Goal: Task Accomplishment & Management: Use online tool/utility

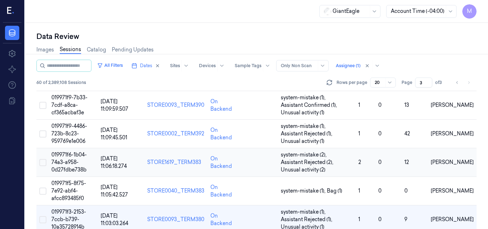
scroll to position [454, 0]
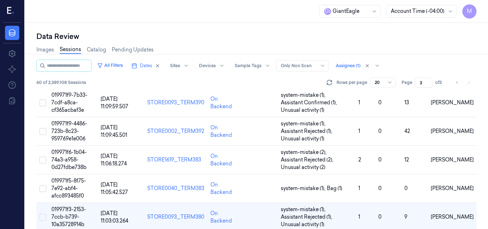
scroll to position [454, 0]
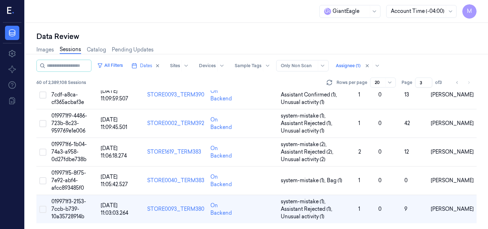
click at [468, 82] on li "pagination" at bounding box center [468, 82] width 10 height 10
click at [152, 65] on span "Dates" at bounding box center [146, 65] width 12 height 6
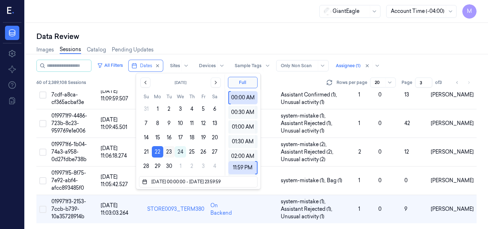
click at [169, 152] on button "23" at bounding box center [168, 151] width 11 height 11
type input "[DATE] 00:00:00 - [DATE] 23:59:59"
click at [214, 40] on div "Data Review" at bounding box center [256, 36] width 440 height 10
type input "1"
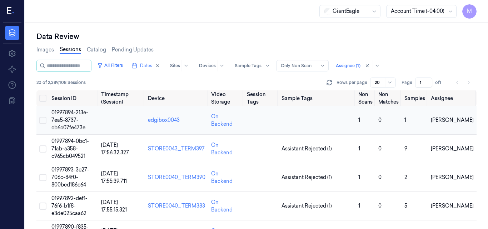
click at [68, 118] on span "01997894-213e-7ea5-8737-cb6c07fe473e" at bounding box center [69, 119] width 37 height 21
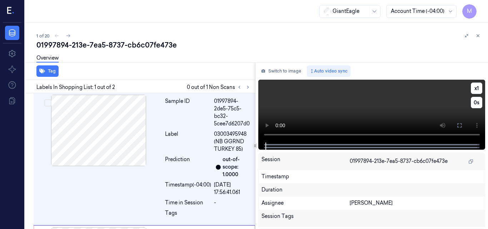
click at [408, 104] on video at bounding box center [371, 111] width 227 height 63
click at [462, 126] on button at bounding box center [458, 125] width 11 height 11
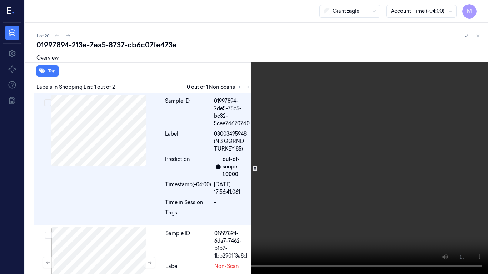
click at [368, 150] on video at bounding box center [244, 137] width 488 height 274
click at [0, 0] on icon at bounding box center [0, 0] width 0 height 0
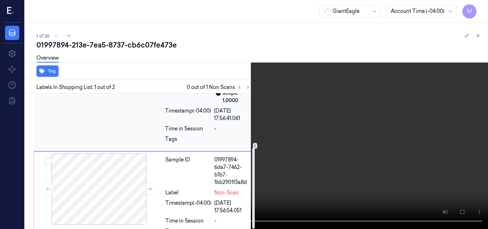
scroll to position [91, 0]
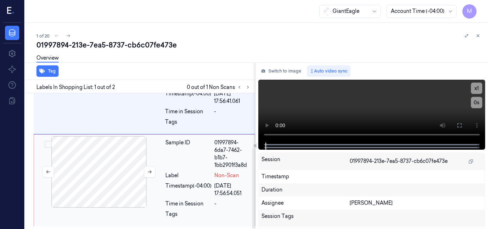
click at [110, 171] on div at bounding box center [98, 171] width 127 height 71
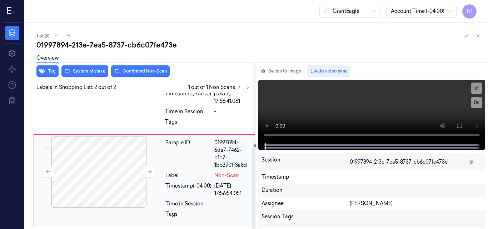
click at [100, 174] on div at bounding box center [98, 171] width 127 height 71
click at [457, 126] on icon at bounding box center [459, 126] width 6 height 6
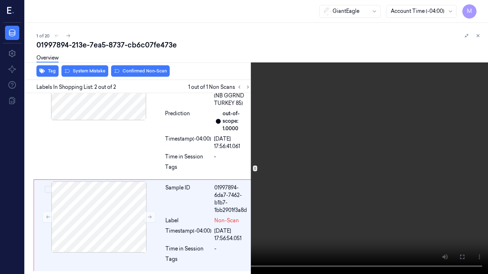
click at [378, 160] on video at bounding box center [244, 137] width 488 height 274
click at [263, 176] on video at bounding box center [244, 137] width 488 height 274
click at [0, 0] on icon at bounding box center [0, 0] width 0 height 0
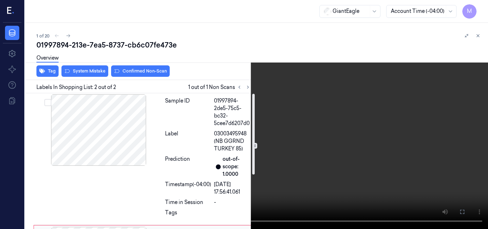
scroll to position [0, 0]
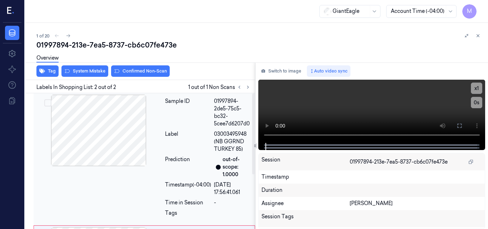
click at [96, 119] on div at bounding box center [98, 130] width 127 height 71
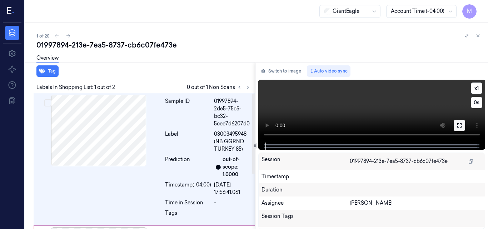
click at [461, 125] on icon at bounding box center [459, 125] width 6 height 6
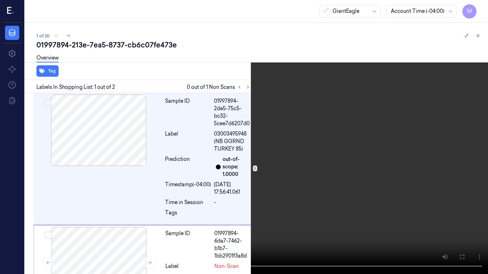
click at [315, 159] on video at bounding box center [244, 137] width 488 height 274
click at [273, 173] on video at bounding box center [244, 137] width 488 height 274
click at [0, 0] on button at bounding box center [0, 0] width 0 height 0
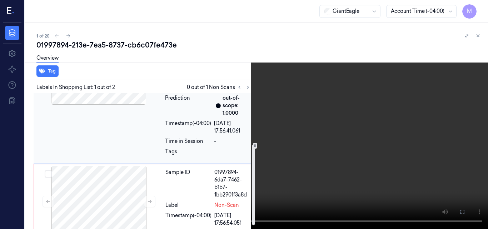
scroll to position [91, 0]
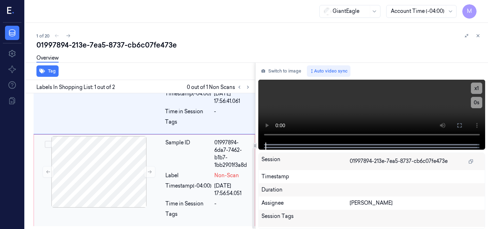
click at [202, 161] on div "Sample ID" at bounding box center [188, 154] width 46 height 30
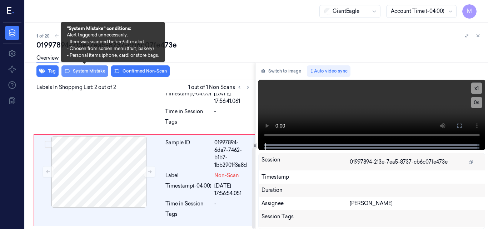
click at [96, 71] on button "System Mistake" at bounding box center [84, 70] width 47 height 11
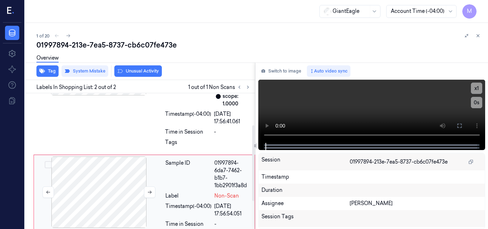
scroll to position [0, 0]
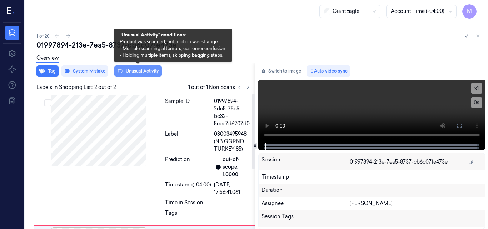
click at [137, 72] on button "Unusual Activity" at bounding box center [137, 70] width 47 height 11
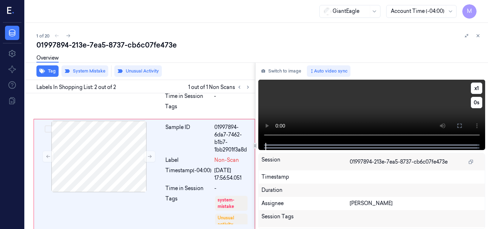
scroll to position [110, 0]
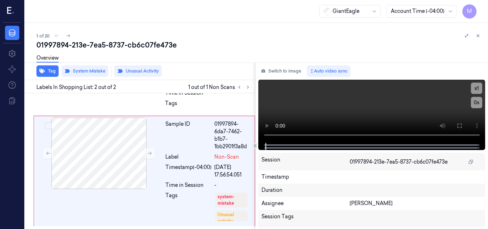
click at [229, 16] on div "GiantEagle Account Time (-04:00) M" at bounding box center [256, 11] width 463 height 23
click at [475, 35] on button at bounding box center [477, 35] width 9 height 9
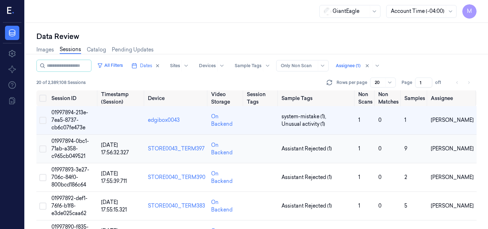
scroll to position [36, 0]
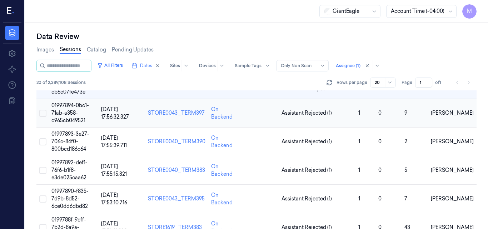
click at [61, 108] on span "01997894-0bc1-71ab-a358-c965cb049521" at bounding box center [69, 112] width 37 height 21
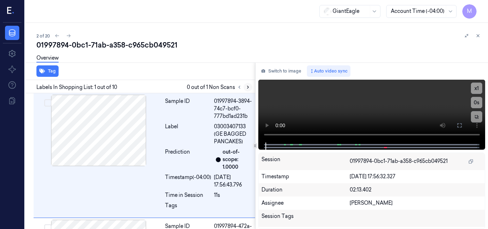
click at [247, 89] on icon at bounding box center [247, 87] width 5 height 5
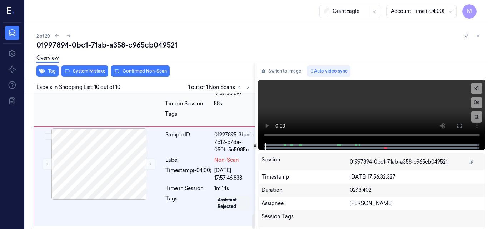
scroll to position [1174, 0]
click at [149, 158] on button at bounding box center [149, 163] width 11 height 11
click at [148, 161] on icon at bounding box center [149, 163] width 5 height 5
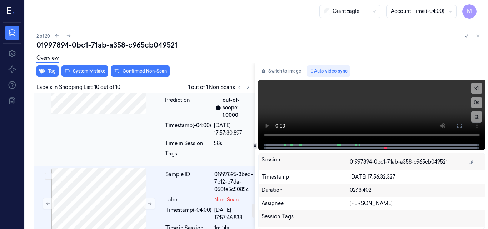
click at [114, 114] on div at bounding box center [98, 78] width 127 height 71
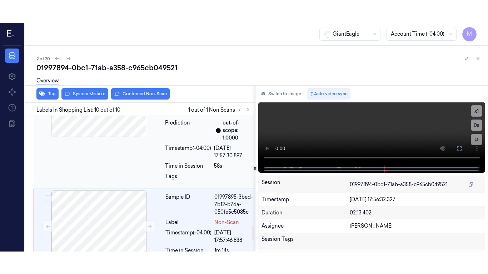
scroll to position [1069, 0]
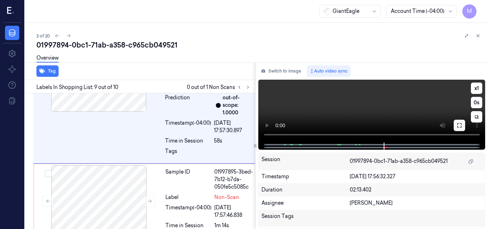
click at [456, 126] on button at bounding box center [458, 125] width 11 height 11
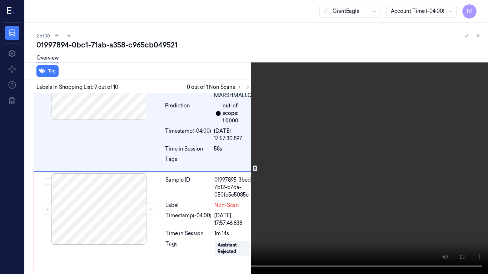
click at [295, 136] on video at bounding box center [244, 137] width 488 height 274
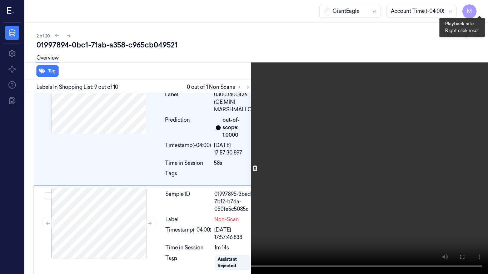
click at [482, 8] on button "x 1" at bounding box center [478, 8] width 11 height 11
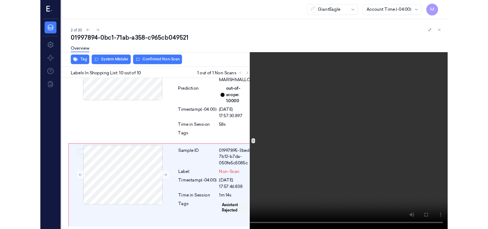
scroll to position [1128, 0]
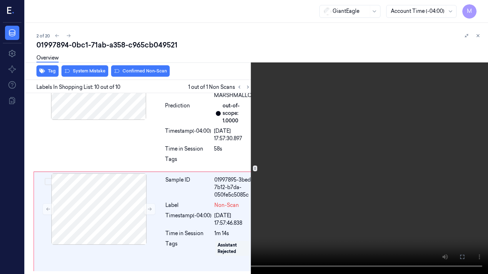
click at [356, 131] on video at bounding box center [244, 137] width 488 height 274
click at [368, 179] on video at bounding box center [244, 137] width 488 height 274
click at [0, 0] on icon at bounding box center [0, 0] width 0 height 0
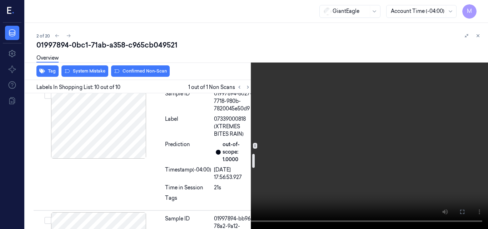
scroll to position [521, 0]
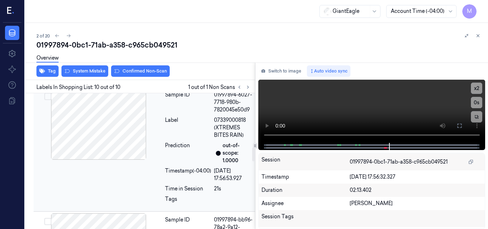
click at [113, 142] on div at bounding box center [98, 123] width 127 height 71
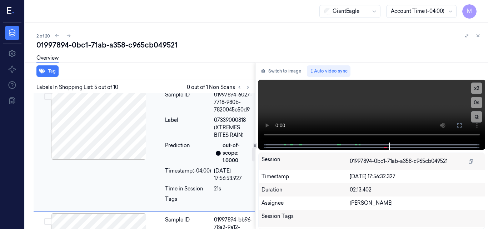
scroll to position [543, 0]
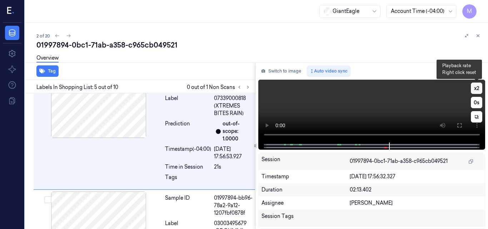
click at [476, 86] on button "x 2" at bounding box center [476, 87] width 11 height 11
click at [474, 86] on button "x 4" at bounding box center [476, 87] width 11 height 11
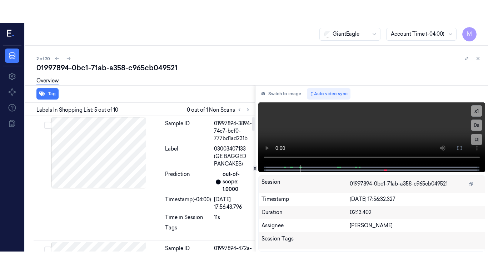
scroll to position [0, 0]
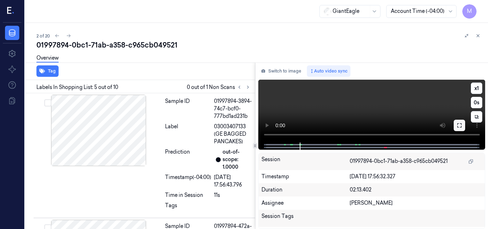
click at [461, 126] on icon at bounding box center [459, 125] width 4 height 4
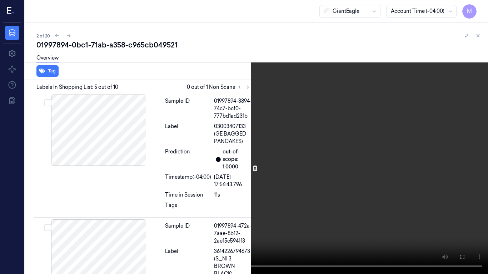
click at [190, 181] on video at bounding box center [244, 137] width 488 height 274
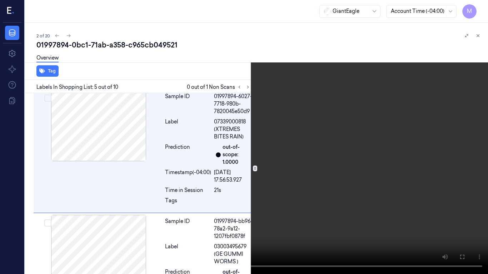
scroll to position [520, 0]
click at [481, 6] on button "x 1" at bounding box center [478, 8] width 11 height 11
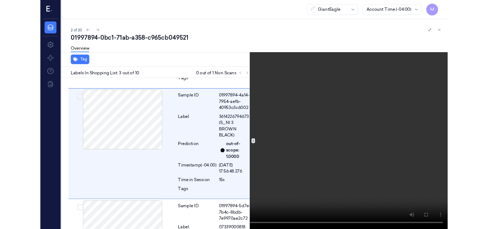
scroll to position [252, 0]
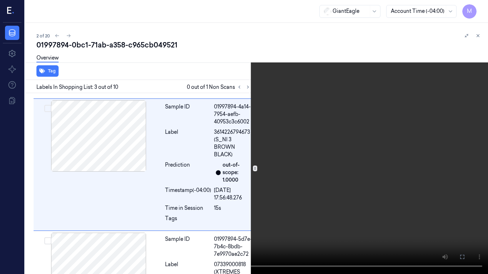
click at [319, 86] on video at bounding box center [244, 137] width 488 height 274
click at [0, 0] on icon at bounding box center [0, 0] width 0 height 0
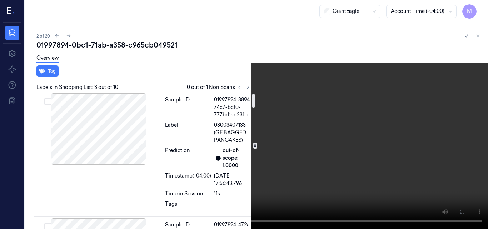
scroll to position [0, 0]
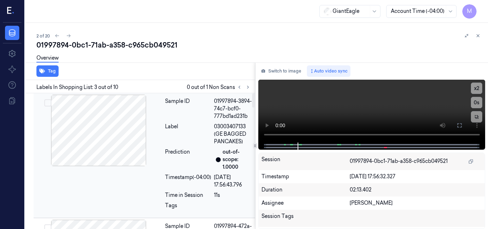
click at [102, 125] on div at bounding box center [98, 130] width 127 height 71
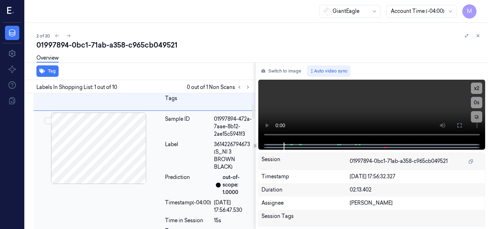
click at [131, 133] on div at bounding box center [98, 147] width 127 height 71
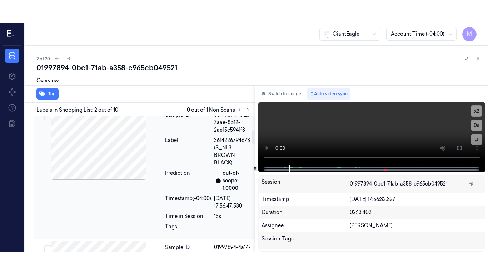
scroll to position [134, 0]
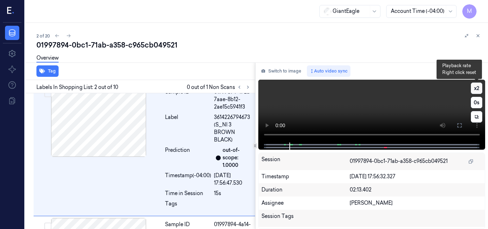
click at [478, 89] on button "x 2" at bounding box center [476, 87] width 11 height 11
click at [478, 89] on button "x 4" at bounding box center [476, 87] width 11 height 11
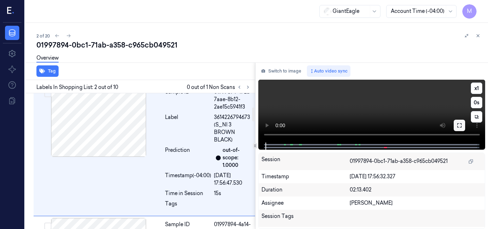
click at [458, 126] on icon at bounding box center [459, 125] width 6 height 6
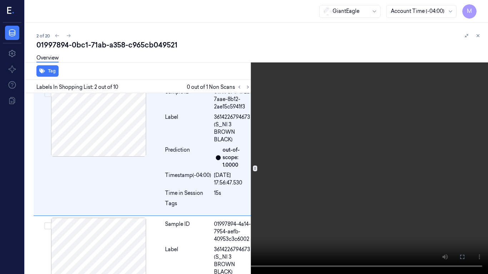
click at [334, 122] on video at bounding box center [244, 137] width 488 height 274
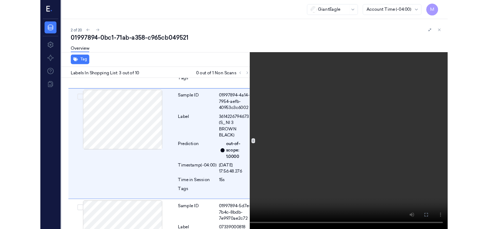
scroll to position [252, 0]
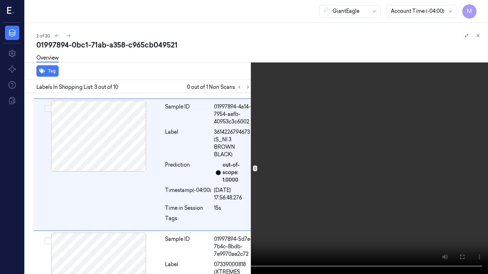
click at [251, 120] on video at bounding box center [244, 137] width 488 height 274
click at [0, 0] on icon at bounding box center [0, 0] width 0 height 0
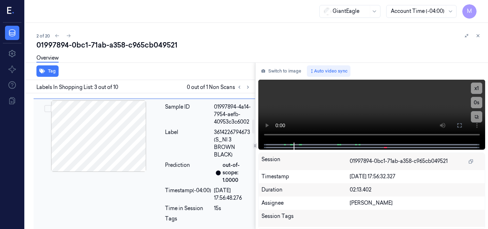
click at [182, 126] on div "Sample ID" at bounding box center [188, 114] width 46 height 22
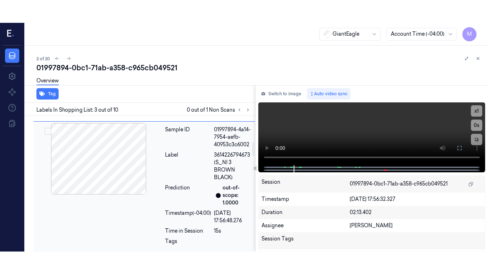
scroll to position [274, 0]
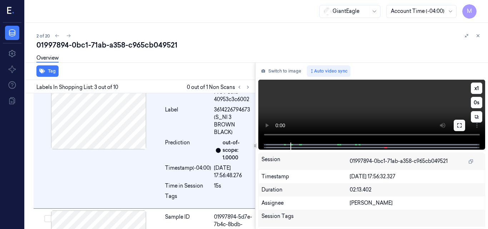
click at [456, 124] on icon at bounding box center [459, 125] width 6 height 6
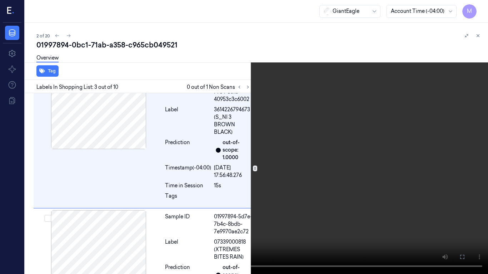
click at [258, 101] on video at bounding box center [244, 137] width 488 height 274
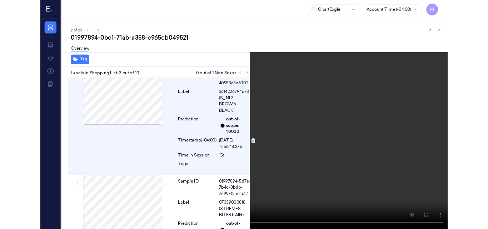
scroll to position [252, 0]
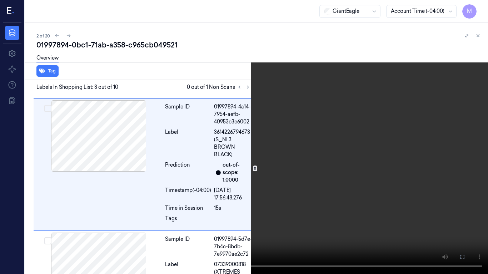
click at [258, 101] on video at bounding box center [244, 137] width 488 height 274
click at [0, 0] on icon at bounding box center [0, 0] width 0 height 0
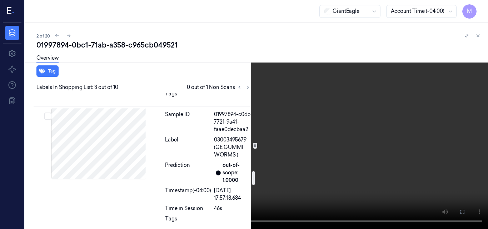
scroll to position [823, 0]
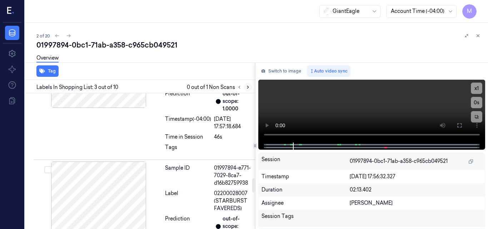
click at [247, 86] on icon at bounding box center [247, 87] width 5 height 5
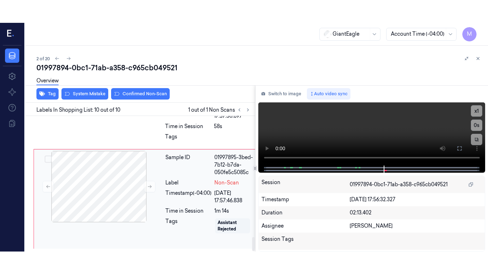
scroll to position [1174, 0]
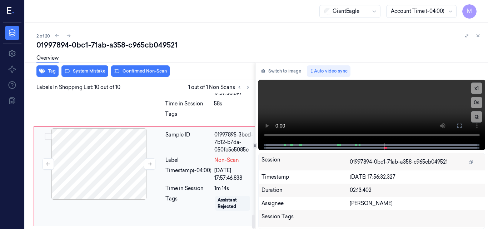
click at [109, 143] on div at bounding box center [98, 163] width 127 height 71
click at [457, 124] on icon at bounding box center [459, 126] width 6 height 6
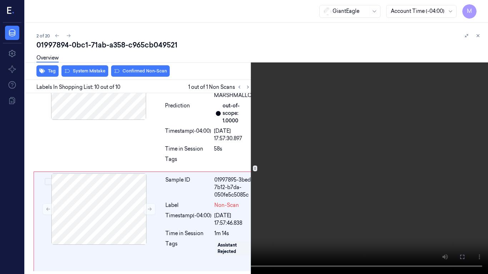
click at [340, 162] on video at bounding box center [244, 137] width 488 height 274
click at [343, 177] on video at bounding box center [244, 137] width 488 height 274
click at [0, 0] on icon at bounding box center [0, 0] width 0 height 0
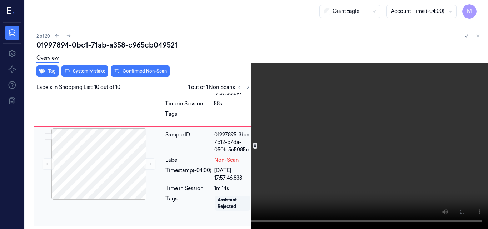
scroll to position [1174, 0]
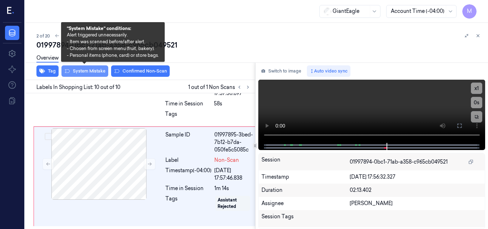
click at [92, 72] on button "System Mistake" at bounding box center [84, 70] width 47 height 11
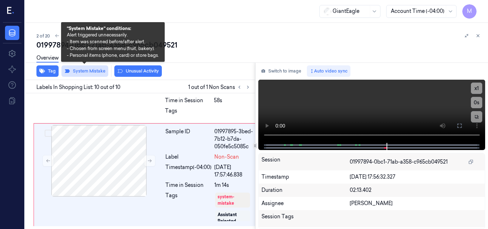
scroll to position [1177, 0]
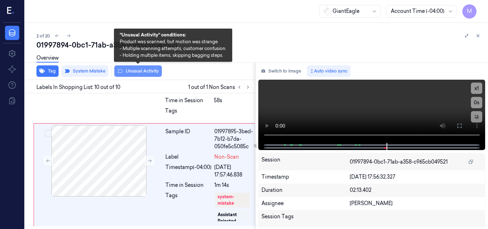
click at [145, 71] on button "Unusual Activity" at bounding box center [137, 70] width 47 height 11
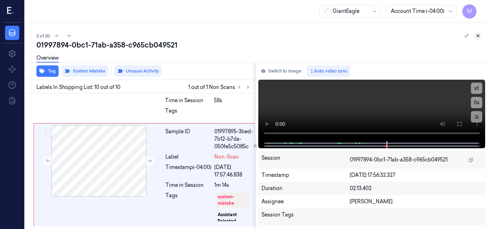
click at [477, 35] on icon at bounding box center [478, 36] width 2 height 2
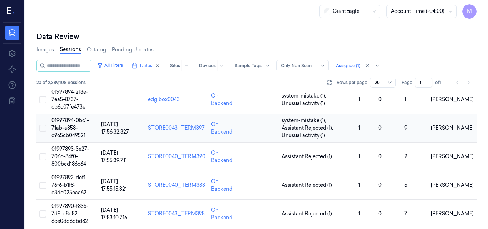
scroll to position [36, 0]
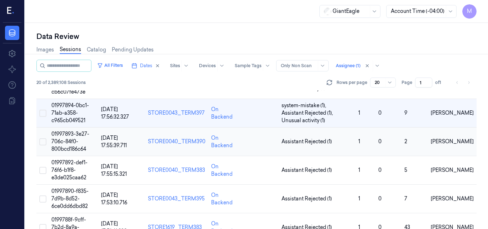
click at [72, 140] on span "01997893-3e27-706c-84f0-800bcd186c64" at bounding box center [70, 141] width 38 height 21
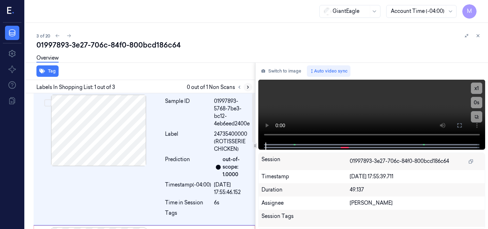
click at [248, 88] on icon at bounding box center [247, 87] width 5 height 5
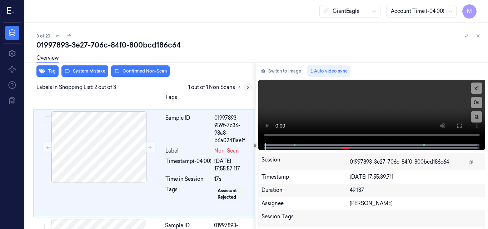
scroll to position [118, 0]
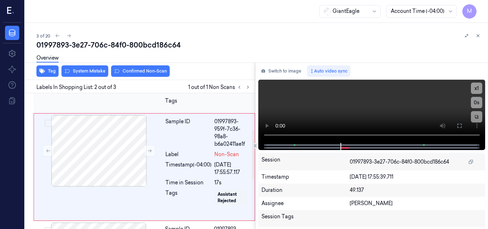
click at [117, 122] on div at bounding box center [98, 150] width 127 height 71
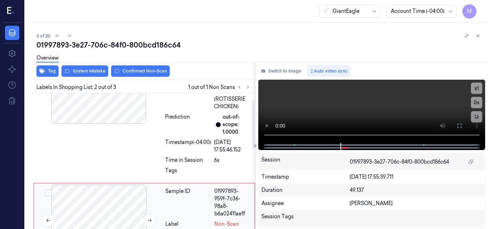
scroll to position [11, 0]
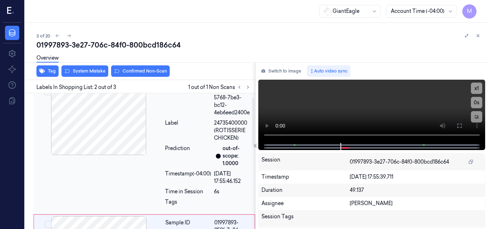
click at [122, 131] on div at bounding box center [98, 119] width 127 height 71
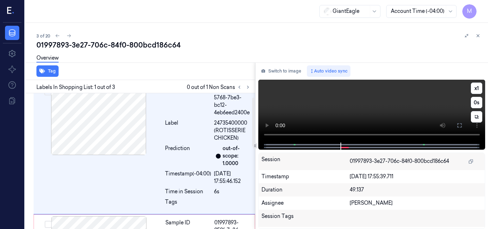
scroll to position [0, 0]
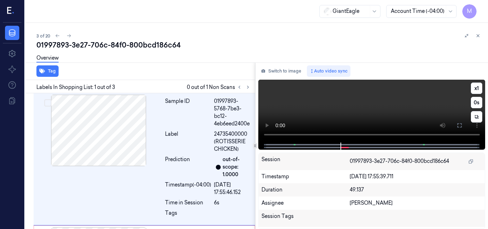
drag, startPoint x: 461, startPoint y: 124, endPoint x: 461, endPoint y: 155, distance: 30.7
click at [461, 124] on icon at bounding box center [459, 125] width 4 height 4
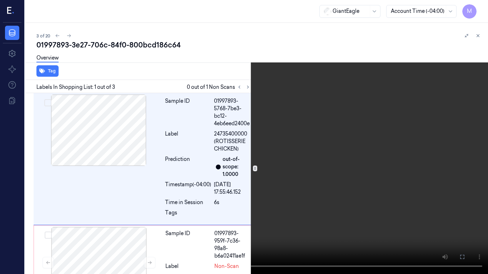
click at [268, 153] on video at bounding box center [244, 137] width 488 height 274
click at [285, 168] on video at bounding box center [244, 137] width 488 height 274
click at [0, 0] on icon at bounding box center [0, 0] width 0 height 0
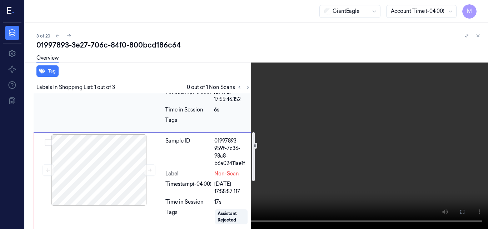
scroll to position [107, 0]
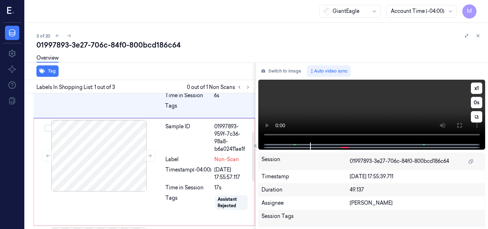
click at [405, 108] on video at bounding box center [371, 111] width 227 height 63
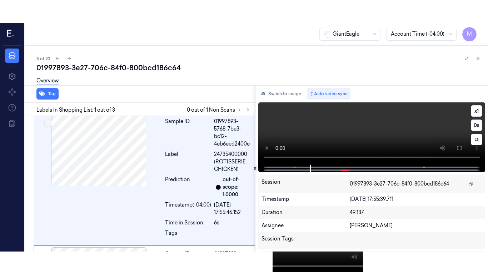
scroll to position [0, 0]
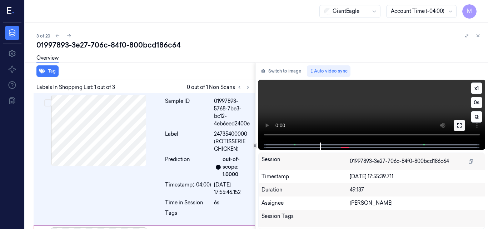
click at [458, 124] on icon at bounding box center [459, 125] width 4 height 4
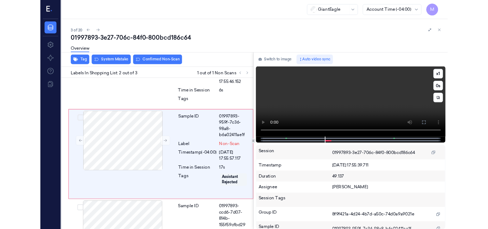
scroll to position [95, 0]
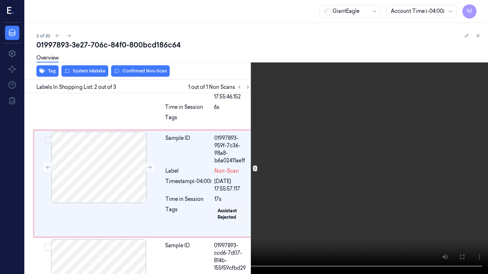
click at [273, 146] on video at bounding box center [244, 137] width 488 height 274
click at [0, 0] on icon at bounding box center [0, 0] width 0 height 0
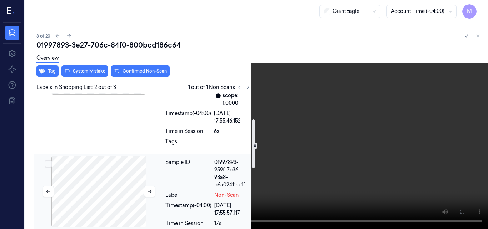
scroll to position [107, 0]
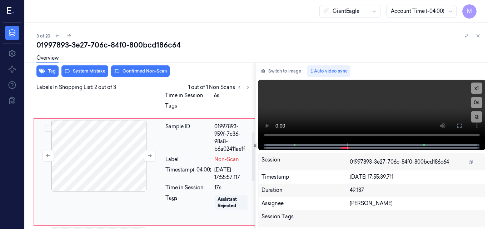
click at [119, 140] on div at bounding box center [98, 155] width 127 height 71
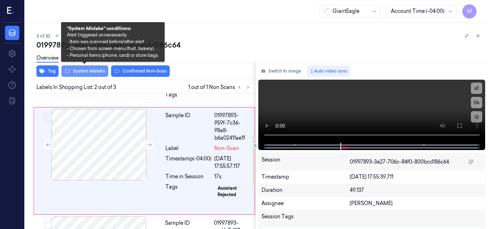
click at [88, 73] on button "System Mistake" at bounding box center [84, 70] width 47 height 11
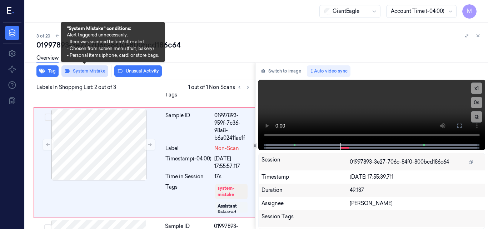
scroll to position [120, 0]
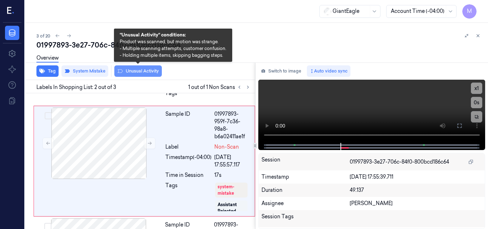
click at [158, 70] on button "Unusual Activity" at bounding box center [137, 70] width 47 height 11
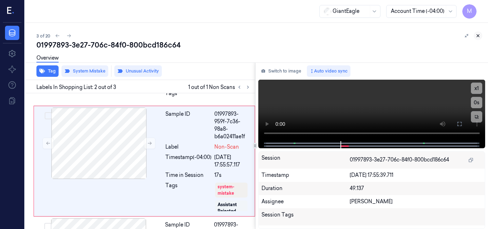
click at [479, 36] on icon at bounding box center [477, 35] width 5 height 5
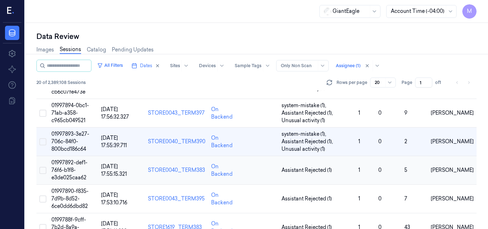
scroll to position [54, 0]
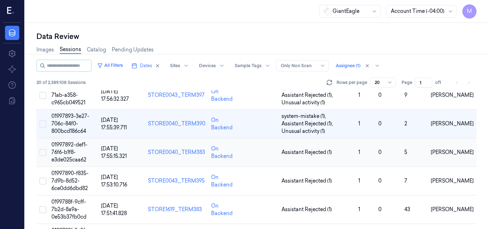
click at [70, 151] on span "01997892-def1-76f6-b1f8-e3de025caa62" at bounding box center [69, 151] width 36 height 21
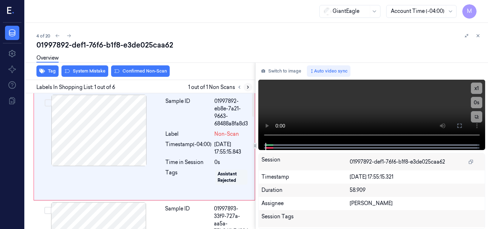
click at [248, 87] on icon at bounding box center [247, 87] width 5 height 5
click at [96, 116] on div at bounding box center [98, 130] width 127 height 71
click at [459, 123] on icon at bounding box center [459, 126] width 6 height 6
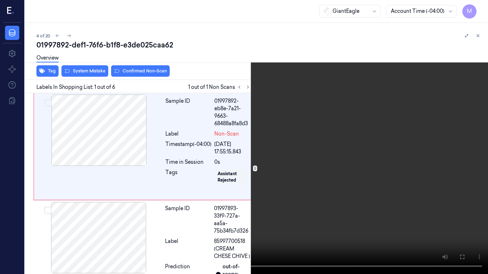
click at [0, 0] on icon at bounding box center [0, 0] width 0 height 0
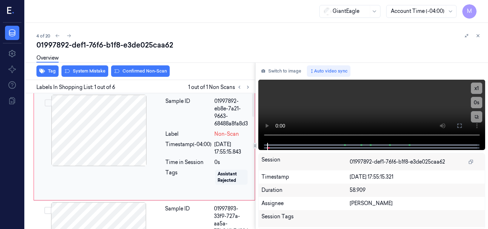
click at [119, 124] on div at bounding box center [98, 130] width 127 height 71
click at [459, 124] on icon at bounding box center [459, 126] width 6 height 6
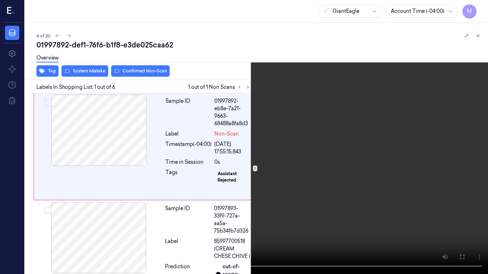
click at [325, 151] on video at bounding box center [244, 137] width 488 height 274
click at [302, 127] on video at bounding box center [244, 137] width 488 height 274
click at [0, 0] on button at bounding box center [0, 0] width 0 height 0
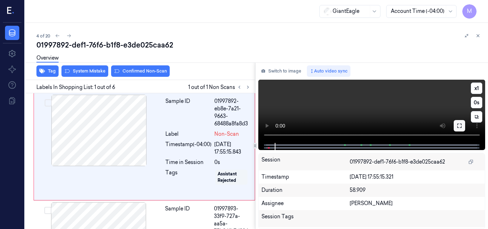
click at [459, 129] on icon at bounding box center [459, 126] width 6 height 6
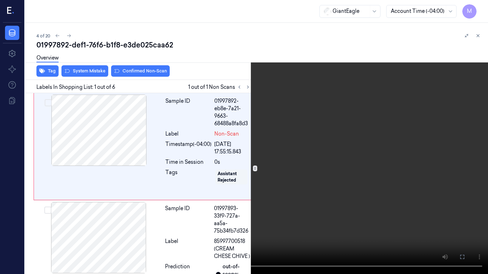
click at [300, 106] on video at bounding box center [244, 137] width 488 height 274
click at [285, 110] on video at bounding box center [244, 137] width 488 height 274
click at [0, 0] on button at bounding box center [0, 0] width 0 height 0
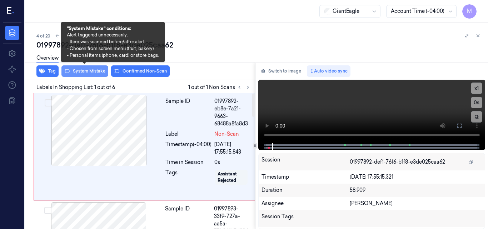
click at [91, 72] on button "System Mistake" at bounding box center [84, 70] width 47 height 11
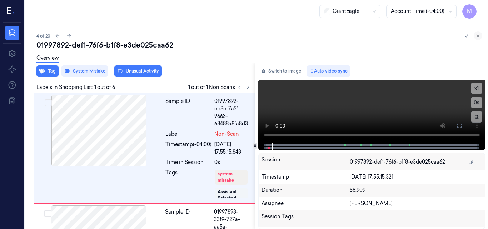
click at [477, 36] on icon at bounding box center [477, 35] width 5 height 5
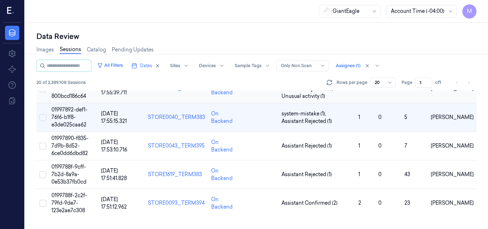
scroll to position [46, 0]
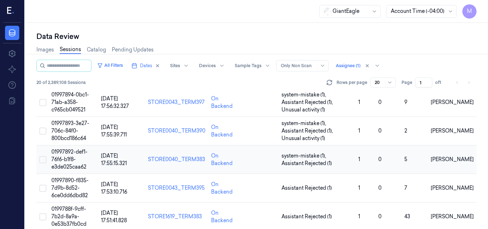
click at [69, 157] on span "01997892-def1-76f6-b1f8-e3de025caa62" at bounding box center [69, 159] width 36 height 21
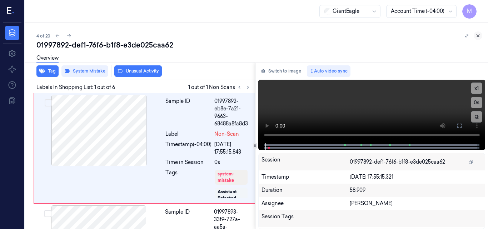
click at [478, 34] on icon at bounding box center [477, 35] width 5 height 5
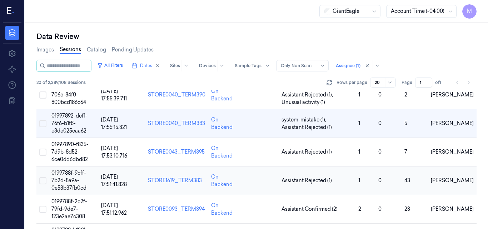
scroll to position [82, 0]
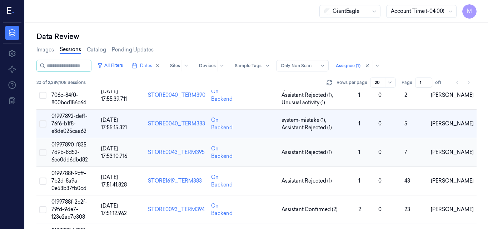
click at [73, 150] on span "01997890-f835-7d9b-8d52-6ce0dd6dbd82" at bounding box center [69, 151] width 37 height 21
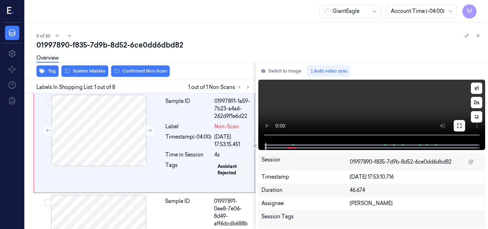
click at [458, 124] on icon at bounding box center [459, 126] width 6 height 6
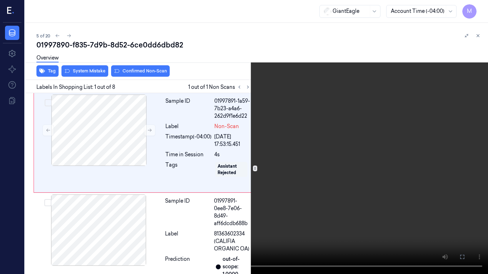
drag, startPoint x: 462, startPoint y: 255, endPoint x: 420, endPoint y: 225, distance: 52.4
click at [0, 0] on icon at bounding box center [0, 0] width 0 height 0
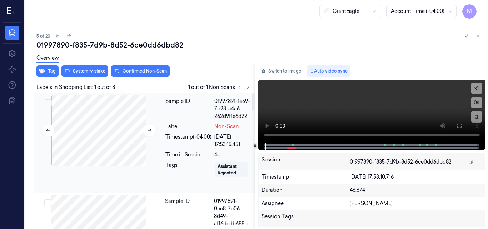
click at [117, 121] on div at bounding box center [98, 130] width 127 height 71
click at [456, 129] on button at bounding box center [458, 125] width 11 height 11
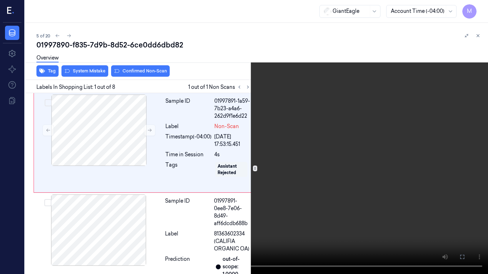
click at [271, 154] on video at bounding box center [244, 137] width 488 height 274
click at [285, 167] on video at bounding box center [244, 137] width 488 height 274
click at [240, 131] on video at bounding box center [244, 137] width 488 height 274
click at [268, 163] on video at bounding box center [244, 137] width 488 height 274
click at [312, 189] on video at bounding box center [244, 137] width 488 height 274
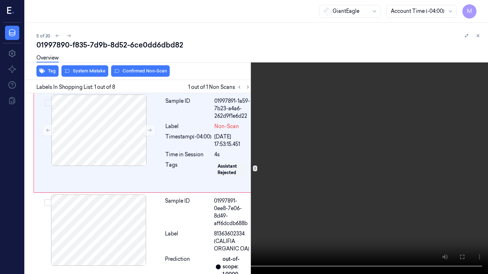
click at [312, 189] on video at bounding box center [244, 137] width 488 height 274
click at [0, 0] on icon at bounding box center [0, 0] width 0 height 0
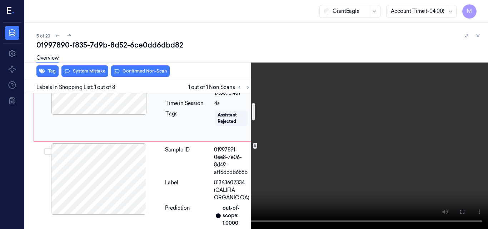
scroll to position [71, 0]
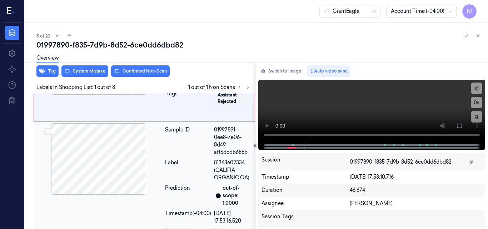
click at [116, 156] on div at bounding box center [98, 158] width 127 height 71
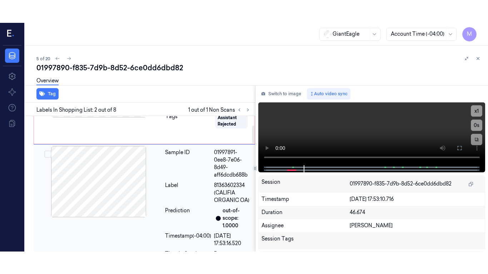
scroll to position [106, 0]
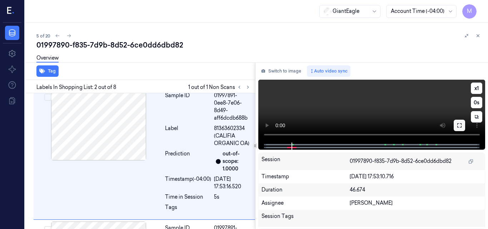
click at [460, 128] on icon at bounding box center [459, 125] width 6 height 6
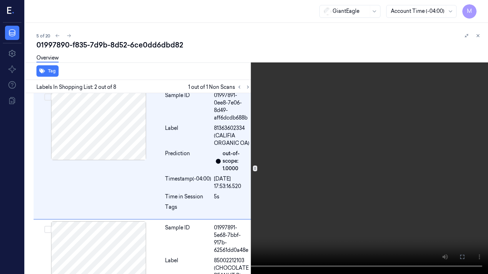
click at [273, 175] on video at bounding box center [244, 137] width 488 height 274
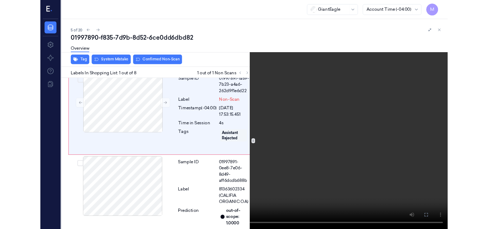
scroll to position [0, 0]
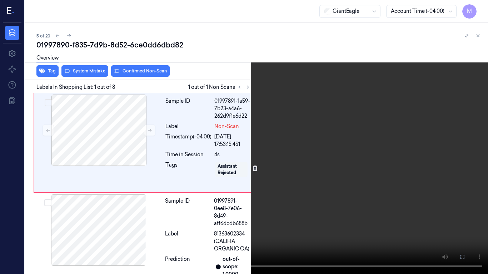
click at [308, 174] on video at bounding box center [244, 137] width 488 height 274
click at [0, 0] on icon at bounding box center [0, 0] width 0 height 0
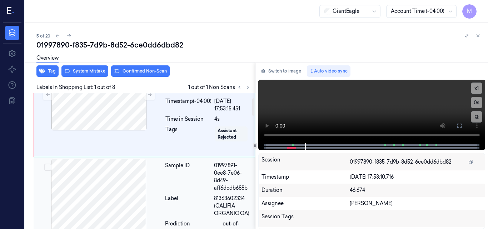
click at [107, 187] on div at bounding box center [98, 194] width 127 height 71
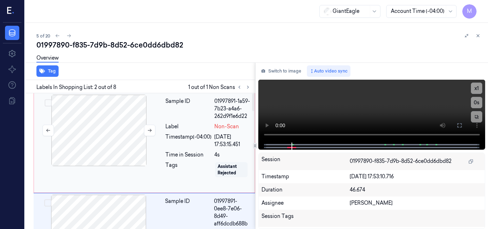
click at [101, 125] on div at bounding box center [98, 130] width 127 height 71
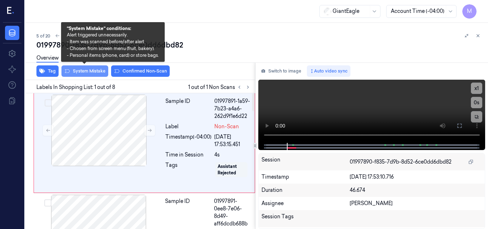
click at [93, 72] on button "System Mistake" at bounding box center [84, 70] width 47 height 11
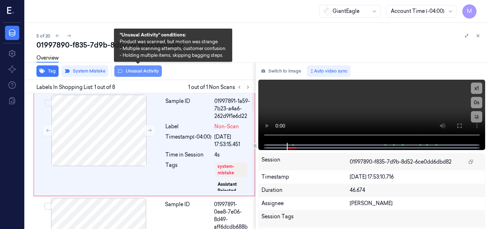
click at [143, 69] on button "Unusual Activity" at bounding box center [137, 70] width 47 height 11
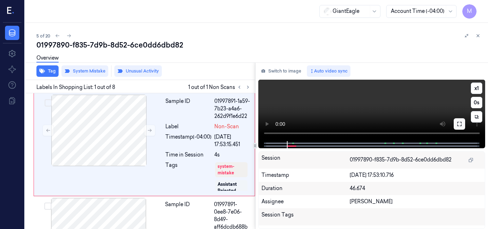
click at [457, 125] on icon at bounding box center [459, 124] width 4 height 4
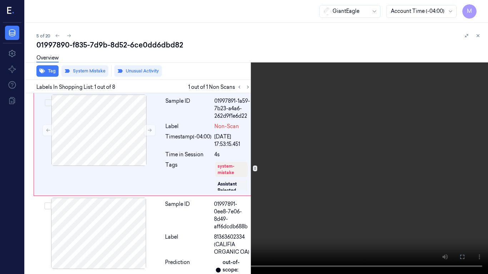
click at [339, 123] on video at bounding box center [244, 137] width 488 height 274
click at [320, 106] on video at bounding box center [244, 137] width 488 height 274
click at [0, 0] on button at bounding box center [0, 0] width 0 height 0
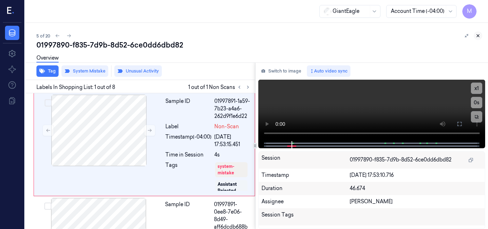
click at [477, 35] on icon at bounding box center [477, 35] width 5 height 5
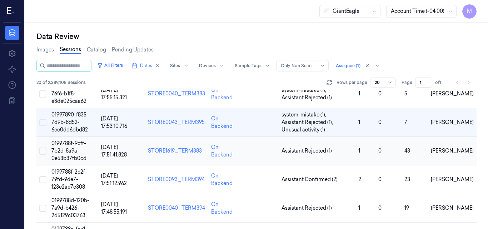
scroll to position [111, 0]
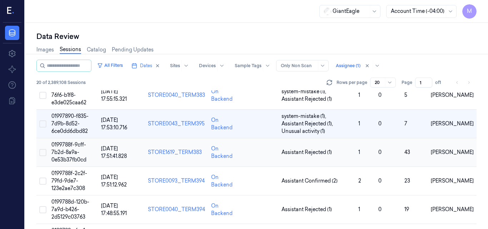
click at [70, 150] on span "0199788f-9cff-7b2d-8a9a-0e53b37fb0cd" at bounding box center [68, 151] width 35 height 21
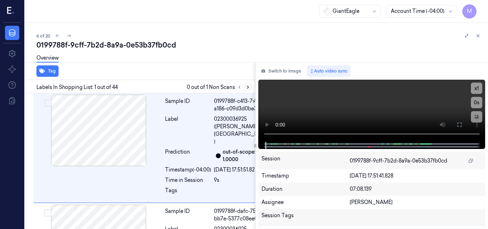
click at [246, 86] on icon at bounding box center [247, 87] width 5 height 5
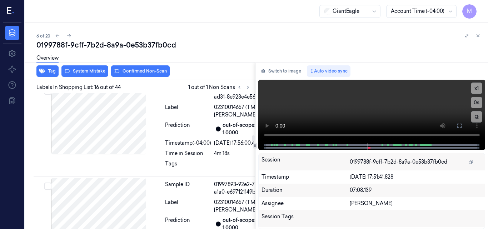
scroll to position [1813, 0]
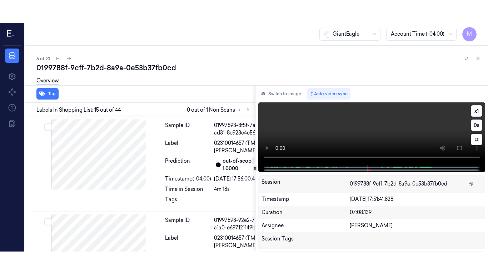
scroll to position [1800, 0]
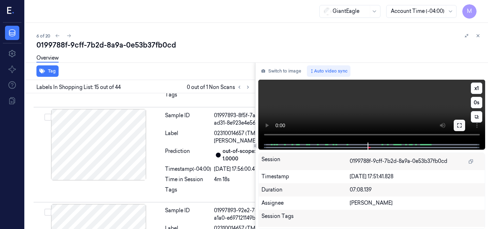
click at [460, 127] on icon at bounding box center [459, 125] width 4 height 4
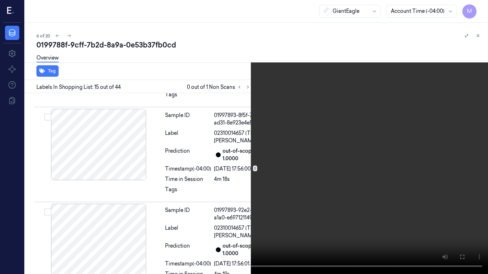
click at [300, 139] on video at bounding box center [244, 137] width 488 height 274
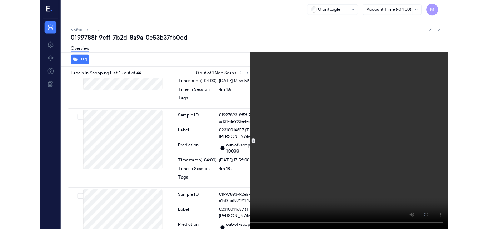
scroll to position [1777, 0]
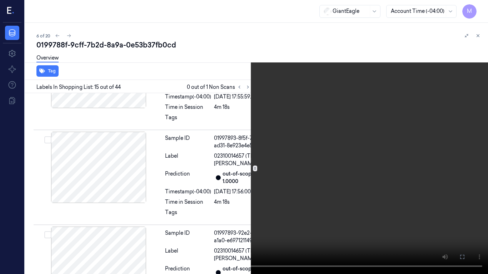
click at [300, 139] on video at bounding box center [244, 137] width 488 height 274
click at [294, 146] on video at bounding box center [244, 137] width 488 height 274
click at [0, 0] on icon at bounding box center [0, 0] width 0 height 0
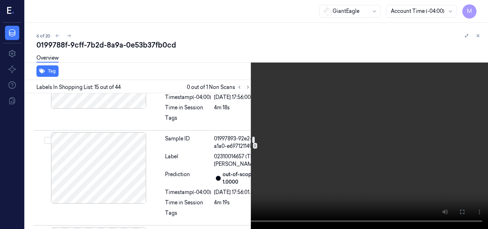
scroll to position [1884, 0]
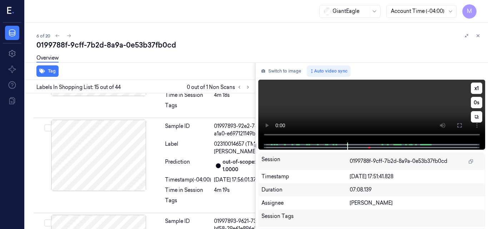
click at [394, 102] on video at bounding box center [371, 111] width 227 height 63
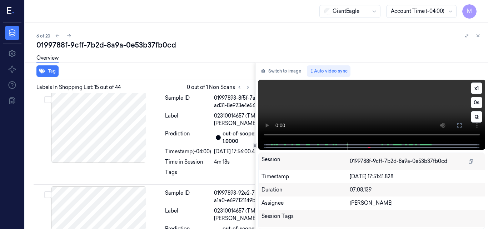
scroll to position [1800, 0]
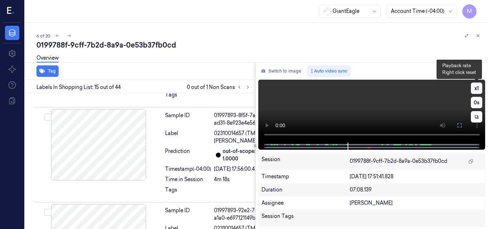
click at [478, 87] on button "x 1" at bounding box center [476, 87] width 11 height 11
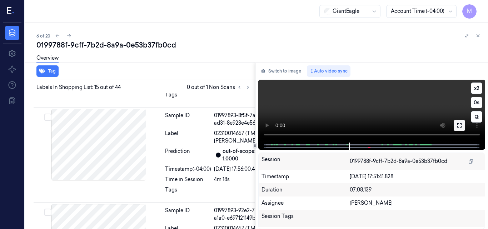
click at [458, 124] on icon at bounding box center [459, 125] width 6 height 6
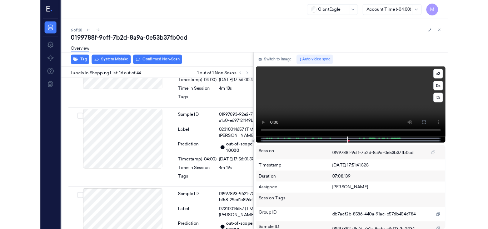
scroll to position [1897, 0]
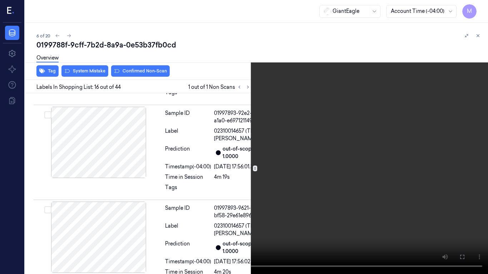
click at [337, 125] on video at bounding box center [244, 137] width 488 height 274
click at [0, 0] on icon at bounding box center [0, 0] width 0 height 0
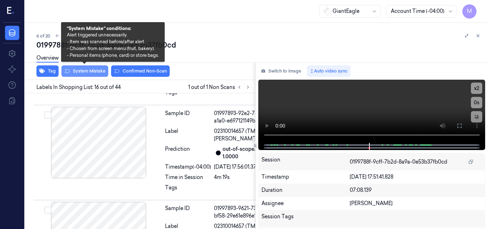
click at [92, 70] on button "System Mistake" at bounding box center [84, 70] width 47 height 11
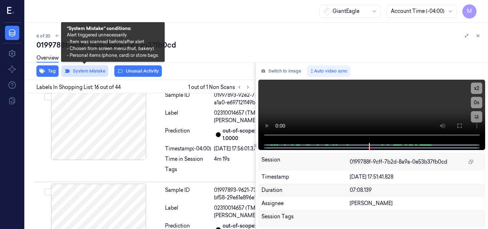
scroll to position [1922, 0]
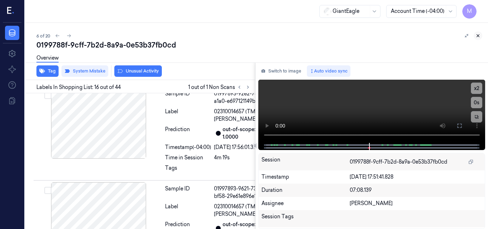
click at [479, 35] on icon at bounding box center [477, 35] width 5 height 5
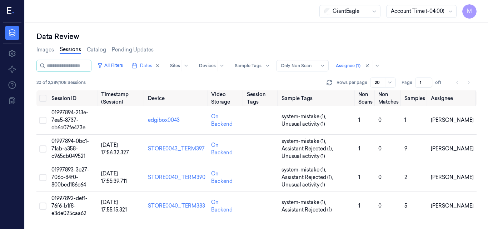
scroll to position [104, 0]
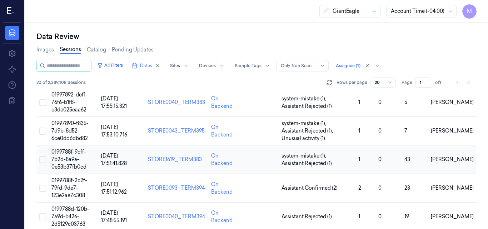
click at [73, 154] on span "0199788f-9cff-7b2d-8a9a-0e53b37fb0cd" at bounding box center [68, 159] width 35 height 21
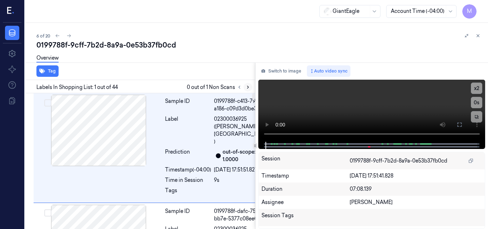
click at [247, 88] on icon at bounding box center [247, 87] width 5 height 5
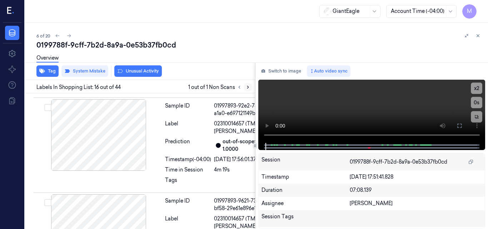
scroll to position [1922, 0]
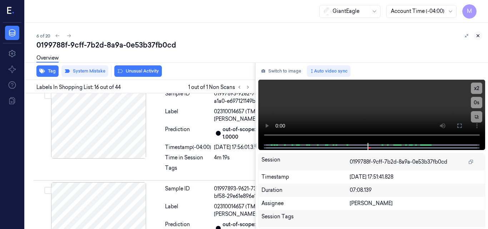
click at [477, 37] on icon at bounding box center [477, 35] width 5 height 5
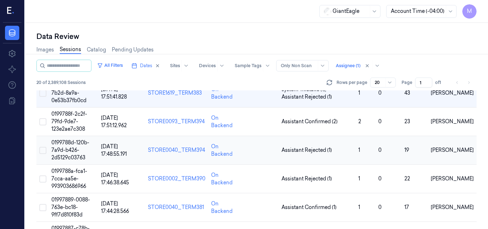
scroll to position [175, 0]
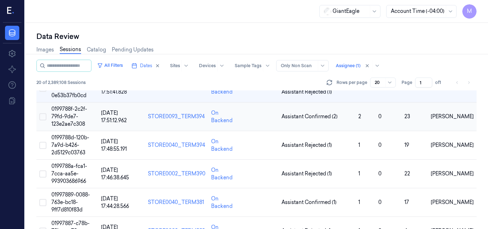
click at [71, 111] on span "0199788f-2c2f-79fd-9de7-123e2ae7c308" at bounding box center [69, 116] width 36 height 21
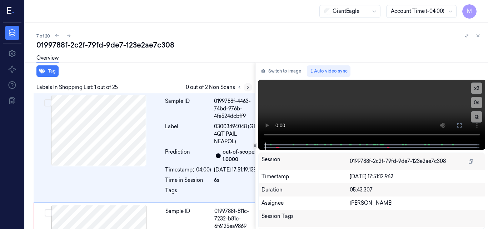
click at [246, 87] on icon at bounding box center [247, 87] width 5 height 5
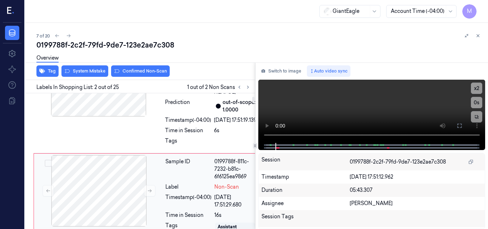
scroll to position [7, 0]
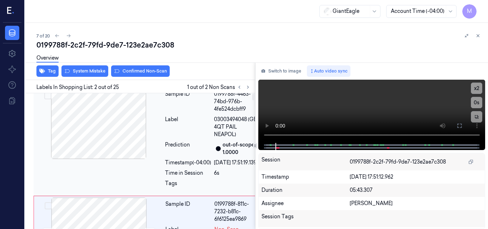
click at [122, 131] on div at bounding box center [98, 122] width 127 height 71
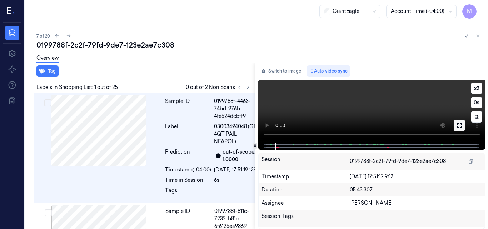
click at [459, 124] on icon at bounding box center [459, 125] width 6 height 6
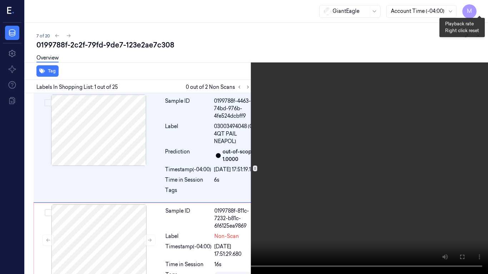
click at [482, 6] on button "x 2" at bounding box center [478, 8] width 11 height 11
click at [482, 6] on button "x 4" at bounding box center [478, 8] width 11 height 11
click at [274, 106] on video at bounding box center [244, 137] width 488 height 274
click at [0, 0] on icon at bounding box center [0, 0] width 0 height 0
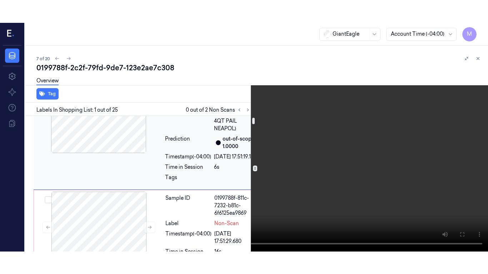
scroll to position [71, 0]
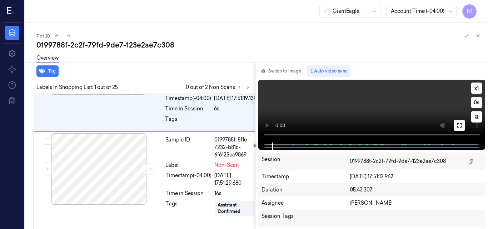
click at [457, 125] on icon at bounding box center [459, 125] width 6 height 6
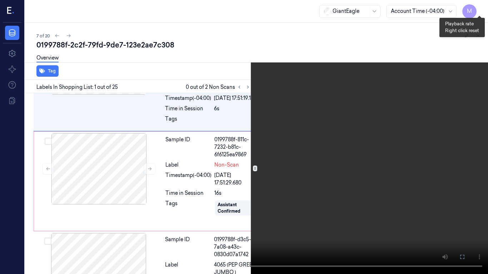
click at [480, 8] on button "x 1" at bounding box center [478, 8] width 11 height 11
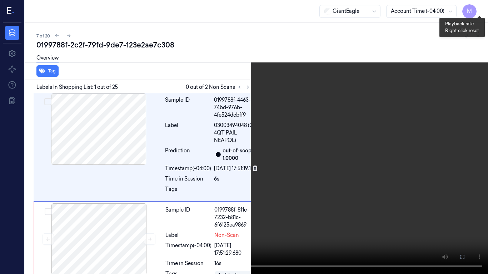
scroll to position [0, 0]
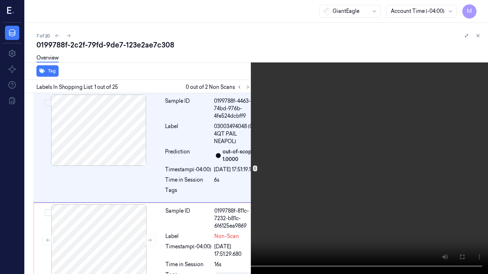
click at [357, 100] on video at bounding box center [244, 137] width 488 height 274
click at [343, 121] on video at bounding box center [244, 137] width 488 height 274
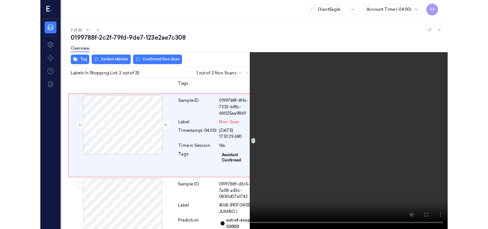
scroll to position [92, 0]
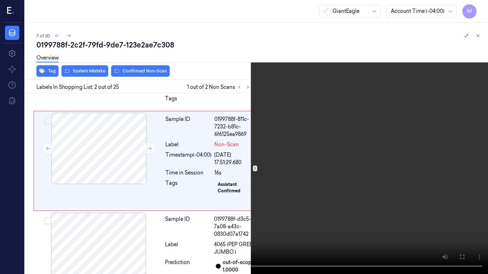
click at [336, 148] on video at bounding box center [244, 137] width 488 height 274
click at [0, 0] on icon at bounding box center [0, 0] width 0 height 0
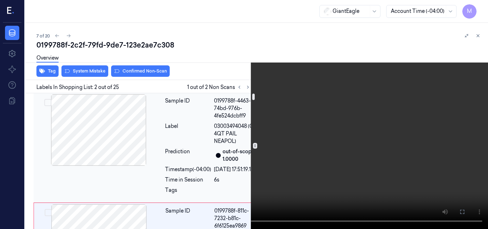
scroll to position [0, 0]
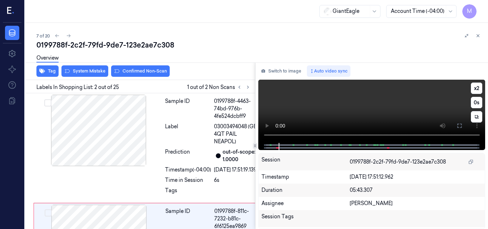
click at [258, 138] on video at bounding box center [371, 111] width 227 height 63
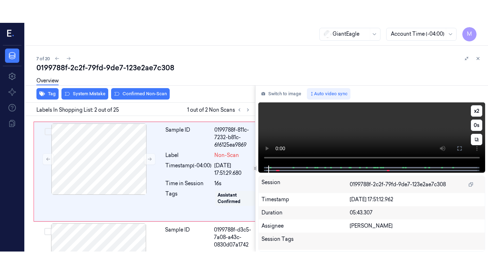
scroll to position [114, 0]
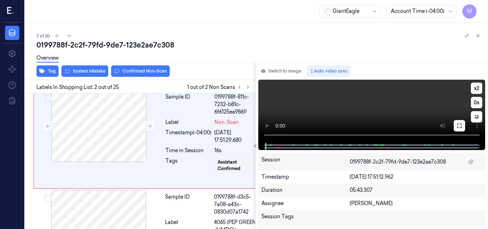
click at [462, 129] on button at bounding box center [458, 125] width 11 height 11
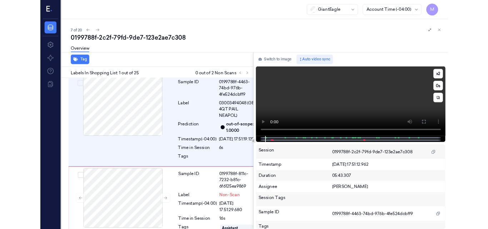
scroll to position [0, 0]
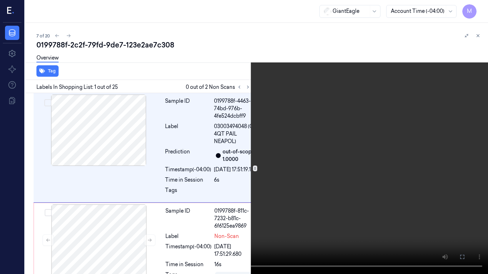
click at [325, 115] on video at bounding box center [244, 137] width 488 height 274
click at [0, 0] on icon at bounding box center [0, 0] width 0 height 0
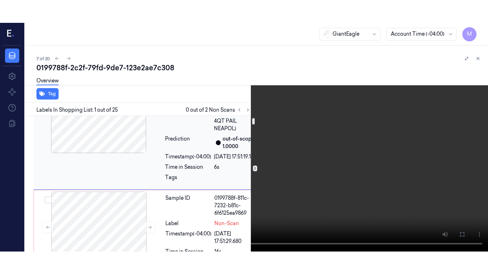
scroll to position [107, 0]
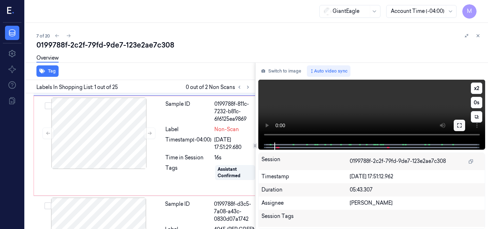
click at [459, 126] on icon at bounding box center [459, 125] width 6 height 6
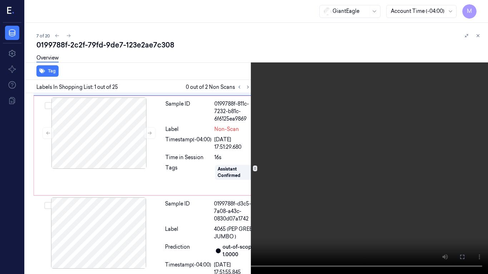
click at [332, 140] on video at bounding box center [244, 137] width 488 height 274
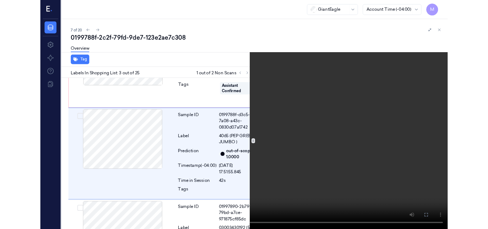
scroll to position [208, 0]
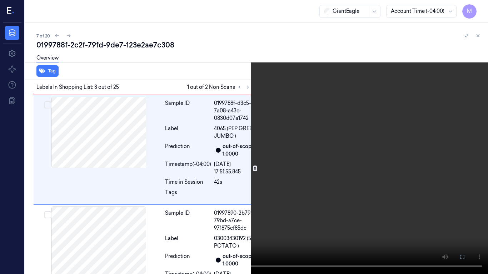
click at [333, 146] on video at bounding box center [244, 137] width 488 height 274
click at [0, 0] on icon at bounding box center [0, 0] width 0 height 0
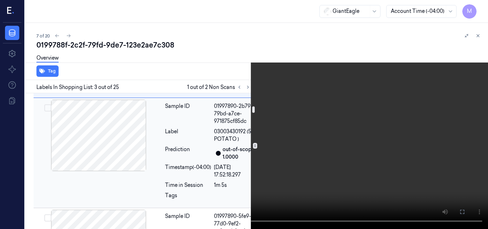
scroll to position [243, 0]
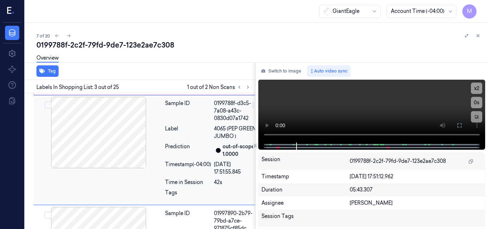
click at [122, 147] on div at bounding box center [98, 132] width 127 height 71
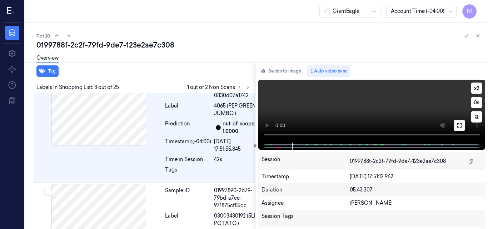
click at [459, 124] on icon at bounding box center [459, 125] width 6 height 6
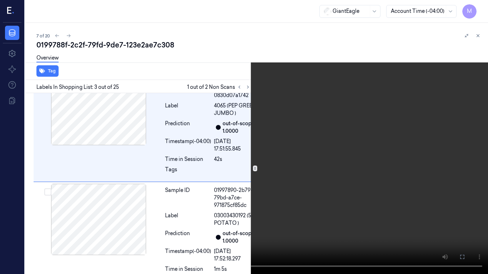
click at [0, 0] on icon at bounding box center [0, 0] width 0 height 0
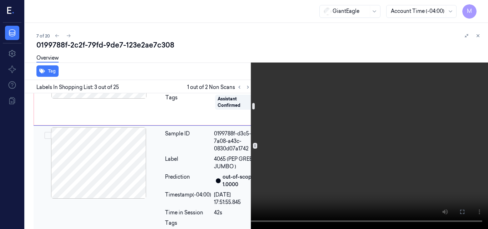
scroll to position [124, 0]
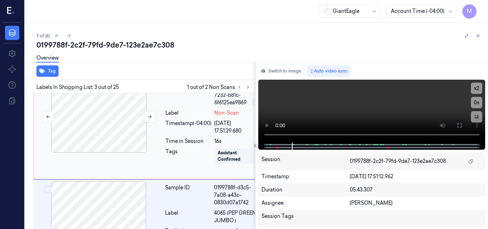
click at [114, 130] on div at bounding box center [98, 116] width 127 height 71
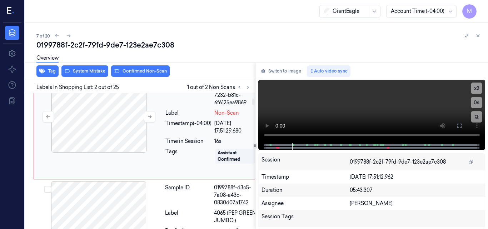
scroll to position [114, 0]
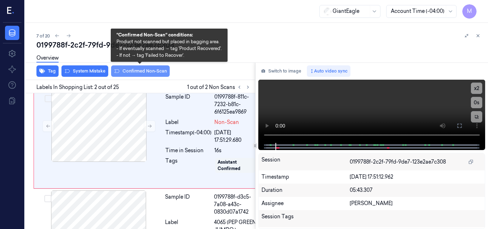
click at [150, 69] on button "Confirmed Non-Scan" at bounding box center [140, 70] width 59 height 11
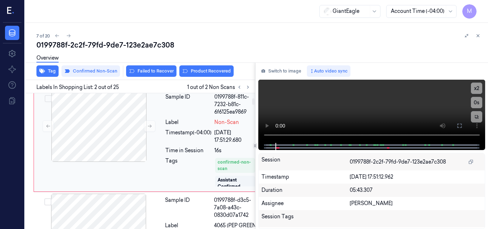
scroll to position [116, 0]
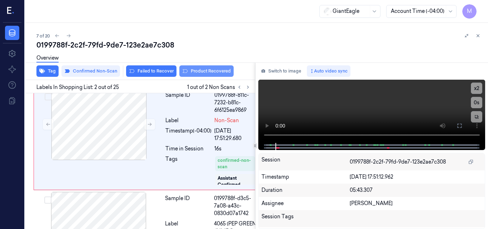
click at [219, 71] on button "Product Recovered" at bounding box center [206, 70] width 54 height 11
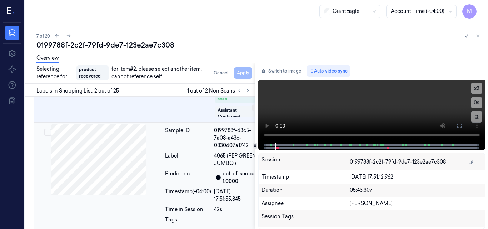
click at [179, 149] on div "Sample ID" at bounding box center [188, 138] width 46 height 22
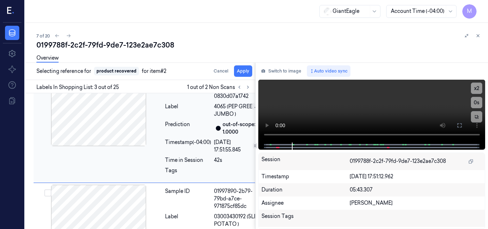
scroll to position [234, 0]
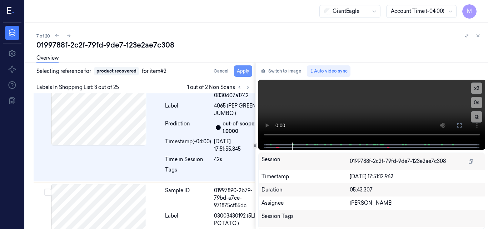
click at [242, 70] on button "Apply" at bounding box center [243, 70] width 18 height 11
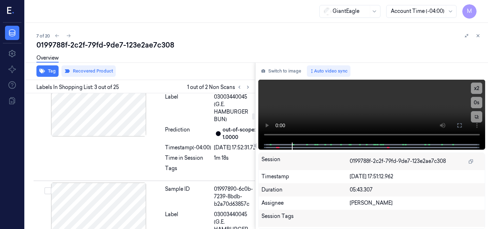
scroll to position [491, 0]
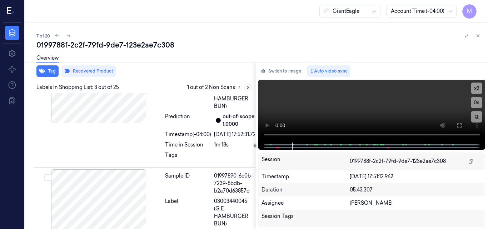
click at [247, 87] on icon at bounding box center [247, 87] width 5 height 5
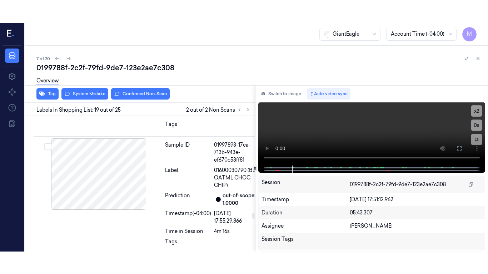
scroll to position [2409, 0]
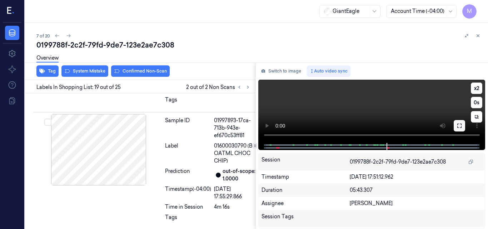
click at [461, 125] on icon at bounding box center [459, 126] width 6 height 6
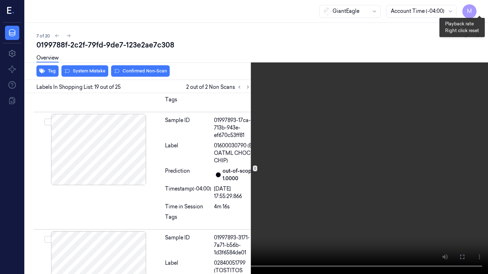
click at [481, 7] on button "x 2" at bounding box center [478, 8] width 11 height 11
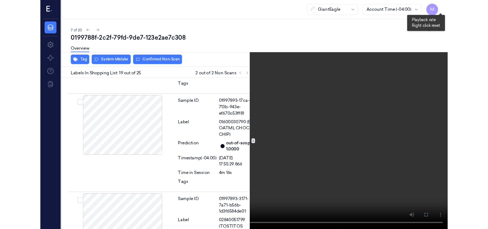
scroll to position [2386, 0]
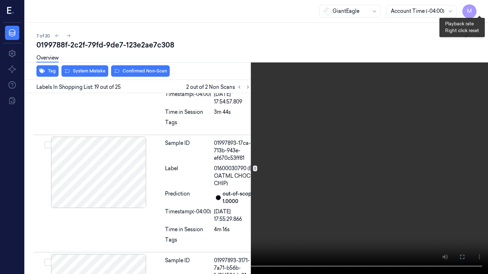
click at [481, 7] on button "x 4" at bounding box center [478, 8] width 11 height 11
click at [335, 112] on video at bounding box center [244, 137] width 488 height 274
click at [361, 156] on video at bounding box center [244, 137] width 488 height 274
click at [0, 0] on icon at bounding box center [0, 0] width 0 height 0
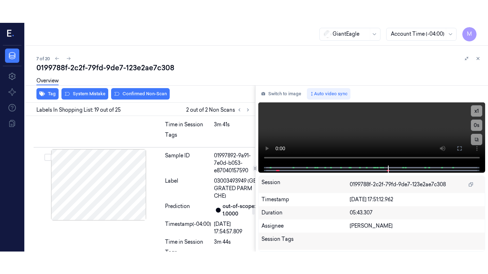
scroll to position [2289, 0]
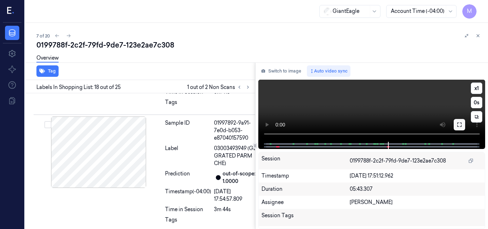
click at [458, 125] on icon at bounding box center [459, 125] width 6 height 6
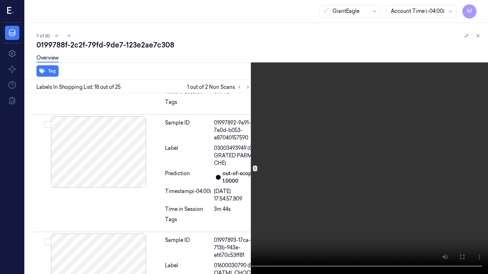
click at [331, 151] on video at bounding box center [244, 137] width 488 height 274
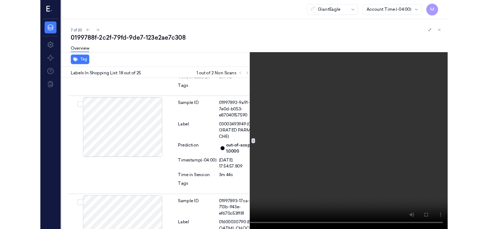
scroll to position [2266, 0]
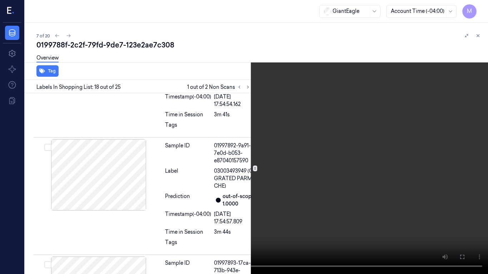
click at [361, 161] on video at bounding box center [244, 137] width 488 height 274
click at [0, 0] on icon at bounding box center [0, 0] width 0 height 0
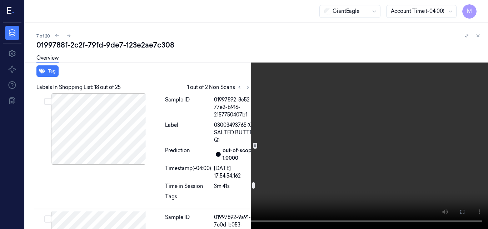
scroll to position [2230, 0]
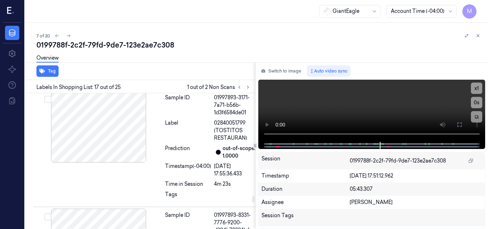
scroll to position [2513, 0]
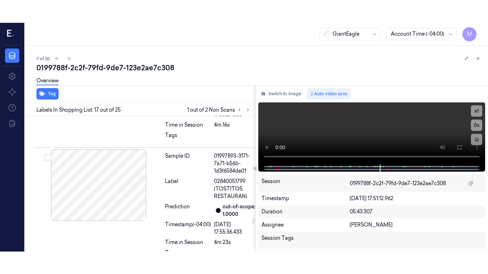
scroll to position [2529, 0]
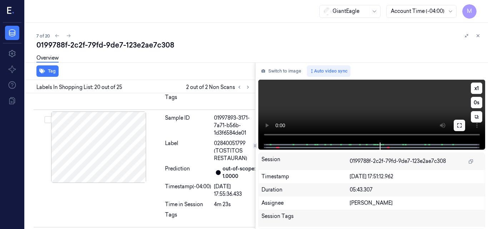
click at [458, 125] on icon at bounding box center [459, 125] width 6 height 6
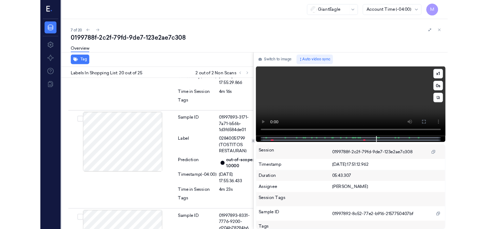
scroll to position [2506, 0]
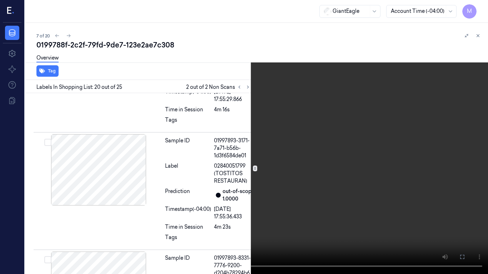
click at [0, 0] on icon at bounding box center [0, 0] width 0 height 0
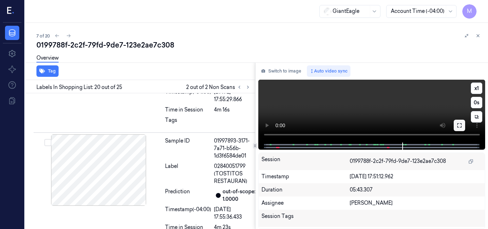
click at [459, 126] on icon at bounding box center [459, 125] width 6 height 6
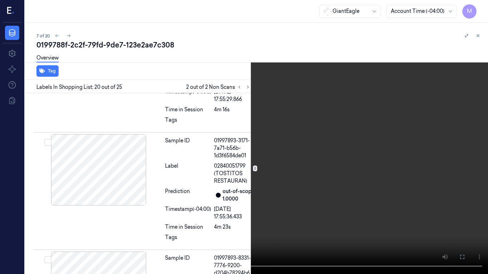
click at [241, 157] on video at bounding box center [244, 137] width 488 height 274
click at [356, 181] on video at bounding box center [244, 137] width 488 height 274
click at [0, 0] on button at bounding box center [0, 0] width 0 height 0
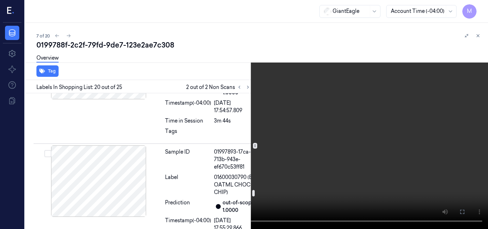
scroll to position [2363, 0]
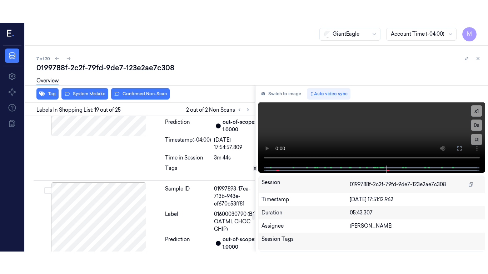
scroll to position [2409, 0]
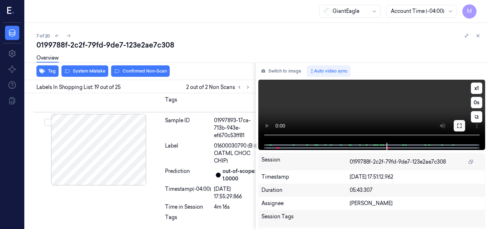
click at [459, 123] on icon at bounding box center [459, 126] width 6 height 6
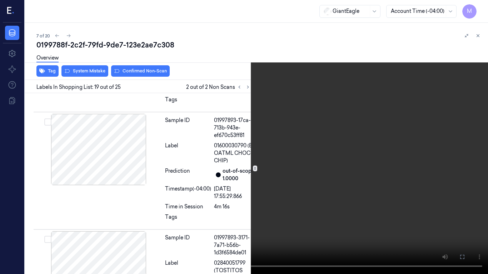
click at [356, 134] on video at bounding box center [244, 137] width 488 height 274
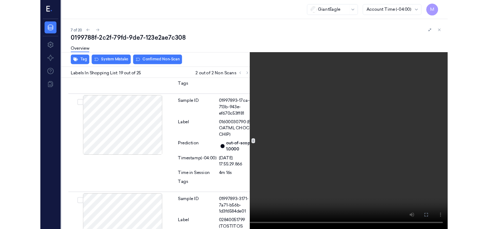
scroll to position [2386, 0]
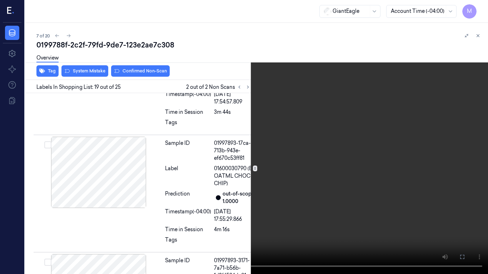
click at [292, 165] on video at bounding box center [244, 137] width 488 height 274
click at [0, 0] on icon at bounding box center [0, 0] width 0 height 0
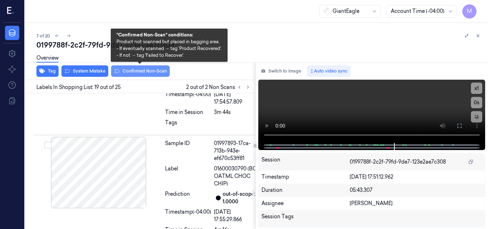
click at [151, 70] on button "Confirmed Non-Scan" at bounding box center [140, 70] width 59 height 11
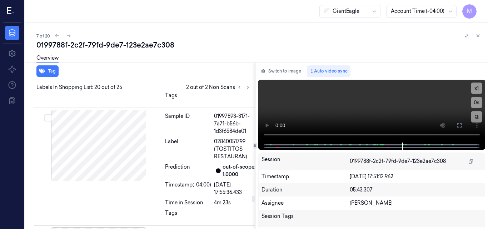
scroll to position [2545, 0]
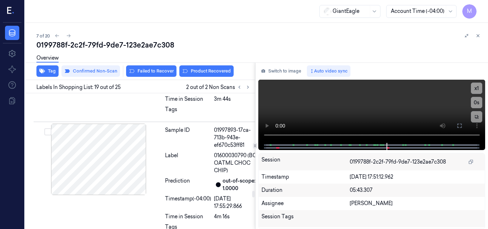
scroll to position [2410, 0]
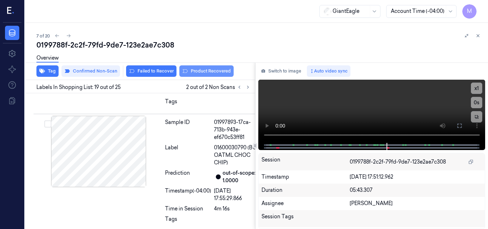
click at [215, 70] on button "Product Recovered" at bounding box center [206, 70] width 54 height 11
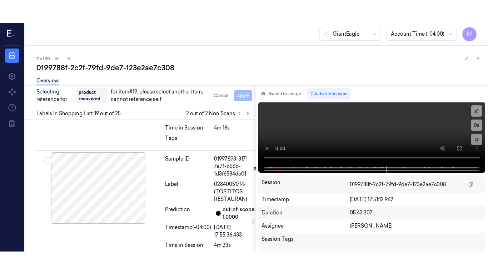
scroll to position [2532, 0]
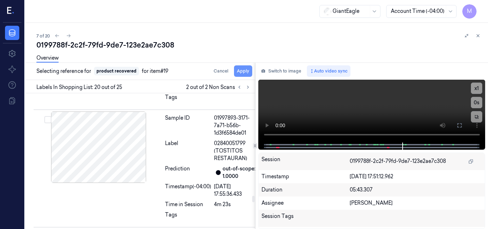
click at [245, 72] on button "Apply" at bounding box center [243, 70] width 18 height 11
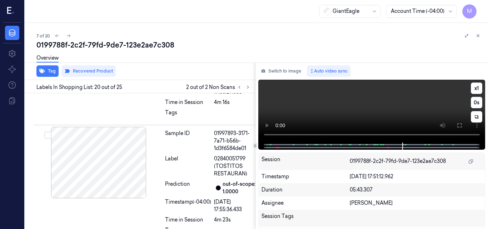
click at [410, 106] on video at bounding box center [371, 111] width 227 height 63
click at [460, 127] on icon at bounding box center [459, 125] width 4 height 4
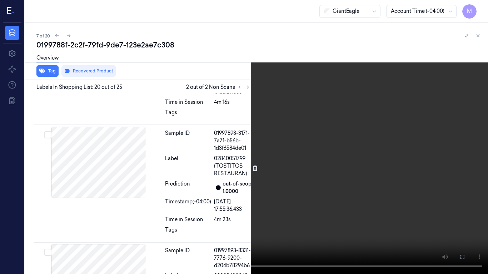
click at [311, 162] on video at bounding box center [244, 137] width 488 height 274
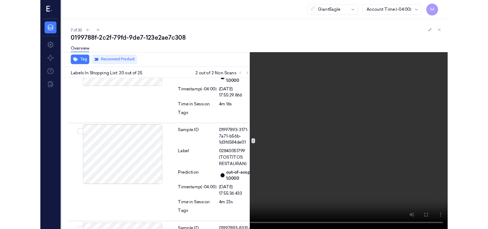
scroll to position [2509, 0]
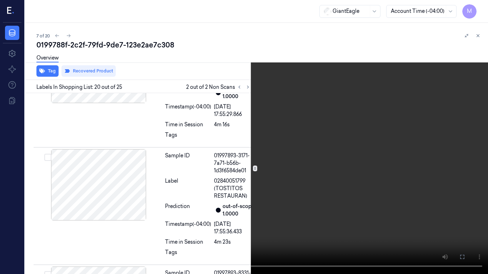
click at [0, 0] on icon at bounding box center [0, 0] width 0 height 0
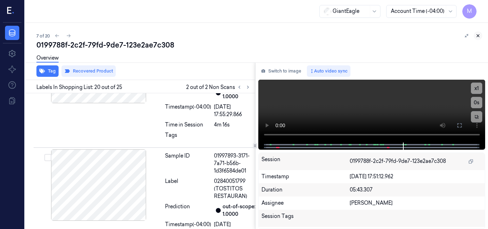
click at [480, 34] on icon at bounding box center [477, 35] width 5 height 5
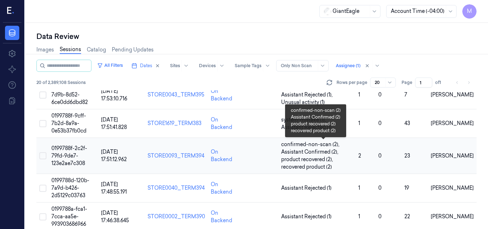
scroll to position [211, 0]
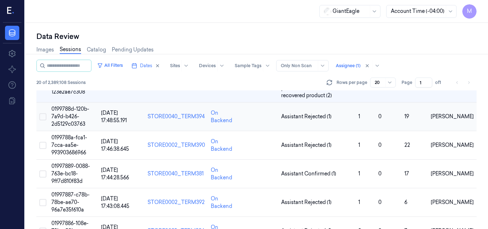
click at [68, 117] on span "0199788d-120b-7a9d-b426-2d5129c03763" at bounding box center [70, 116] width 38 height 21
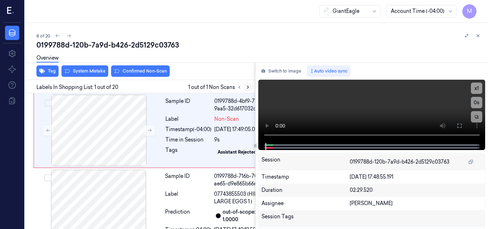
click at [247, 86] on icon at bounding box center [247, 87] width 5 height 5
click at [149, 131] on icon at bounding box center [149, 130] width 5 height 5
click at [51, 71] on button "Tag" at bounding box center [47, 70] width 22 height 11
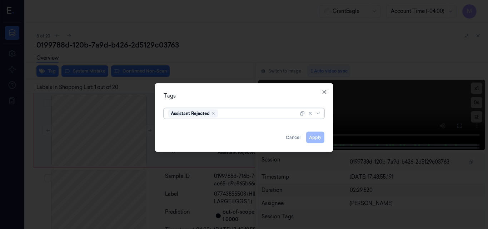
click at [325, 91] on icon "button" at bounding box center [323, 91] width 3 height 3
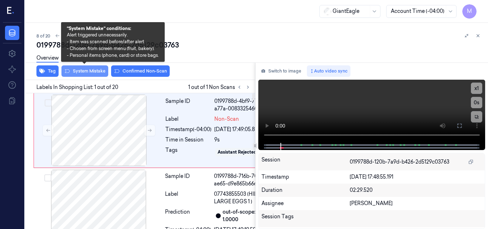
click at [92, 71] on button "System Mistake" at bounding box center [84, 70] width 47 height 11
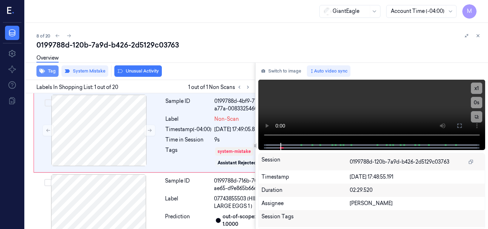
click at [50, 68] on button "Tag" at bounding box center [47, 70] width 22 height 11
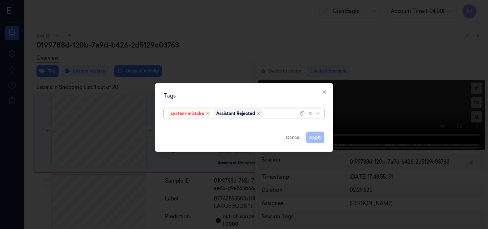
click at [272, 113] on div at bounding box center [282, 113] width 34 height 7
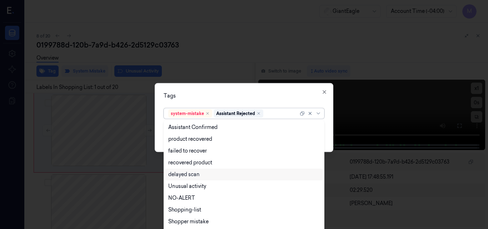
scroll to position [58, 0]
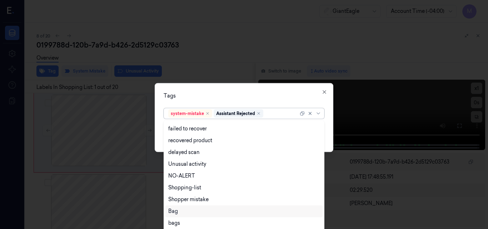
click at [189, 210] on div "Bag" at bounding box center [243, 210] width 151 height 7
click at [236, 93] on div "Tags" at bounding box center [244, 95] width 161 height 7
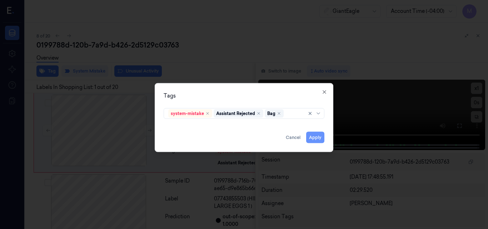
click at [320, 136] on button "Apply" at bounding box center [315, 136] width 18 height 11
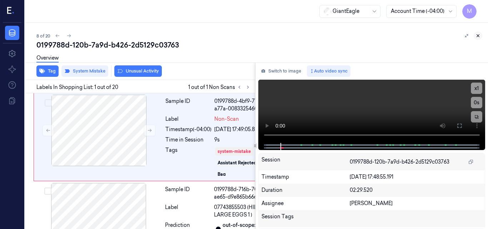
click at [476, 34] on icon at bounding box center [477, 35] width 5 height 5
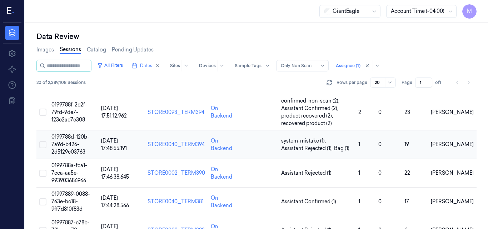
scroll to position [219, 0]
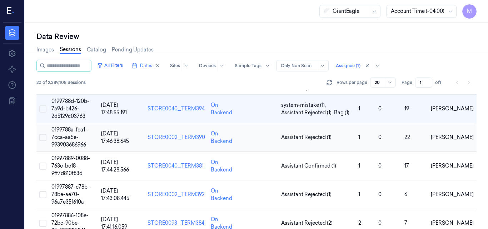
click at [73, 133] on td "0199788a-fca1-7cca-aa5e-993903686966" at bounding box center [74, 137] width 50 height 29
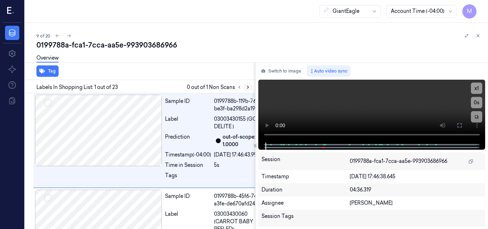
click at [246, 89] on icon at bounding box center [247, 87] width 5 height 5
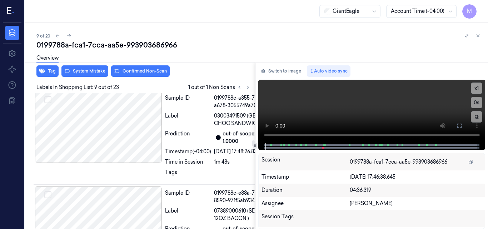
scroll to position [1053, 0]
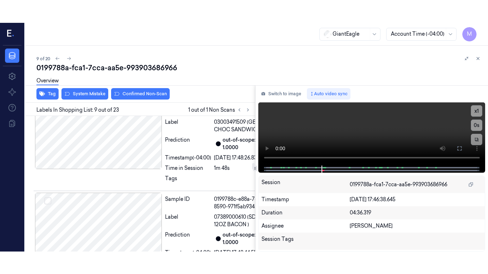
scroll to position [1053, 0]
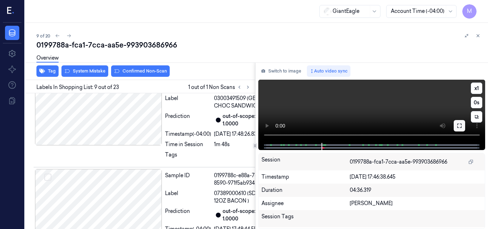
click at [457, 124] on icon at bounding box center [459, 126] width 6 height 6
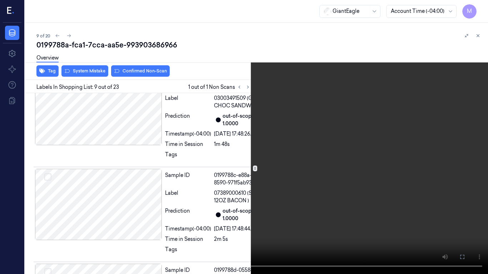
click at [244, 142] on video at bounding box center [244, 137] width 488 height 274
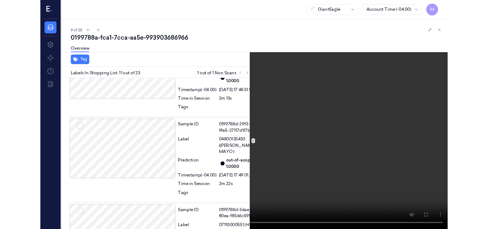
scroll to position [1275, 0]
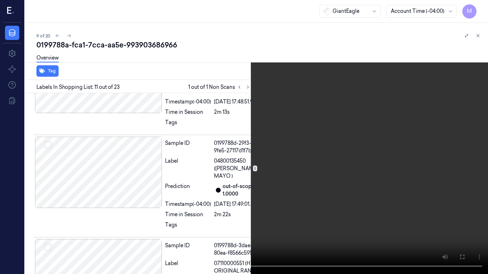
click at [343, 127] on video at bounding box center [244, 137] width 488 height 274
click at [0, 0] on icon at bounding box center [0, 0] width 0 height 0
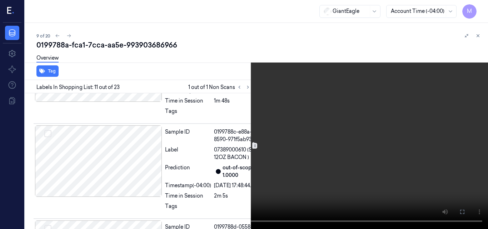
scroll to position [1061, 0]
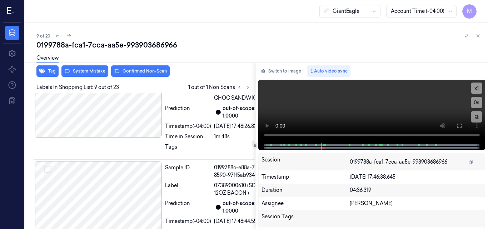
scroll to position [1053, 0]
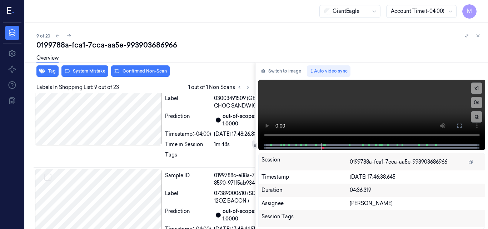
click at [460, 125] on icon at bounding box center [459, 126] width 6 height 6
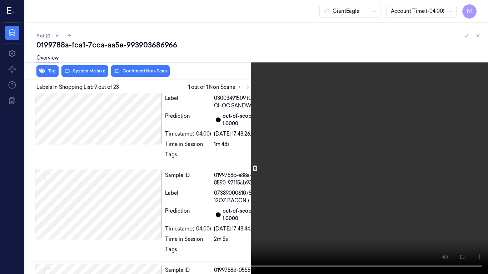
click at [0, 0] on icon at bounding box center [0, 0] width 0 height 0
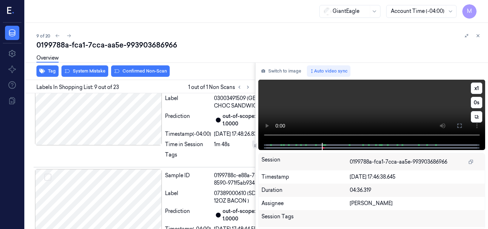
click at [359, 109] on video at bounding box center [371, 111] width 227 height 63
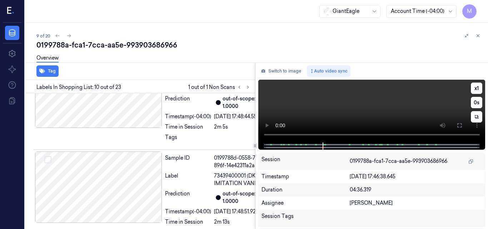
scroll to position [1169, 0]
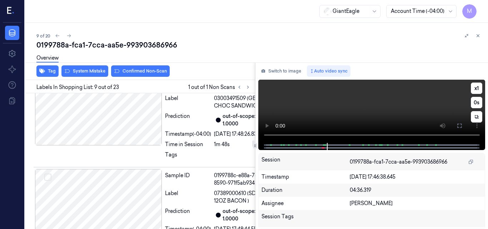
click at [331, 104] on video at bounding box center [371, 111] width 227 height 63
click at [375, 112] on video at bounding box center [371, 111] width 227 height 63
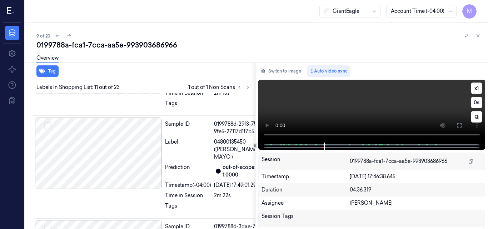
scroll to position [1298, 0]
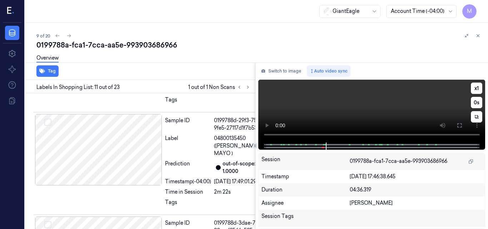
click at [379, 107] on video at bounding box center [371, 111] width 227 height 63
click at [462, 125] on icon at bounding box center [459, 125] width 6 height 6
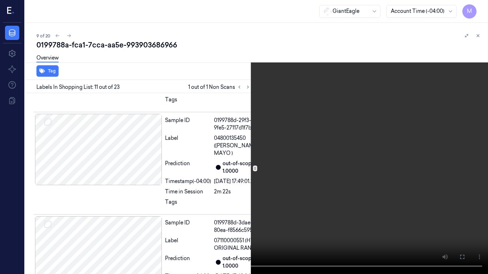
click at [0, 0] on icon at bounding box center [0, 0] width 0 height 0
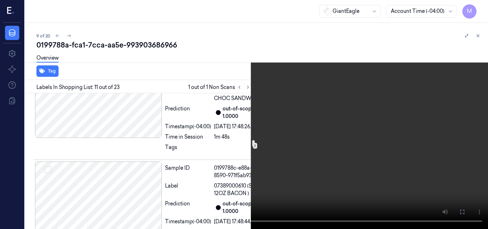
scroll to position [1048, 0]
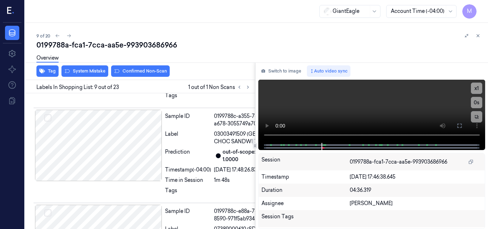
scroll to position [946, 0]
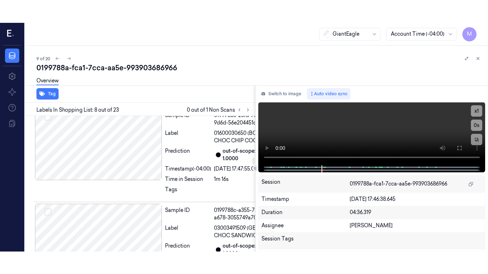
scroll to position [929, 0]
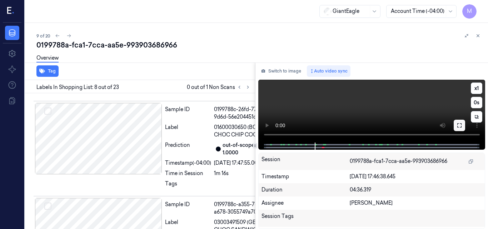
click at [461, 124] on icon at bounding box center [459, 125] width 4 height 4
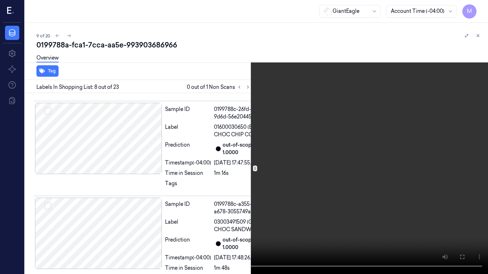
click at [287, 144] on video at bounding box center [244, 137] width 488 height 274
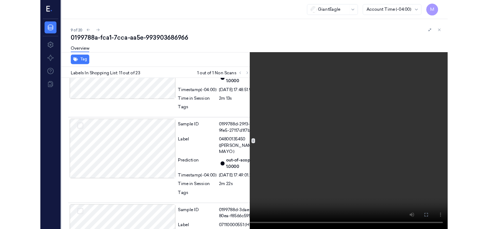
scroll to position [1275, 0]
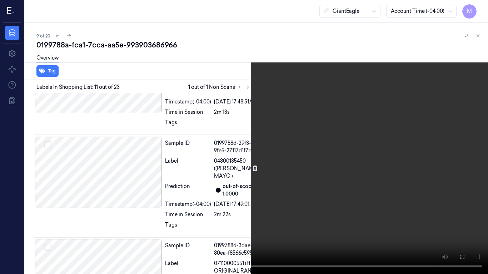
click at [368, 147] on video at bounding box center [244, 137] width 488 height 274
click at [0, 0] on icon at bounding box center [0, 0] width 0 height 0
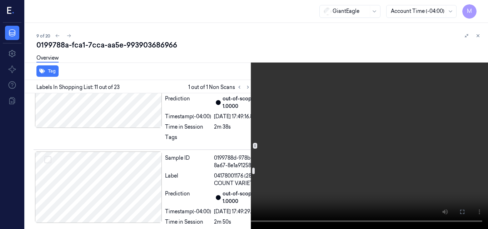
scroll to position [1668, 0]
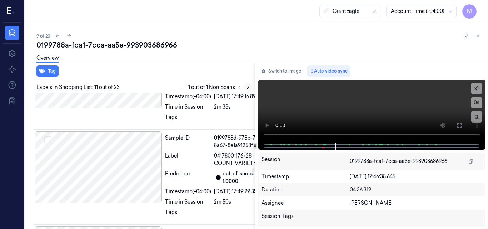
click at [249, 87] on icon at bounding box center [247, 87] width 5 height 5
click at [239, 88] on icon at bounding box center [238, 87] width 1 height 2
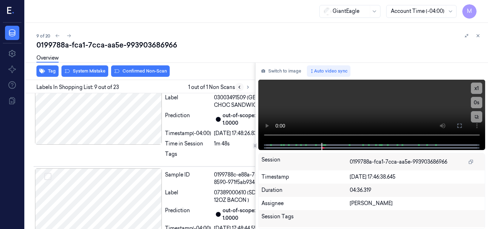
scroll to position [1053, 0]
click at [290, 70] on button "Switch to image" at bounding box center [281, 70] width 46 height 11
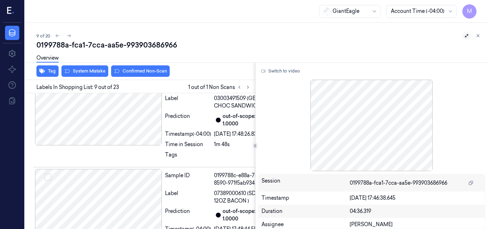
click at [466, 36] on icon at bounding box center [467, 36] width 4 height 4
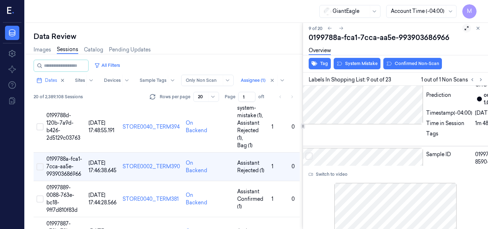
scroll to position [1095, 11]
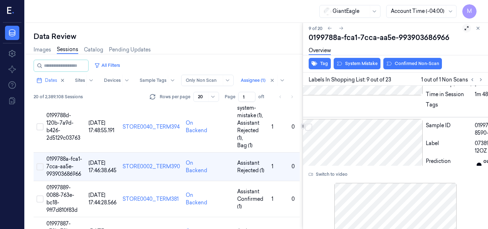
click at [466, 27] on icon at bounding box center [467, 28] width 4 height 4
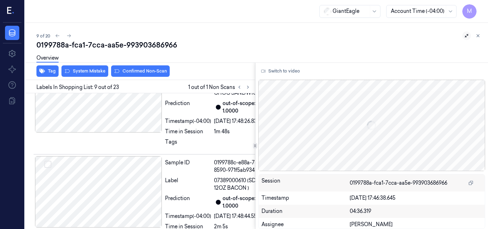
scroll to position [1083, 0]
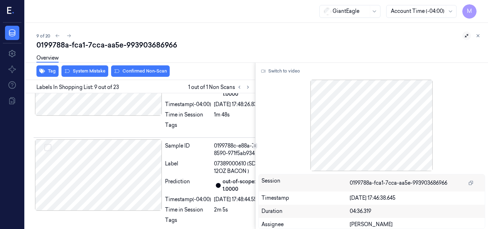
drag, startPoint x: 370, startPoint y: 126, endPoint x: 343, endPoint y: 111, distance: 30.2
drag, startPoint x: 343, startPoint y: 111, endPoint x: 340, endPoint y: 111, distance: 3.6
click at [340, 111] on div at bounding box center [371, 125] width 227 height 91
drag, startPoint x: 385, startPoint y: 133, endPoint x: 408, endPoint y: 118, distance: 28.4
click at [408, 118] on div at bounding box center [371, 125] width 227 height 91
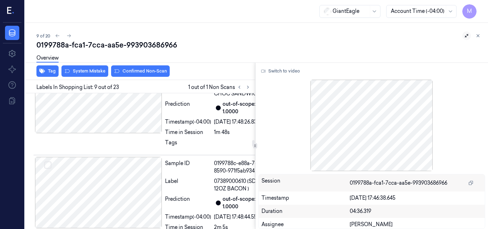
scroll to position [1047, 0]
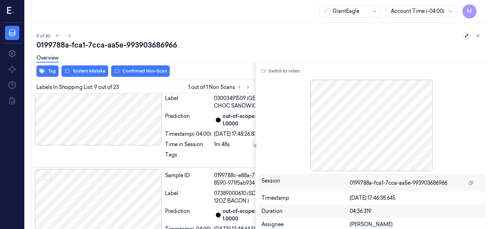
click at [477, 36] on icon at bounding box center [478, 36] width 2 height 2
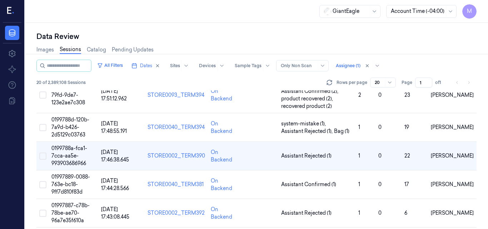
scroll to position [200, 0]
click at [307, 154] on span "Assistant Rejected (1)" at bounding box center [306, 155] width 50 height 7
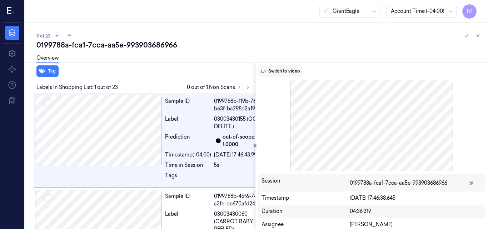
click at [281, 70] on button "Switch to video" at bounding box center [280, 70] width 45 height 11
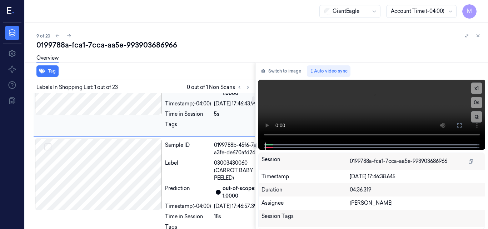
scroll to position [71, 0]
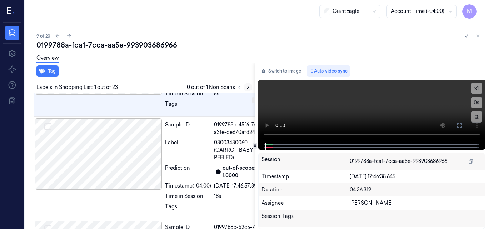
click at [246, 86] on icon at bounding box center [247, 87] width 5 height 5
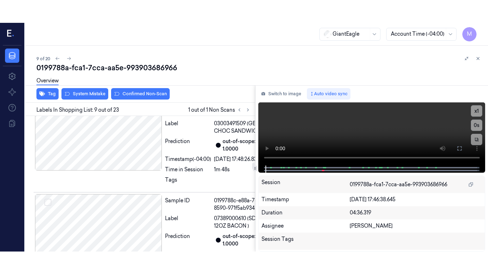
scroll to position [1053, 0]
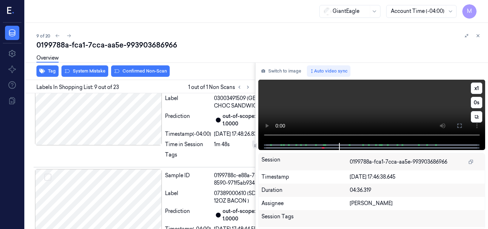
click at [372, 105] on video at bounding box center [371, 111] width 227 height 63
click at [461, 125] on icon at bounding box center [459, 126] width 4 height 4
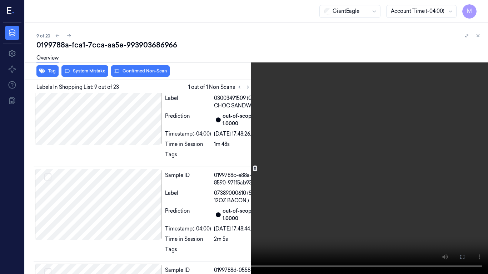
click at [311, 157] on video at bounding box center [244, 137] width 488 height 274
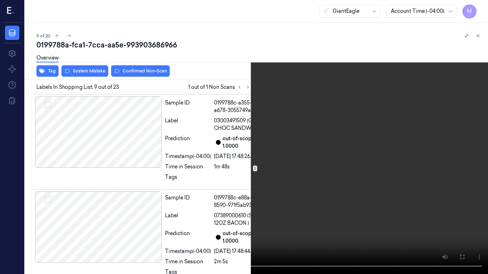
scroll to position [1030, 0]
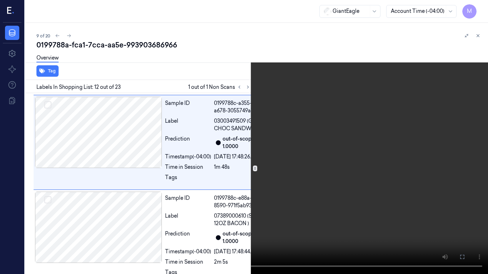
click at [254, 125] on video at bounding box center [244, 137] width 488 height 274
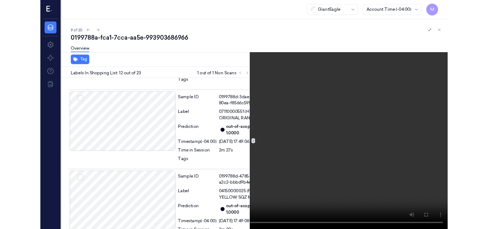
scroll to position [1407, 0]
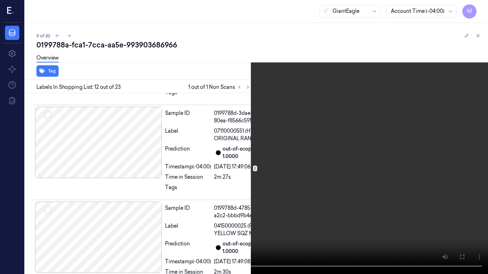
click at [0, 0] on icon at bounding box center [0, 0] width 0 height 0
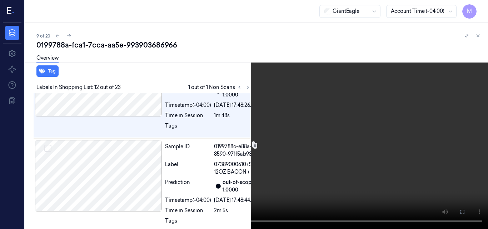
scroll to position [1050, 0]
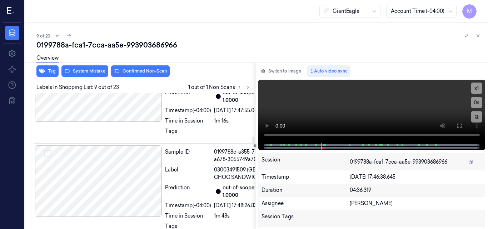
scroll to position [946, 0]
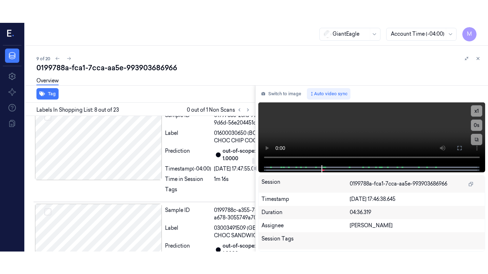
scroll to position [929, 0]
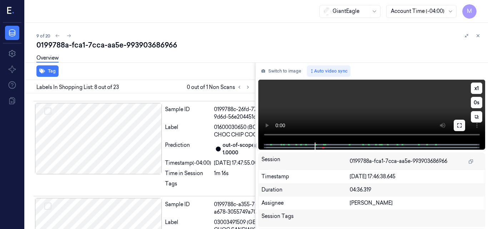
click at [457, 124] on icon at bounding box center [459, 125] width 4 height 4
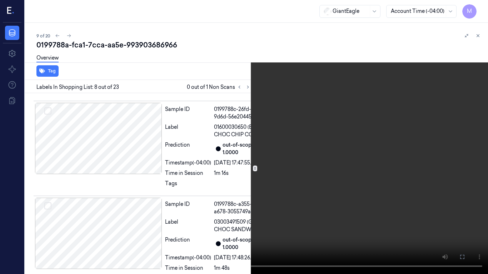
click at [266, 146] on video at bounding box center [244, 137] width 488 height 274
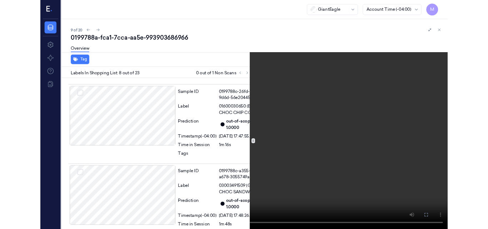
scroll to position [907, 0]
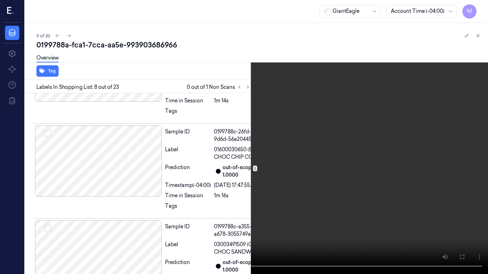
click at [266, 146] on video at bounding box center [244, 137] width 488 height 274
click at [0, 0] on icon at bounding box center [0, 0] width 0 height 0
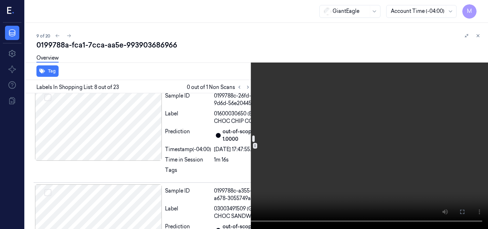
scroll to position [942, 0]
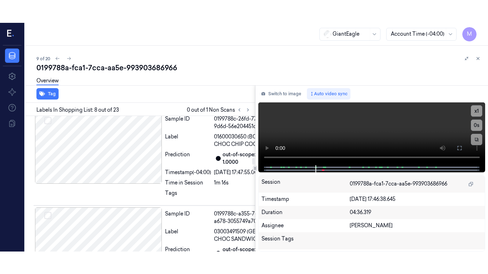
scroll to position [929, 0]
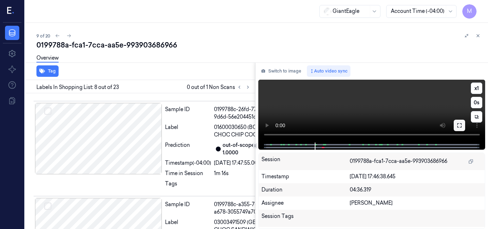
click at [458, 126] on icon at bounding box center [459, 125] width 6 height 6
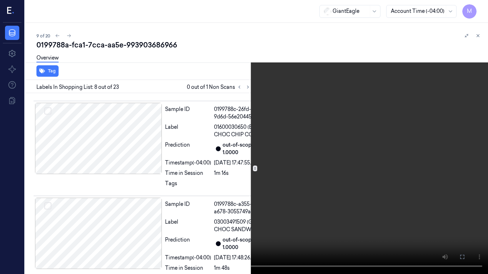
click at [250, 173] on video at bounding box center [244, 137] width 488 height 274
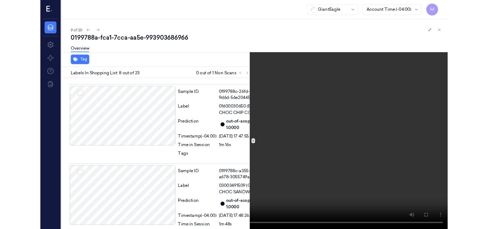
scroll to position [907, 0]
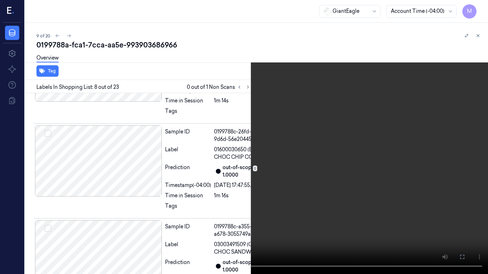
click at [240, 167] on video at bounding box center [244, 137] width 488 height 274
click at [314, 112] on video at bounding box center [244, 137] width 488 height 274
click at [302, 134] on video at bounding box center [244, 137] width 488 height 274
click at [0, 0] on button at bounding box center [0, 0] width 0 height 0
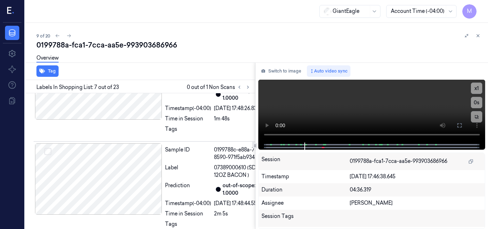
scroll to position [1043, 0]
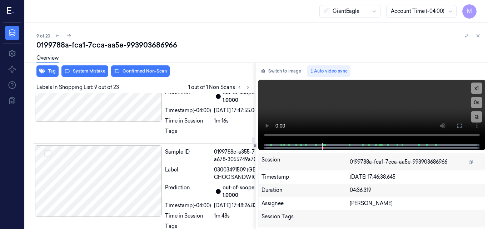
scroll to position [910, 0]
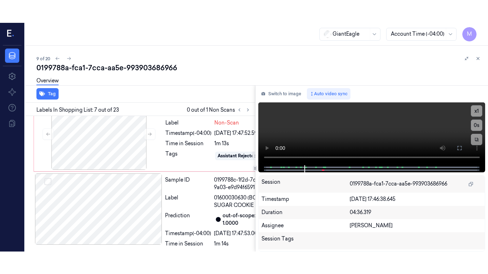
scroll to position [793, 0]
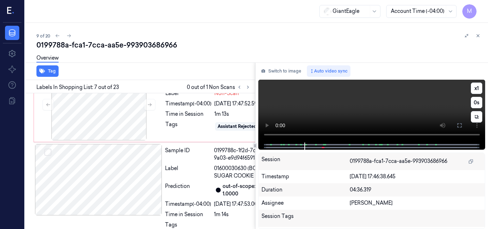
click at [383, 101] on video at bounding box center [371, 111] width 227 height 63
click at [461, 123] on icon at bounding box center [459, 125] width 6 height 6
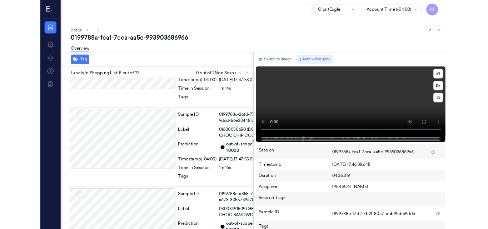
scroll to position [907, 0]
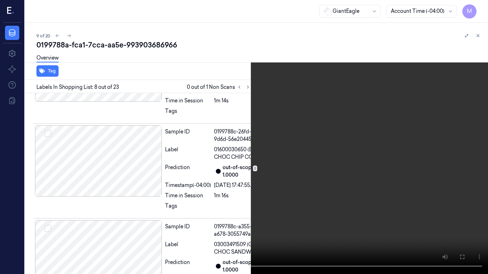
click at [395, 175] on video at bounding box center [244, 137] width 488 height 274
click at [0, 0] on icon at bounding box center [0, 0] width 0 height 0
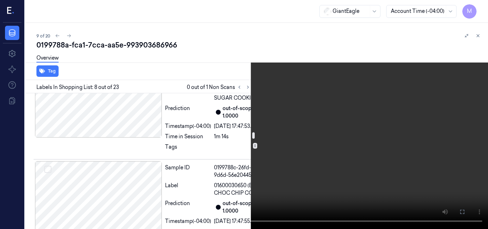
scroll to position [799, 0]
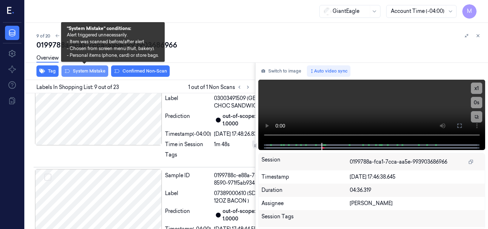
click at [93, 72] on button "System Mistake" at bounding box center [84, 70] width 47 height 11
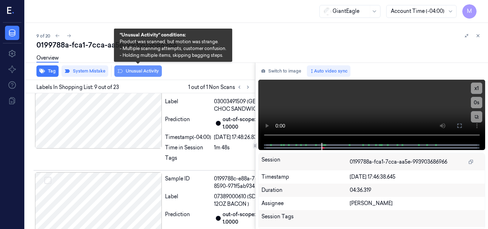
click at [141, 69] on button "Unusual Activity" at bounding box center [137, 70] width 47 height 11
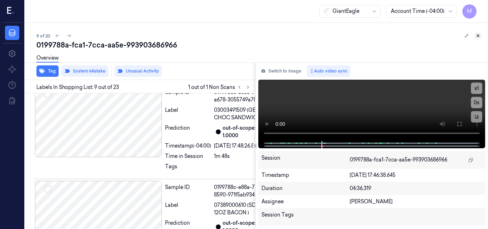
click at [475, 36] on icon at bounding box center [477, 35] width 5 height 5
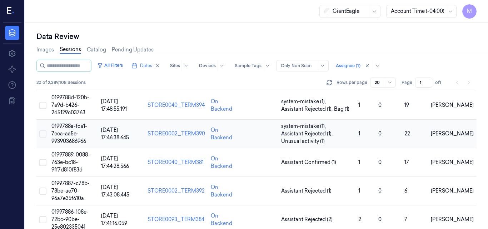
scroll to position [236, 0]
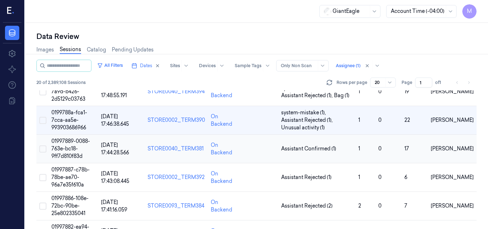
click at [64, 147] on span "01997889-0088-763e-bc18-9ff7d810f83d" at bounding box center [70, 148] width 39 height 21
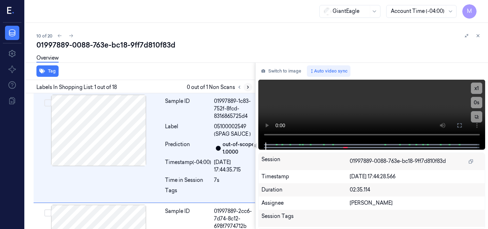
click at [247, 87] on icon at bounding box center [247, 87] width 5 height 5
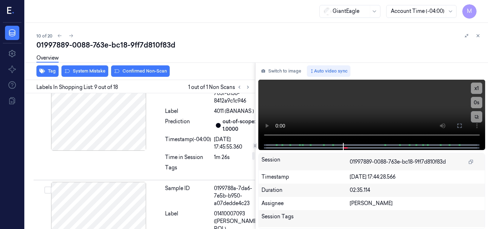
scroll to position [953, 0]
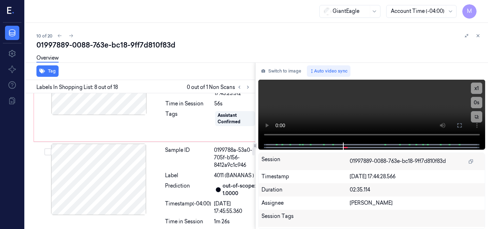
scroll to position [936, 0]
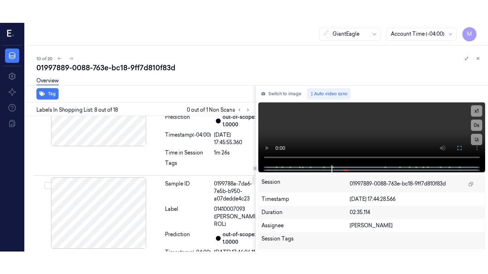
scroll to position [1060, 0]
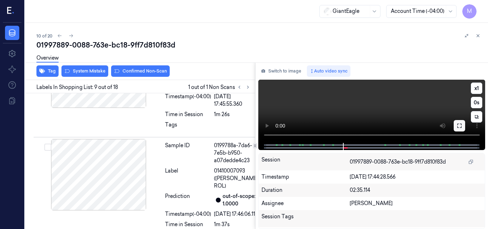
click at [457, 126] on icon at bounding box center [459, 126] width 6 height 6
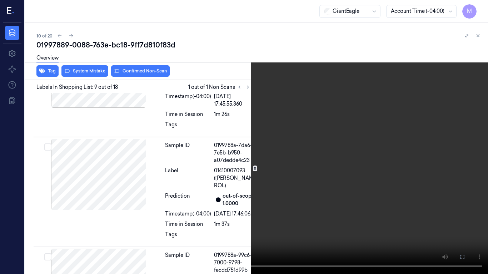
click at [379, 160] on video at bounding box center [244, 137] width 488 height 274
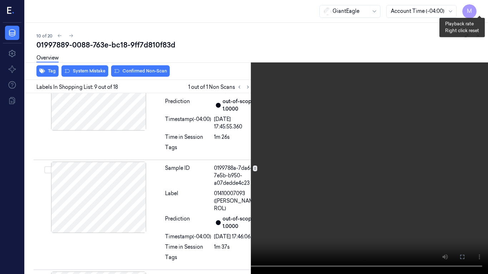
click at [481, 6] on button "x 1" at bounding box center [478, 8] width 11 height 11
click at [422, 25] on video at bounding box center [244, 137] width 488 height 274
click at [243, 101] on video at bounding box center [244, 137] width 488 height 274
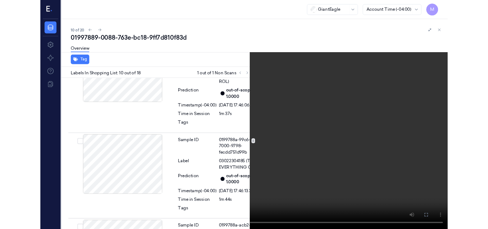
scroll to position [1154, 0]
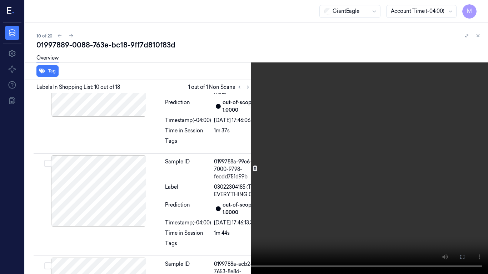
click at [252, 134] on video at bounding box center [244, 137] width 488 height 274
click at [0, 0] on icon at bounding box center [0, 0] width 0 height 0
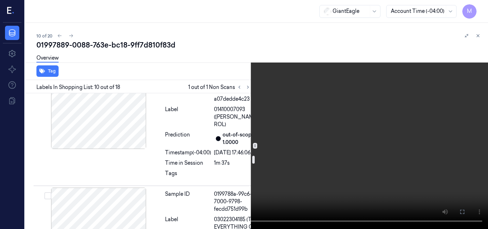
scroll to position [1083, 0]
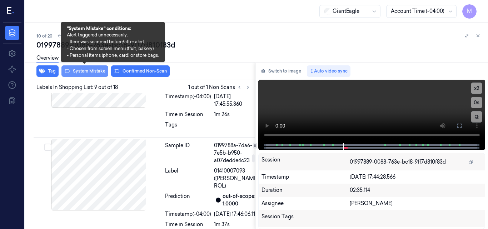
click at [85, 70] on button "System Mistake" at bounding box center [84, 70] width 47 height 11
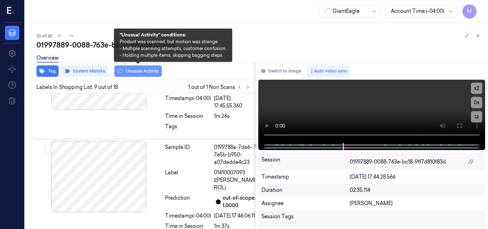
click at [151, 72] on button "Unusual Activity" at bounding box center [137, 70] width 47 height 11
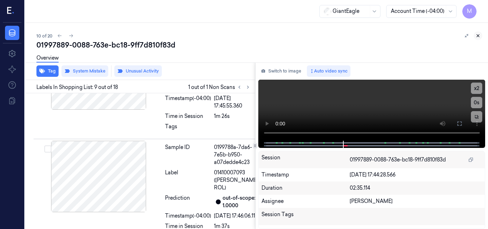
click at [478, 36] on icon at bounding box center [477, 35] width 5 height 5
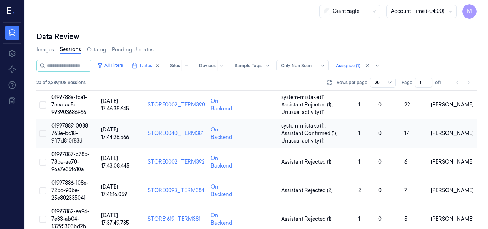
scroll to position [265, 0]
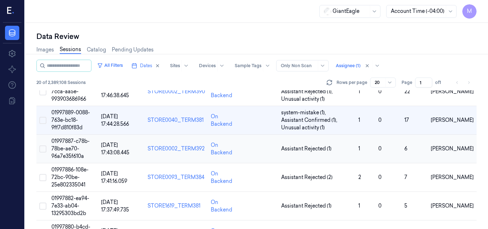
click at [75, 145] on td "01997887-c78b-78be-ae70-96a7e35f610a" at bounding box center [74, 149] width 50 height 29
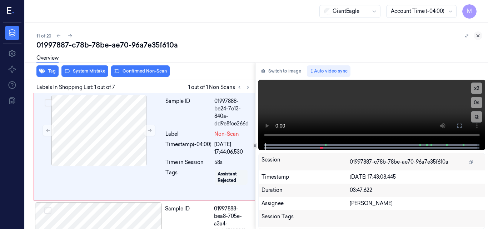
click at [477, 36] on icon at bounding box center [477, 35] width 5 height 5
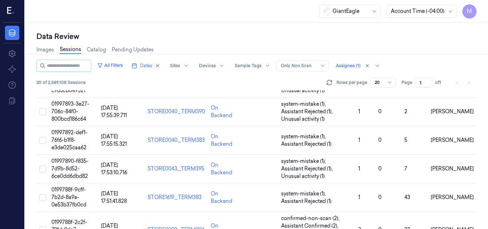
scroll to position [254, 0]
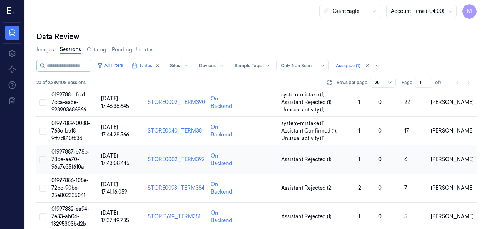
click at [112, 160] on span "[DATE] 17:43:08.445" at bounding box center [115, 159] width 28 height 14
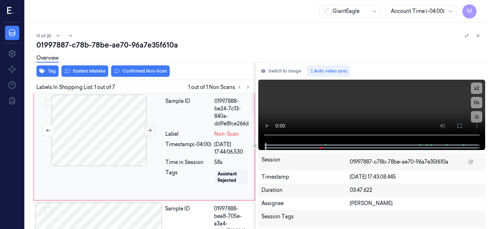
click at [150, 129] on icon at bounding box center [149, 130] width 5 height 5
click at [458, 125] on icon at bounding box center [459, 126] width 6 height 6
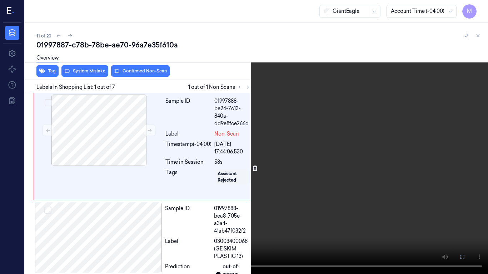
click at [315, 175] on video at bounding box center [244, 137] width 488 height 274
click at [477, 9] on button "x 2" at bounding box center [478, 8] width 11 height 11
click at [477, 9] on button "x 4" at bounding box center [478, 8] width 11 height 11
click at [480, 8] on button "x 1" at bounding box center [478, 8] width 11 height 11
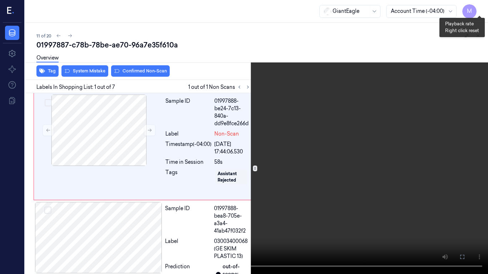
click at [480, 5] on button "x 2" at bounding box center [478, 8] width 11 height 11
click at [479, 9] on button "x 4" at bounding box center [478, 8] width 11 height 11
click at [0, 0] on icon at bounding box center [0, 0] width 0 height 0
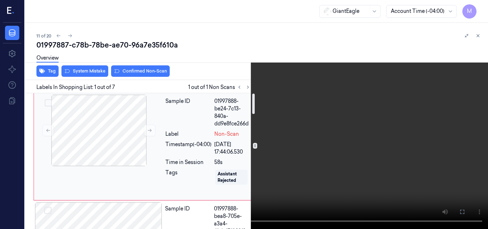
scroll to position [71, 0]
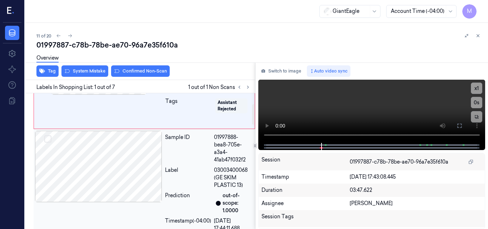
click at [160, 170] on div at bounding box center [98, 166] width 127 height 71
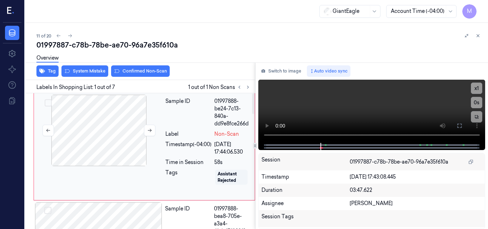
click at [119, 142] on div at bounding box center [98, 130] width 127 height 71
click at [100, 134] on div at bounding box center [98, 130] width 127 height 71
click at [398, 106] on video at bounding box center [371, 111] width 227 height 63
click at [457, 122] on button at bounding box center [458, 125] width 11 height 11
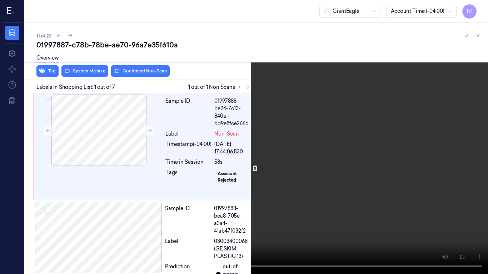
click at [335, 171] on video at bounding box center [244, 137] width 488 height 274
click at [246, 155] on video at bounding box center [244, 137] width 488 height 274
click at [268, 198] on video at bounding box center [244, 137] width 488 height 274
click at [0, 0] on icon at bounding box center [0, 0] width 0 height 0
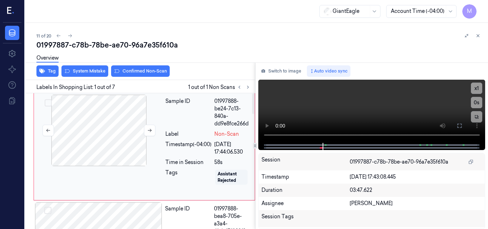
click at [113, 113] on div at bounding box center [98, 130] width 127 height 71
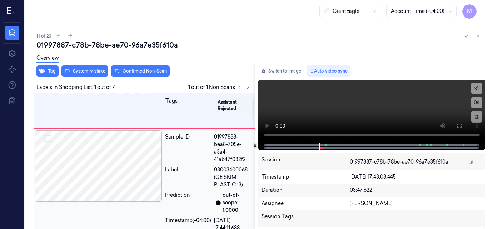
scroll to position [36, 0]
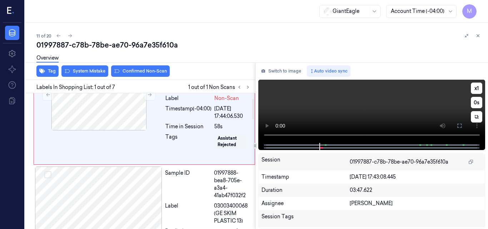
click at [349, 108] on video at bounding box center [371, 111] width 227 height 63
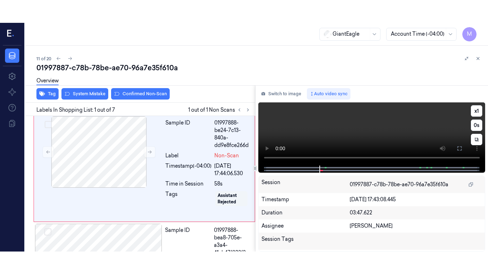
scroll to position [0, 0]
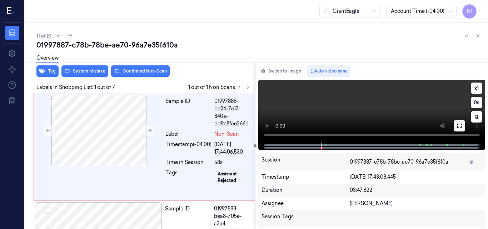
click at [458, 126] on icon at bounding box center [459, 126] width 6 height 6
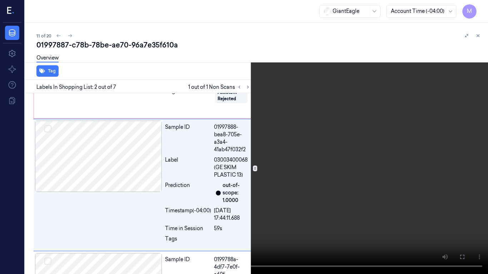
scroll to position [83, 0]
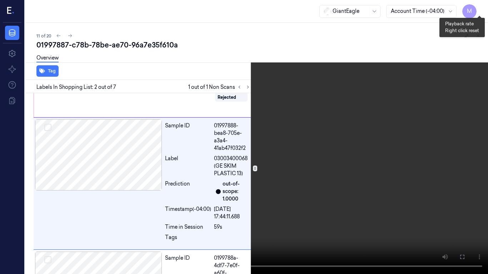
click at [482, 7] on button "x 1" at bounding box center [478, 8] width 11 height 11
click at [481, 8] on button "x 2" at bounding box center [478, 8] width 11 height 11
click at [300, 114] on video at bounding box center [244, 137] width 488 height 274
click at [299, 134] on video at bounding box center [244, 137] width 488 height 274
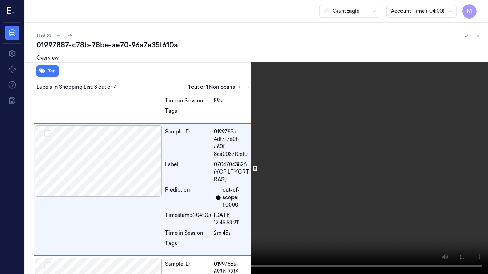
scroll to position [215, 0]
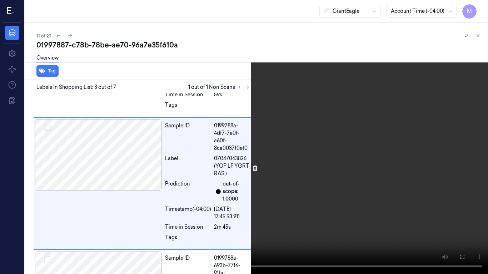
click at [299, 134] on video at bounding box center [244, 137] width 488 height 274
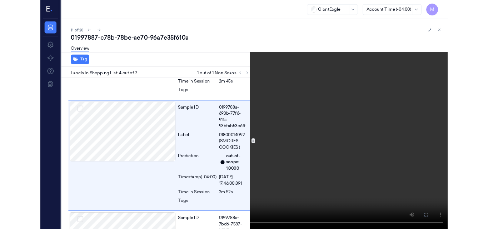
scroll to position [348, 0]
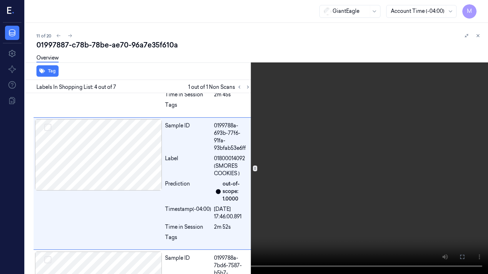
click at [0, 0] on icon at bounding box center [0, 0] width 0 height 0
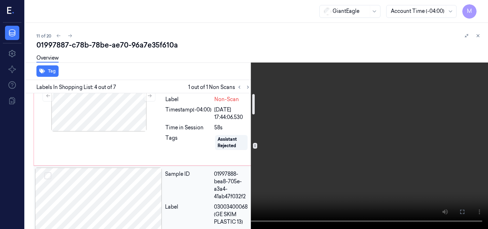
scroll to position [0, 0]
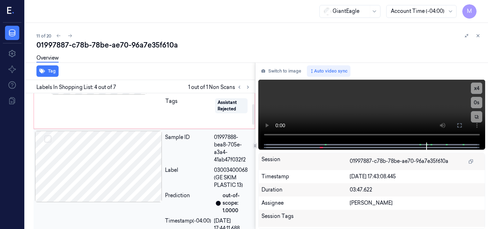
click at [115, 157] on div at bounding box center [98, 166] width 127 height 71
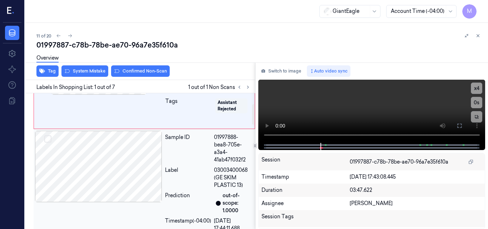
click at [126, 153] on div at bounding box center [98, 166] width 127 height 71
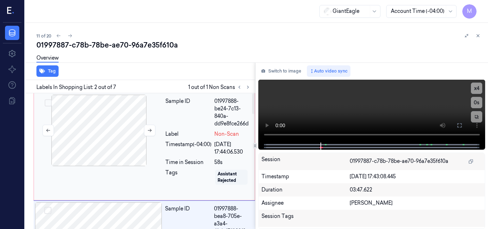
click at [101, 115] on div at bounding box center [98, 130] width 127 height 71
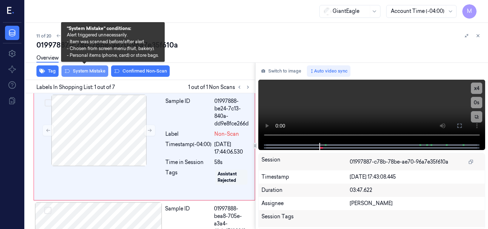
click at [94, 71] on button "System Mistake" at bounding box center [84, 70] width 47 height 11
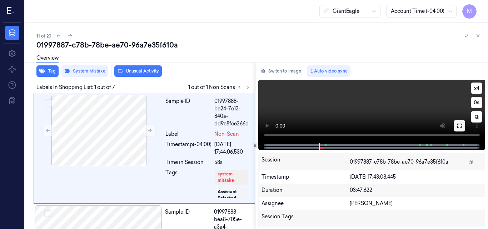
click at [461, 126] on icon at bounding box center [459, 126] width 6 height 6
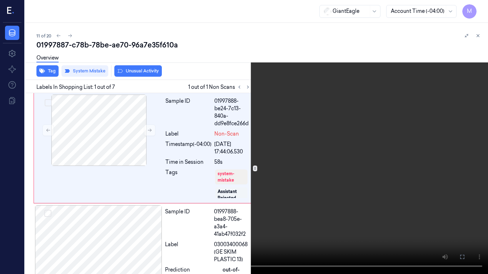
click at [333, 146] on video at bounding box center [244, 137] width 488 height 274
click at [476, 7] on button "x 4" at bounding box center [478, 8] width 11 height 11
click at [341, 129] on video at bounding box center [244, 137] width 488 height 274
click at [477, 7] on button "x 1" at bounding box center [478, 8] width 11 height 11
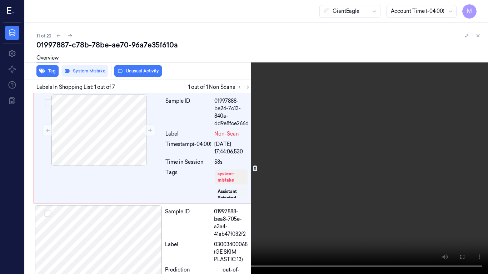
click at [463, 13] on video at bounding box center [244, 137] width 488 height 274
click at [291, 138] on video at bounding box center [244, 137] width 488 height 274
click at [0, 0] on button at bounding box center [0, 0] width 0 height 0
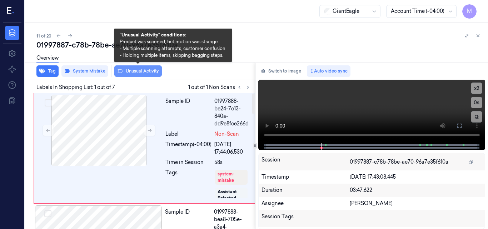
click at [142, 73] on button "Unusual Activity" at bounding box center [137, 70] width 47 height 11
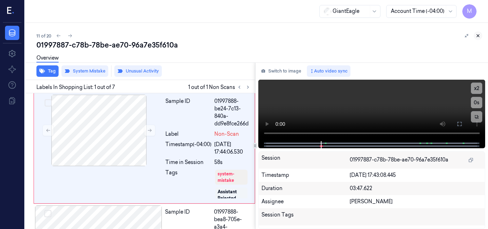
click at [478, 36] on icon at bounding box center [477, 35] width 5 height 5
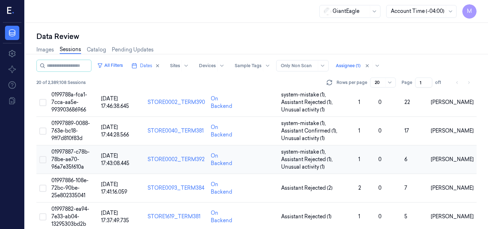
scroll to position [290, 0]
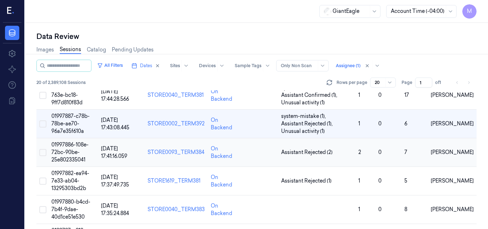
click at [72, 152] on span "01997886-108e-72bc-90be-25e802335041" at bounding box center [69, 151] width 37 height 21
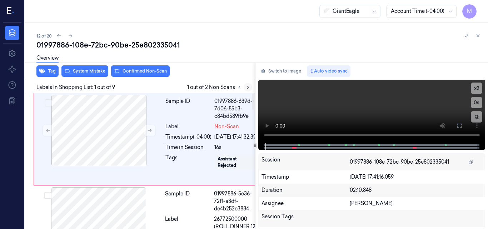
click at [247, 87] on icon at bounding box center [247, 87] width 5 height 5
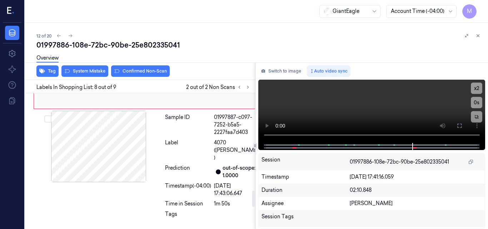
scroll to position [809, 0]
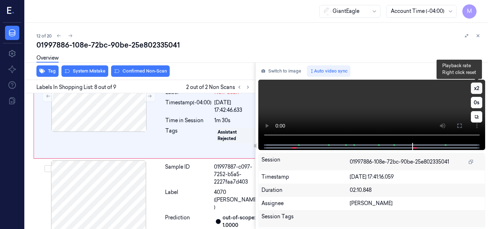
click at [475, 87] on button "x 2" at bounding box center [476, 87] width 11 height 11
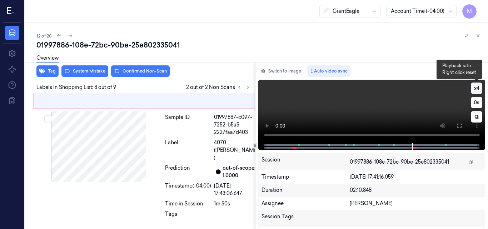
scroll to position [880, 0]
click at [475, 87] on button "x 4" at bounding box center [476, 87] width 11 height 11
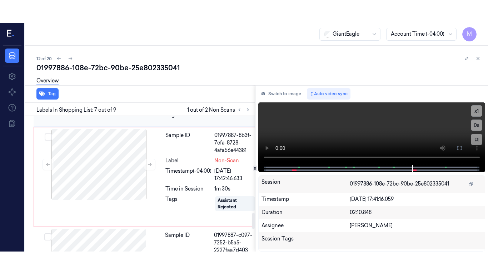
scroll to position [760, 0]
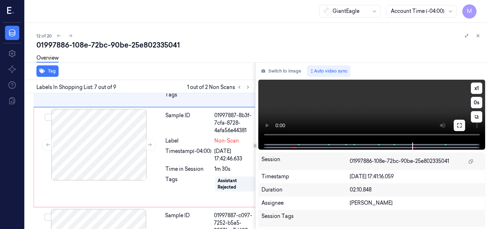
click at [458, 125] on icon at bounding box center [459, 125] width 6 height 6
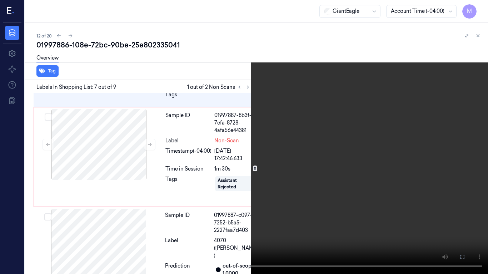
click at [333, 161] on video at bounding box center [244, 137] width 488 height 274
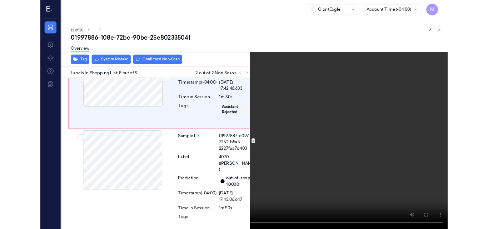
scroll to position [858, 0]
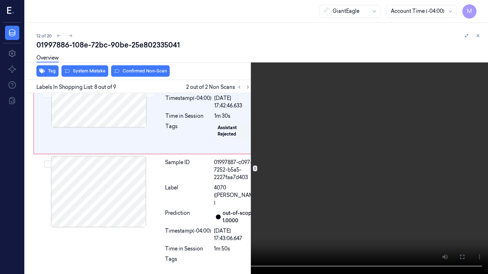
click at [265, 173] on video at bounding box center [244, 137] width 488 height 274
click at [0, 0] on button at bounding box center [0, 0] width 0 height 0
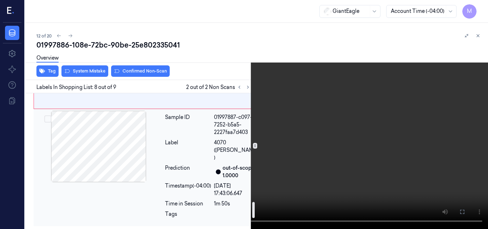
scroll to position [893, 0]
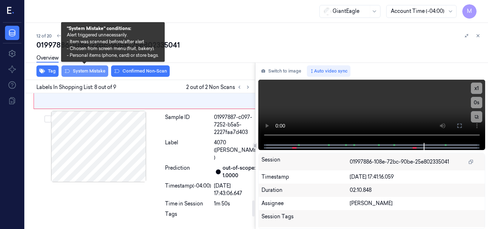
click at [87, 72] on button "System Mistake" at bounding box center [84, 70] width 47 height 11
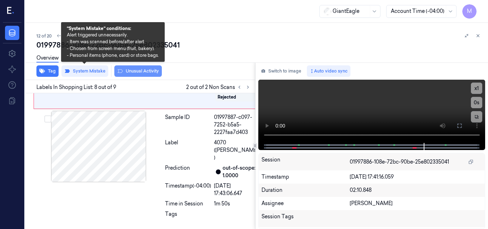
scroll to position [882, 0]
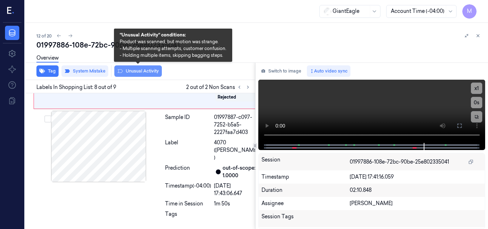
click at [142, 70] on button "Unusual Activity" at bounding box center [137, 70] width 47 height 11
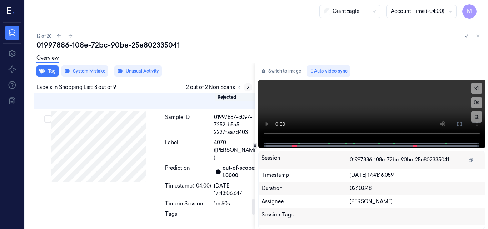
click at [249, 88] on icon at bounding box center [247, 87] width 5 height 5
click at [247, 89] on icon at bounding box center [247, 87] width 5 height 5
click at [239, 89] on icon at bounding box center [239, 87] width 5 height 5
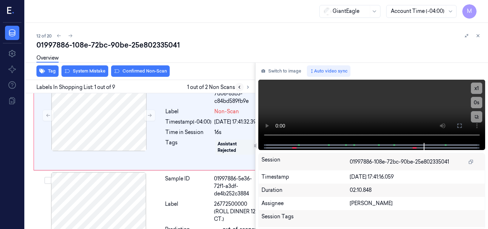
scroll to position [0, 0]
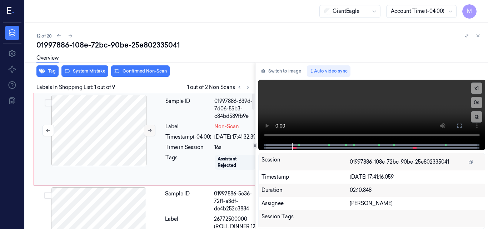
click at [147, 131] on icon at bounding box center [149, 130] width 5 height 5
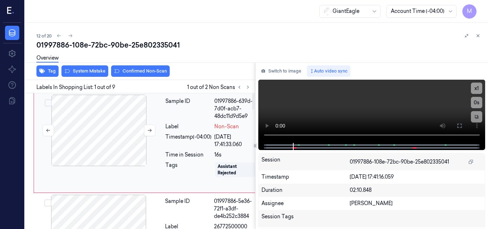
click at [112, 140] on div at bounding box center [98, 130] width 127 height 71
click at [455, 126] on button at bounding box center [458, 125] width 11 height 11
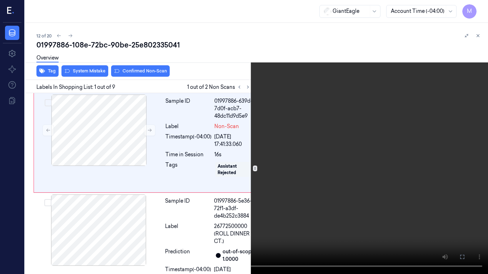
click at [309, 155] on video at bounding box center [244, 137] width 488 height 274
click at [0, 0] on icon at bounding box center [0, 0] width 0 height 0
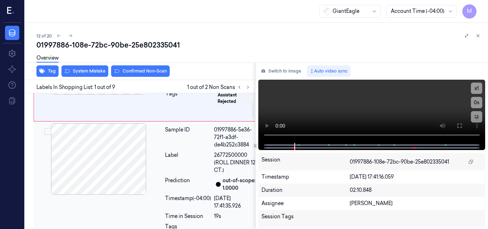
click at [120, 160] on div at bounding box center [98, 158] width 127 height 71
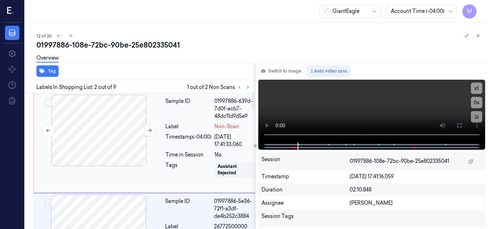
click at [111, 124] on div at bounding box center [98, 130] width 127 height 71
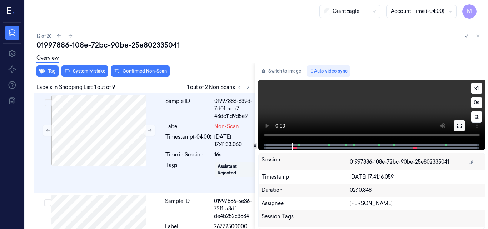
click at [457, 126] on icon at bounding box center [459, 126] width 6 height 6
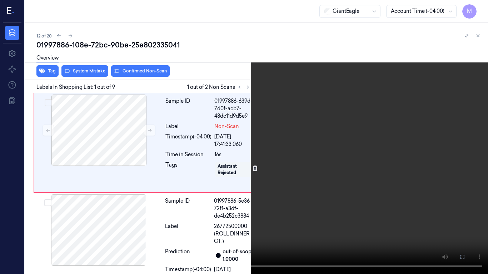
click at [355, 150] on video at bounding box center [244, 137] width 488 height 274
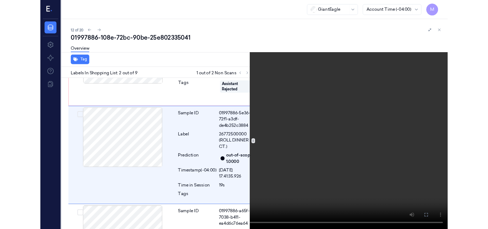
scroll to position [83, 0]
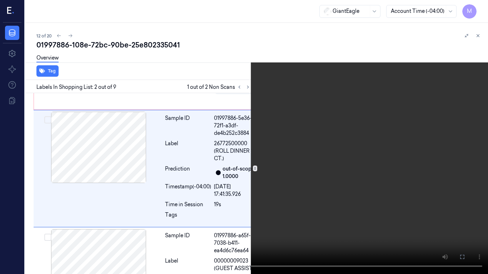
click at [353, 184] on video at bounding box center [244, 137] width 488 height 274
click at [0, 0] on icon at bounding box center [0, 0] width 0 height 0
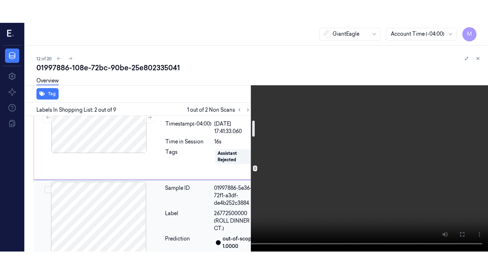
scroll to position [0, 0]
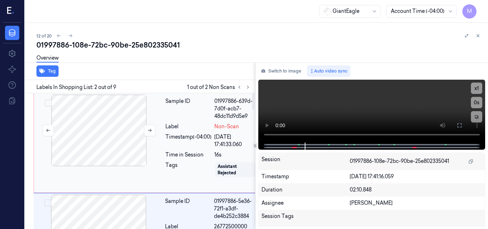
click at [120, 119] on div at bounding box center [98, 130] width 127 height 71
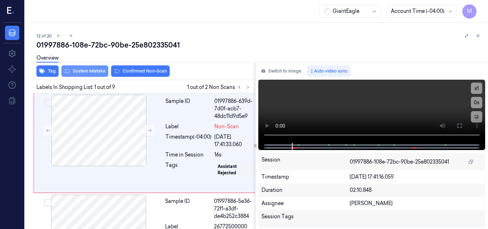
click at [84, 71] on button "System Mistake" at bounding box center [84, 70] width 47 height 11
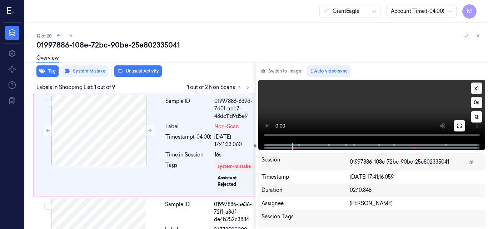
click at [461, 125] on icon at bounding box center [459, 126] width 6 height 6
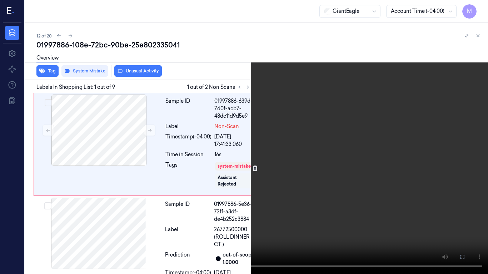
click at [327, 159] on video at bounding box center [244, 137] width 488 height 274
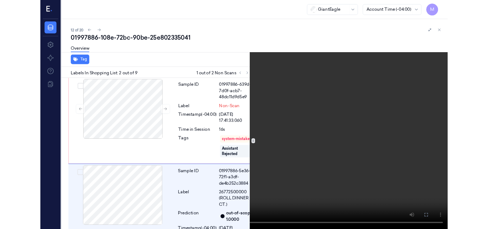
scroll to position [86, 0]
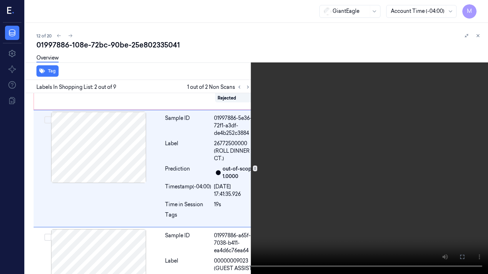
click at [0, 0] on icon at bounding box center [0, 0] width 0 height 0
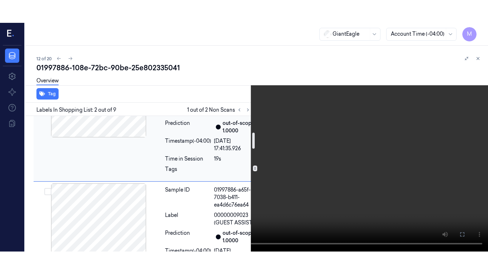
scroll to position [157, 0]
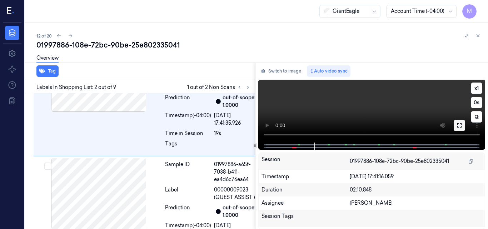
click at [457, 126] on icon at bounding box center [459, 125] width 4 height 4
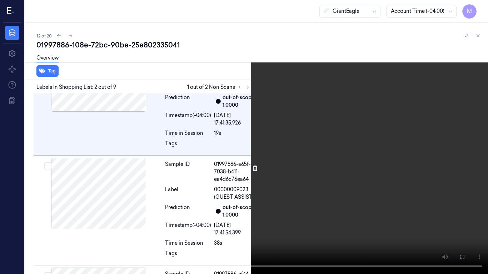
click at [383, 163] on video at bounding box center [244, 137] width 488 height 274
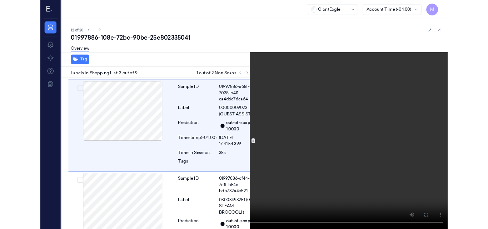
scroll to position [219, 0]
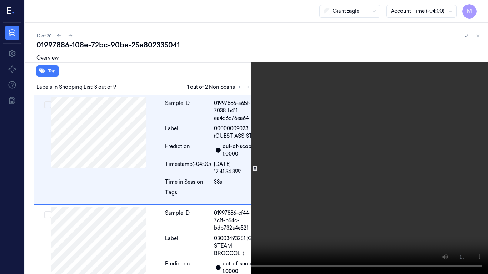
click at [390, 198] on video at bounding box center [244, 137] width 488 height 274
drag, startPoint x: 460, startPoint y: 256, endPoint x: 455, endPoint y: 224, distance: 32.8
click at [0, 0] on icon at bounding box center [0, 0] width 0 height 0
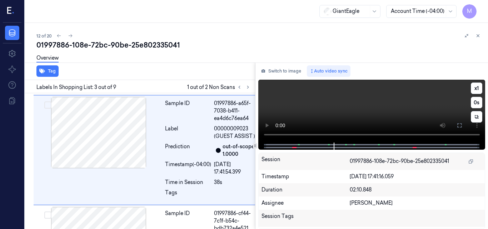
click at [347, 113] on video at bounding box center [371, 111] width 227 height 63
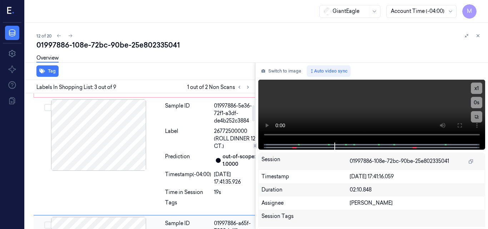
click at [125, 136] on div at bounding box center [98, 134] width 127 height 71
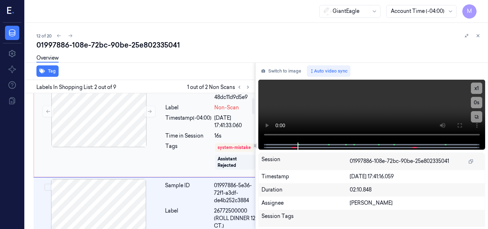
scroll to position [0, 0]
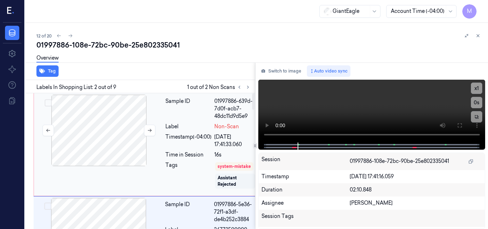
click at [122, 132] on div at bounding box center [98, 130] width 127 height 71
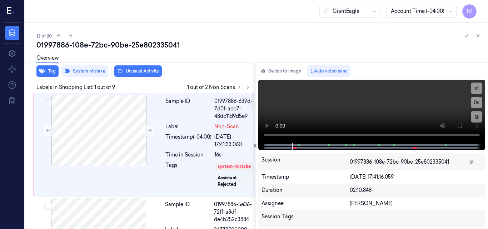
click at [142, 68] on div "Overview" at bounding box center [259, 59] width 446 height 18
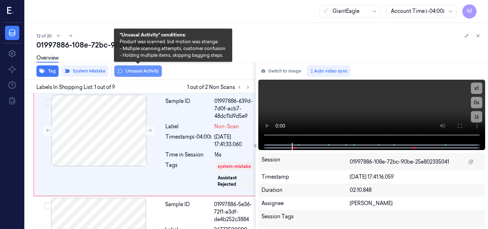
click at [142, 71] on button "Unusual Activity" at bounding box center [137, 70] width 47 height 11
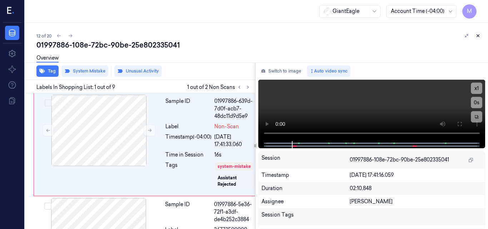
click at [477, 35] on icon at bounding box center [477, 35] width 5 height 5
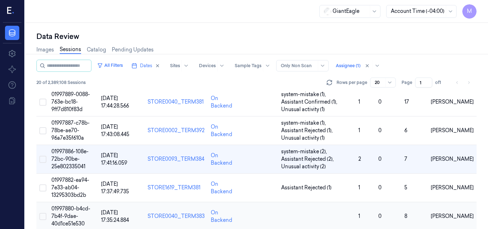
scroll to position [318, 0]
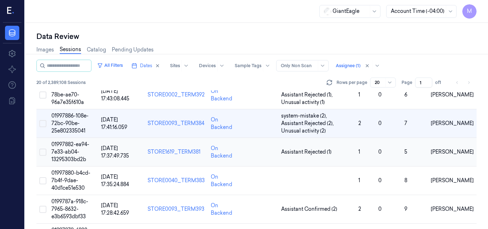
click at [69, 146] on span "01997882-ea94-7e33-ab04-13295303bd2b" at bounding box center [70, 151] width 38 height 21
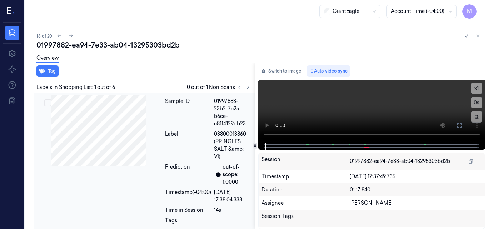
scroll to position [2, 0]
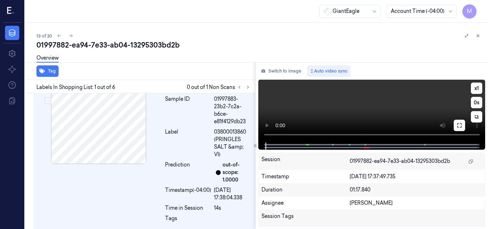
click at [458, 124] on icon at bounding box center [459, 125] width 6 height 6
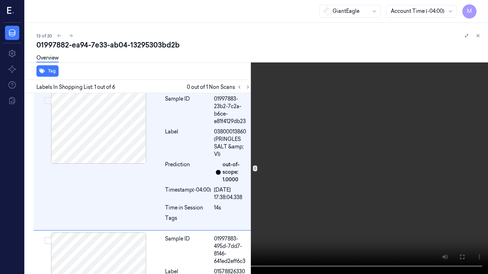
click at [0, 0] on icon at bounding box center [0, 0] width 0 height 0
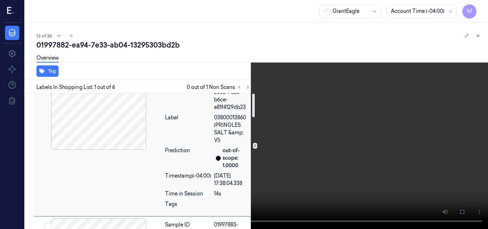
scroll to position [0, 0]
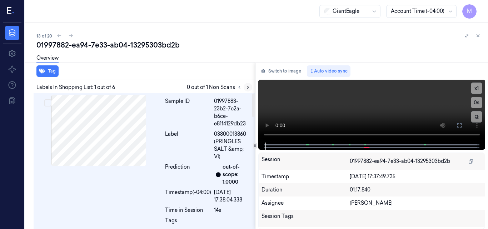
click at [247, 88] on icon at bounding box center [247, 87] width 1 height 2
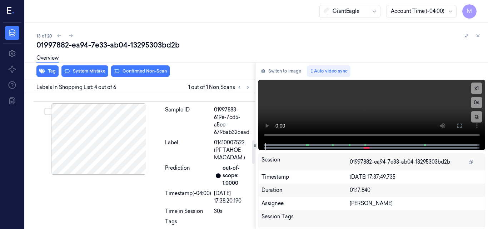
scroll to position [248, 0]
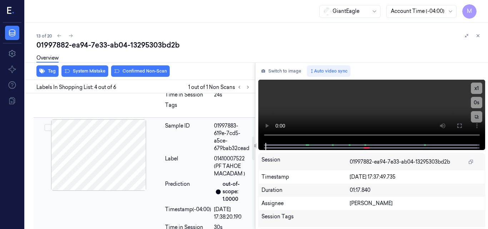
click at [114, 156] on div at bounding box center [98, 154] width 127 height 71
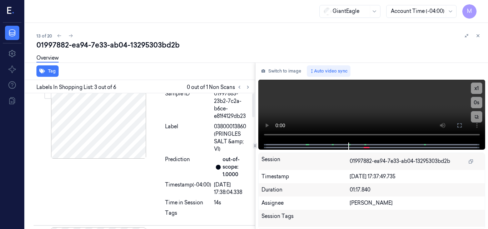
scroll to position [0, 0]
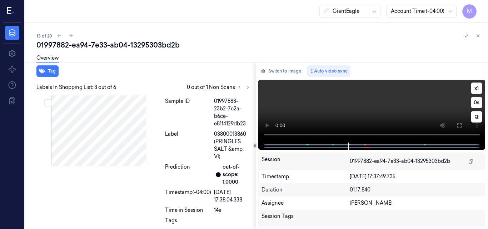
click at [390, 105] on video at bounding box center [371, 111] width 227 height 63
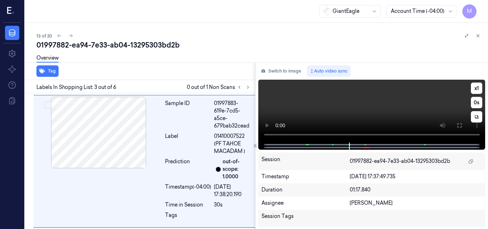
scroll to position [271, 0]
click at [353, 107] on video at bounding box center [371, 111] width 227 height 63
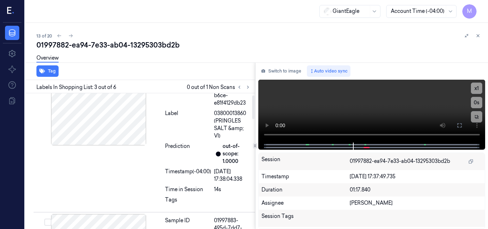
scroll to position [0, 0]
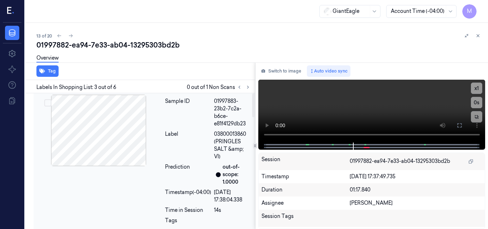
click at [114, 128] on div at bounding box center [98, 130] width 127 height 71
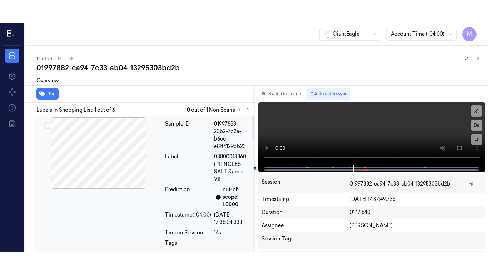
scroll to position [2, 0]
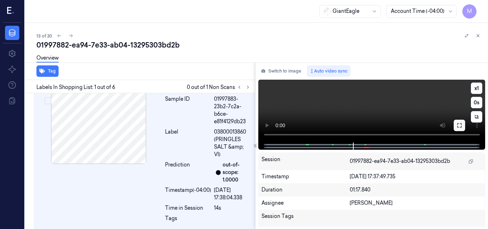
click at [458, 125] on icon at bounding box center [459, 125] width 6 height 6
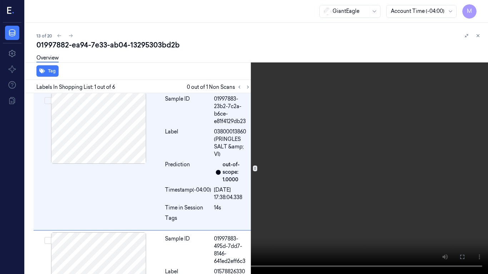
click at [348, 149] on video at bounding box center [244, 137] width 488 height 274
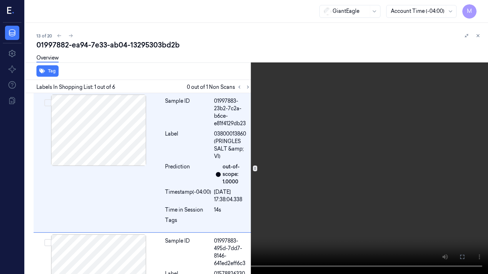
click at [306, 166] on video at bounding box center [244, 137] width 488 height 274
click at [305, 169] on video at bounding box center [244, 137] width 488 height 274
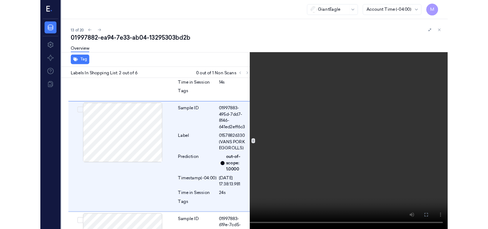
scroll to position [115, 0]
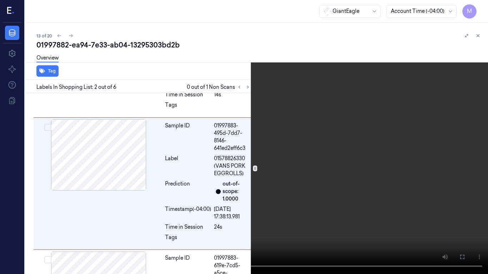
click at [345, 165] on video at bounding box center [244, 137] width 488 height 274
click at [0, 0] on icon at bounding box center [0, 0] width 0 height 0
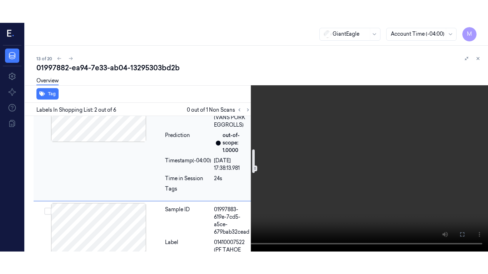
scroll to position [222, 0]
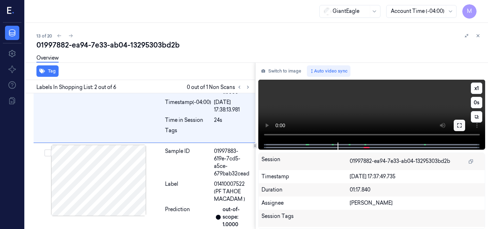
click at [461, 125] on icon at bounding box center [459, 125] width 4 height 4
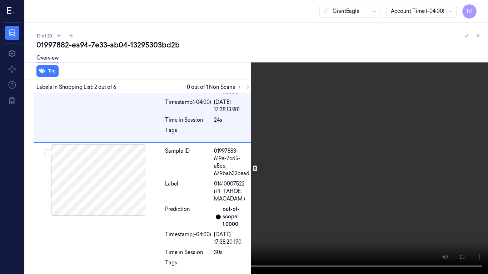
click at [311, 127] on video at bounding box center [244, 137] width 488 height 274
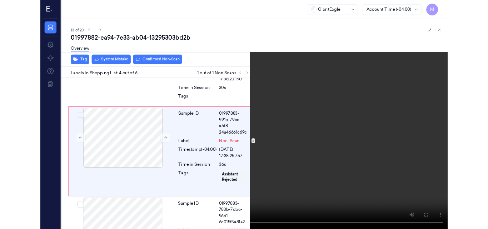
scroll to position [368, 0]
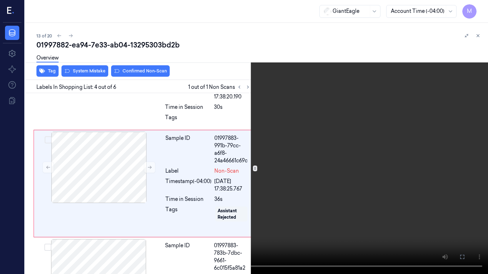
click at [0, 0] on icon at bounding box center [0, 0] width 0 height 0
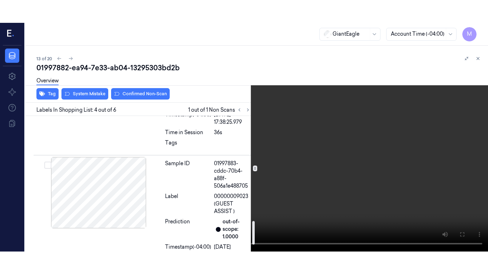
scroll to position [618, 0]
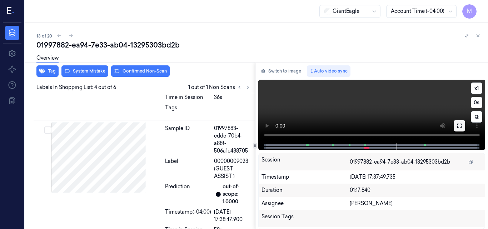
click at [457, 126] on icon at bounding box center [459, 126] width 6 height 6
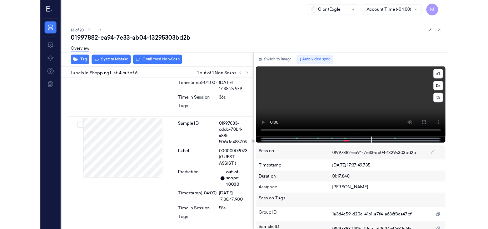
scroll to position [598, 0]
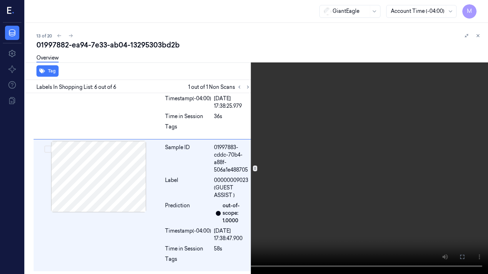
click at [361, 151] on video at bounding box center [244, 137] width 488 height 274
click at [0, 0] on icon at bounding box center [0, 0] width 0 height 0
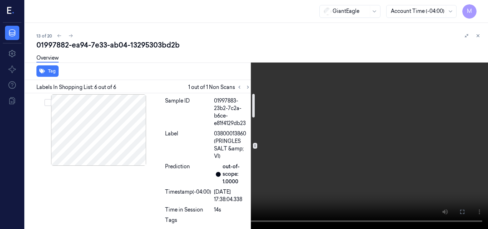
scroll to position [0, 0]
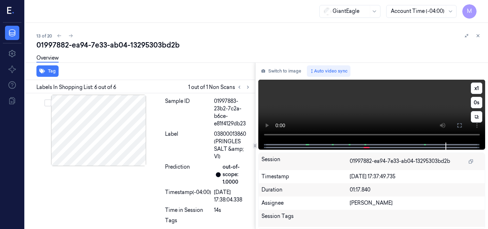
click at [399, 107] on video at bounding box center [371, 111] width 227 height 63
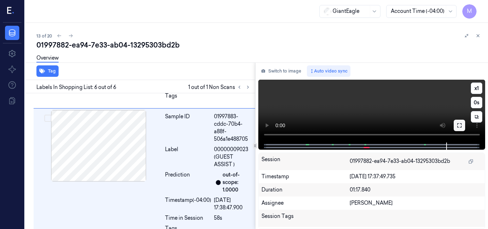
click at [460, 126] on icon at bounding box center [459, 125] width 6 height 6
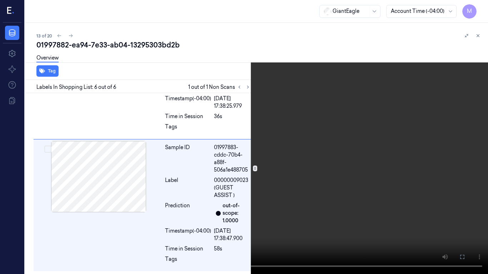
click at [379, 175] on video at bounding box center [244, 137] width 488 height 274
click at [0, 0] on icon at bounding box center [0, 0] width 0 height 0
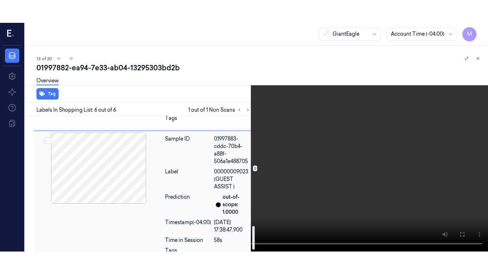
scroll to position [643, 0]
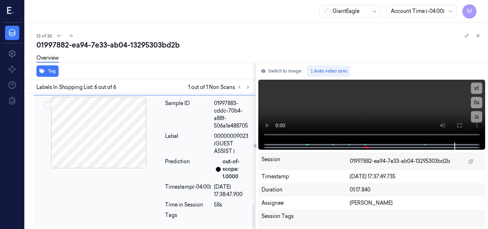
click at [109, 131] on div at bounding box center [98, 132] width 127 height 71
click at [460, 126] on icon at bounding box center [459, 125] width 6 height 6
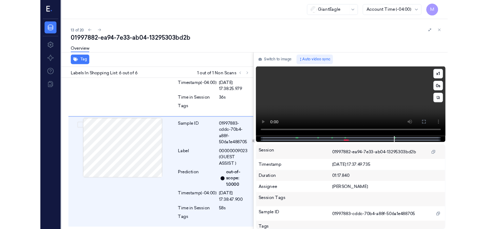
scroll to position [598, 0]
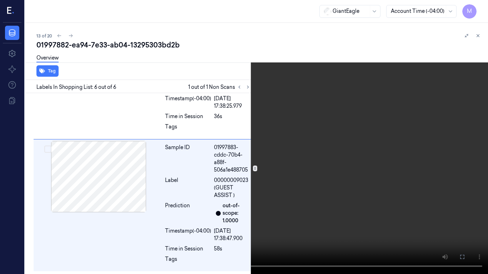
click at [281, 134] on video at bounding box center [244, 137] width 488 height 274
click at [311, 145] on video at bounding box center [244, 137] width 488 height 274
click at [0, 0] on icon at bounding box center [0, 0] width 0 height 0
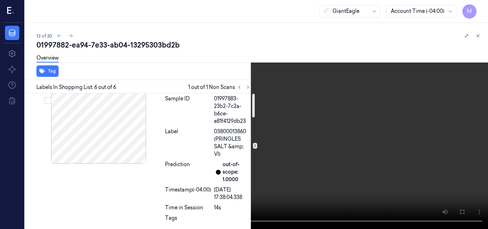
scroll to position [0, 0]
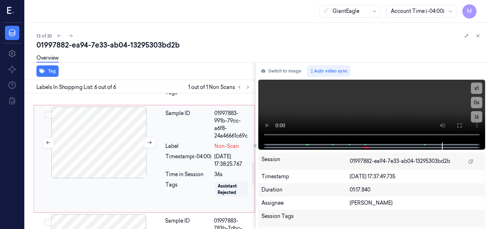
click at [104, 122] on div at bounding box center [98, 142] width 127 height 71
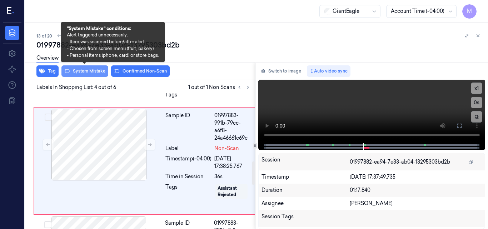
click at [89, 70] on button "System Mistake" at bounding box center [84, 70] width 47 height 11
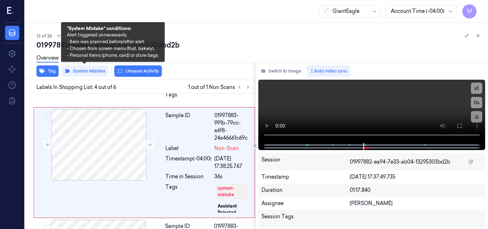
scroll to position [392, 0]
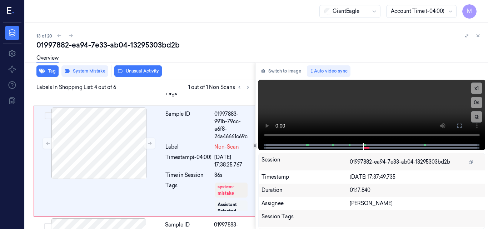
click at [139, 68] on div "Overview" at bounding box center [259, 59] width 446 height 18
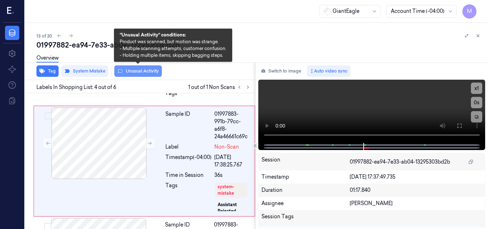
click at [138, 72] on button "Unusual Activity" at bounding box center [137, 70] width 47 height 11
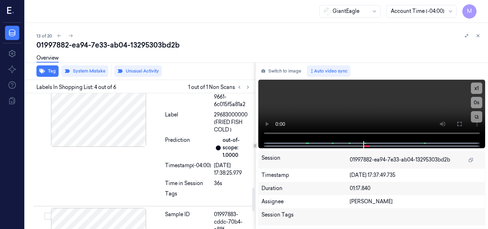
scroll to position [647, 0]
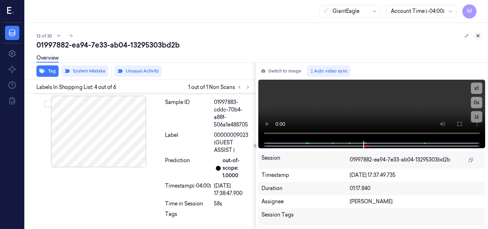
click at [478, 36] on icon at bounding box center [477, 35] width 5 height 5
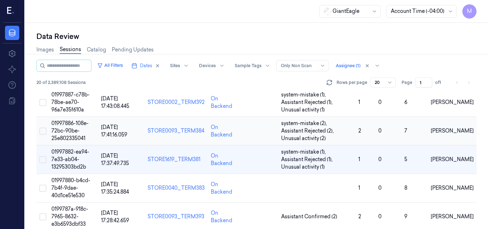
scroll to position [347, 0]
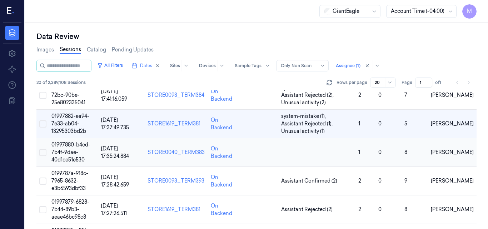
click at [69, 149] on span "01997880-b4cd-7b4f-9dae-40d1ce51e530" at bounding box center [70, 151] width 39 height 21
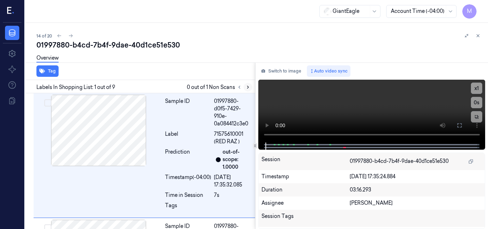
click at [246, 89] on icon at bounding box center [247, 87] width 5 height 5
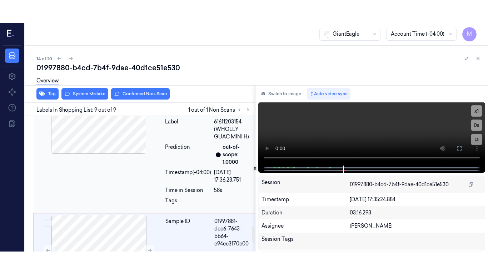
scroll to position [924, 0]
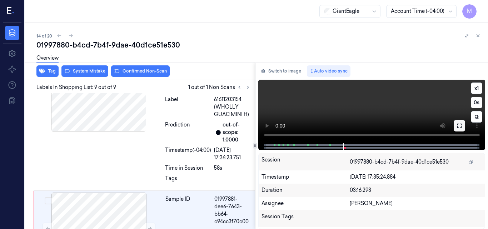
click at [461, 126] on icon at bounding box center [459, 126] width 6 height 6
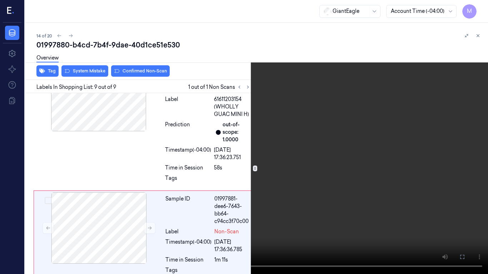
click at [276, 145] on video at bounding box center [244, 137] width 488 height 274
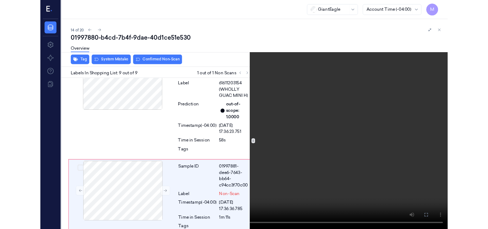
scroll to position [950, 0]
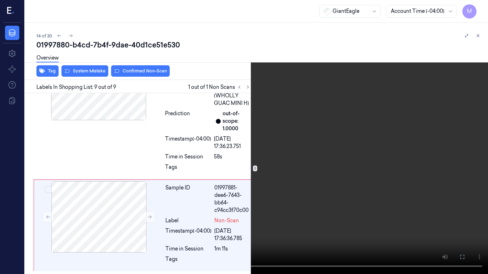
click at [276, 145] on video at bounding box center [244, 137] width 488 height 274
click at [0, 0] on icon at bounding box center [0, 0] width 0 height 0
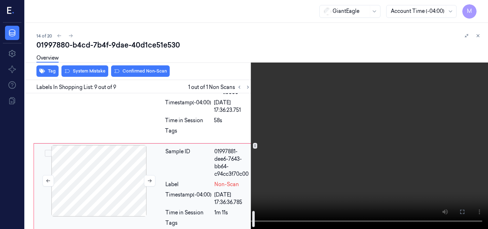
scroll to position [986, 0]
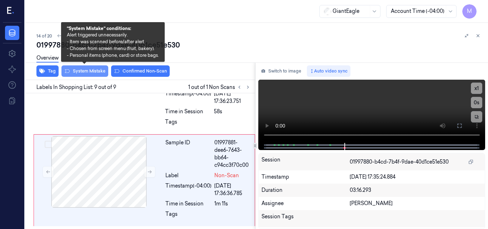
click at [86, 70] on button "System Mistake" at bounding box center [84, 70] width 47 height 11
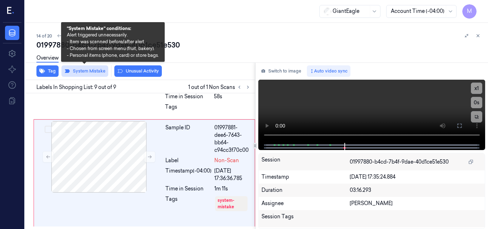
scroll to position [1011, 0]
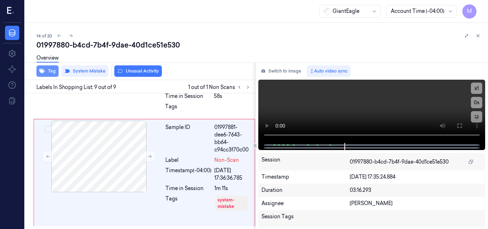
click at [49, 71] on button "Tag" at bounding box center [47, 70] width 22 height 11
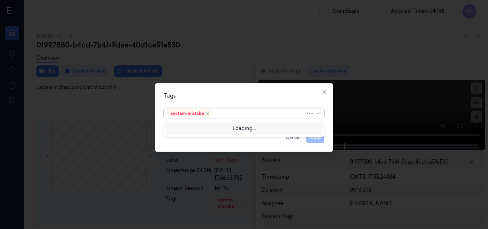
click at [222, 115] on div at bounding box center [260, 113] width 92 height 7
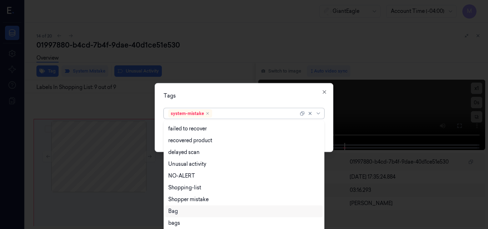
click at [184, 211] on div "Bag" at bounding box center [243, 210] width 151 height 7
click at [223, 96] on div "Tags" at bounding box center [244, 95] width 161 height 7
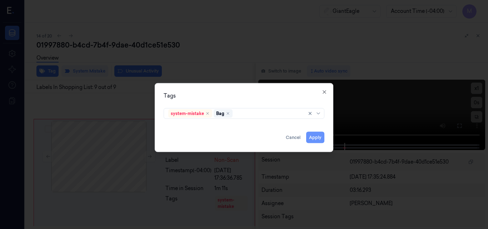
click at [316, 137] on button "Apply" at bounding box center [315, 136] width 18 height 11
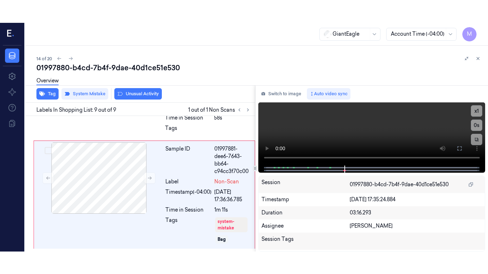
scroll to position [1012, 0]
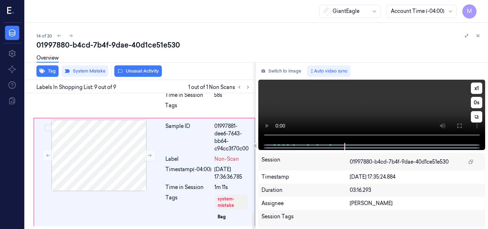
click at [353, 115] on video at bounding box center [371, 111] width 227 height 63
click at [459, 128] on icon at bounding box center [459, 126] width 6 height 6
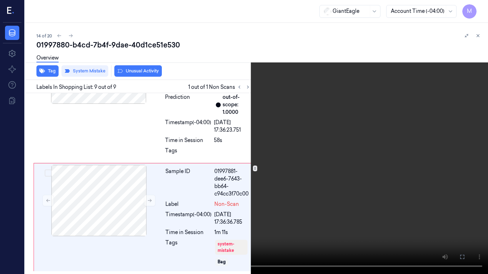
click at [331, 136] on video at bounding box center [244, 137] width 488 height 274
drag, startPoint x: 463, startPoint y: 257, endPoint x: 463, endPoint y: 226, distance: 31.4
click at [0, 0] on icon at bounding box center [0, 0] width 0 height 0
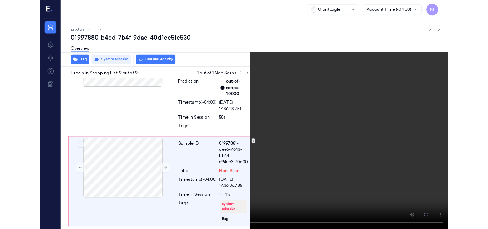
scroll to position [1012, 0]
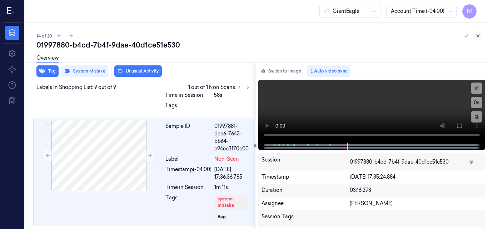
click at [478, 35] on icon at bounding box center [477, 35] width 5 height 5
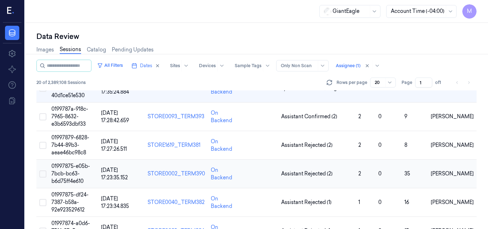
scroll to position [340, 0]
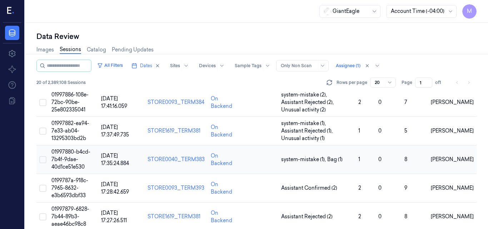
click at [71, 151] on span "01997880-b4cd-7b4f-9dae-40d1ce51e530" at bounding box center [70, 159] width 39 height 21
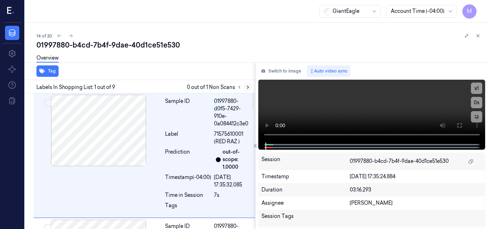
click at [248, 89] on icon at bounding box center [247, 87] width 5 height 5
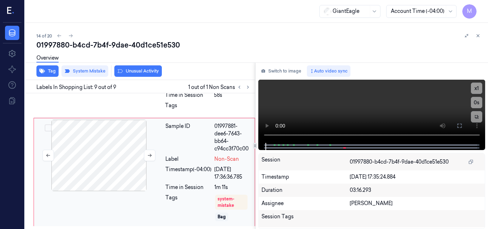
scroll to position [1012, 0]
click at [478, 36] on icon at bounding box center [477, 35] width 5 height 5
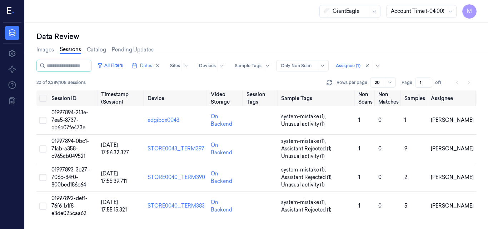
scroll to position [340, 0]
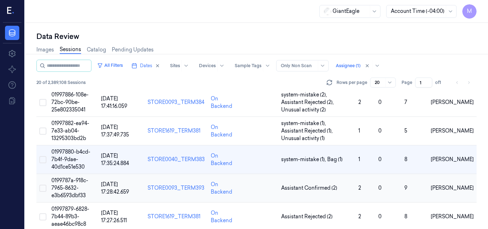
click at [77, 183] on span "0199787a-918c-7965-8632-e3b6593dbf33" at bounding box center [69, 187] width 37 height 21
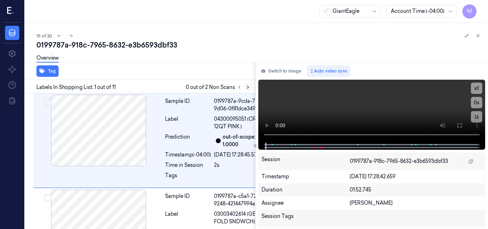
click at [246, 87] on icon at bounding box center [247, 87] width 5 height 5
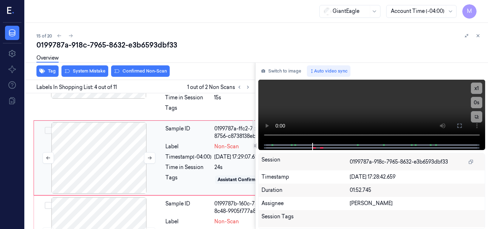
scroll to position [272, 0]
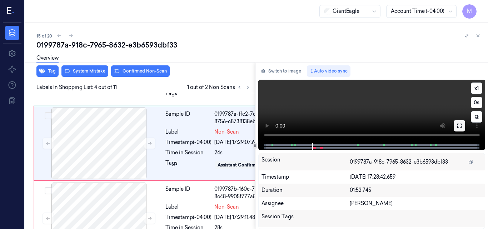
click at [459, 125] on icon at bounding box center [459, 126] width 6 height 6
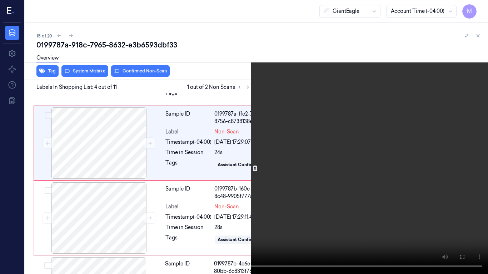
click at [0, 0] on icon at bounding box center [0, 0] width 0 height 0
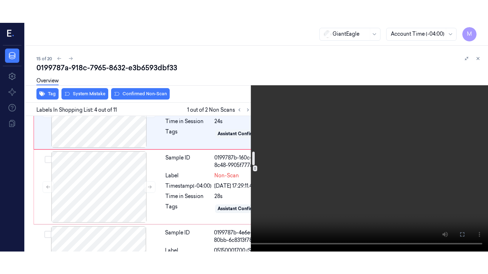
scroll to position [379, 0]
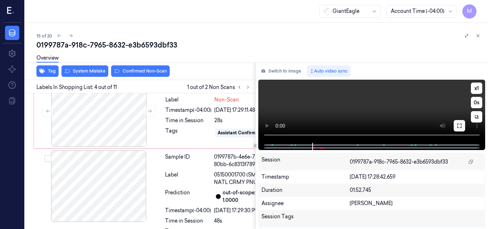
click at [460, 125] on icon at bounding box center [459, 126] width 6 height 6
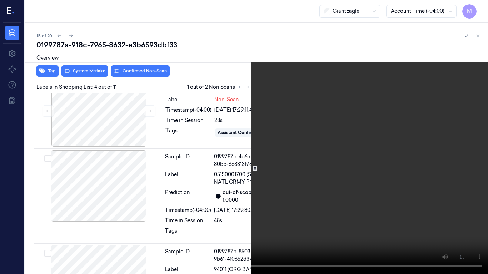
click at [307, 161] on video at bounding box center [244, 137] width 488 height 274
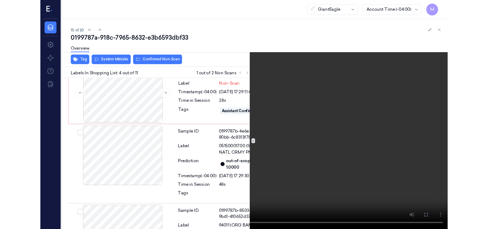
scroll to position [357, 0]
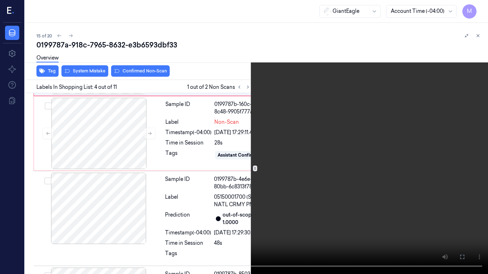
click at [341, 155] on video at bounding box center [244, 137] width 488 height 274
click at [0, 0] on icon at bounding box center [0, 0] width 0 height 0
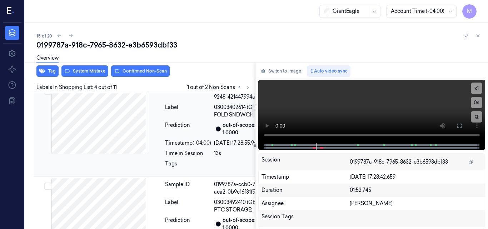
click at [110, 139] on div at bounding box center [98, 118] width 127 height 71
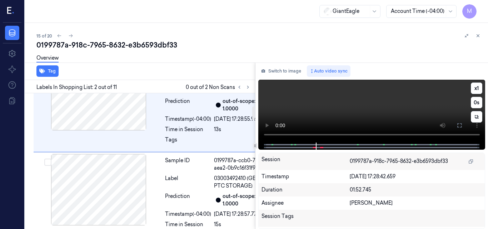
click at [372, 106] on video at bounding box center [371, 111] width 227 height 63
click at [105, 130] on div at bounding box center [98, 94] width 127 height 71
click at [462, 125] on icon at bounding box center [459, 125] width 6 height 6
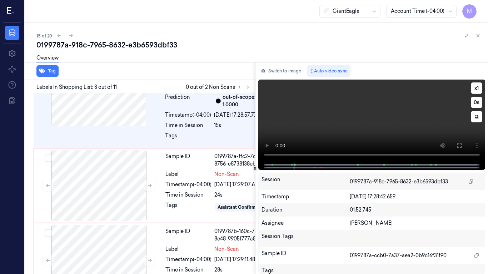
scroll to position [263, 0]
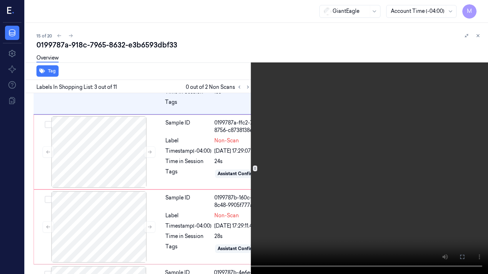
click at [328, 174] on video at bounding box center [244, 137] width 488 height 274
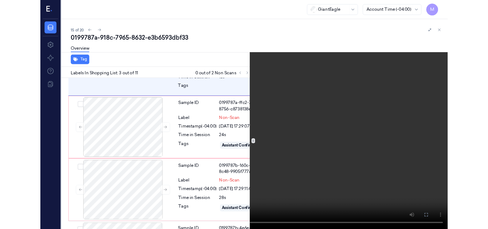
scroll to position [240, 0]
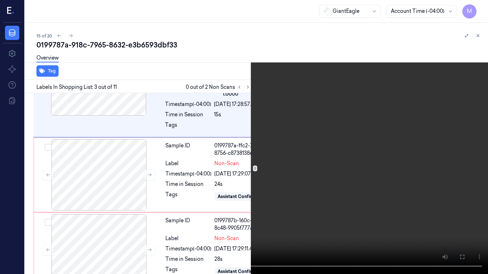
click at [0, 0] on icon at bounding box center [0, 0] width 0 height 0
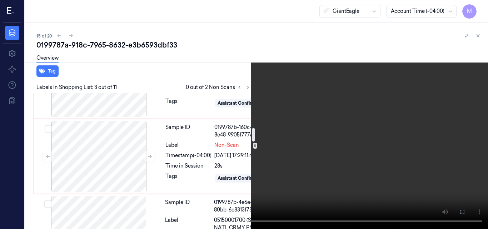
scroll to position [347, 0]
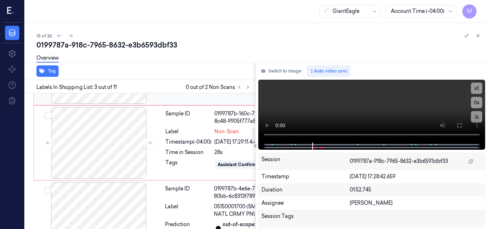
click at [112, 104] on div at bounding box center [98, 67] width 127 height 71
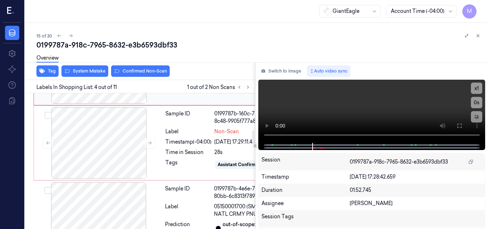
scroll to position [379, 0]
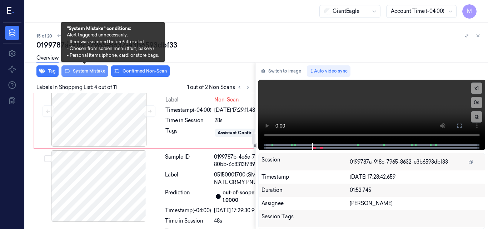
click at [88, 70] on button "System Mistake" at bounding box center [84, 70] width 47 height 11
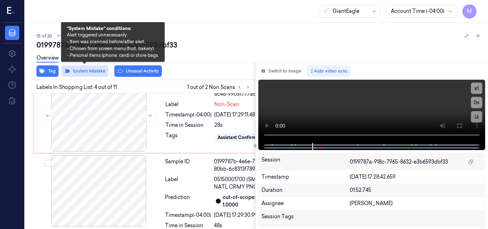
scroll to position [381, 0]
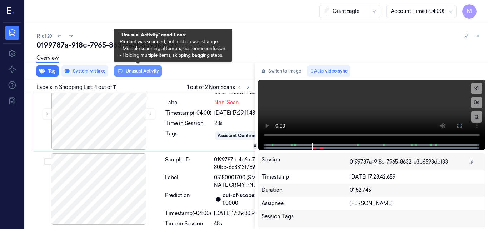
click at [147, 70] on button "Unusual Activity" at bounding box center [137, 70] width 47 height 11
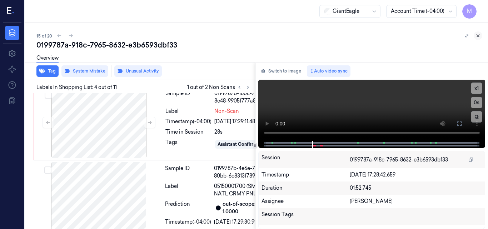
click at [478, 34] on icon at bounding box center [477, 35] width 5 height 5
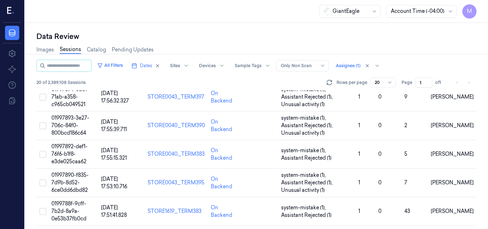
scroll to position [379, 0]
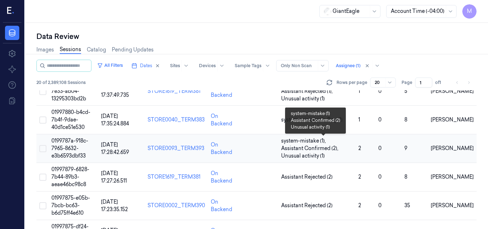
click at [317, 144] on span "system-mistake (1) ," at bounding box center [304, 140] width 46 height 7
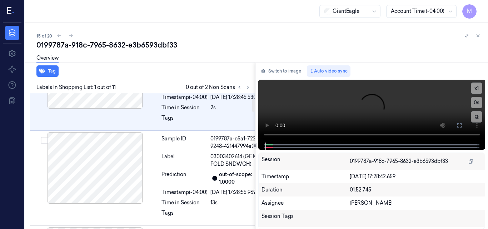
scroll to position [57, 0]
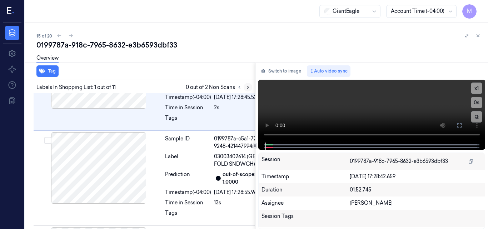
click at [246, 87] on icon at bounding box center [247, 87] width 5 height 5
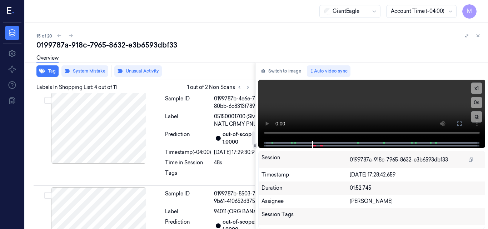
scroll to position [452, 0]
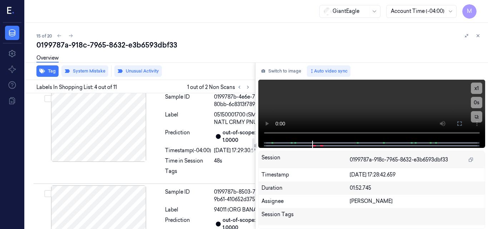
click at [113, 87] on div at bounding box center [98, 50] width 127 height 71
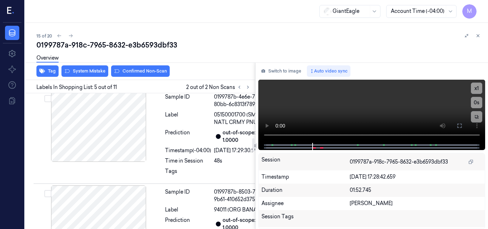
scroll to position [486, 0]
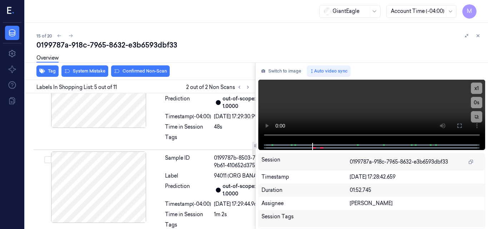
click at [147, 20] on icon at bounding box center [149, 17] width 5 height 5
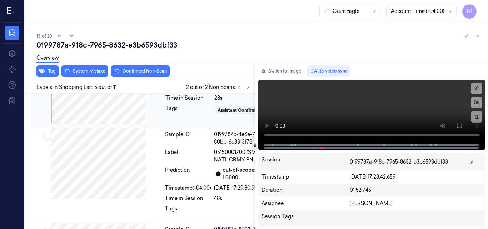
scroll to position [451, 0]
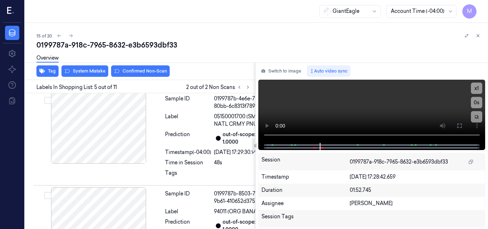
click at [105, 89] on div at bounding box center [98, 52] width 127 height 71
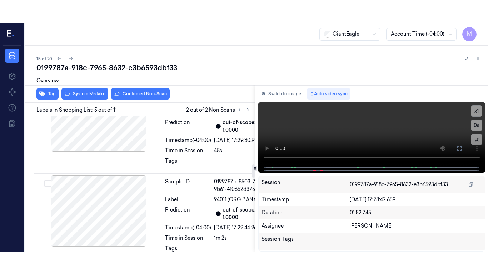
scroll to position [486, 0]
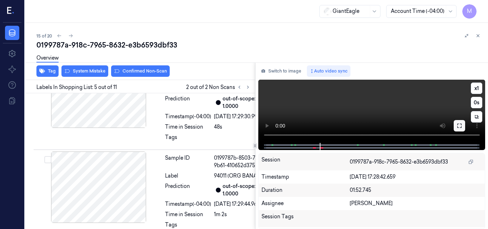
click at [460, 125] on icon at bounding box center [459, 126] width 6 height 6
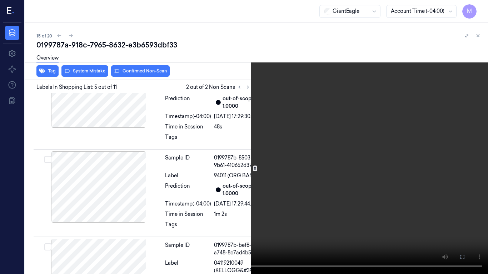
click at [288, 144] on video at bounding box center [244, 137] width 488 height 274
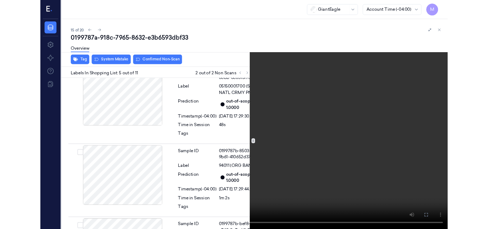
scroll to position [463, 0]
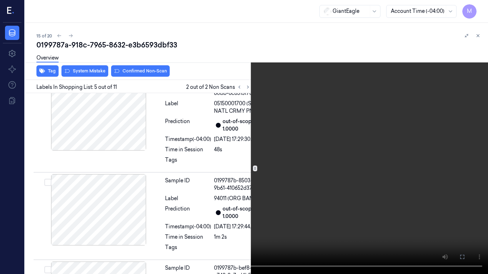
click at [317, 130] on video at bounding box center [244, 137] width 488 height 274
click at [0, 0] on icon at bounding box center [0, 0] width 0 height 0
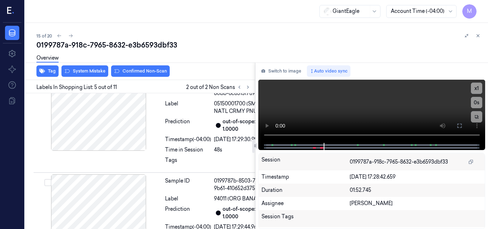
click at [96, 76] on div at bounding box center [98, 39] width 127 height 71
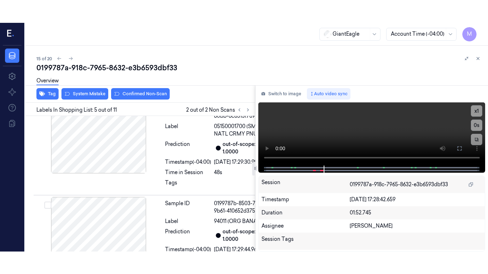
scroll to position [486, 0]
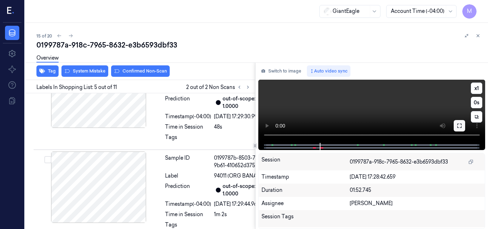
click at [459, 125] on icon at bounding box center [459, 126] width 6 height 6
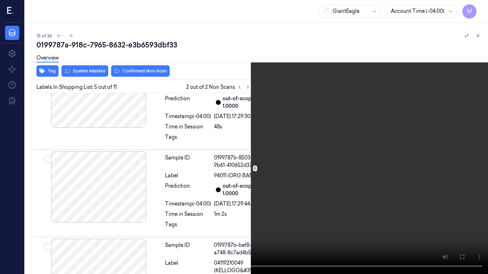
click at [281, 131] on video at bounding box center [244, 137] width 488 height 274
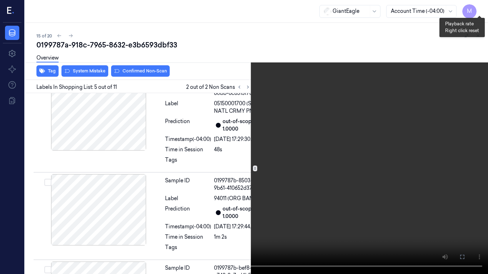
click at [478, 8] on button "x 1" at bounding box center [478, 8] width 11 height 11
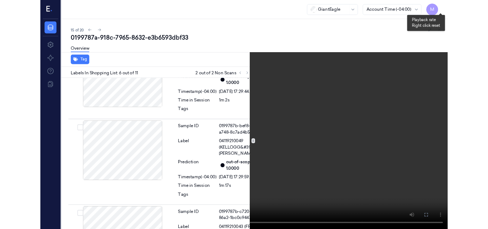
scroll to position [583, 0]
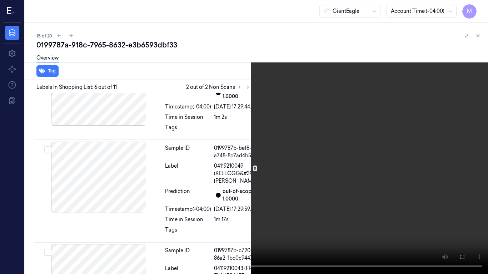
click at [367, 127] on video at bounding box center [244, 137] width 488 height 274
click at [338, 133] on video at bounding box center [244, 137] width 488 height 274
click at [0, 0] on icon at bounding box center [0, 0] width 0 height 0
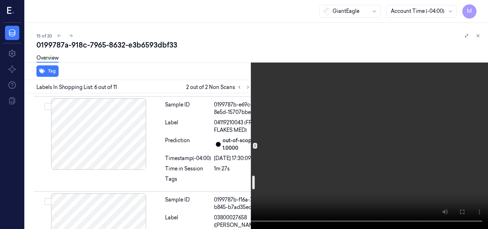
scroll to position [833, 0]
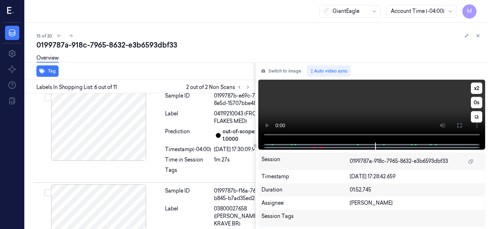
click at [395, 104] on video at bounding box center [371, 111] width 227 height 63
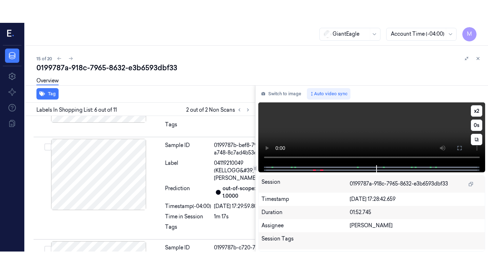
scroll to position [606, 0]
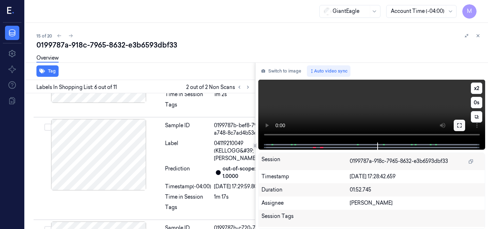
click at [455, 124] on button at bounding box center [458, 125] width 11 height 11
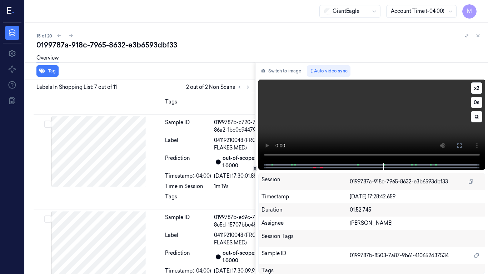
scroll to position [712, 0]
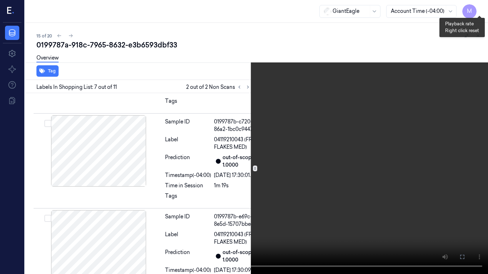
click at [477, 7] on button "x 2" at bounding box center [478, 8] width 11 height 11
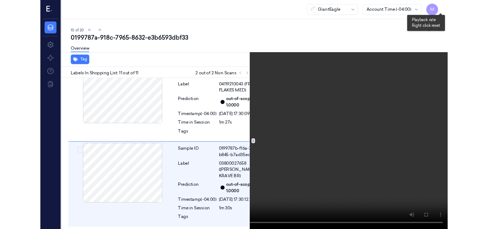
scroll to position [1186, 0]
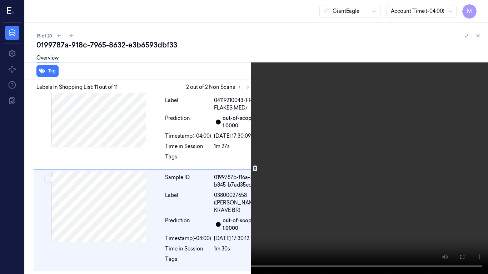
click at [0, 0] on icon at bounding box center [0, 0] width 0 height 0
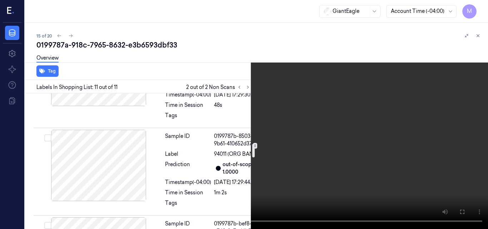
scroll to position [472, 0]
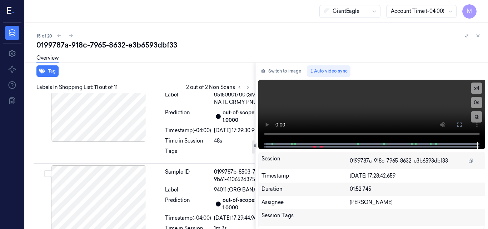
click at [119, 67] on div at bounding box center [98, 30] width 127 height 71
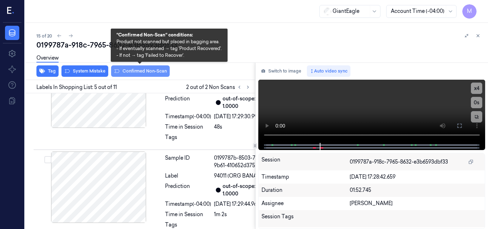
click at [140, 68] on button "Confirmed Non-Scan" at bounding box center [140, 70] width 59 height 11
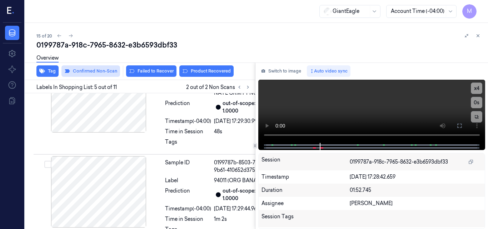
scroll to position [488, 0]
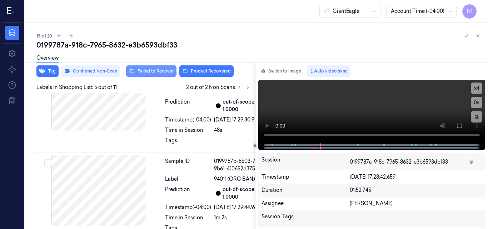
click at [162, 71] on button "Failed to Recover" at bounding box center [151, 70] width 50 height 11
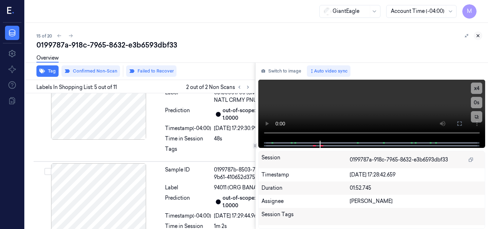
click at [479, 35] on icon at bounding box center [477, 35] width 5 height 5
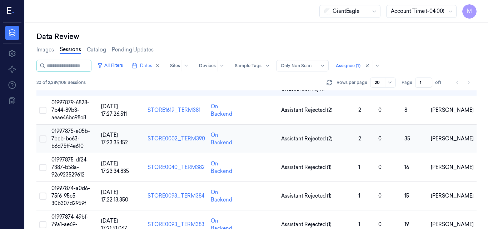
scroll to position [462, 0]
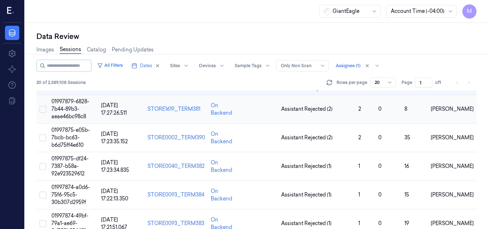
click at [71, 107] on span "01997879-6828-7b44-89b3-aeae46bc98c8" at bounding box center [70, 108] width 38 height 21
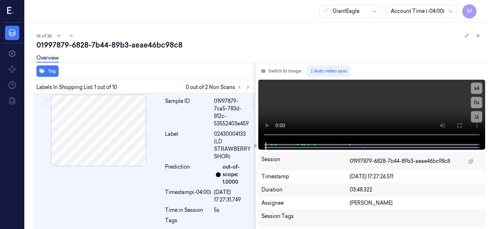
scroll to position [2, 0]
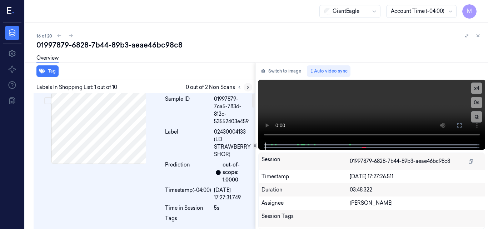
click at [248, 87] on icon at bounding box center [247, 87] width 5 height 5
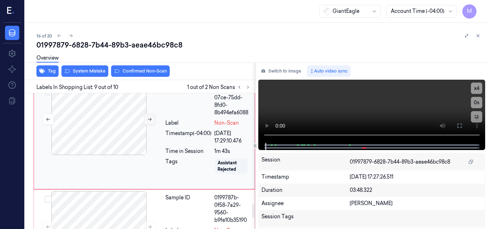
scroll to position [1075, 0]
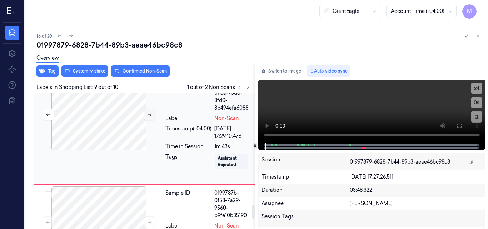
click at [148, 117] on icon at bounding box center [149, 114] width 5 height 5
click at [151, 116] on icon at bounding box center [150, 114] width 4 height 3
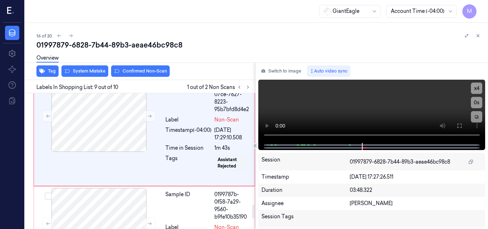
scroll to position [1095, 0]
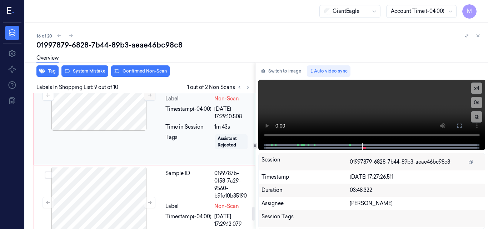
click at [151, 97] on icon at bounding box center [150, 95] width 4 height 3
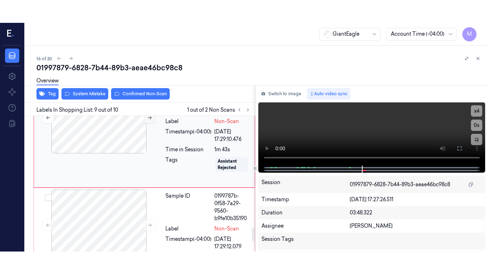
scroll to position [1075, 0]
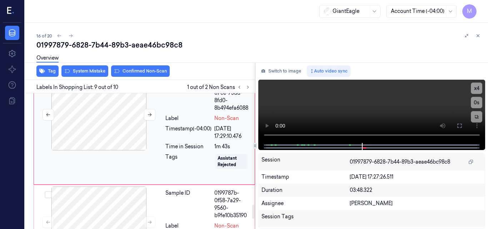
click at [115, 130] on div at bounding box center [98, 114] width 127 height 71
click at [125, 142] on div at bounding box center [98, 114] width 127 height 71
click at [458, 124] on icon at bounding box center [459, 126] width 4 height 4
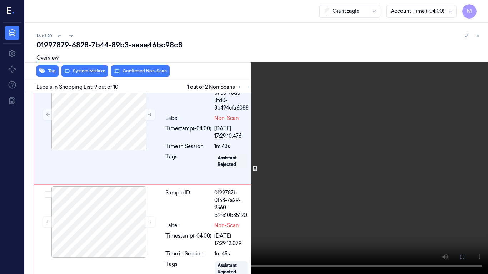
click at [254, 132] on video at bounding box center [244, 137] width 488 height 274
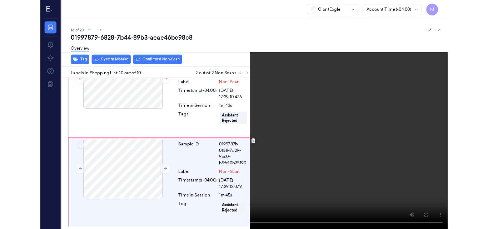
scroll to position [1126, 0]
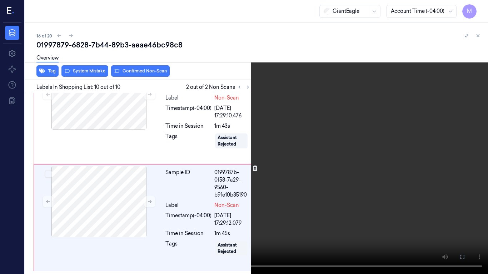
click at [359, 154] on video at bounding box center [244, 137] width 488 height 274
click at [479, 6] on button "x 4" at bounding box center [478, 8] width 11 height 11
click at [0, 0] on icon at bounding box center [0, 0] width 0 height 0
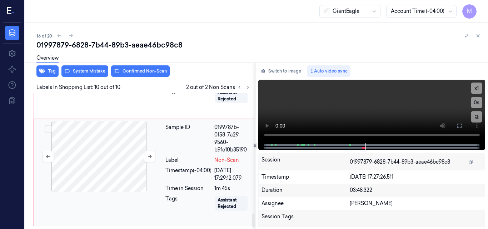
click at [102, 169] on div at bounding box center [98, 156] width 127 height 71
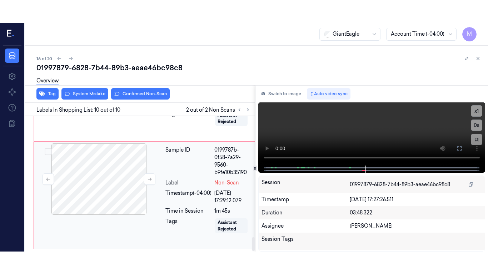
scroll to position [1171, 0]
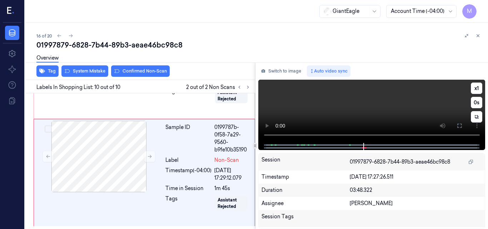
click at [398, 114] on video at bounding box center [371, 111] width 227 height 63
click at [459, 123] on icon at bounding box center [459, 126] width 6 height 6
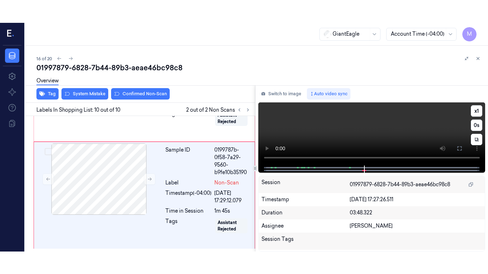
scroll to position [1126, 0]
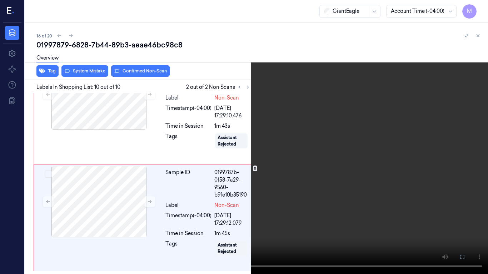
click at [335, 188] on video at bounding box center [244, 137] width 488 height 274
click at [270, 201] on video at bounding box center [244, 137] width 488 height 274
click at [366, 197] on video at bounding box center [244, 137] width 488 height 274
click at [344, 189] on video at bounding box center [244, 137] width 488 height 274
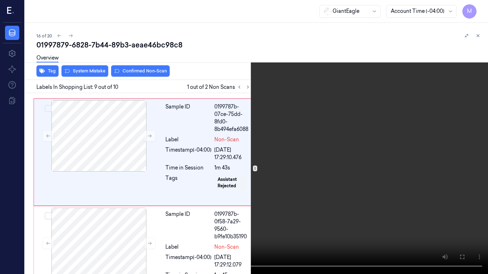
scroll to position [1053, 0]
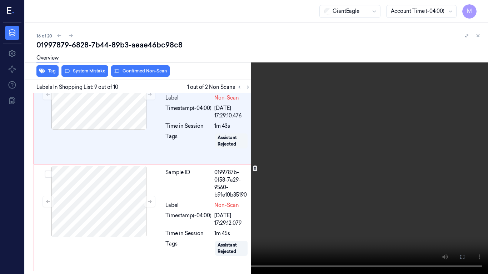
click at [0, 0] on icon at bounding box center [0, 0] width 0 height 0
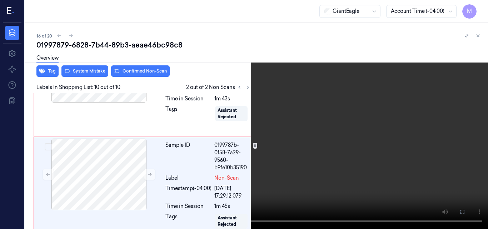
scroll to position [1126, 0]
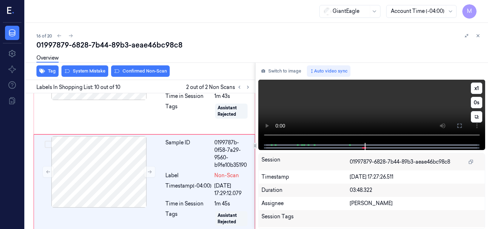
click at [380, 103] on video at bounding box center [371, 111] width 227 height 63
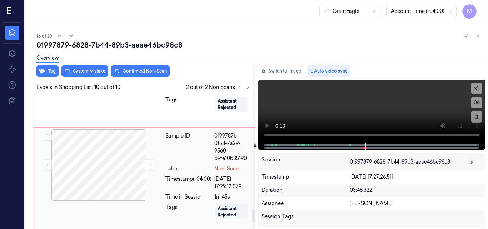
scroll to position [1100, 0]
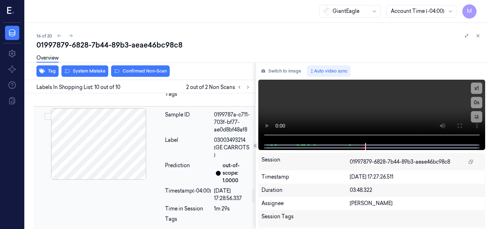
click at [122, 164] on div at bounding box center [98, 143] width 127 height 71
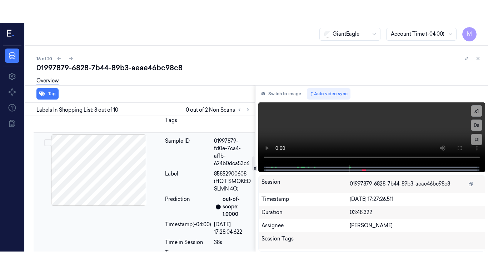
scroll to position [316, 0]
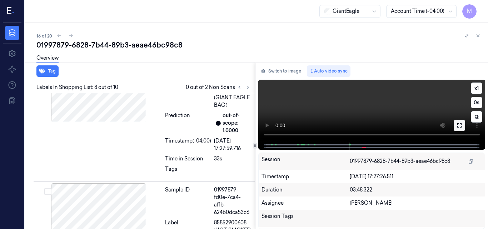
click at [457, 124] on icon at bounding box center [459, 125] width 4 height 4
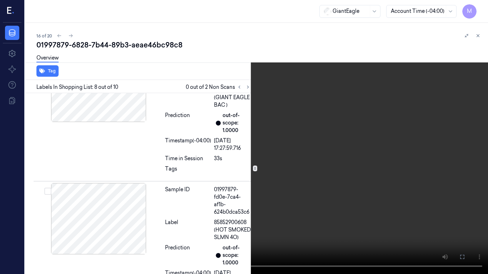
click at [255, 160] on video at bounding box center [244, 137] width 488 height 274
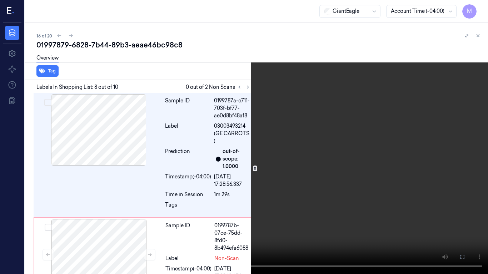
scroll to position [936, 0]
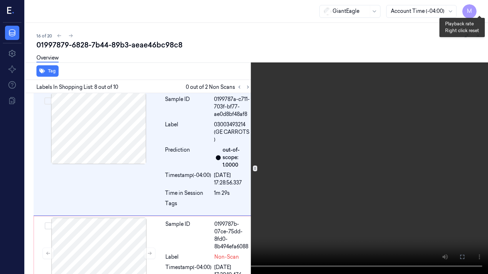
click at [478, 8] on button "x 1" at bounding box center [478, 8] width 11 height 11
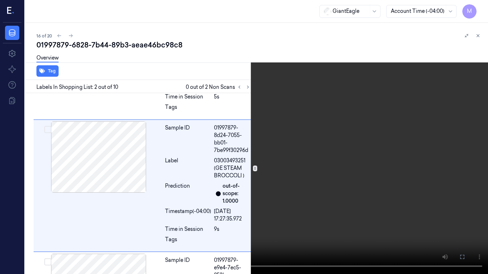
scroll to position [115, 0]
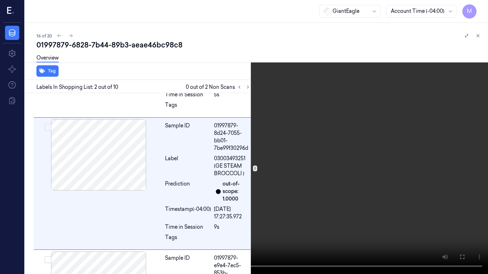
click at [351, 119] on video at bounding box center [244, 137] width 488 height 274
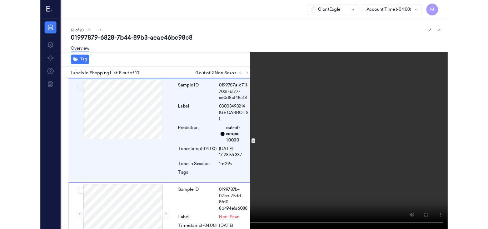
scroll to position [936, 0]
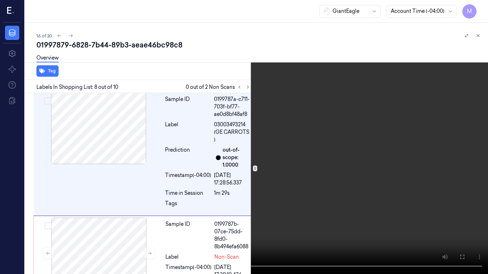
click at [380, 102] on video at bounding box center [244, 137] width 488 height 274
click at [0, 0] on icon at bounding box center [0, 0] width 0 height 0
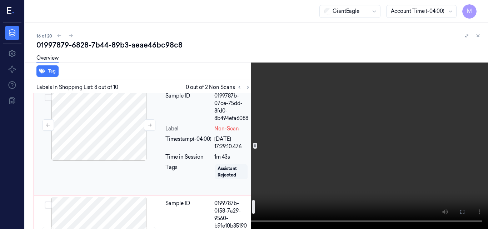
scroll to position [1028, 0]
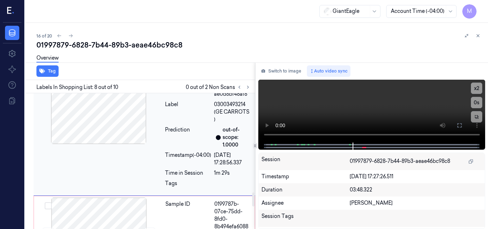
click at [105, 144] on div at bounding box center [98, 107] width 127 height 71
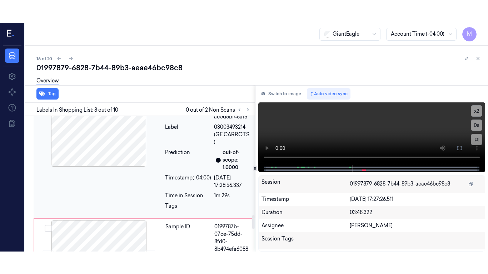
scroll to position [959, 0]
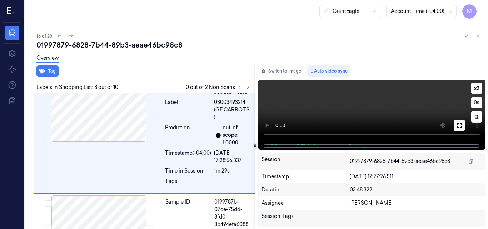
click at [460, 124] on icon at bounding box center [459, 125] width 6 height 6
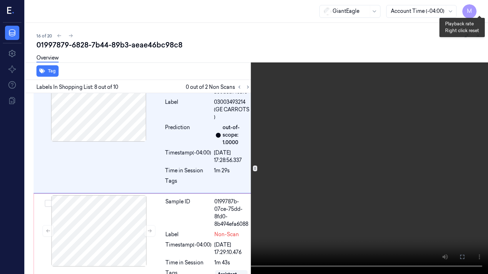
click at [479, 5] on button "x 2" at bounding box center [478, 8] width 11 height 11
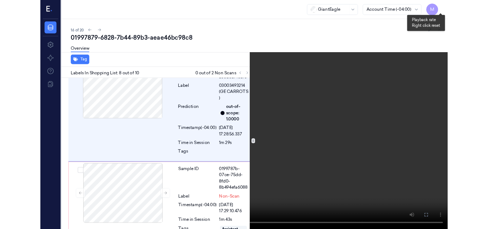
scroll to position [936, 0]
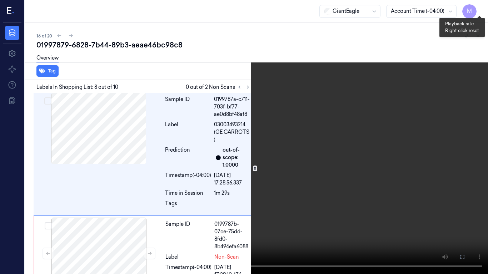
click at [480, 9] on button "x 4" at bounding box center [478, 8] width 11 height 11
click at [0, 0] on icon at bounding box center [0, 0] width 0 height 0
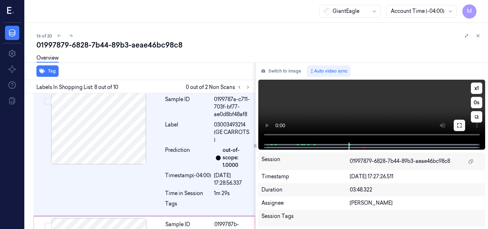
click at [460, 122] on icon at bounding box center [459, 125] width 6 height 6
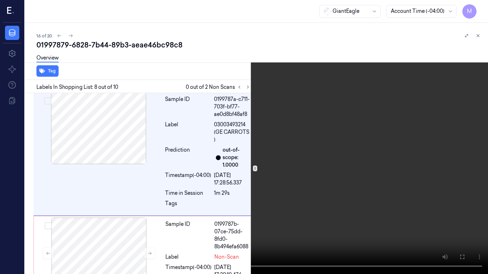
click at [272, 153] on video at bounding box center [244, 137] width 488 height 274
click at [233, 159] on video at bounding box center [244, 137] width 488 height 274
click at [0, 0] on icon at bounding box center [0, 0] width 0 height 0
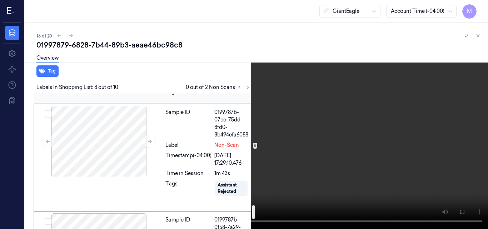
scroll to position [1079, 0]
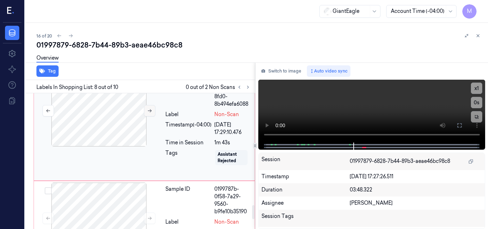
click at [149, 112] on icon at bounding box center [150, 110] width 4 height 3
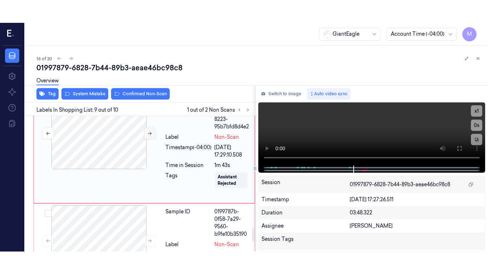
scroll to position [1075, 0]
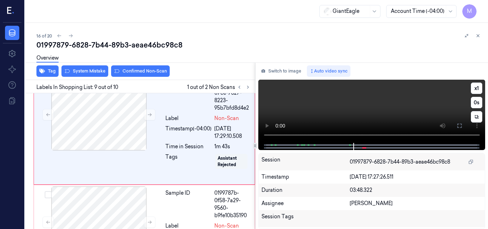
click at [402, 101] on video at bounding box center [371, 111] width 227 height 63
click at [457, 122] on button at bounding box center [458, 125] width 11 height 11
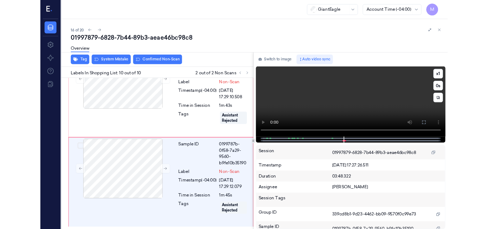
scroll to position [1126, 0]
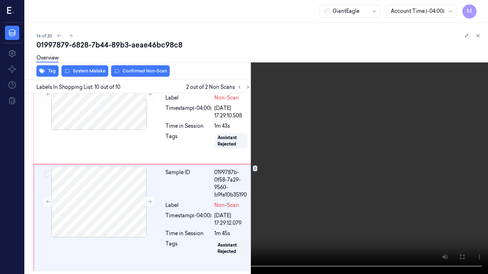
click at [374, 155] on video at bounding box center [244, 137] width 488 height 274
click at [264, 195] on video at bounding box center [244, 137] width 488 height 274
click at [245, 204] on video at bounding box center [244, 137] width 488 height 274
click at [261, 176] on video at bounding box center [244, 137] width 488 height 274
click at [245, 136] on video at bounding box center [244, 137] width 488 height 274
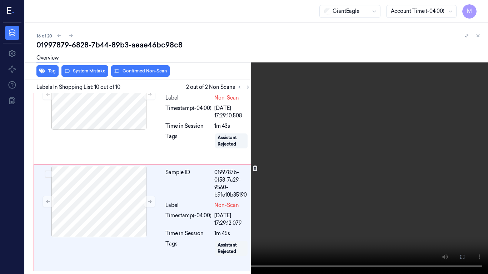
click at [0, 0] on icon at bounding box center [0, 0] width 0 height 0
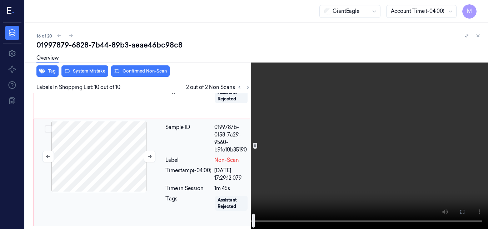
scroll to position [1161, 0]
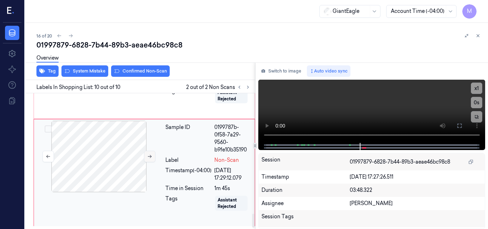
click at [147, 159] on icon at bounding box center [149, 156] width 5 height 5
click at [147, 167] on div at bounding box center [98, 156] width 127 height 71
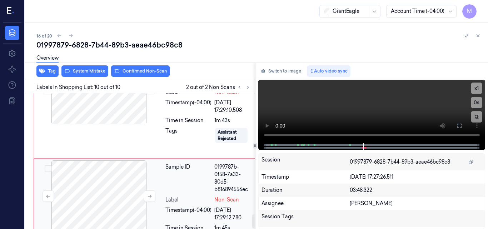
scroll to position [1100, 0]
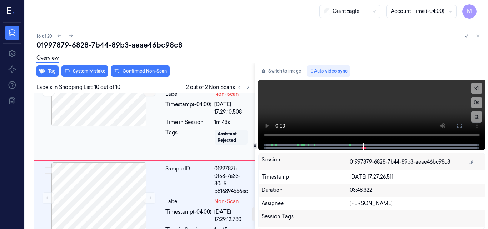
click at [149, 93] on icon at bounding box center [149, 90] width 5 height 5
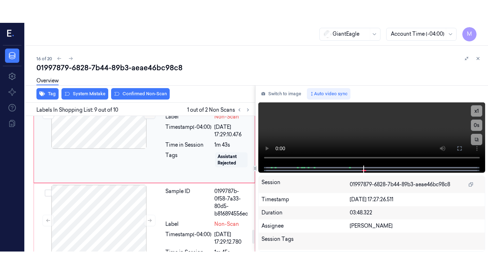
scroll to position [1075, 0]
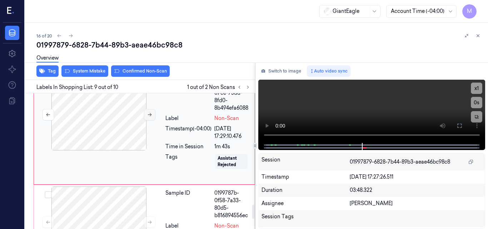
click at [147, 117] on icon at bounding box center [149, 114] width 5 height 5
click at [460, 123] on icon at bounding box center [459, 126] width 6 height 6
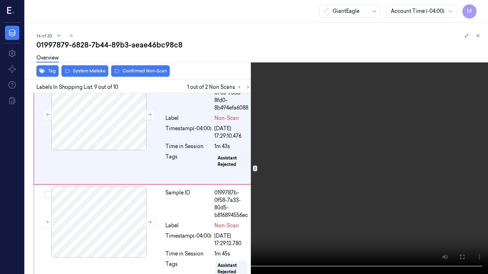
click at [321, 167] on video at bounding box center [244, 137] width 488 height 274
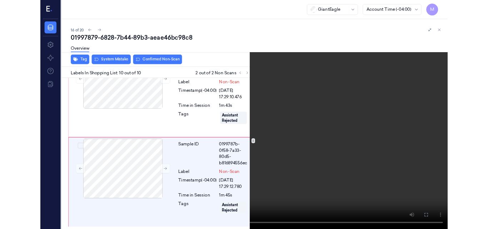
scroll to position [1126, 0]
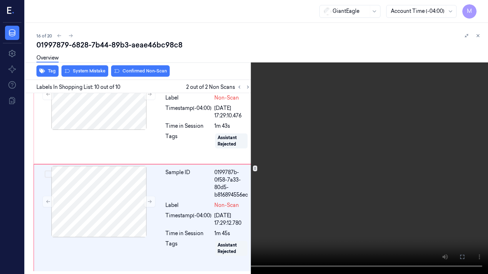
click at [316, 176] on video at bounding box center [244, 137] width 488 height 274
click at [0, 0] on icon at bounding box center [0, 0] width 0 height 0
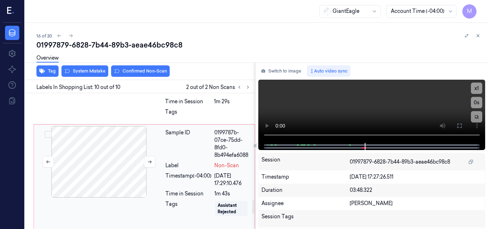
click at [122, 180] on div at bounding box center [98, 161] width 127 height 71
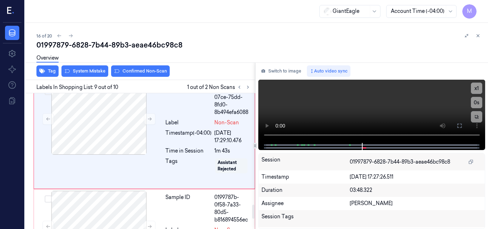
scroll to position [1075, 0]
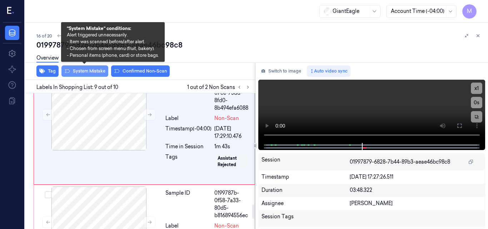
click at [92, 73] on button "System Mistake" at bounding box center [84, 70] width 47 height 11
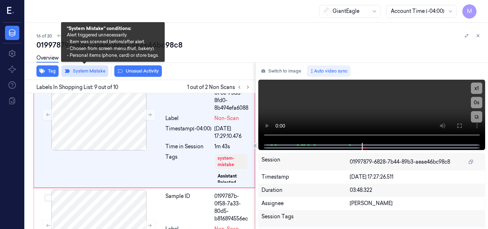
scroll to position [1077, 0]
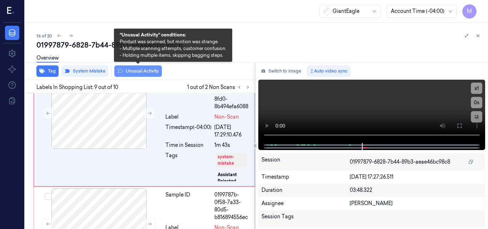
click at [139, 68] on button "Unusual Activity" at bounding box center [137, 70] width 47 height 11
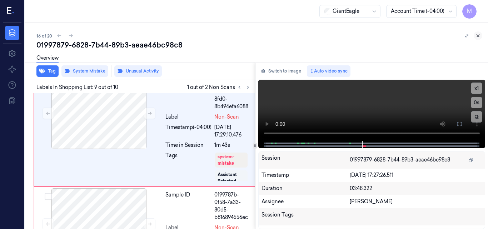
click at [477, 35] on icon at bounding box center [477, 35] width 5 height 5
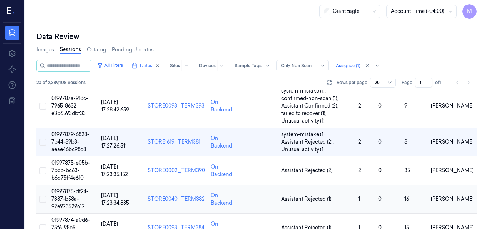
scroll to position [447, 0]
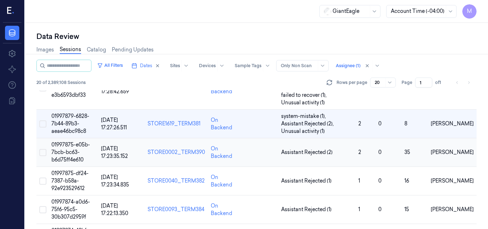
click at [68, 150] on span "01997875-e05b-7bcb-bc63-b6d75ff4e610" at bounding box center [70, 151] width 39 height 21
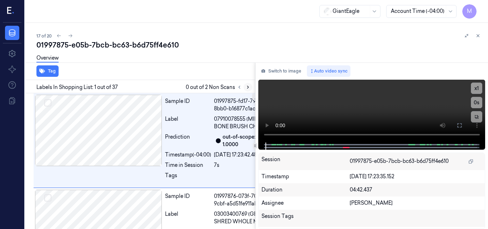
click at [248, 87] on icon at bounding box center [247, 87] width 1 height 2
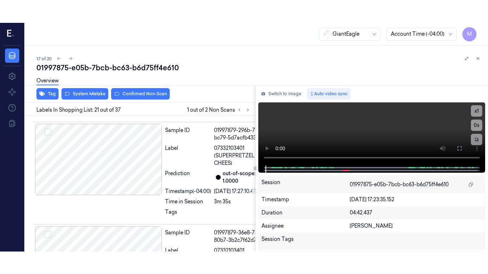
scroll to position [2620, 0]
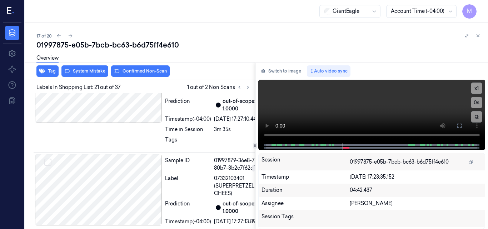
click at [460, 125] on icon at bounding box center [459, 126] width 6 height 6
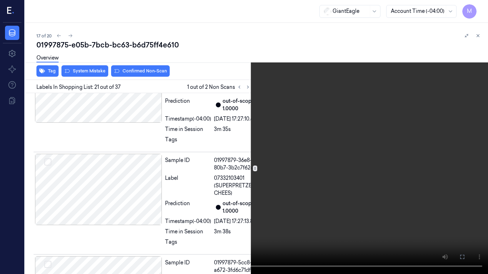
click at [360, 151] on video at bounding box center [244, 137] width 488 height 274
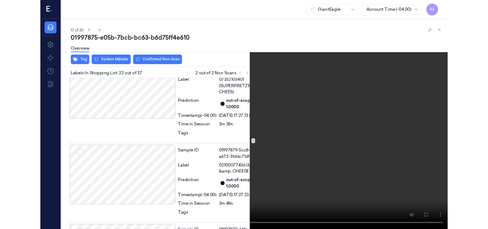
scroll to position [2705, 0]
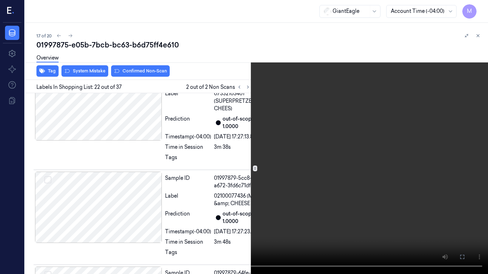
click at [315, 149] on video at bounding box center [244, 137] width 488 height 274
click at [0, 0] on icon at bounding box center [0, 0] width 0 height 0
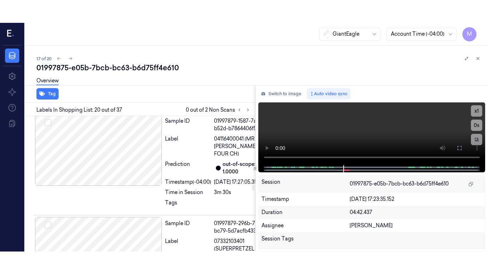
scroll to position [2500, 0]
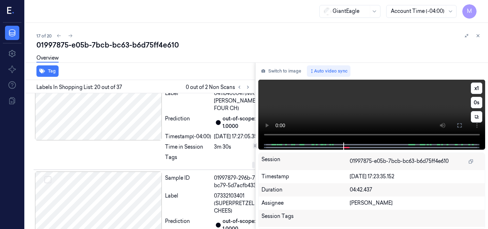
click at [399, 112] on video at bounding box center [371, 111] width 227 height 63
click at [459, 126] on icon at bounding box center [459, 125] width 6 height 6
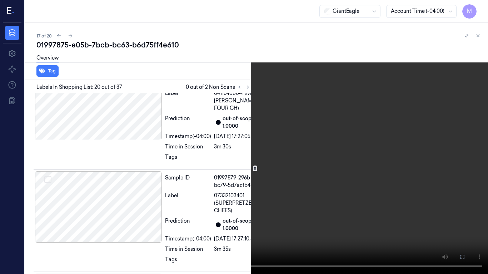
click at [214, 162] on video at bounding box center [244, 137] width 488 height 274
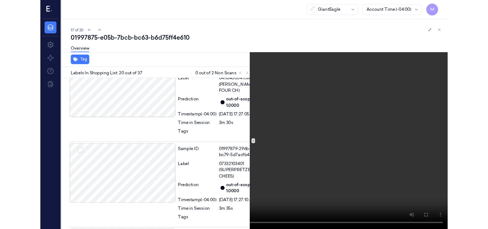
scroll to position [2477, 0]
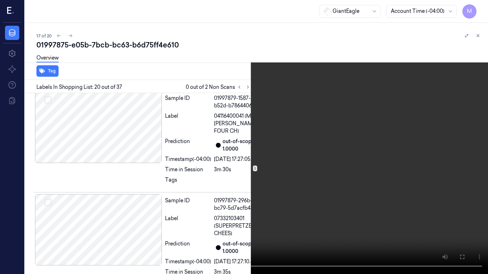
click at [0, 0] on icon at bounding box center [0, 0] width 0 height 0
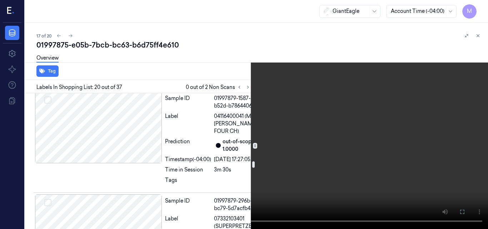
scroll to position [2620, 0]
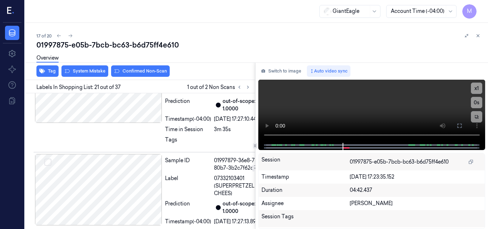
click at [378, 116] on video at bounding box center [371, 111] width 227 height 63
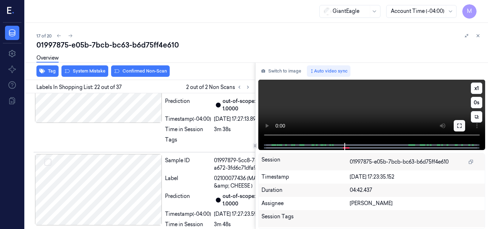
click at [460, 124] on icon at bounding box center [459, 126] width 6 height 6
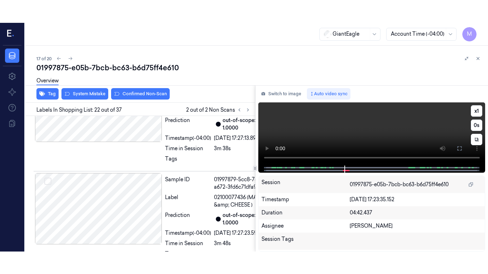
scroll to position [2727, 0]
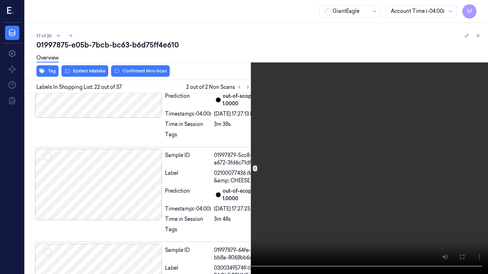
click at [262, 118] on video at bounding box center [244, 137] width 488 height 274
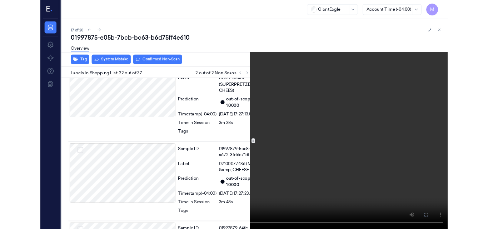
scroll to position [2705, 0]
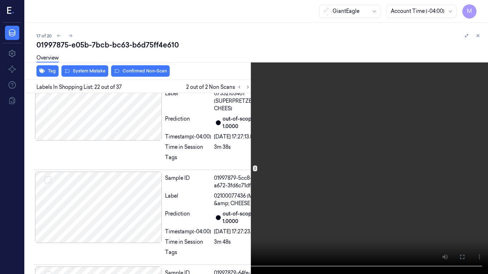
click at [0, 0] on icon at bounding box center [0, 0] width 0 height 0
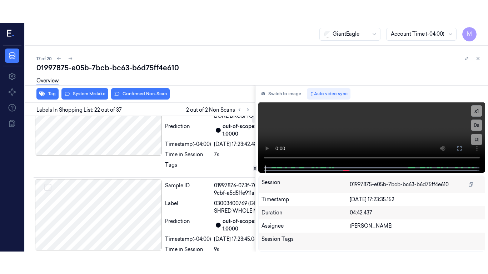
scroll to position [0, 0]
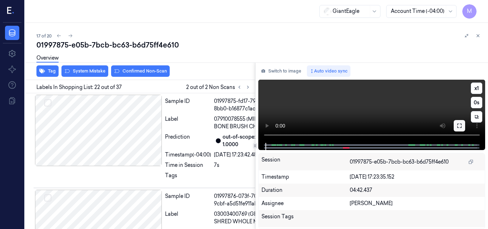
click at [458, 124] on icon at bounding box center [459, 126] width 6 height 6
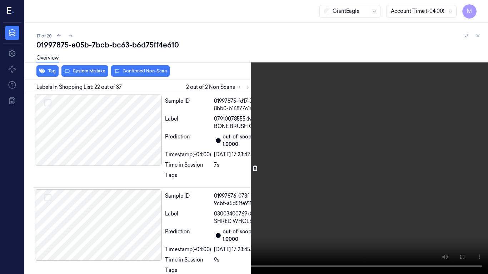
click at [199, 167] on video at bounding box center [244, 137] width 488 height 274
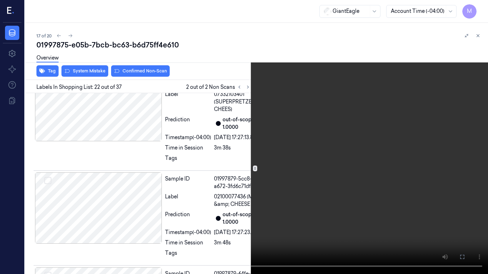
scroll to position [2705, 0]
click at [478, 7] on button "x 1" at bounding box center [478, 8] width 11 height 11
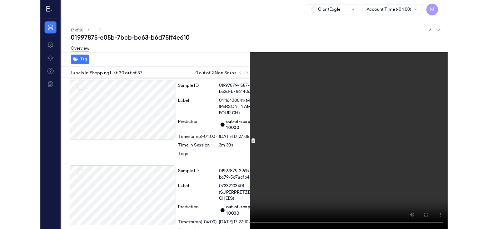
scroll to position [2477, 0]
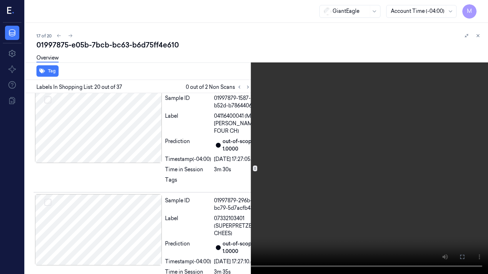
click at [205, 138] on video at bounding box center [244, 137] width 488 height 274
click at [0, 0] on icon at bounding box center [0, 0] width 0 height 0
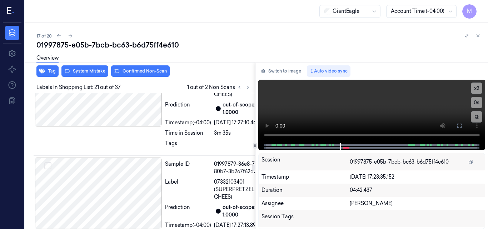
scroll to position [2620, 0]
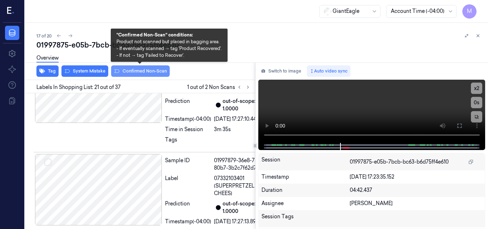
click at [141, 71] on button "Confirmed Non-Scan" at bounding box center [140, 70] width 59 height 11
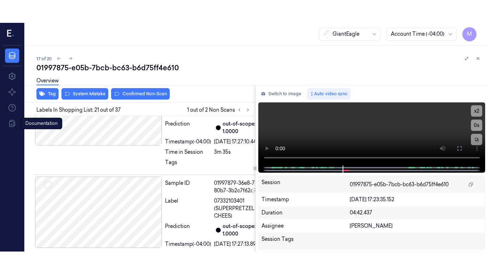
scroll to position [2621, 0]
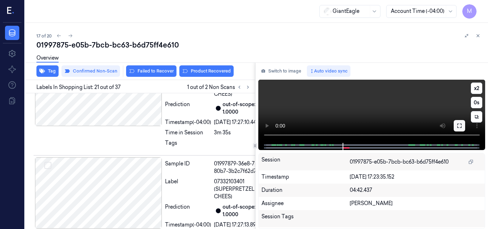
click at [459, 125] on icon at bounding box center [459, 126] width 6 height 6
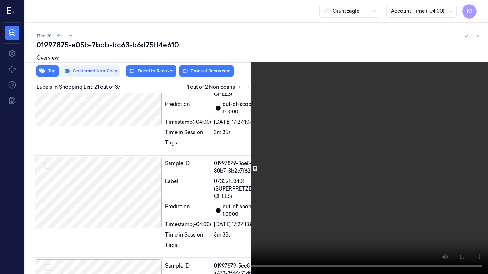
click at [307, 146] on video at bounding box center [244, 137] width 488 height 274
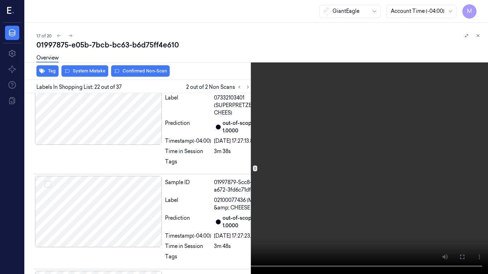
scroll to position [2708, 0]
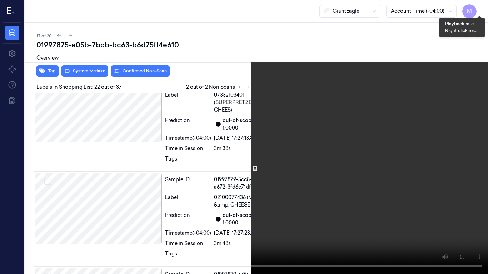
click at [478, 7] on button "x 2" at bounding box center [478, 8] width 11 height 11
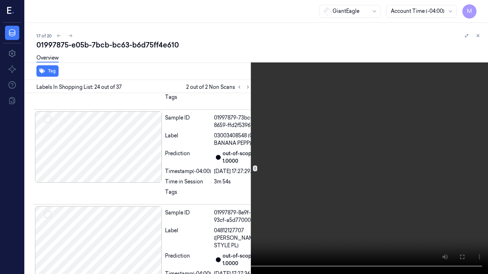
click at [247, 144] on video at bounding box center [244, 137] width 488 height 274
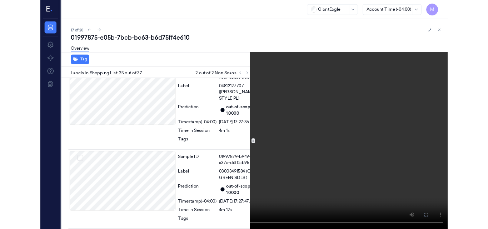
scroll to position [3097, 0]
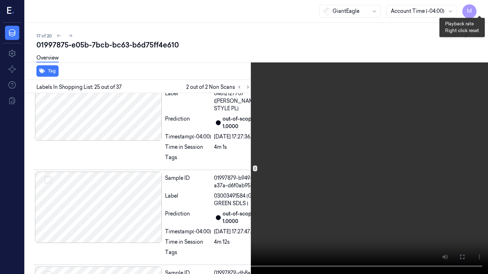
click at [476, 7] on button "x 4" at bounding box center [478, 8] width 11 height 11
click at [0, 0] on icon at bounding box center [0, 0] width 0 height 0
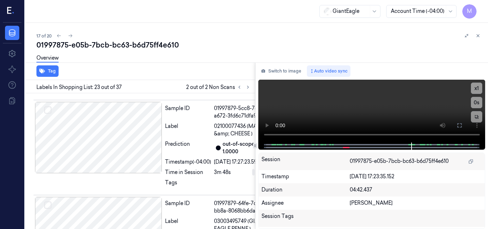
scroll to position [2743, 0]
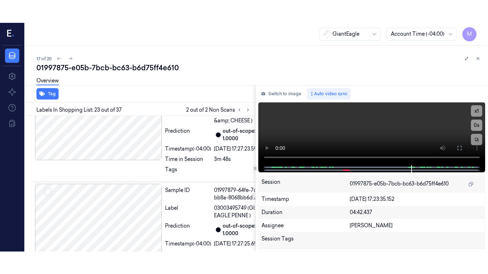
scroll to position [2851, 0]
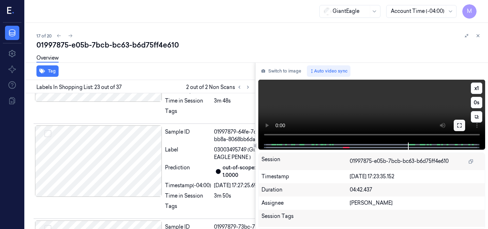
click at [462, 124] on button at bounding box center [458, 125] width 11 height 11
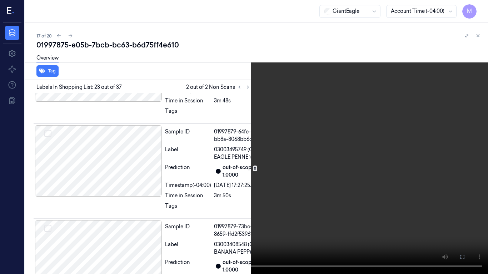
click at [269, 146] on video at bounding box center [244, 137] width 488 height 274
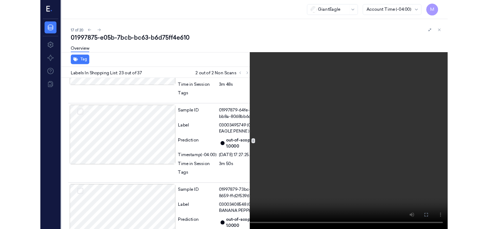
scroll to position [2828, 0]
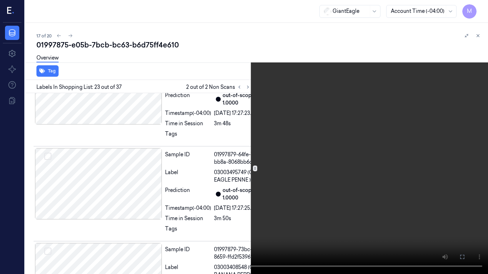
click at [249, 151] on video at bounding box center [244, 137] width 488 height 274
click at [0, 0] on icon at bounding box center [0, 0] width 0 height 0
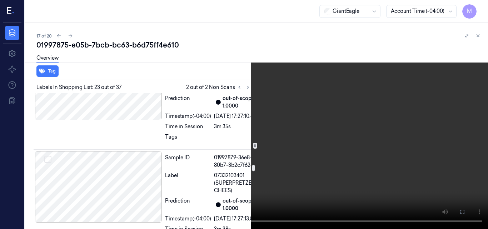
scroll to position [2613, 0]
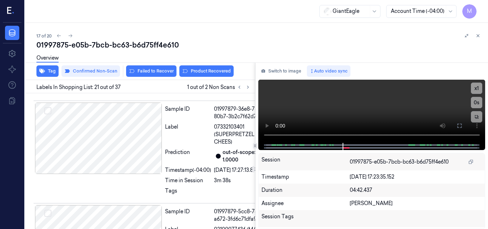
scroll to position [2657, 0]
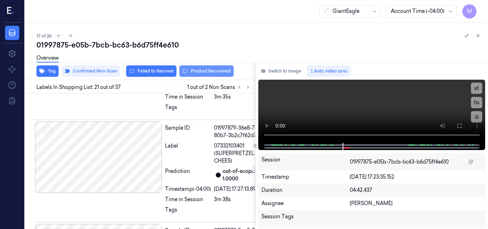
click at [216, 70] on button "Product Recovered" at bounding box center [206, 70] width 54 height 11
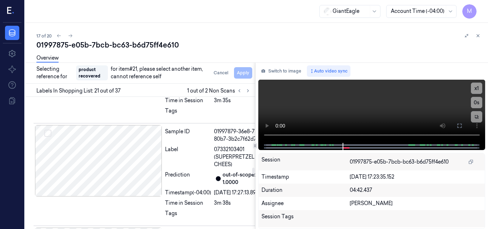
scroll to position [2693, 0]
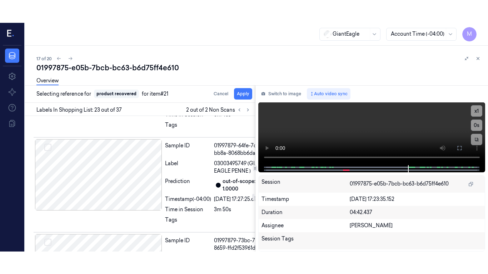
scroll to position [2851, 0]
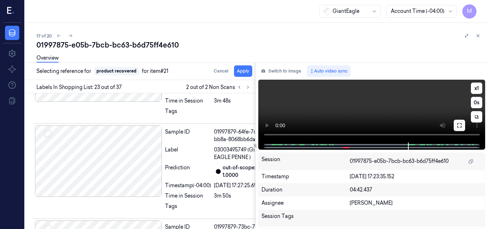
click at [460, 125] on icon at bounding box center [459, 125] width 6 height 6
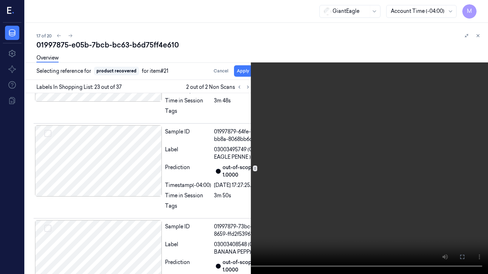
click at [298, 177] on video at bounding box center [244, 137] width 488 height 274
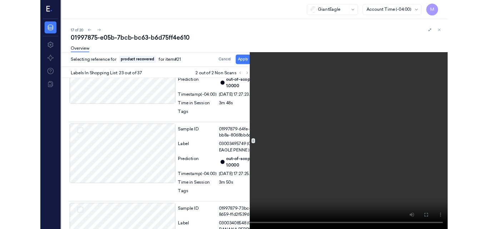
scroll to position [2828, 0]
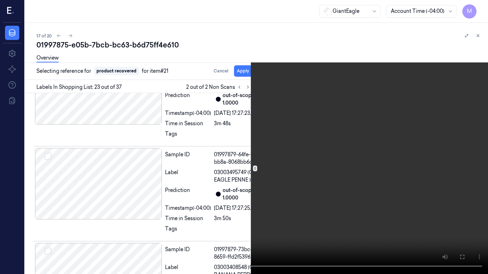
click at [273, 156] on video at bounding box center [244, 137] width 488 height 274
click at [0, 0] on icon at bounding box center [0, 0] width 0 height 0
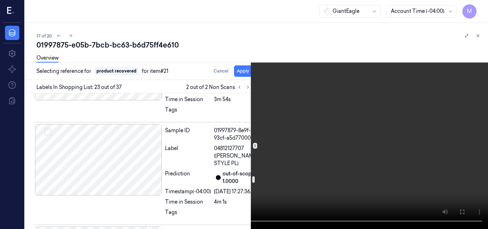
scroll to position [3006, 0]
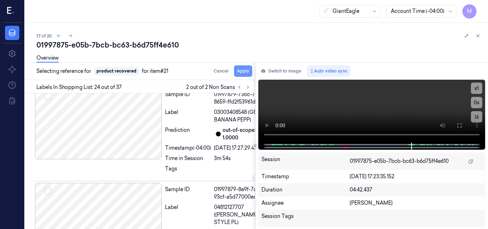
click at [242, 70] on button "Apply" at bounding box center [243, 70] width 18 height 11
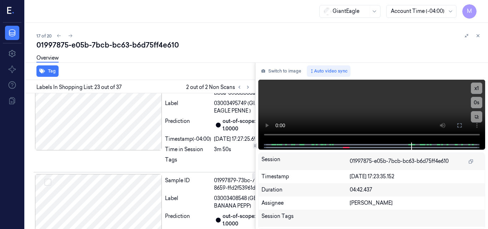
scroll to position [2879, 0]
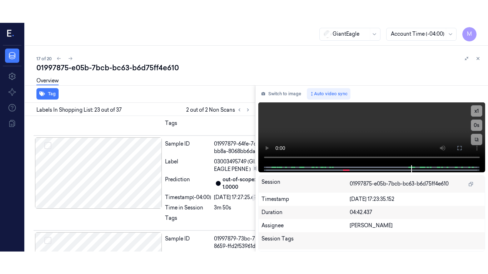
scroll to position [2843, 0]
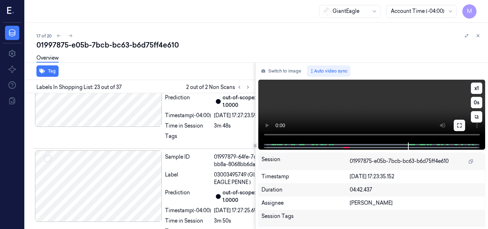
click at [459, 126] on icon at bounding box center [459, 125] width 6 height 6
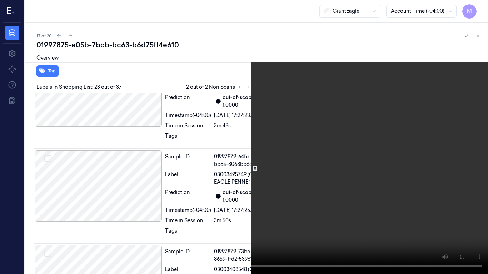
click at [273, 180] on video at bounding box center [244, 137] width 488 height 274
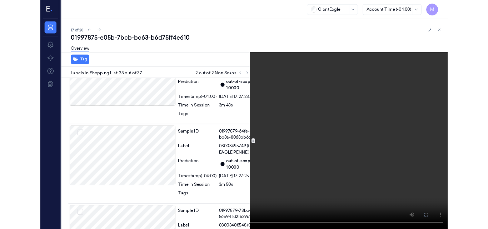
scroll to position [2820, 0]
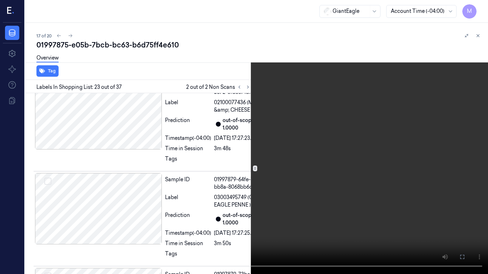
click at [263, 151] on video at bounding box center [244, 137] width 488 height 274
click at [282, 161] on video at bounding box center [244, 137] width 488 height 274
click at [299, 156] on video at bounding box center [244, 137] width 488 height 274
click at [0, 0] on icon at bounding box center [0, 0] width 0 height 0
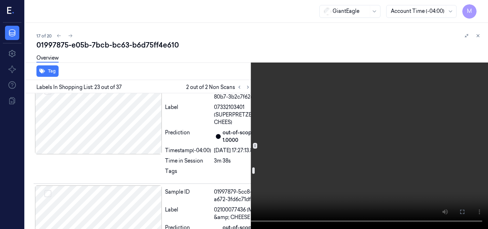
scroll to position [2677, 0]
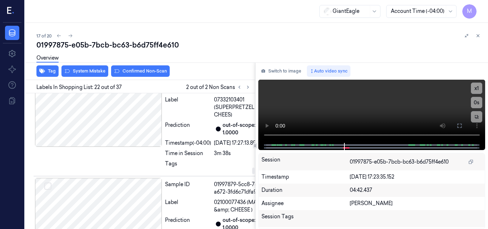
scroll to position [2723, 0]
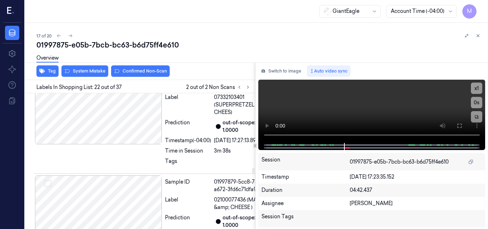
click at [459, 125] on icon at bounding box center [459, 126] width 6 height 6
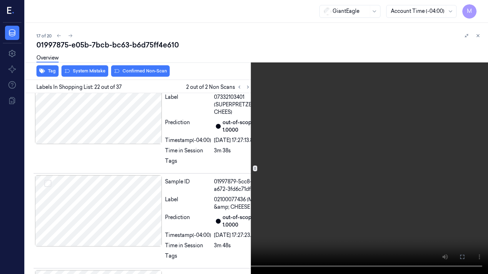
click at [0, 0] on icon at bounding box center [0, 0] width 0 height 0
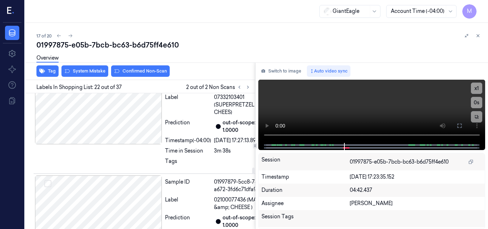
click at [388, 112] on video at bounding box center [371, 111] width 227 height 63
click at [360, 114] on video at bounding box center [371, 111] width 227 height 63
click at [370, 114] on video at bounding box center [371, 111] width 227 height 63
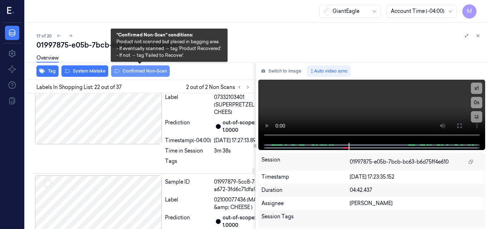
click at [145, 70] on button "Confirmed Non-Scan" at bounding box center [140, 70] width 59 height 11
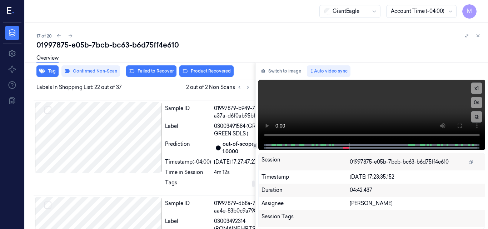
scroll to position [3224, 0]
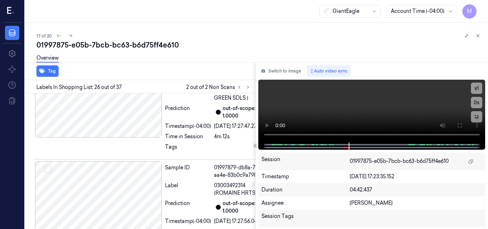
scroll to position [3267, 0]
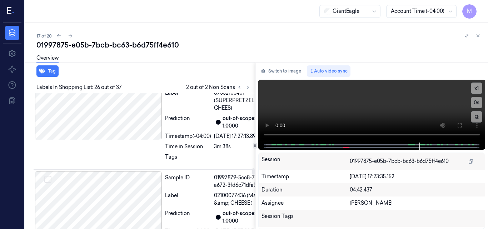
scroll to position [2731, 0]
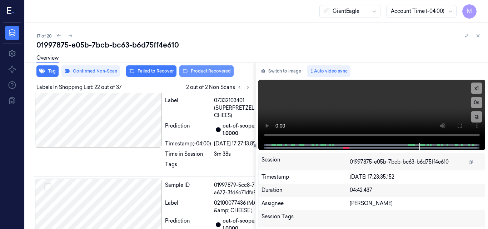
click at [207, 71] on button "Product Recovered" at bounding box center [206, 70] width 54 height 11
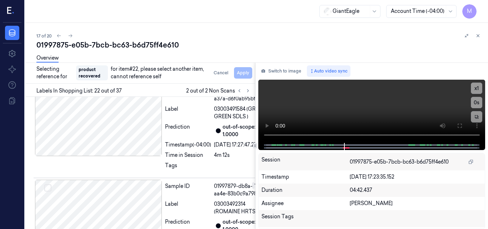
scroll to position [3224, 0]
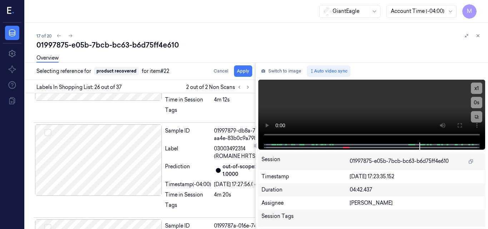
scroll to position [3267, 0]
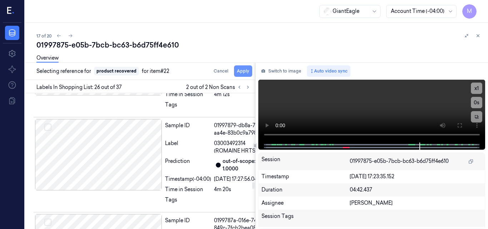
click at [245, 71] on button "Apply" at bounding box center [243, 70] width 18 height 11
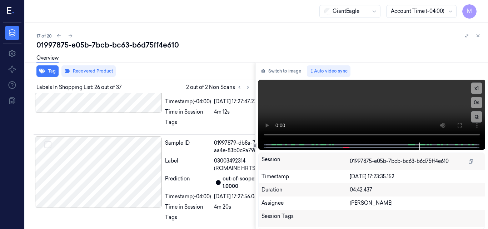
click at [477, 35] on icon at bounding box center [478, 36] width 2 height 2
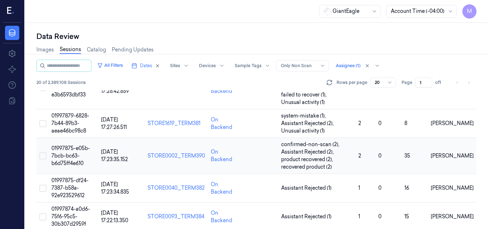
scroll to position [483, 0]
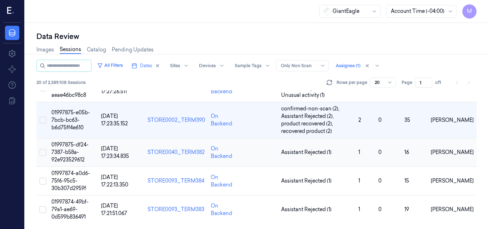
click at [77, 149] on span "01997875-df24-7387-b58a-92e923529612" at bounding box center [69, 151] width 37 height 21
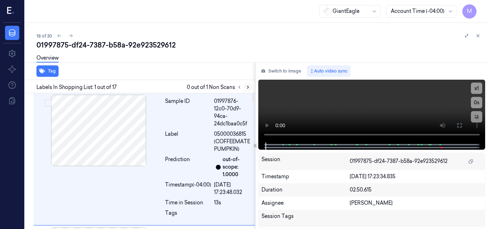
click at [248, 85] on icon at bounding box center [247, 87] width 5 height 5
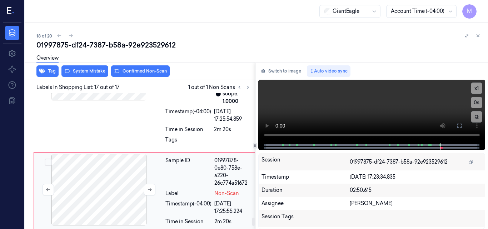
scroll to position [1984, 0]
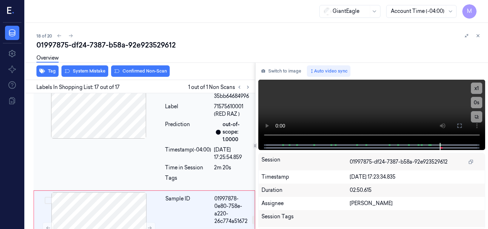
click at [121, 126] on div at bounding box center [98, 102] width 127 height 71
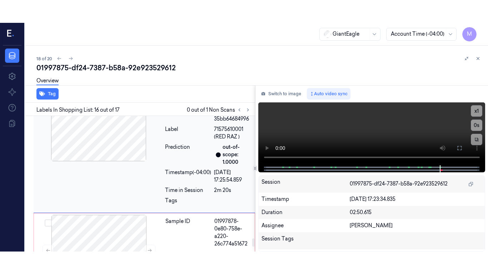
scroll to position [1951, 0]
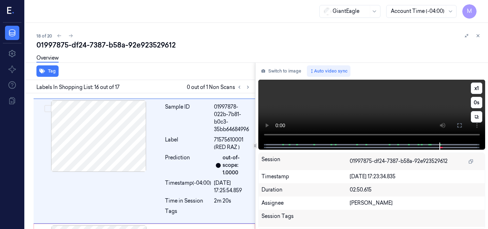
click at [458, 123] on icon at bounding box center [459, 125] width 4 height 4
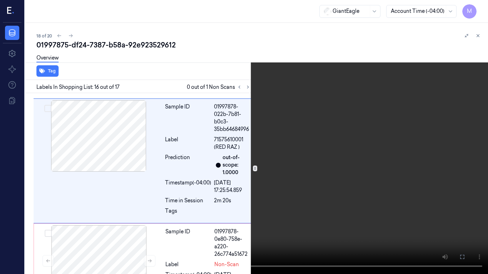
click at [317, 153] on video at bounding box center [244, 137] width 488 height 274
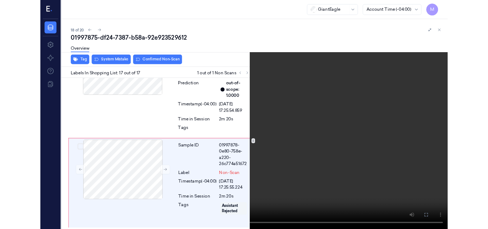
scroll to position [2010, 0]
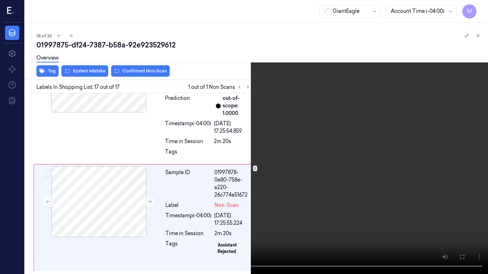
click at [341, 156] on video at bounding box center [244, 137] width 488 height 274
click at [0, 0] on button at bounding box center [0, 0] width 0 height 0
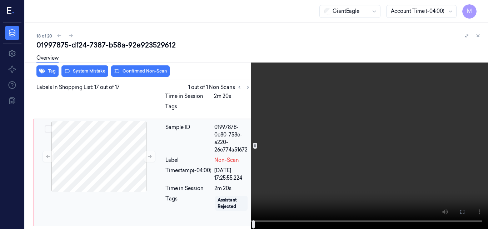
scroll to position [1949, 0]
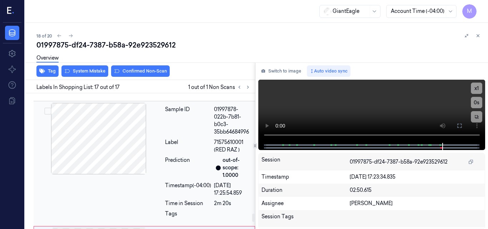
click at [123, 136] on div at bounding box center [98, 138] width 127 height 71
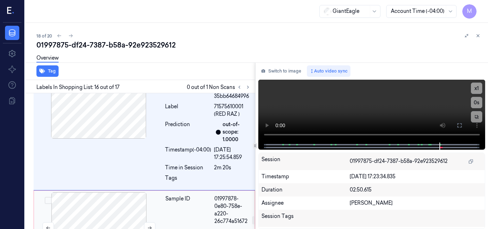
scroll to position [2056, 0]
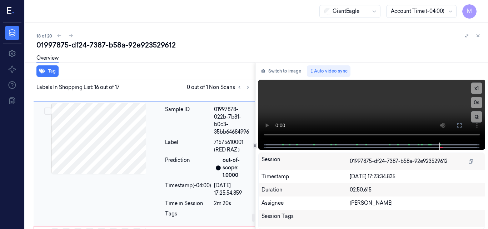
click at [118, 136] on div at bounding box center [98, 138] width 127 height 71
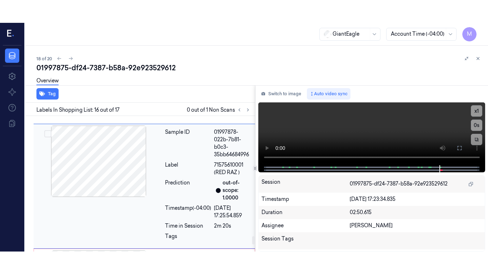
scroll to position [1951, 0]
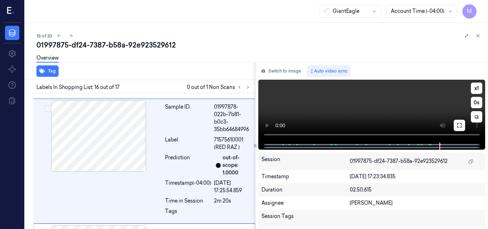
click at [458, 125] on icon at bounding box center [459, 125] width 6 height 6
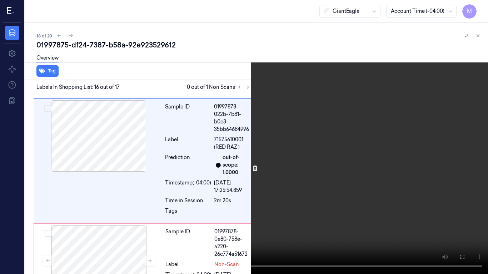
click at [342, 157] on video at bounding box center [244, 137] width 488 height 274
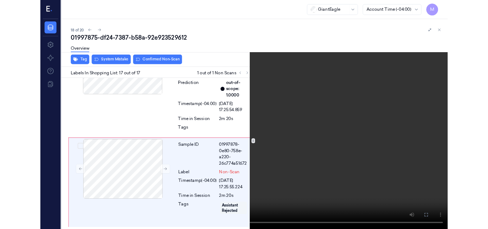
scroll to position [2010, 0]
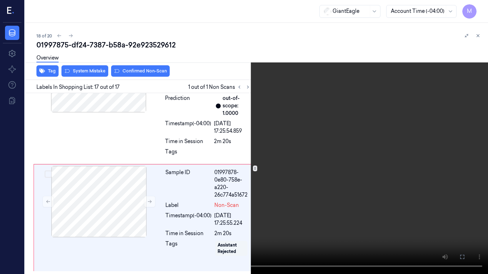
click at [290, 172] on video at bounding box center [244, 137] width 488 height 274
click at [0, 0] on icon at bounding box center [0, 0] width 0 height 0
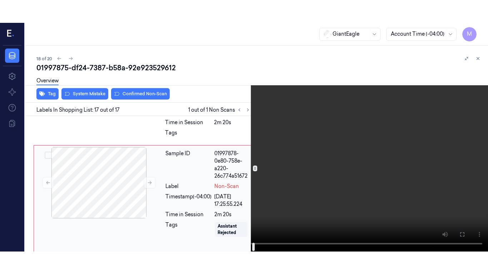
scroll to position [2056, 0]
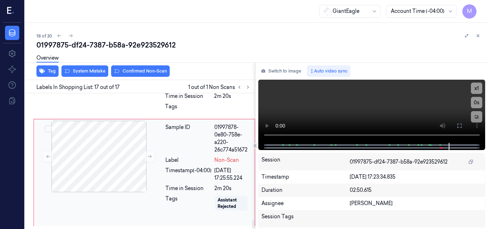
click at [177, 157] on div "Label" at bounding box center [188, 159] width 46 height 7
click at [462, 124] on icon at bounding box center [459, 126] width 6 height 6
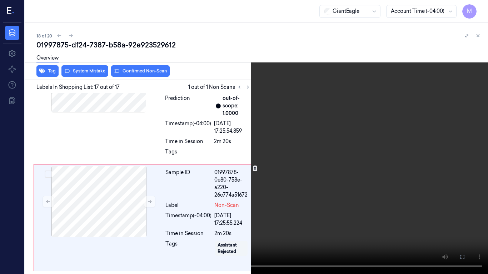
click at [298, 56] on video at bounding box center [244, 137] width 488 height 274
click at [477, 8] on button "x 1" at bounding box center [478, 8] width 11 height 11
click at [299, 191] on video at bounding box center [244, 137] width 488 height 274
click at [0, 0] on icon at bounding box center [0, 0] width 0 height 0
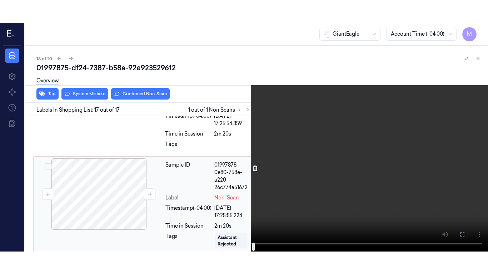
scroll to position [2056, 0]
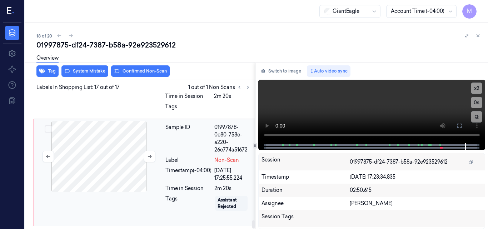
click at [111, 151] on div at bounding box center [98, 156] width 127 height 71
click at [387, 117] on video at bounding box center [371, 111] width 227 height 63
click at [460, 124] on icon at bounding box center [459, 126] width 6 height 6
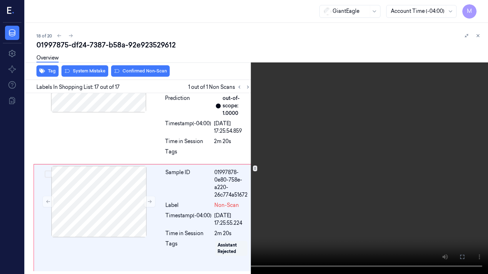
click at [331, 160] on video at bounding box center [244, 137] width 488 height 274
click at [261, 194] on video at bounding box center [244, 137] width 488 height 274
click at [0, 0] on icon at bounding box center [0, 0] width 0 height 0
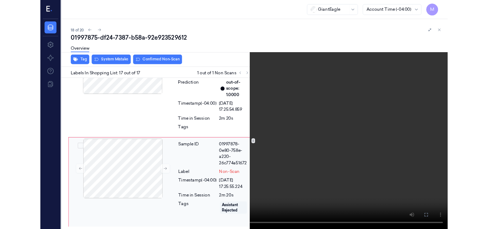
scroll to position [2056, 0]
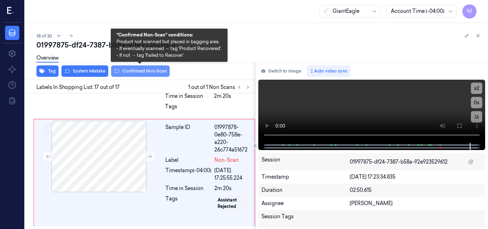
click at [149, 69] on button "Confirmed Non-Scan" at bounding box center [140, 70] width 59 height 11
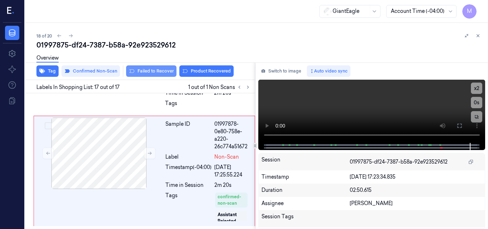
click at [164, 72] on button "Failed to Recover" at bounding box center [151, 70] width 50 height 11
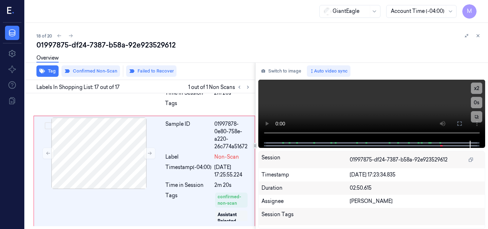
drag, startPoint x: 477, startPoint y: 34, endPoint x: 472, endPoint y: 47, distance: 13.5
click at [477, 34] on icon at bounding box center [477, 35] width 5 height 5
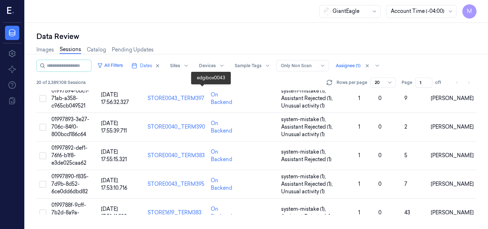
scroll to position [484, 0]
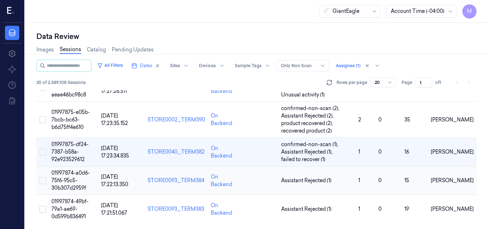
click at [68, 176] on td "01997874-a0d6-75f6-95c5-30b307d2959f" at bounding box center [74, 180] width 50 height 29
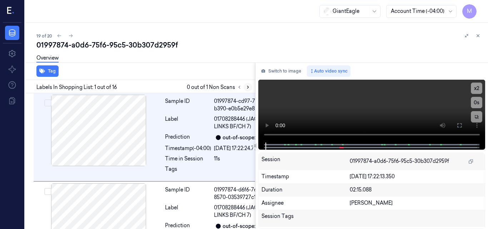
click at [246, 85] on icon at bounding box center [247, 87] width 5 height 5
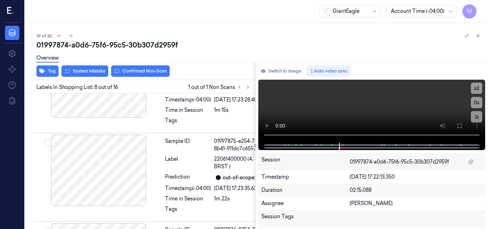
scroll to position [892, 0]
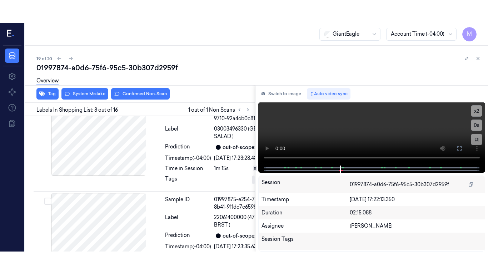
scroll to position [928, 0]
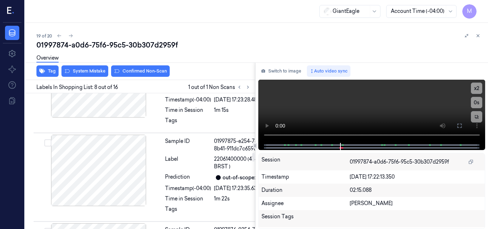
click at [459, 125] on icon at bounding box center [459, 126] width 6 height 6
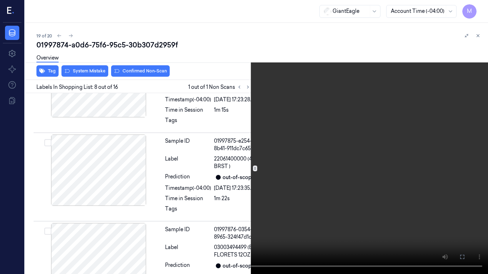
click at [349, 174] on video at bounding box center [244, 137] width 488 height 274
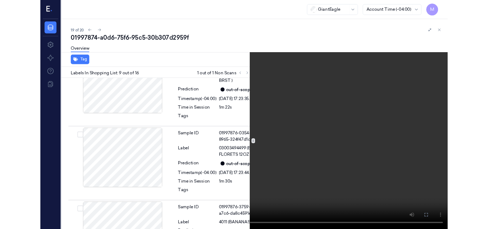
scroll to position [1025, 0]
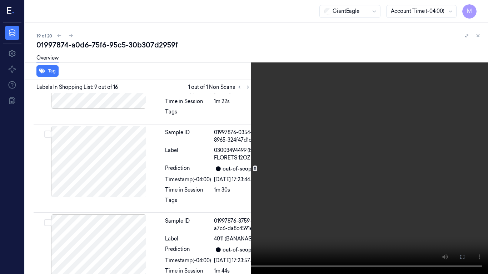
click at [409, 162] on video at bounding box center [244, 137] width 488 height 274
drag, startPoint x: 481, startPoint y: 5, endPoint x: 480, endPoint y: 17, distance: 11.4
click at [481, 5] on button "x 2" at bounding box center [478, 8] width 11 height 11
click at [477, 11] on button "x 4" at bounding box center [478, 8] width 11 height 11
click at [0, 0] on icon at bounding box center [0, 0] width 0 height 0
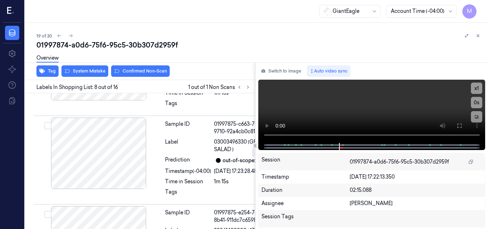
scroll to position [749, 0]
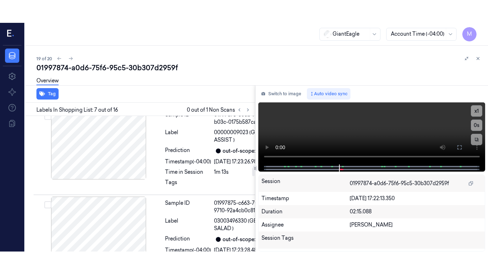
scroll to position [804, 0]
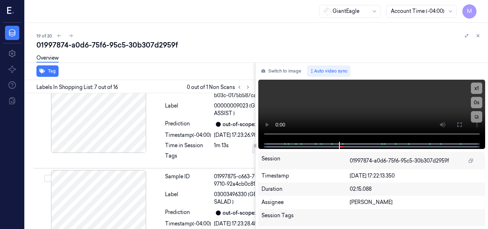
click at [370, 116] on video at bounding box center [371, 111] width 227 height 62
click at [457, 124] on icon at bounding box center [459, 124] width 4 height 4
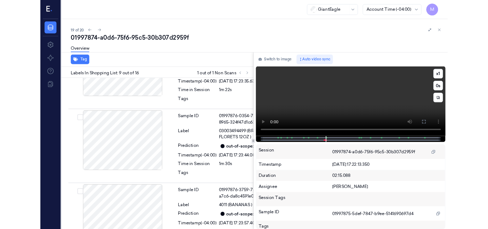
scroll to position [1025, 0]
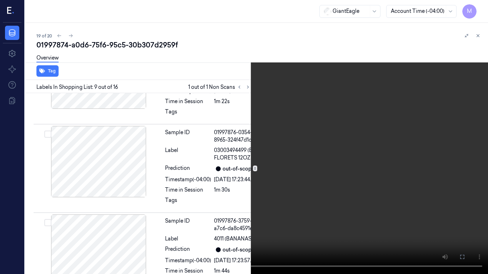
click at [293, 204] on video at bounding box center [244, 137] width 488 height 274
click at [0, 0] on icon at bounding box center [0, 0] width 0 height 0
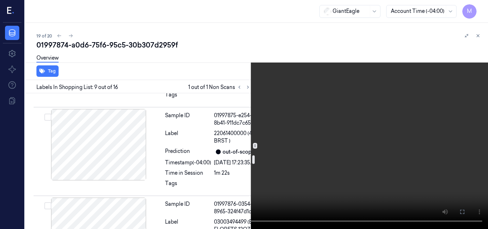
scroll to position [989, 0]
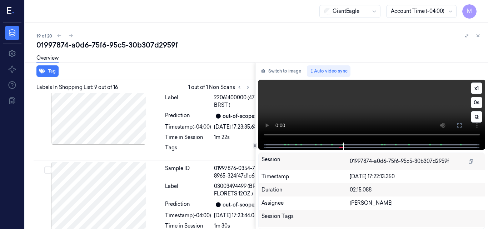
click at [388, 101] on video at bounding box center [371, 111] width 227 height 63
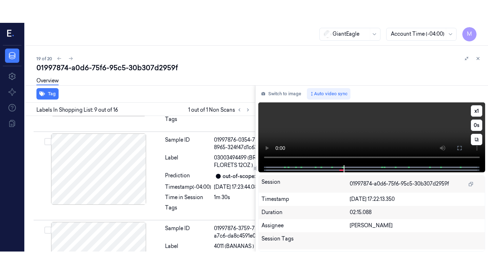
scroll to position [1048, 0]
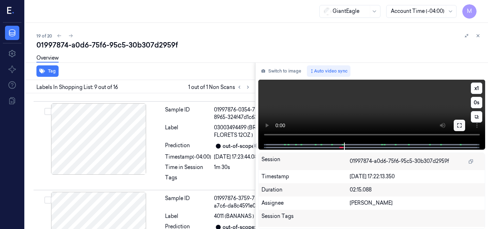
click at [457, 125] on icon at bounding box center [459, 125] width 6 height 6
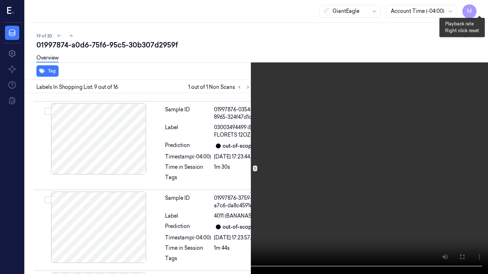
click at [482, 6] on button "x 1" at bounding box center [478, 8] width 11 height 11
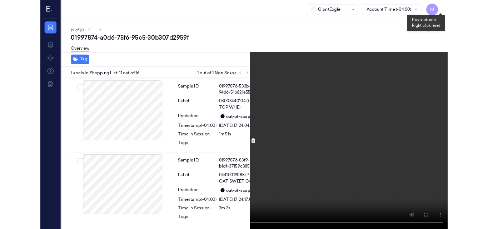
scroll to position [1290, 0]
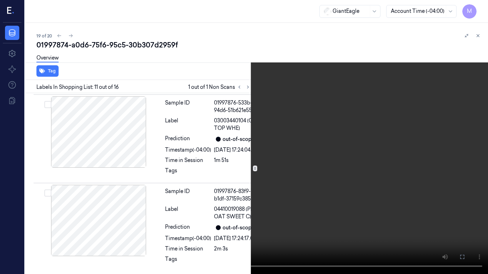
click at [400, 88] on video at bounding box center [244, 137] width 488 height 274
click at [0, 0] on icon at bounding box center [0, 0] width 0 height 0
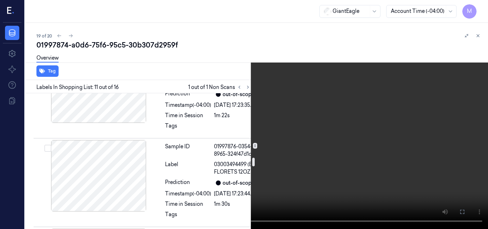
scroll to position [969, 0]
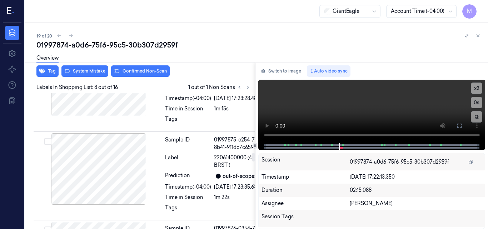
scroll to position [928, 0]
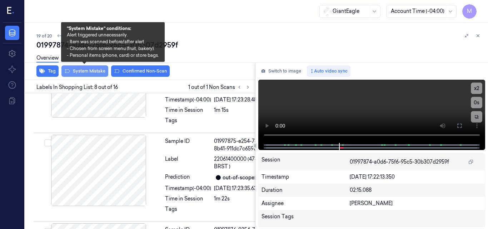
click at [77, 70] on button "System Mistake" at bounding box center [84, 70] width 47 height 11
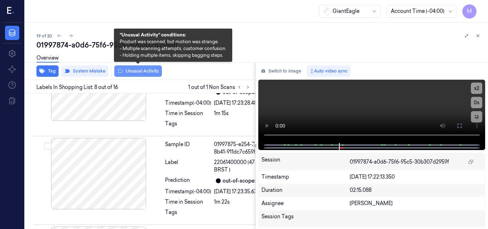
click at [136, 71] on button "Unusual Activity" at bounding box center [137, 70] width 47 height 11
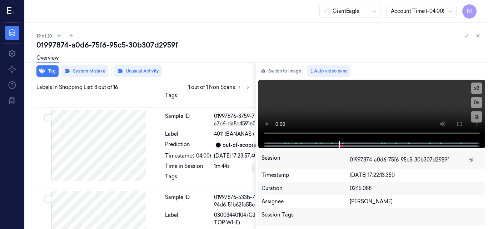
scroll to position [1144, 0]
click at [477, 35] on icon at bounding box center [478, 36] width 2 height 2
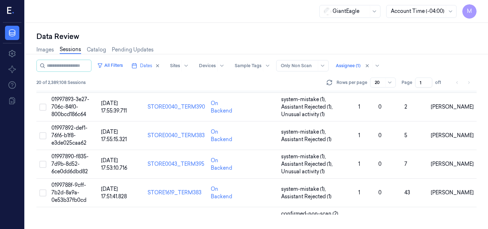
scroll to position [484, 0]
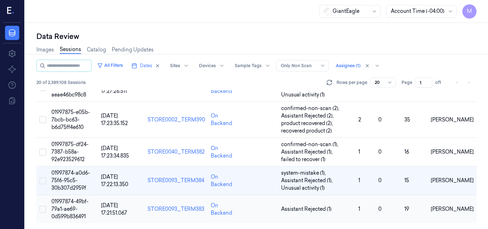
click at [81, 204] on span "01997874-49bf-79a1-ae69-0d599b836491" at bounding box center [69, 208] width 37 height 21
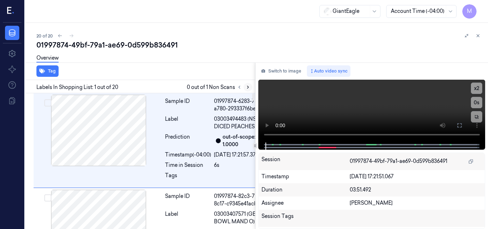
click at [248, 87] on icon at bounding box center [247, 87] width 1 height 2
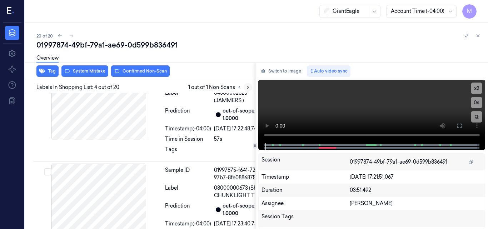
scroll to position [391, 0]
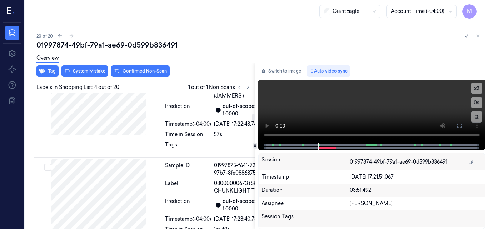
click at [147, 30] on button at bounding box center [149, 24] width 11 height 11
click at [432, 107] on video at bounding box center [371, 111] width 227 height 63
click at [462, 126] on icon at bounding box center [459, 126] width 6 height 6
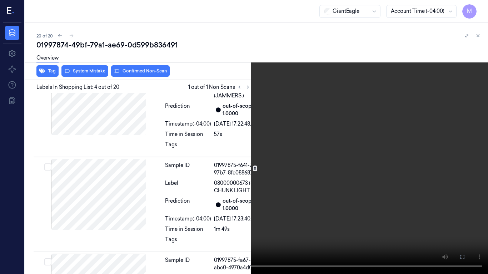
click at [286, 131] on video at bounding box center [244, 137] width 488 height 274
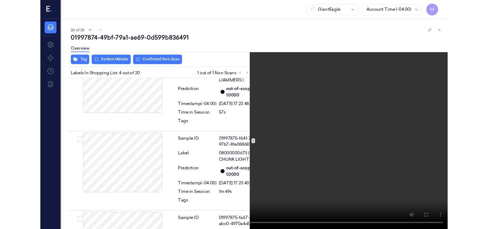
scroll to position [368, 0]
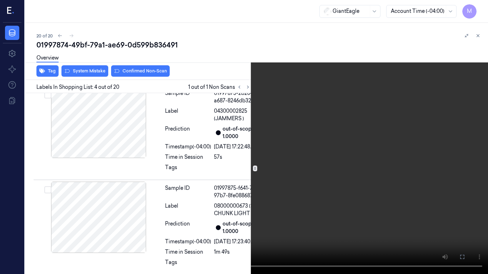
click at [0, 0] on icon at bounding box center [0, 0] width 0 height 0
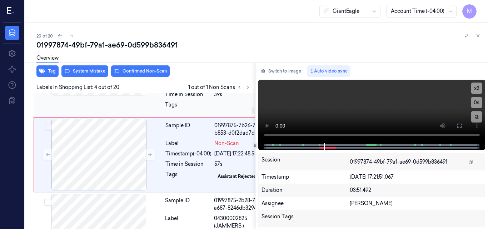
click at [104, 95] on div at bounding box center [98, 59] width 127 height 71
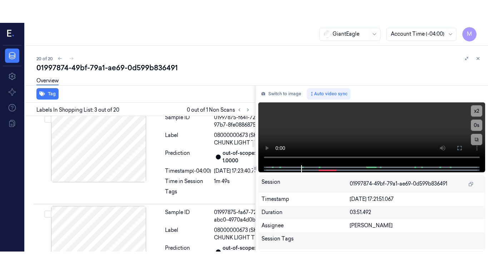
scroll to position [449, 0]
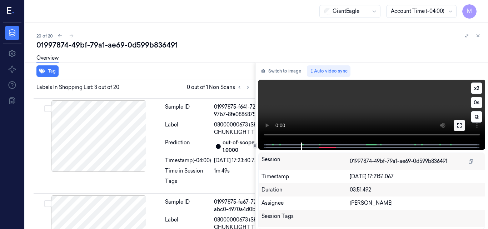
click at [462, 124] on button at bounding box center [458, 125] width 11 height 11
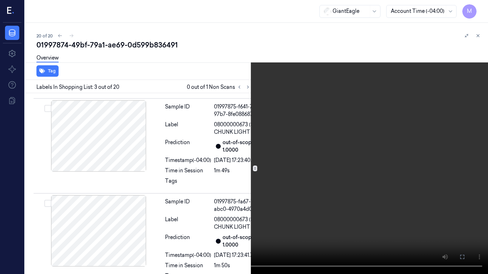
click at [311, 185] on video at bounding box center [244, 137] width 488 height 274
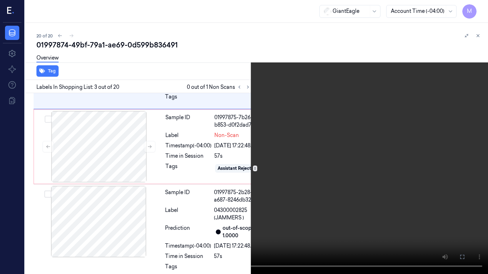
scroll to position [248, 0]
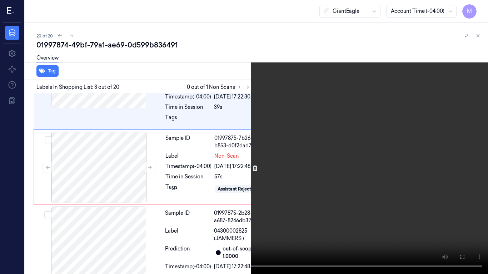
click at [311, 185] on video at bounding box center [244, 137] width 488 height 274
click at [472, 10] on video at bounding box center [244, 137] width 488 height 274
click at [478, 8] on button "x 2" at bounding box center [478, 8] width 11 height 11
click at [478, 9] on button "x 4" at bounding box center [478, 8] width 11 height 11
click at [288, 116] on video at bounding box center [244, 137] width 488 height 274
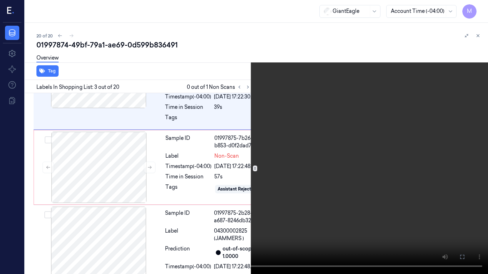
click at [300, 164] on video at bounding box center [244, 137] width 488 height 274
click at [478, 10] on button "x 1" at bounding box center [478, 8] width 11 height 11
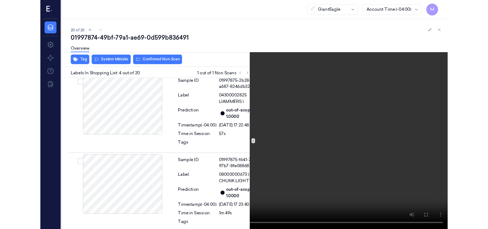
scroll to position [368, 0]
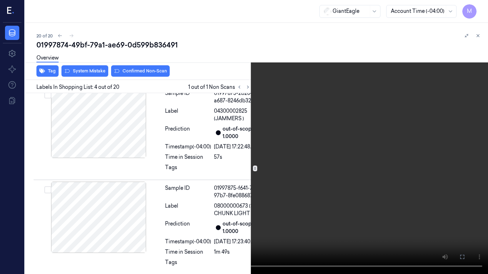
click at [313, 152] on video at bounding box center [244, 137] width 488 height 274
click at [0, 0] on icon at bounding box center [0, 0] width 0 height 0
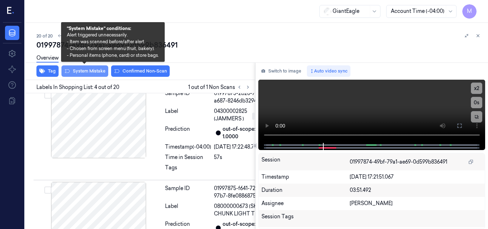
click at [97, 71] on button "System Mistake" at bounding box center [84, 70] width 47 height 11
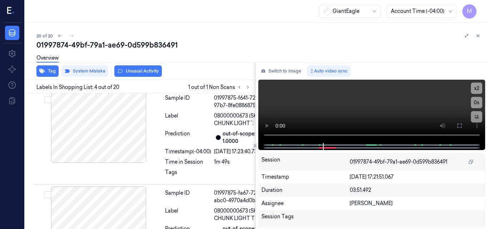
scroll to position [463, 0]
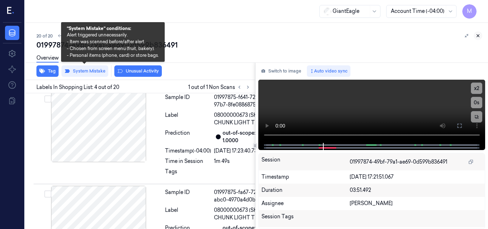
click at [478, 36] on icon at bounding box center [478, 36] width 2 height 2
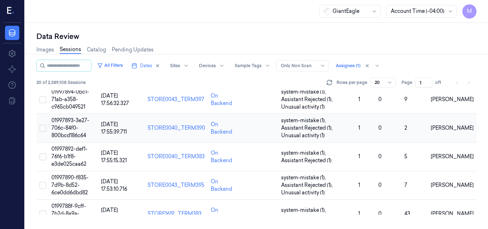
scroll to position [484, 0]
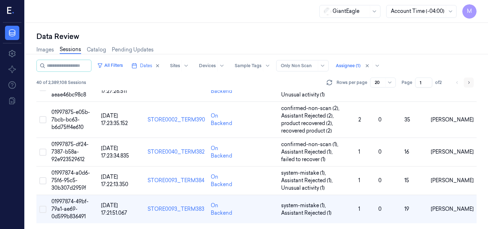
click at [469, 82] on icon "Go to next page" at bounding box center [468, 83] width 4 height 6
type input "2"
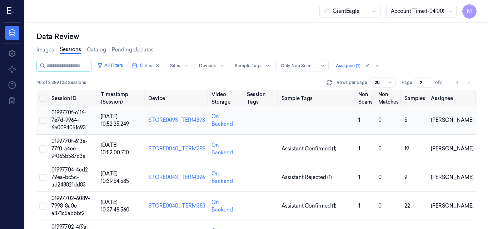
click at [70, 115] on span "0199770f-c116-7e7d-9964-6e0094051c93" at bounding box center [68, 119] width 35 height 21
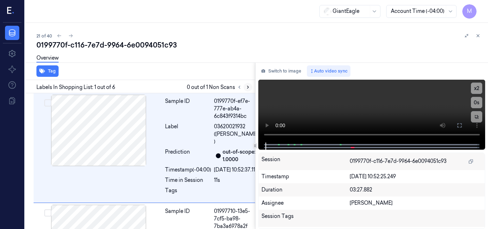
click at [247, 86] on icon at bounding box center [247, 87] width 5 height 5
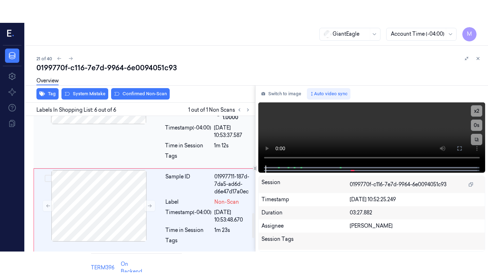
scroll to position [491, 0]
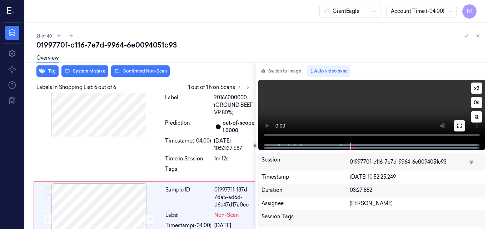
click at [458, 124] on icon at bounding box center [459, 126] width 4 height 4
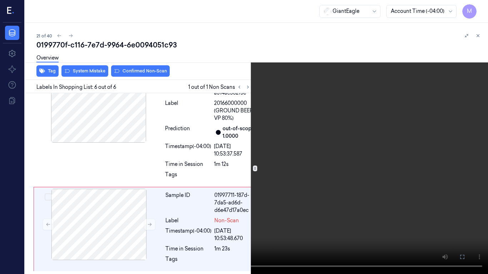
click at [302, 182] on video at bounding box center [244, 137] width 488 height 274
click at [328, 166] on video at bounding box center [244, 137] width 488 height 274
click at [0, 0] on icon at bounding box center [0, 0] width 0 height 0
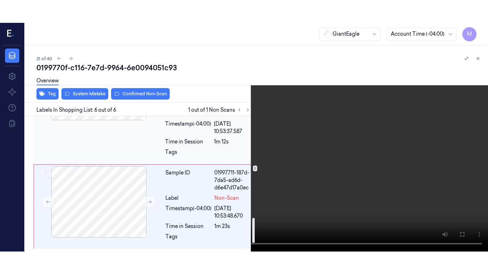
scroll to position [598, 0]
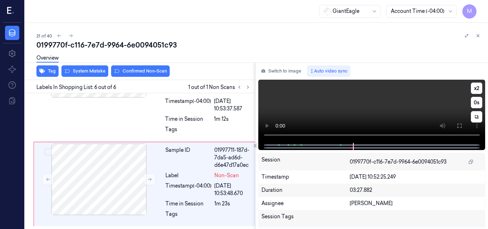
click at [369, 105] on video at bounding box center [371, 111] width 227 height 63
click at [386, 109] on video at bounding box center [371, 111] width 227 height 63
click at [459, 123] on icon at bounding box center [459, 126] width 6 height 6
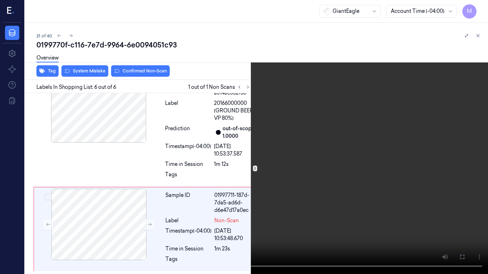
click at [0, 0] on icon at bounding box center [0, 0] width 0 height 0
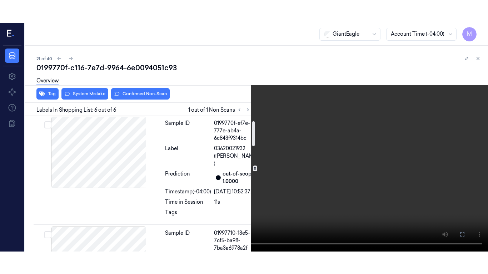
scroll to position [0, 0]
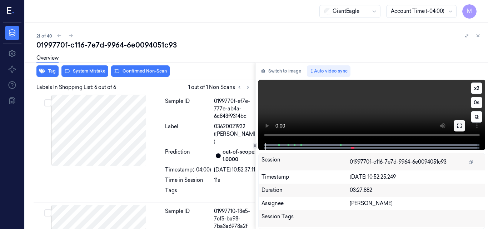
click at [459, 125] on icon at bounding box center [459, 126] width 6 height 6
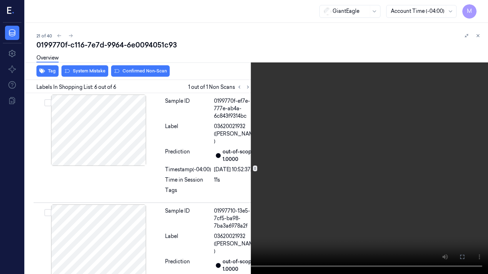
click at [283, 152] on video at bounding box center [244, 137] width 488 height 274
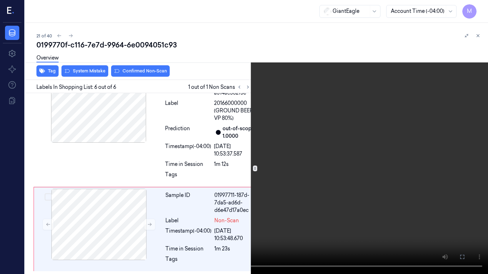
scroll to position [553, 0]
click at [480, 6] on button "x 2" at bounding box center [478, 8] width 11 height 11
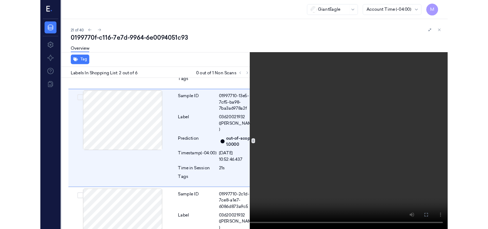
scroll to position [97, 0]
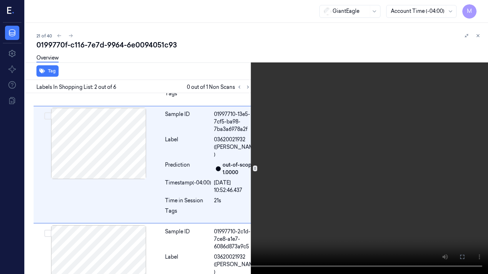
click at [349, 105] on video at bounding box center [244, 137] width 488 height 274
click at [0, 0] on icon at bounding box center [0, 0] width 0 height 0
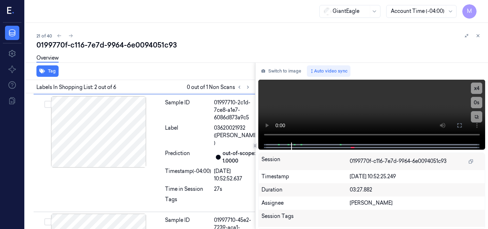
scroll to position [0, 0]
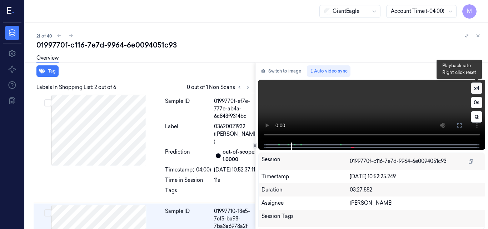
click at [475, 89] on button "x 4" at bounding box center [476, 87] width 11 height 11
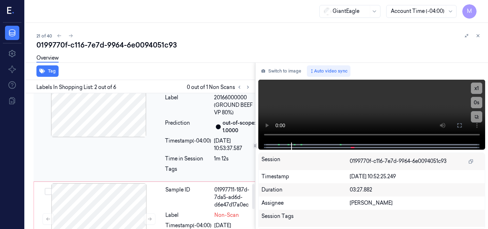
click at [114, 137] on div at bounding box center [98, 101] width 127 height 71
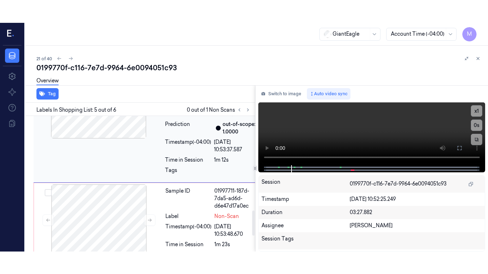
scroll to position [513, 0]
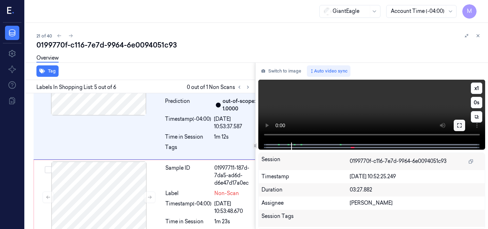
click at [455, 126] on button at bounding box center [458, 125] width 11 height 11
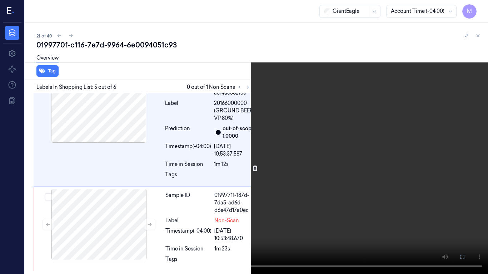
click at [309, 124] on video at bounding box center [244, 137] width 488 height 274
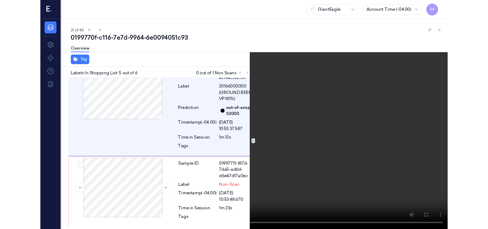
scroll to position [490, 0]
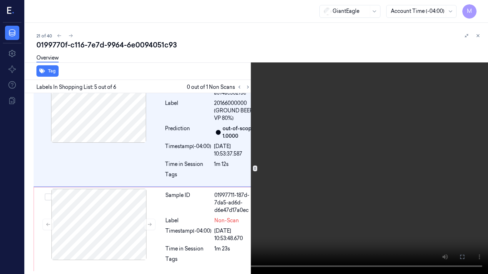
click at [278, 141] on video at bounding box center [244, 137] width 488 height 274
click at [0, 0] on icon at bounding box center [0, 0] width 0 height 0
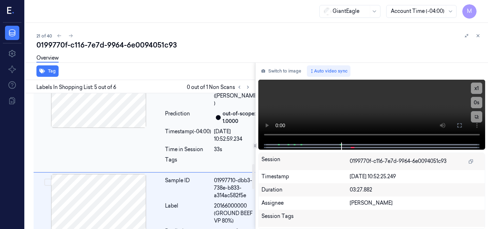
click at [120, 128] on div at bounding box center [98, 91] width 127 height 71
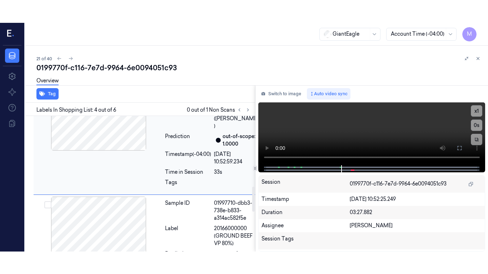
scroll to position [381, 0]
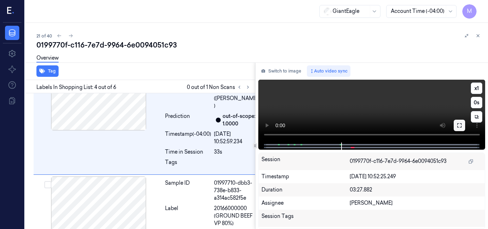
click at [458, 122] on icon at bounding box center [459, 125] width 6 height 6
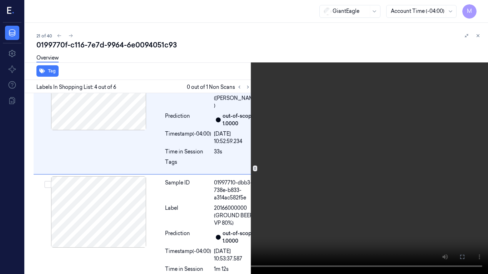
click at [330, 155] on video at bounding box center [244, 137] width 488 height 274
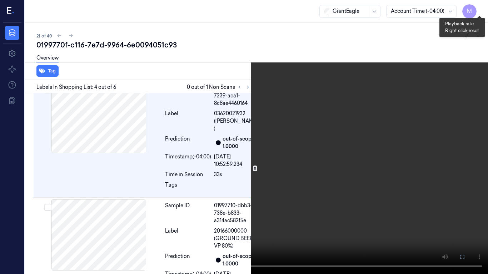
click at [476, 7] on button "x 1" at bounding box center [478, 8] width 11 height 11
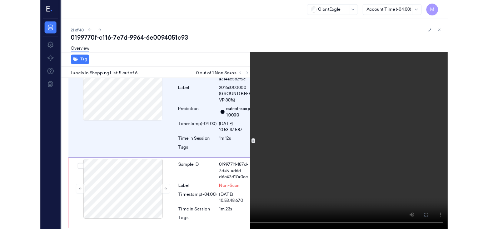
scroll to position [490, 0]
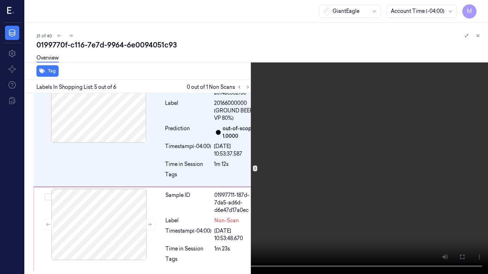
click at [329, 139] on video at bounding box center [244, 137] width 488 height 274
click at [0, 0] on icon at bounding box center [0, 0] width 0 height 0
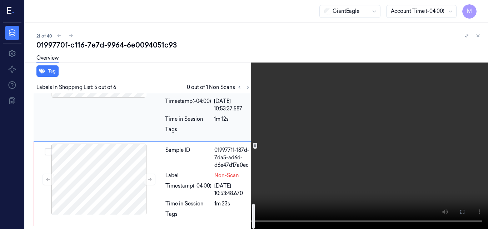
scroll to position [598, 0]
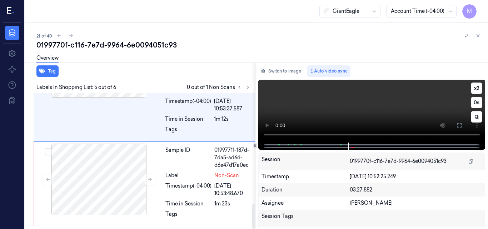
click at [380, 101] on video at bounding box center [371, 111] width 227 height 63
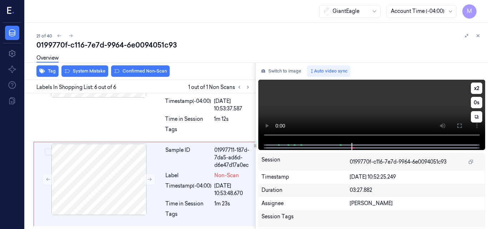
click at [380, 102] on video at bounding box center [371, 111] width 227 height 63
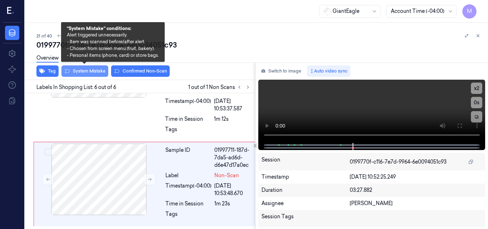
click at [88, 71] on button "System Mistake" at bounding box center [84, 70] width 47 height 11
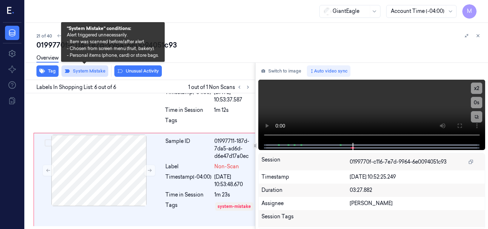
scroll to position [614, 0]
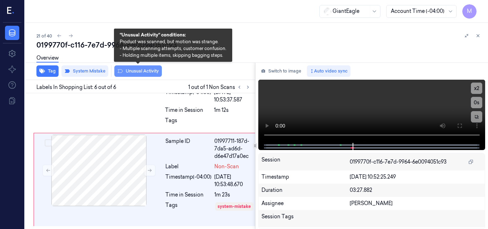
click at [142, 70] on button "Unusual Activity" at bounding box center [137, 70] width 47 height 11
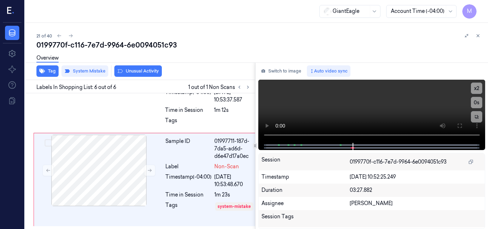
scroll to position [617, 0]
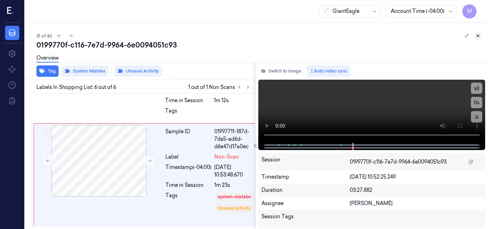
click at [478, 35] on icon at bounding box center [477, 35] width 5 height 5
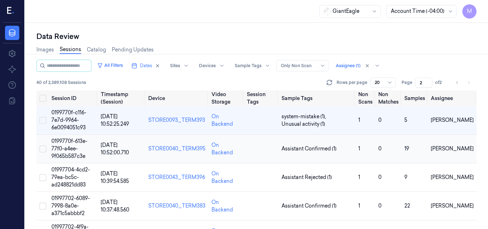
click at [66, 142] on span "0199770f-613e-77f0-a4ee-9f065b587c3e" at bounding box center [69, 148] width 36 height 21
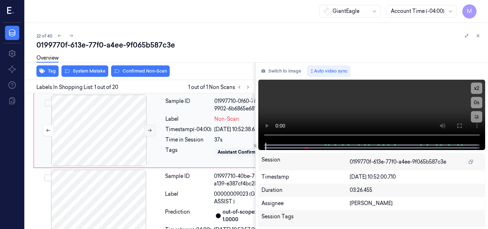
click at [149, 129] on icon at bounding box center [149, 130] width 5 height 5
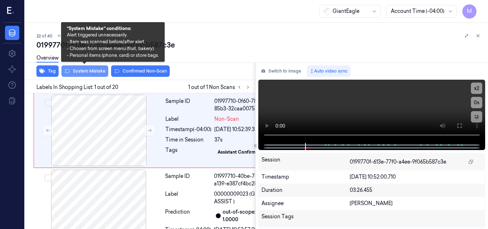
click at [87, 72] on button "System Mistake" at bounding box center [84, 70] width 47 height 11
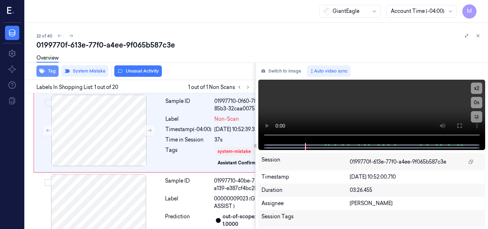
click at [49, 70] on button "Tag" at bounding box center [47, 70] width 22 height 11
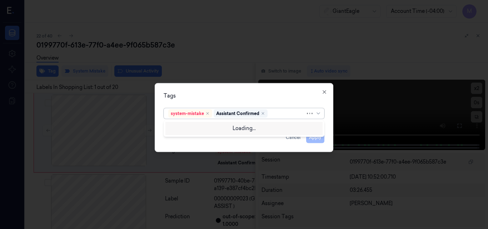
click at [272, 114] on div at bounding box center [287, 113] width 36 height 7
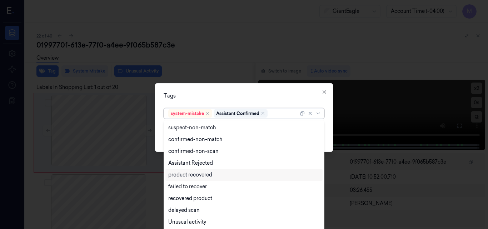
scroll to position [58, 0]
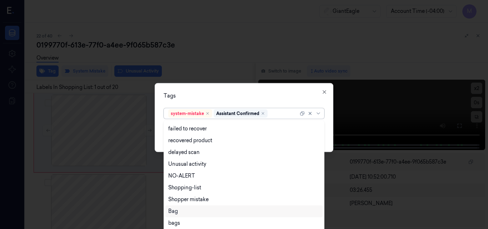
click at [180, 210] on div "Bag" at bounding box center [243, 210] width 151 height 7
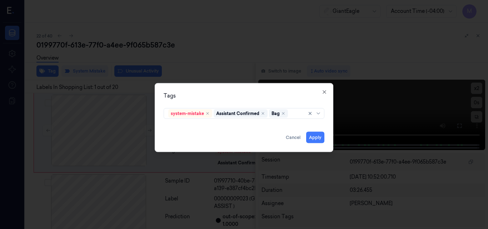
click at [230, 87] on div "Tags system-mistake Assistant Confirmed Bag Apply Cancel Close" at bounding box center [244, 117] width 179 height 69
click at [315, 136] on button "Apply" at bounding box center [315, 136] width 18 height 11
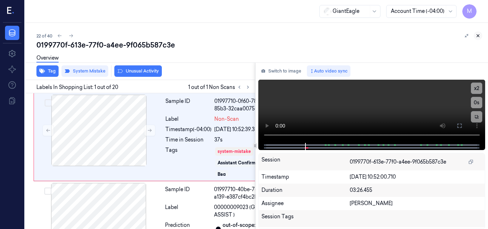
click at [476, 35] on icon at bounding box center [477, 35] width 5 height 5
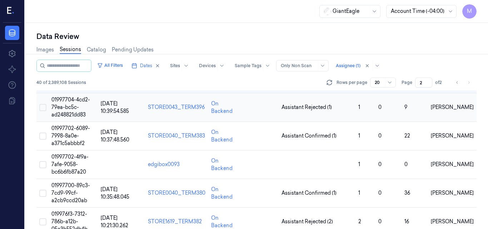
scroll to position [71, 0]
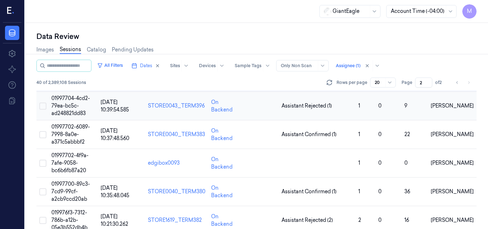
click at [68, 109] on td "01997704-4cd2-79ea-bc5c-ad248821dd83" at bounding box center [73, 106] width 49 height 29
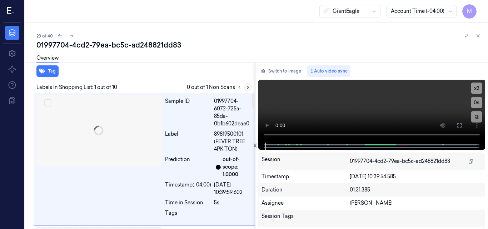
click at [247, 88] on icon at bounding box center [247, 87] width 5 height 5
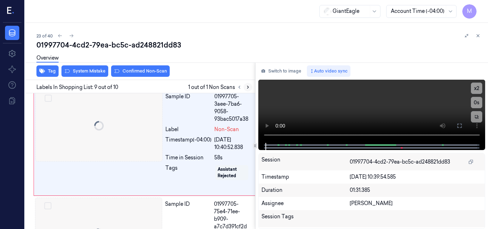
scroll to position [1038, 0]
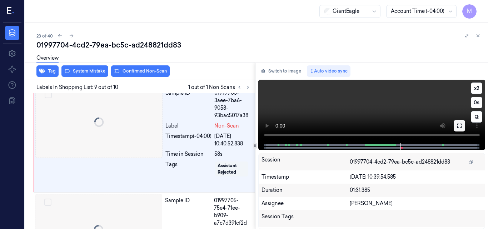
click at [459, 125] on icon at bounding box center [459, 126] width 6 height 6
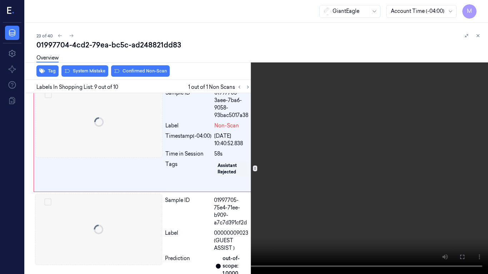
click at [0, 0] on icon at bounding box center [0, 0] width 0 height 0
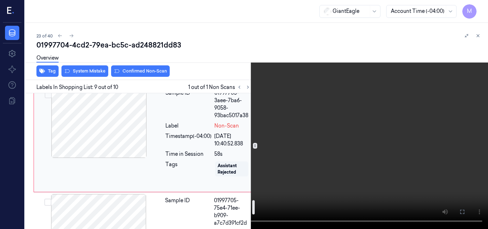
scroll to position [1002, 0]
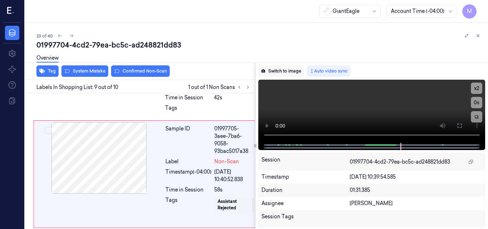
click at [284, 72] on button "Switch to image" at bounding box center [281, 70] width 46 height 11
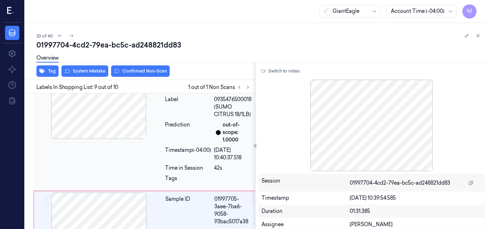
scroll to position [931, 0]
click at [108, 125] on div at bounding box center [98, 104] width 127 height 71
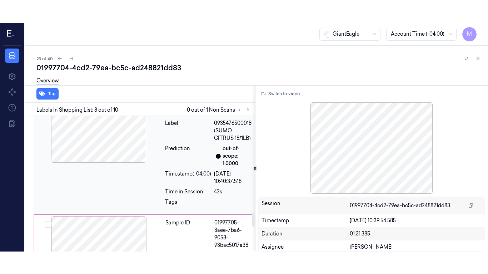
scroll to position [922, 0]
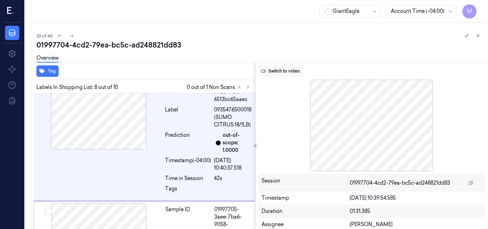
click at [292, 72] on button "Switch to video" at bounding box center [280, 70] width 45 height 11
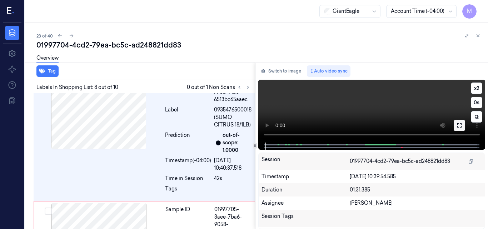
click at [458, 126] on icon at bounding box center [459, 125] width 6 height 6
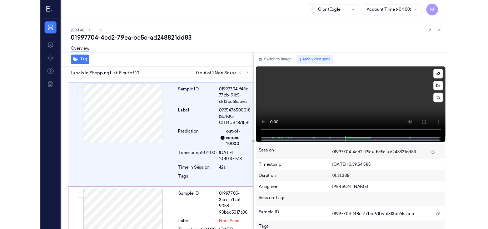
scroll to position [899, 0]
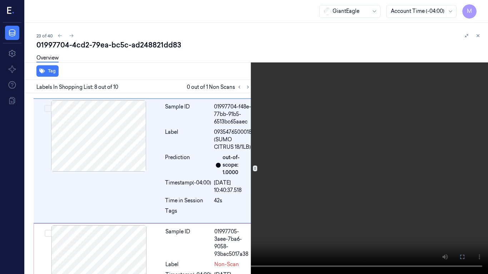
click at [329, 186] on video at bounding box center [244, 137] width 488 height 274
click at [481, 7] on button "x 2" at bounding box center [478, 8] width 11 height 11
click at [481, 7] on button "x 4" at bounding box center [478, 8] width 11 height 11
click at [341, 115] on video at bounding box center [244, 137] width 488 height 274
click at [319, 146] on video at bounding box center [244, 137] width 488 height 274
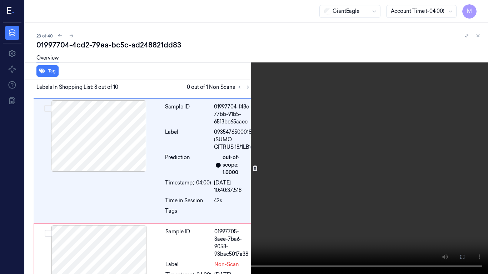
click at [0, 0] on icon at bounding box center [0, 0] width 0 height 0
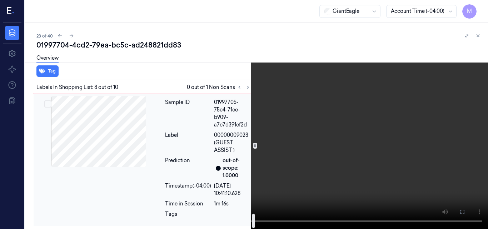
scroll to position [1159, 0]
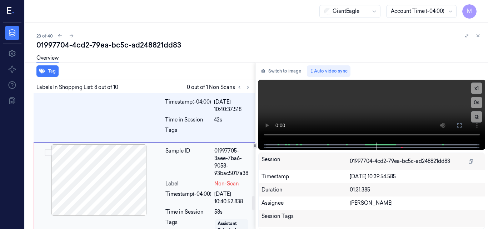
click at [111, 194] on div at bounding box center [98, 179] width 127 height 71
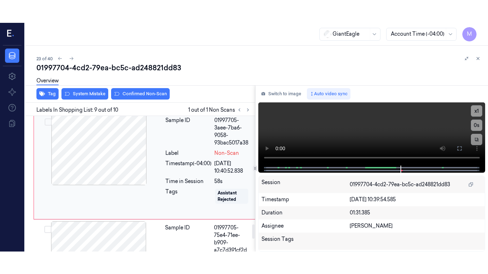
scroll to position [1038, 0]
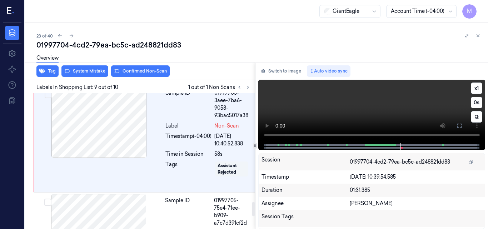
click at [372, 106] on video at bounding box center [371, 111] width 227 height 63
click at [458, 128] on icon at bounding box center [459, 126] width 6 height 6
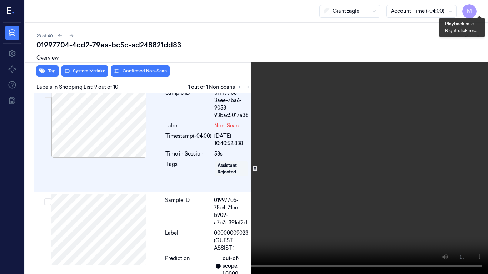
click at [479, 7] on button "x 1" at bounding box center [478, 8] width 11 height 11
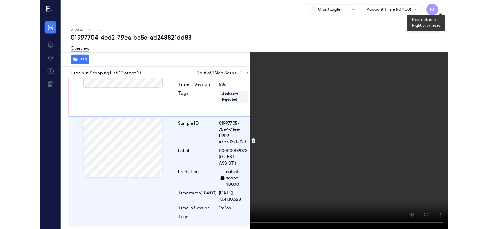
scroll to position [1113, 0]
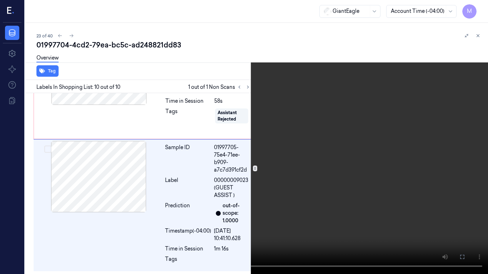
click at [416, 120] on video at bounding box center [244, 137] width 488 height 274
click at [0, 0] on button at bounding box center [0, 0] width 0 height 0
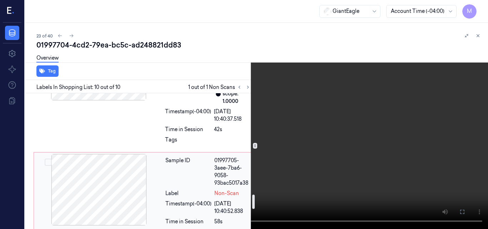
scroll to position [935, 0]
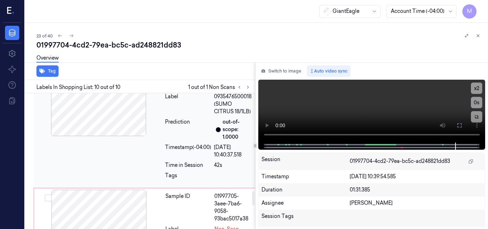
click at [108, 120] on div at bounding box center [98, 100] width 127 height 71
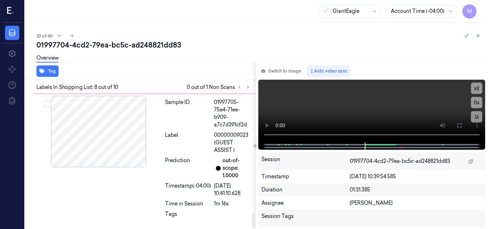
scroll to position [1159, 0]
click at [112, 128] on div at bounding box center [98, 131] width 127 height 71
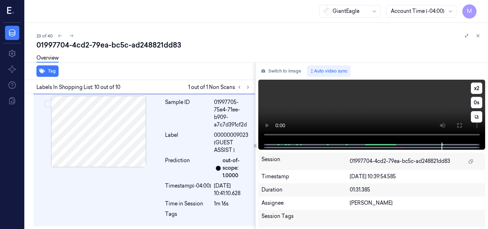
click at [403, 112] on video at bounding box center [371, 111] width 227 height 63
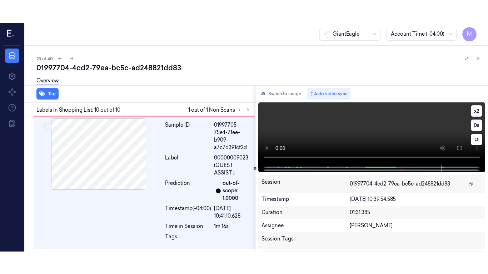
scroll to position [1158, 0]
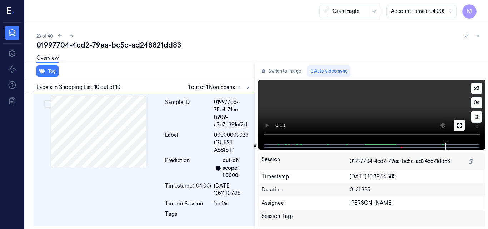
click at [460, 127] on icon at bounding box center [459, 125] width 6 height 6
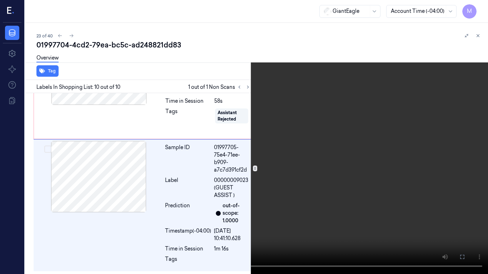
click at [359, 152] on video at bounding box center [244, 137] width 488 height 274
click at [297, 138] on video at bounding box center [244, 137] width 488 height 274
click at [0, 0] on icon at bounding box center [0, 0] width 0 height 0
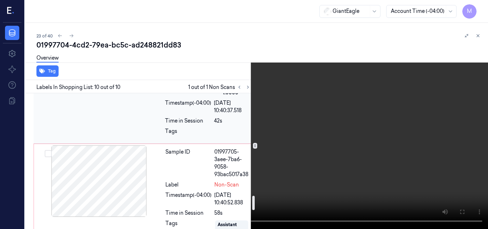
scroll to position [1015, 0]
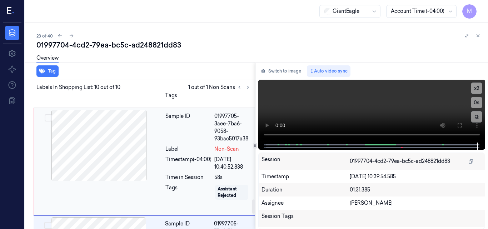
click at [104, 171] on div at bounding box center [98, 145] width 127 height 71
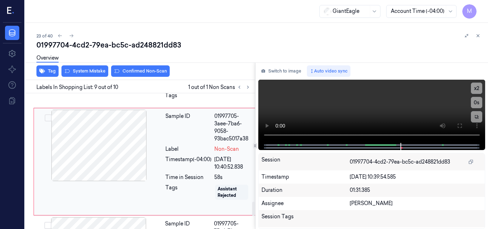
scroll to position [1038, 0]
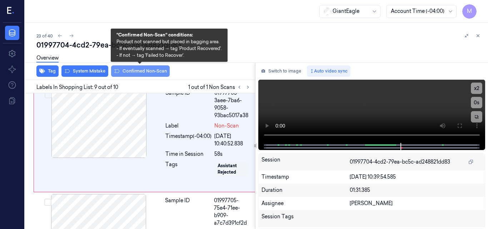
click at [139, 70] on button "Confirmed Non-Scan" at bounding box center [140, 70] width 59 height 11
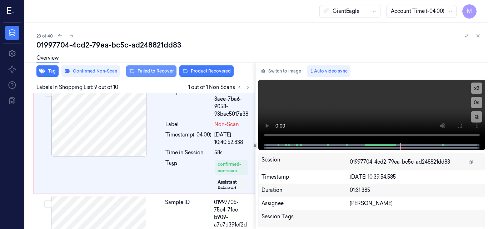
click at [160, 70] on button "Failed to Recover" at bounding box center [151, 70] width 50 height 11
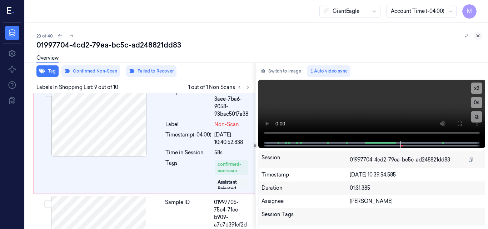
click at [478, 35] on icon at bounding box center [477, 35] width 5 height 5
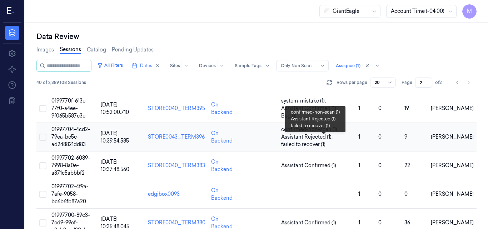
scroll to position [54, 0]
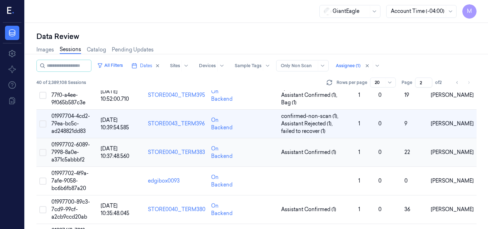
click at [71, 149] on span "01997702-6089-7998-8a0e-a371c5abbbf2" at bounding box center [70, 151] width 39 height 21
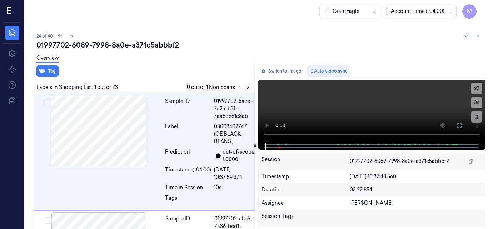
click at [248, 88] on icon at bounding box center [247, 87] width 5 height 5
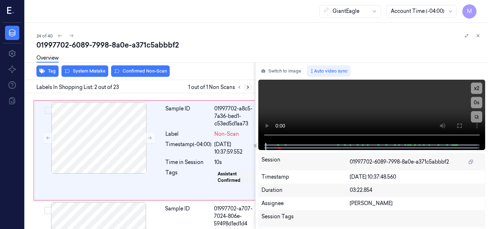
scroll to position [118, 0]
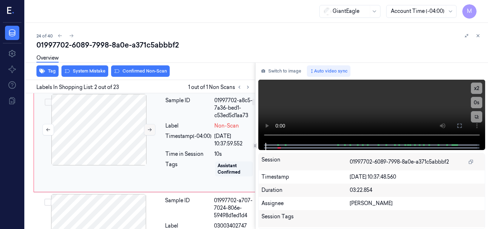
click at [147, 132] on icon at bounding box center [149, 129] width 5 height 5
click at [51, 70] on button "Tag" at bounding box center [47, 70] width 22 height 11
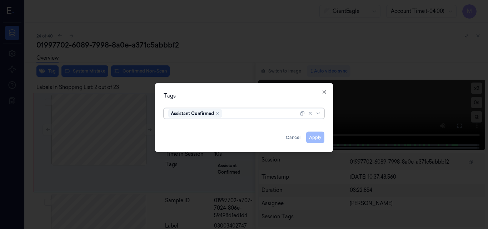
click at [324, 92] on icon "button" at bounding box center [324, 92] width 6 height 6
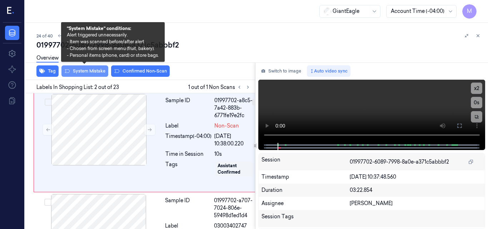
click at [85, 71] on button "System Mistake" at bounding box center [84, 70] width 47 height 11
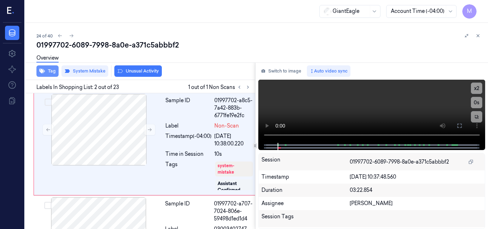
scroll to position [120, 0]
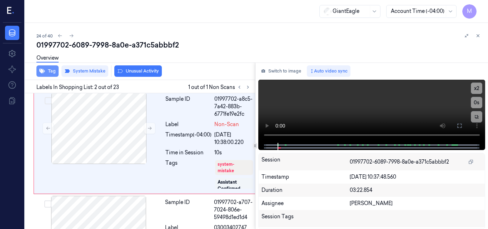
click at [48, 74] on button "Tag" at bounding box center [47, 70] width 22 height 11
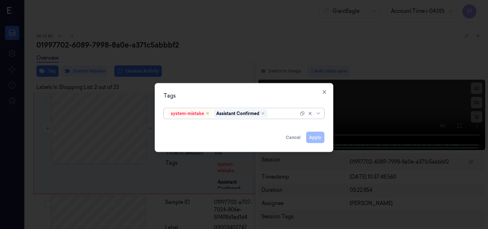
click at [277, 113] on div at bounding box center [283, 113] width 29 height 7
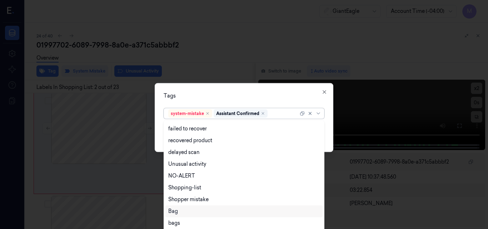
click at [186, 212] on div "Bag" at bounding box center [243, 210] width 151 height 7
click at [241, 94] on div "Tags" at bounding box center [244, 95] width 161 height 7
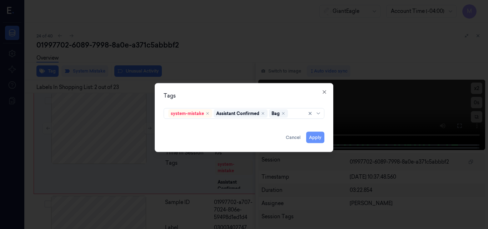
click at [319, 138] on button "Apply" at bounding box center [315, 136] width 18 height 11
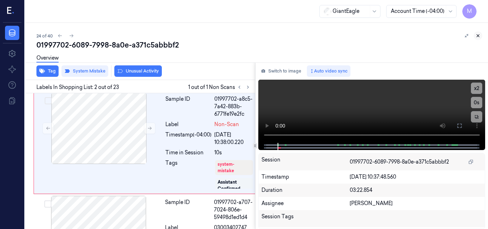
click at [477, 35] on icon at bounding box center [477, 35] width 5 height 5
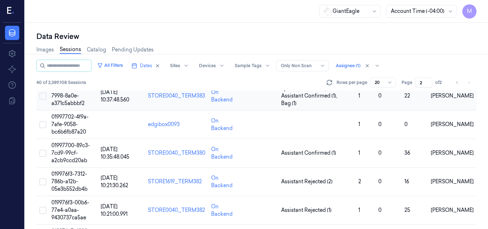
scroll to position [118, 0]
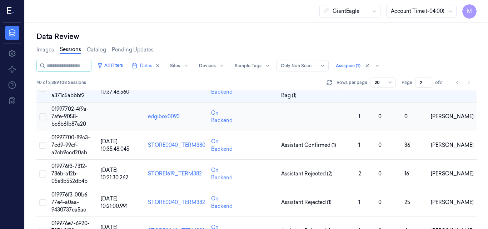
click at [71, 116] on span "01997702-4f9a-7afe-9058-bc6b6fb87a20" at bounding box center [69, 116] width 37 height 21
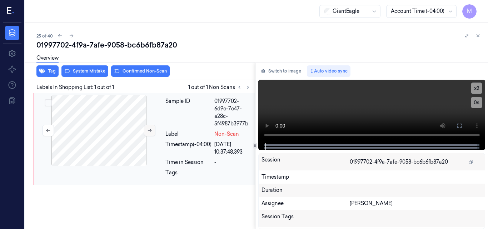
click at [147, 129] on icon at bounding box center [149, 130] width 5 height 5
click at [116, 122] on div at bounding box center [98, 130] width 127 height 71
click at [458, 127] on icon at bounding box center [459, 126] width 4 height 4
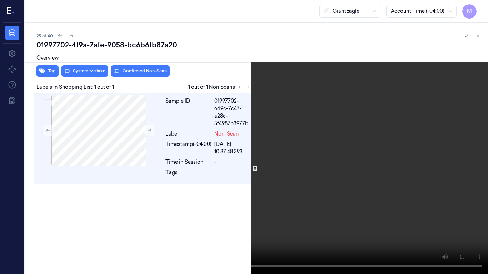
click at [211, 167] on video at bounding box center [244, 137] width 488 height 274
click at [289, 155] on video at bounding box center [244, 137] width 488 height 274
click at [0, 0] on icon at bounding box center [0, 0] width 0 height 0
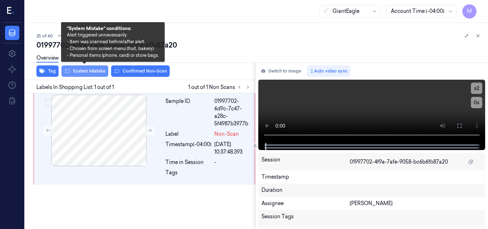
click at [86, 72] on button "System Mistake" at bounding box center [84, 70] width 47 height 11
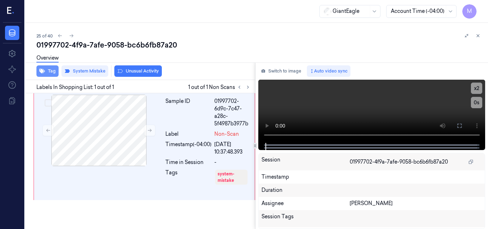
click at [52, 70] on button "Tag" at bounding box center [47, 70] width 22 height 11
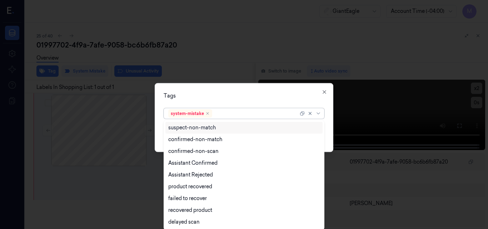
click at [224, 112] on div at bounding box center [256, 113] width 85 height 7
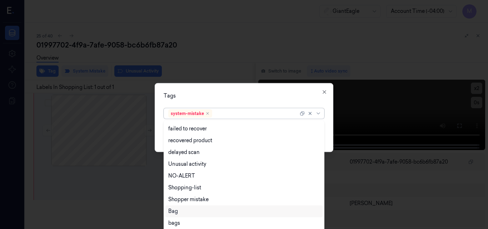
click at [195, 209] on div "Bag" at bounding box center [243, 210] width 151 height 7
click at [255, 91] on div "Tags option Bag, selected. 14 results available. Use Up and Down to choose opti…" at bounding box center [244, 117] width 179 height 69
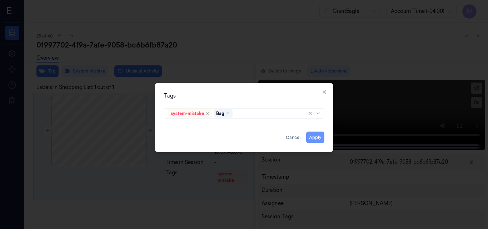
click at [310, 134] on button "Apply" at bounding box center [315, 136] width 18 height 11
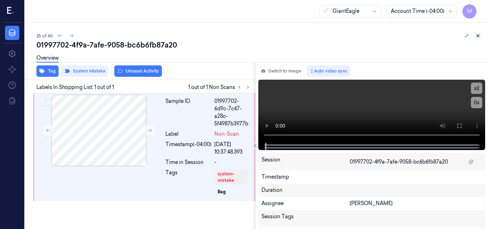
click at [477, 37] on icon at bounding box center [477, 35] width 5 height 5
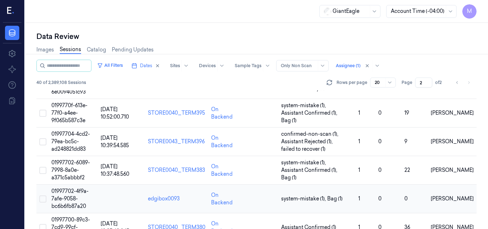
scroll to position [107, 0]
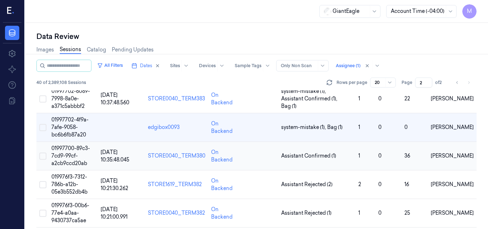
click at [72, 153] on span "01997700-89c3-7cd9-99cf-a2cb9ccd20ab" at bounding box center [70, 155] width 39 height 21
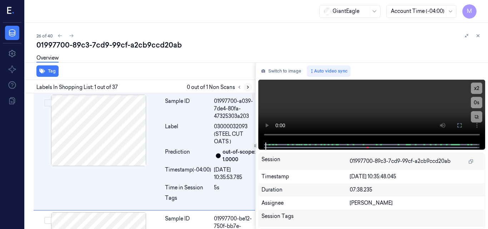
click at [247, 85] on icon at bounding box center [247, 87] width 5 height 5
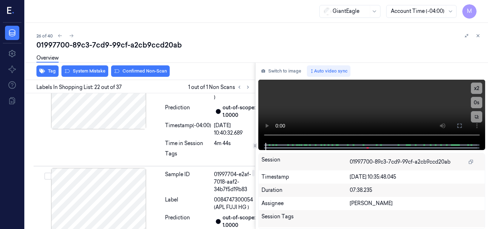
scroll to position [2775, 0]
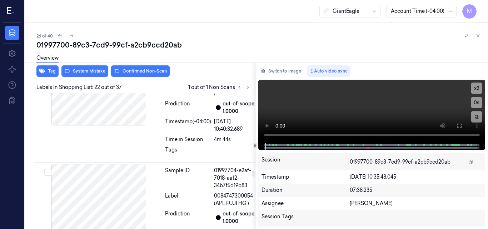
click at [458, 125] on icon at bounding box center [459, 126] width 6 height 6
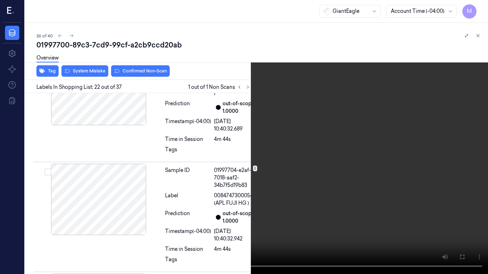
click at [0, 0] on icon at bounding box center [0, 0] width 0 height 0
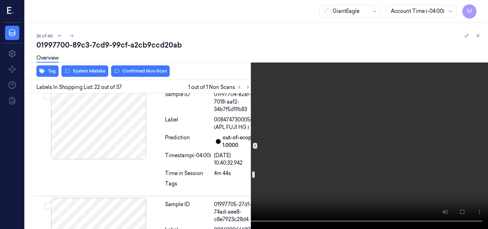
scroll to position [2811, 0]
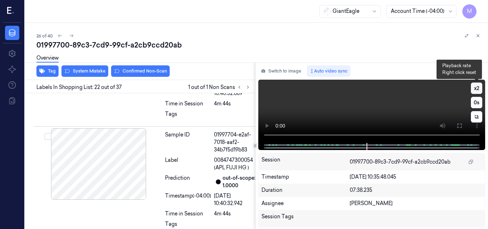
click at [478, 88] on button "x 2" at bounding box center [476, 87] width 11 height 11
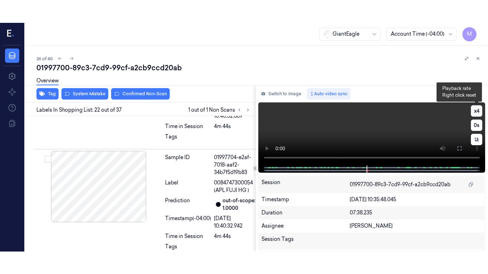
scroll to position [2775, 0]
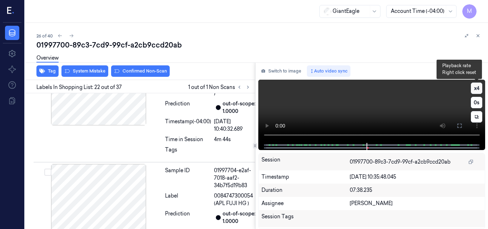
click at [477, 88] on button "x 4" at bounding box center [476, 87] width 11 height 11
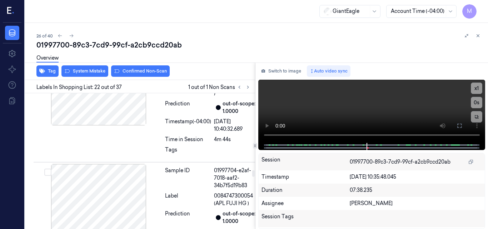
click at [403, 103] on video at bounding box center [371, 111] width 227 height 63
click at [460, 127] on icon at bounding box center [459, 126] width 4 height 4
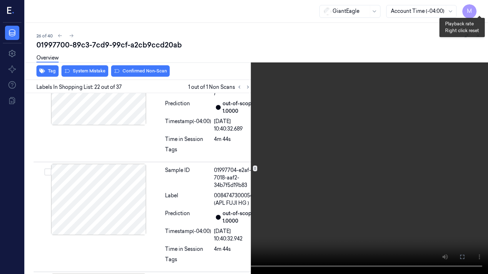
click at [479, 8] on button "x 1" at bounding box center [478, 8] width 11 height 11
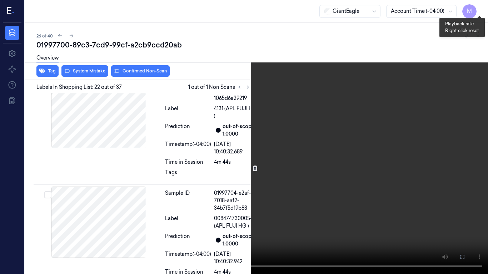
click at [479, 8] on button "x 2" at bounding box center [478, 8] width 11 height 11
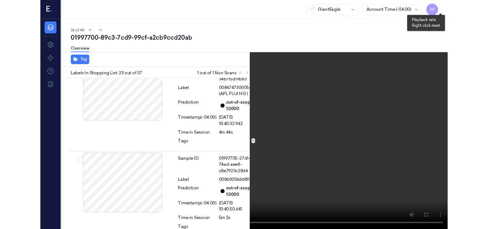
scroll to position [2872, 0]
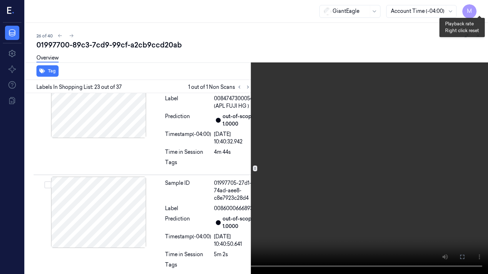
click at [479, 8] on button "x 4" at bounding box center [478, 8] width 11 height 11
click at [372, 115] on video at bounding box center [244, 137] width 488 height 274
click at [0, 0] on icon at bounding box center [0, 0] width 0 height 0
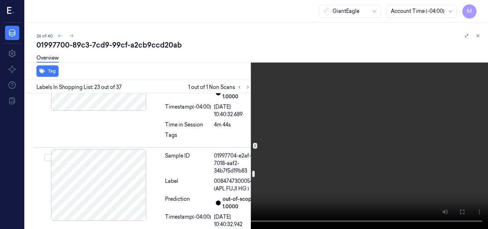
scroll to position [2788, 0]
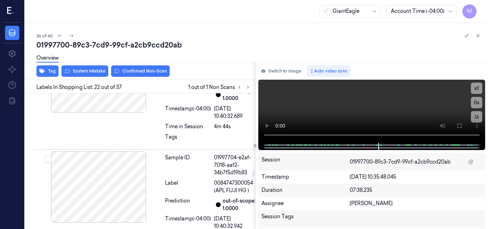
scroll to position [2775, 0]
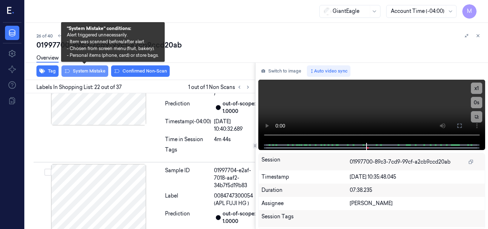
click at [88, 73] on button "System Mistake" at bounding box center [84, 70] width 47 height 11
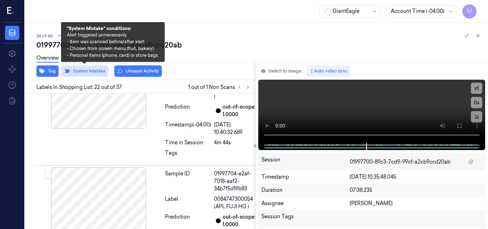
scroll to position [2776, 0]
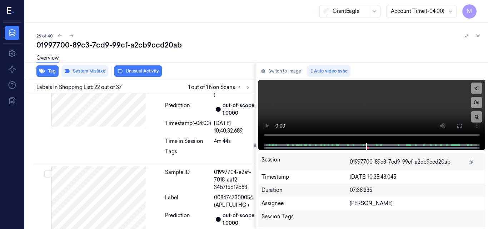
click at [139, 68] on div "Overview" at bounding box center [259, 59] width 446 height 18
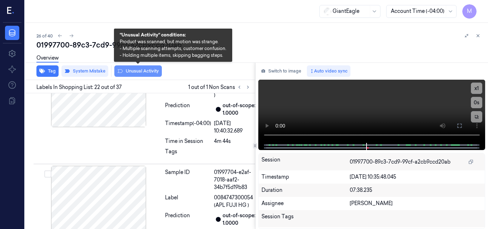
click at [138, 72] on button "Unusual Activity" at bounding box center [137, 70] width 47 height 11
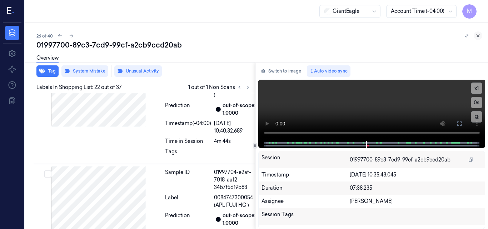
click at [477, 36] on icon at bounding box center [477, 35] width 5 height 5
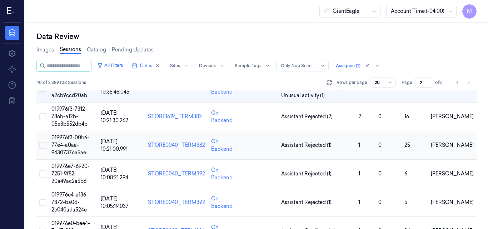
scroll to position [139, 0]
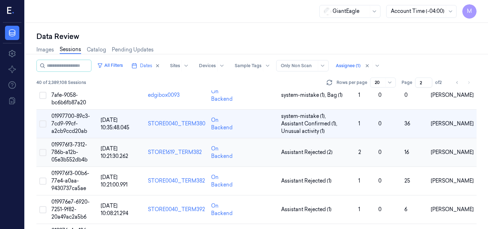
click at [77, 145] on span "019976f3-7312-786b-a12b-05e3b552db4b" at bounding box center [69, 151] width 36 height 21
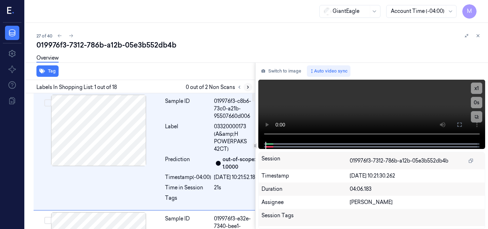
click at [247, 89] on icon at bounding box center [247, 87] width 5 height 5
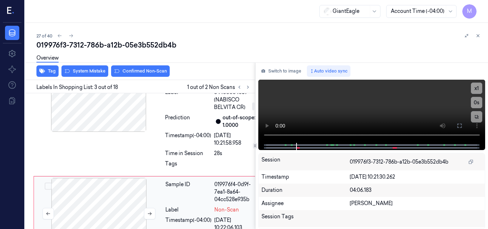
scroll to position [151, 0]
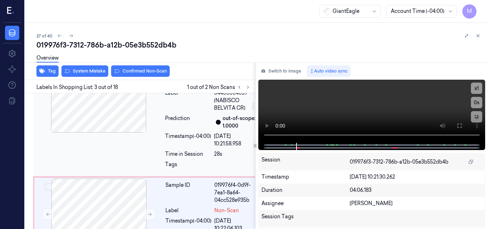
click at [105, 120] on div at bounding box center [98, 96] width 127 height 71
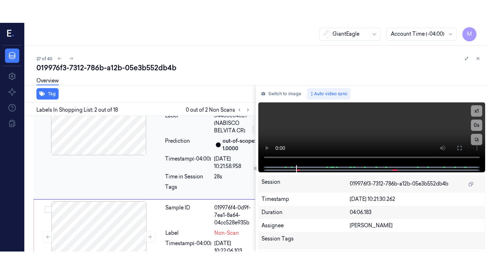
scroll to position [138, 0]
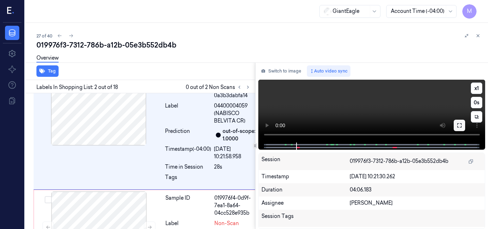
click at [462, 126] on button at bounding box center [458, 125] width 11 height 11
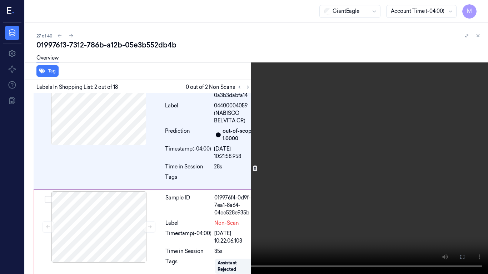
click at [231, 133] on video at bounding box center [244, 137] width 488 height 274
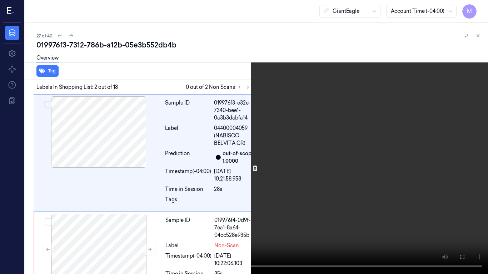
scroll to position [115, 0]
click at [266, 157] on video at bounding box center [244, 137] width 488 height 274
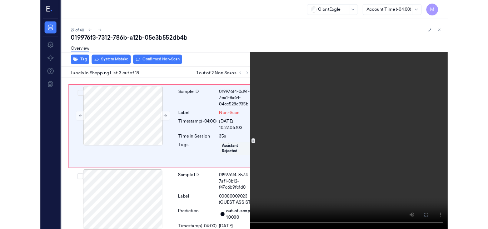
scroll to position [235, 0]
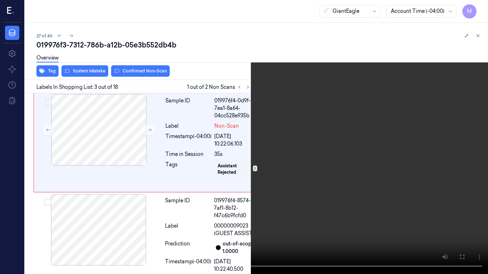
click at [199, 168] on video at bounding box center [244, 137] width 488 height 274
click at [0, 0] on icon at bounding box center [0, 0] width 0 height 0
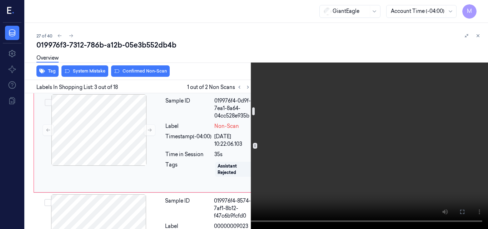
scroll to position [307, 0]
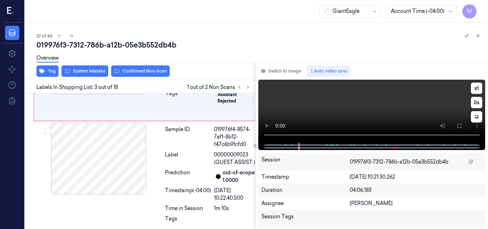
click at [370, 106] on video at bounding box center [371, 111] width 227 height 63
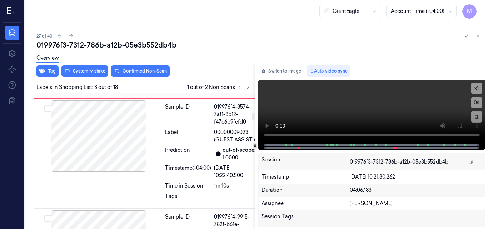
scroll to position [330, 0]
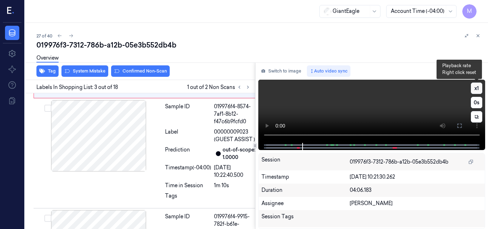
click at [473, 88] on button "x 1" at bounding box center [476, 87] width 11 height 11
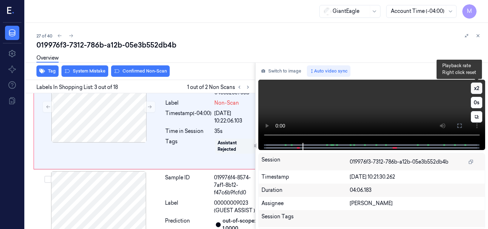
scroll to position [258, 0]
click at [411, 115] on video at bounding box center [371, 111] width 227 height 63
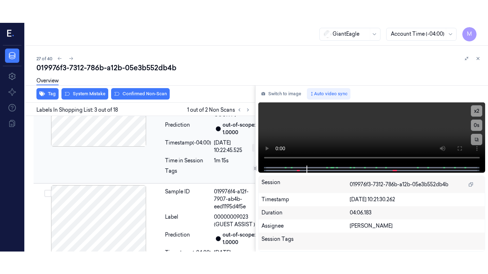
scroll to position [472, 0]
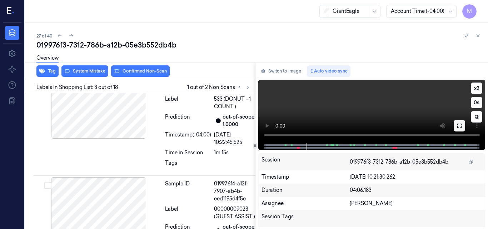
click at [460, 125] on icon at bounding box center [459, 126] width 6 height 6
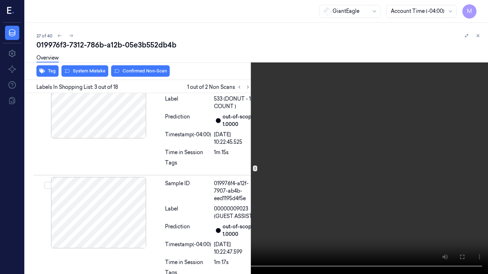
click at [292, 123] on video at bounding box center [244, 137] width 488 height 274
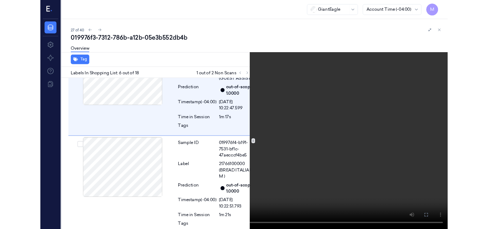
scroll to position [602, 0]
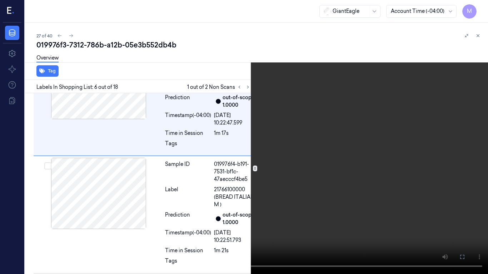
click at [245, 143] on video at bounding box center [244, 137] width 488 height 274
click at [0, 0] on icon at bounding box center [0, 0] width 0 height 0
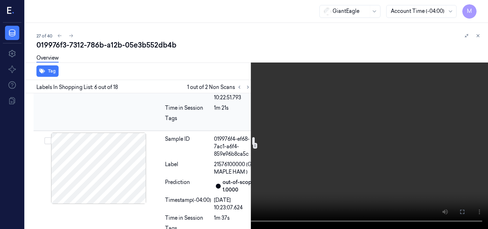
scroll to position [780, 0]
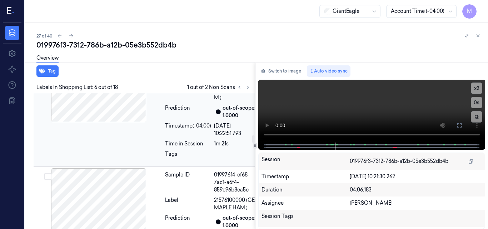
click at [111, 122] on div at bounding box center [98, 86] width 127 height 71
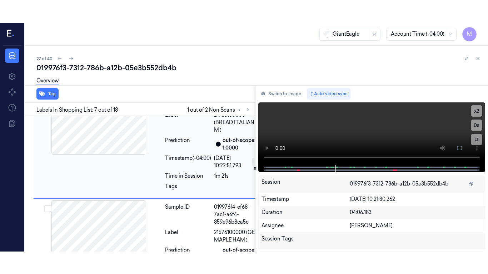
scroll to position [713, 0]
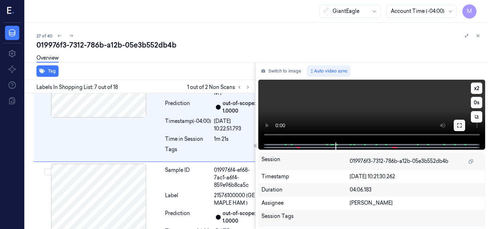
click at [458, 125] on icon at bounding box center [459, 125] width 6 height 6
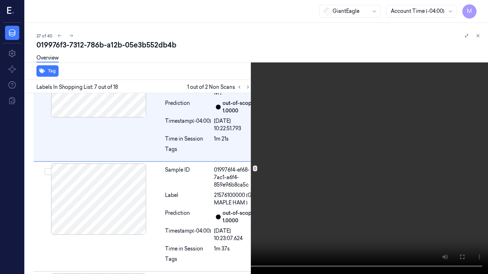
click at [292, 161] on video at bounding box center [244, 137] width 488 height 274
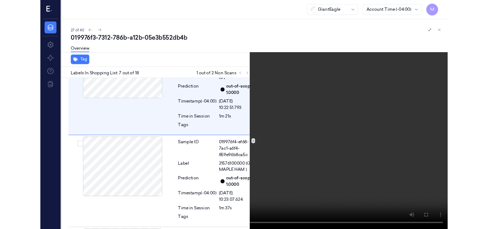
scroll to position [727, 0]
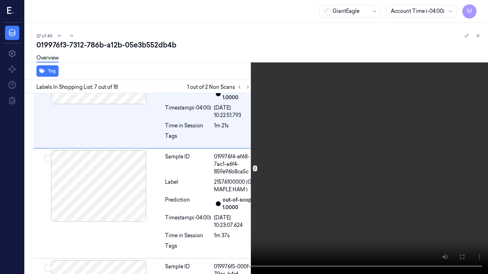
click at [266, 152] on video at bounding box center [244, 137] width 488 height 274
click at [0, 0] on icon at bounding box center [0, 0] width 0 height 0
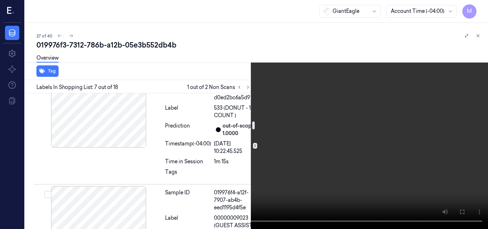
scroll to position [477, 0]
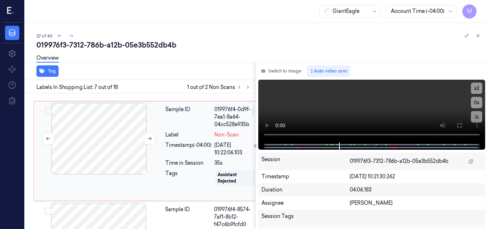
click at [112, 164] on div at bounding box center [98, 138] width 127 height 71
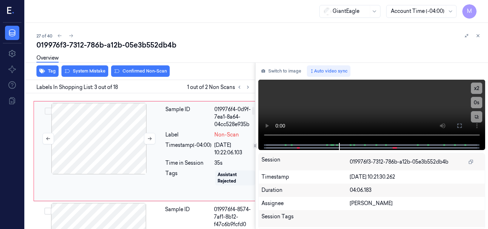
scroll to position [258, 0]
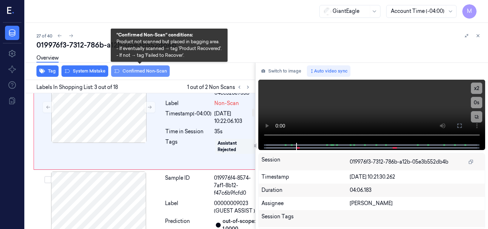
click at [144, 68] on button "Confirmed Non-Scan" at bounding box center [140, 70] width 59 height 11
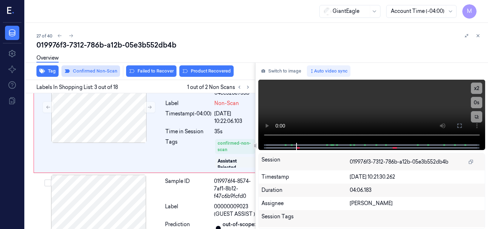
scroll to position [260, 0]
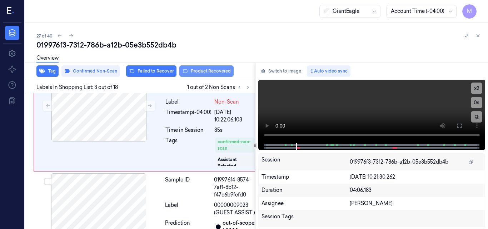
click at [212, 71] on button "Product Recovered" at bounding box center [206, 70] width 54 height 11
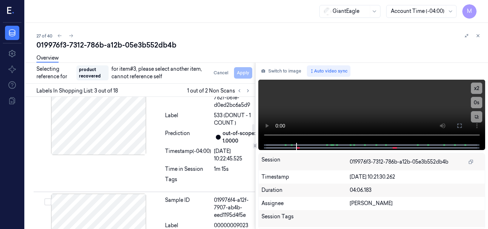
scroll to position [474, 0]
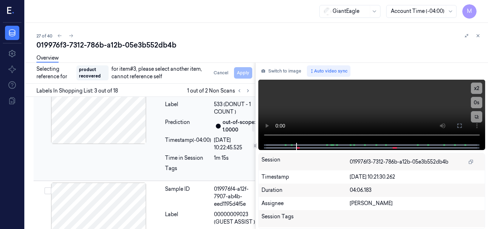
click at [222, 165] on div "Sample ID 019976f4-9915-782f-b61e-d0ed2bc6a5d9 Label 533 (DONUT - 1 COUNT ) Pre…" at bounding box center [211, 125] width 99 height 106
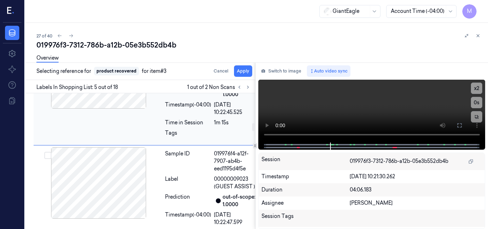
scroll to position [506, 0]
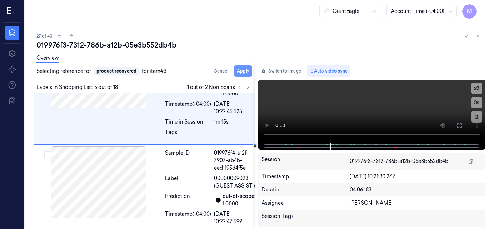
click at [246, 72] on button "Apply" at bounding box center [243, 70] width 18 height 11
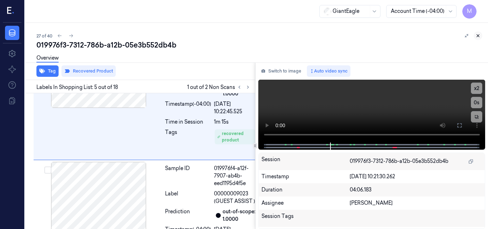
click at [479, 36] on icon at bounding box center [477, 35] width 5 height 5
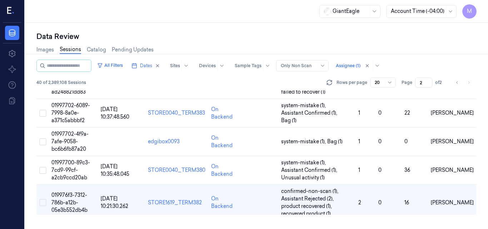
scroll to position [136, 0]
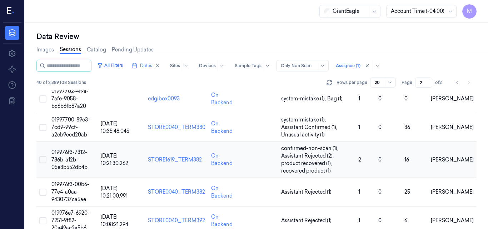
click at [63, 158] on span "019976f3-7312-786b-a12b-05e3b552db4b" at bounding box center [69, 159] width 36 height 21
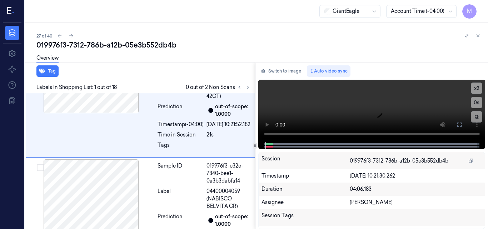
scroll to position [61, 0]
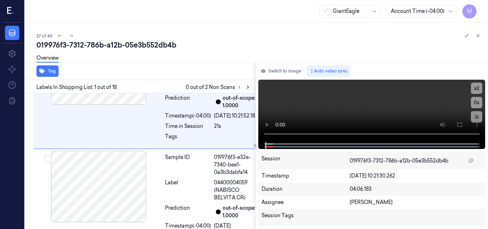
click at [248, 87] on icon at bounding box center [247, 87] width 5 height 5
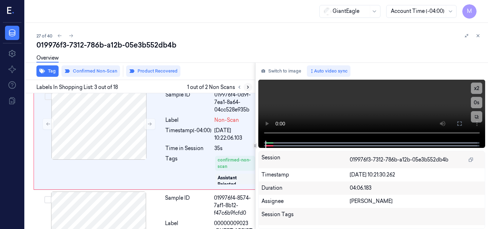
scroll to position [256, 0]
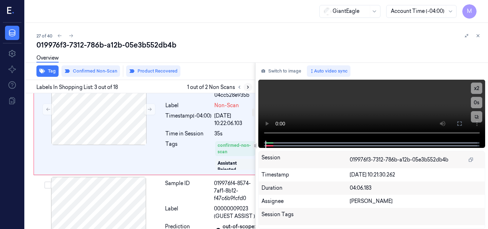
click at [250, 86] on icon at bounding box center [247, 87] width 5 height 5
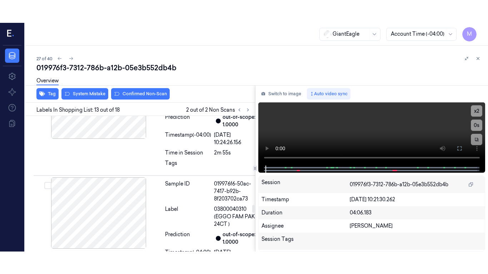
scroll to position [1524, 0]
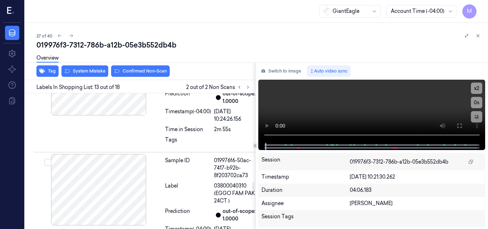
click at [458, 128] on icon at bounding box center [459, 126] width 6 height 6
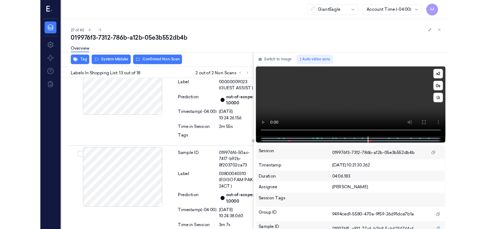
scroll to position [1501, 0]
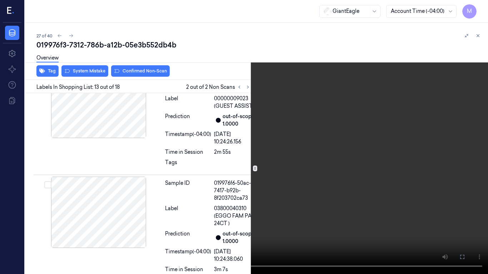
click at [325, 136] on video at bounding box center [244, 137] width 488 height 274
click at [276, 138] on video at bounding box center [244, 137] width 488 height 274
click at [0, 0] on icon at bounding box center [0, 0] width 0 height 0
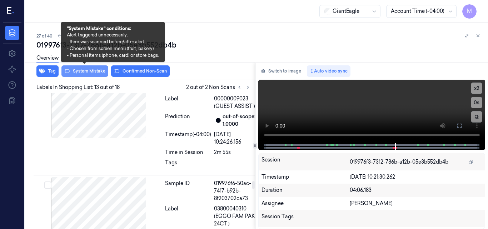
click at [88, 70] on button "System Mistake" at bounding box center [84, 70] width 47 height 11
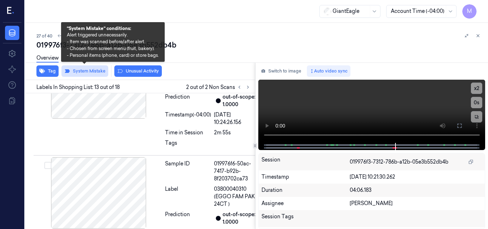
scroll to position [1525, 0]
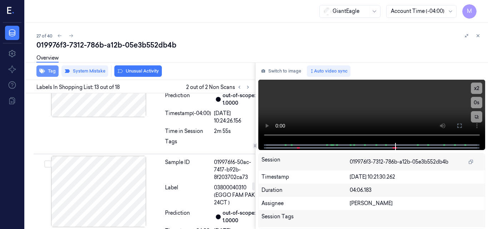
click at [49, 71] on button "Tag" at bounding box center [47, 70] width 22 height 11
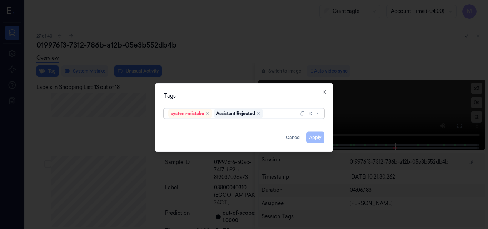
click at [269, 115] on div at bounding box center [282, 113] width 34 height 7
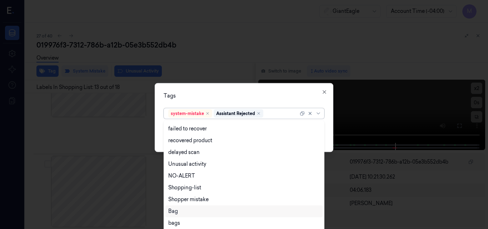
click at [175, 211] on div "Bag" at bounding box center [173, 210] width 10 height 7
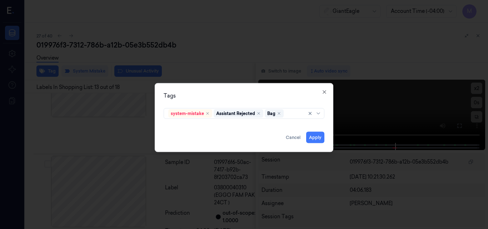
click at [248, 93] on div "Tags" at bounding box center [244, 95] width 161 height 7
click at [315, 137] on button "Apply" at bounding box center [315, 136] width 18 height 11
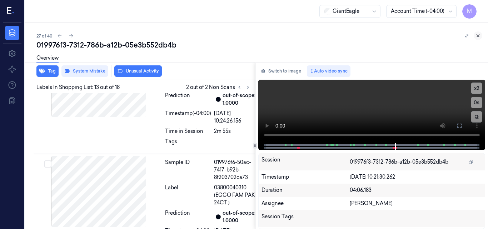
click at [479, 36] on icon at bounding box center [477, 35] width 5 height 5
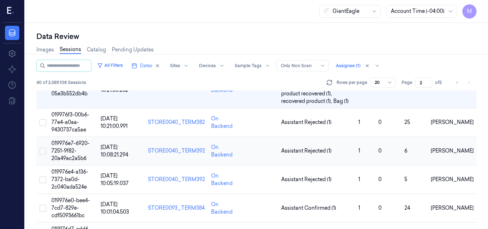
scroll to position [215, 0]
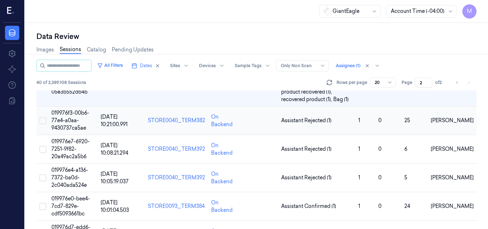
click at [70, 120] on span "019976f3-00b6-77e4-a0aa-9430737ca5ae" at bounding box center [70, 120] width 38 height 21
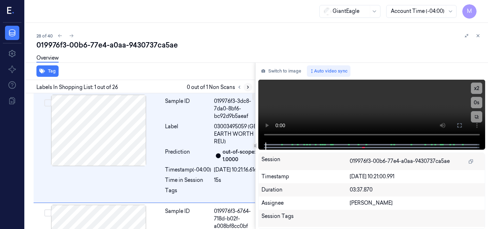
click at [248, 88] on icon at bounding box center [247, 87] width 5 height 5
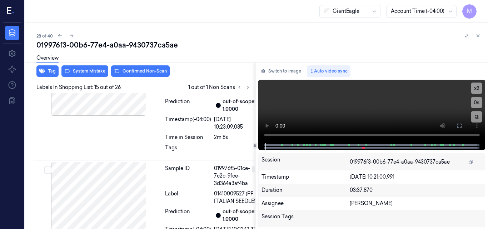
scroll to position [1818, 0]
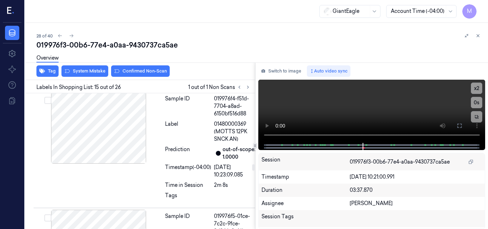
scroll to position [1782, 0]
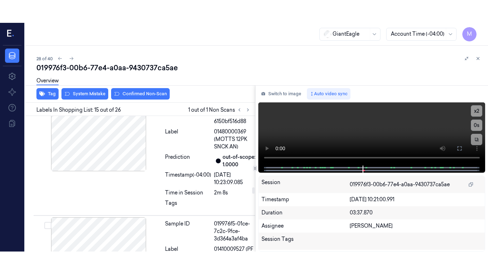
scroll to position [1818, 0]
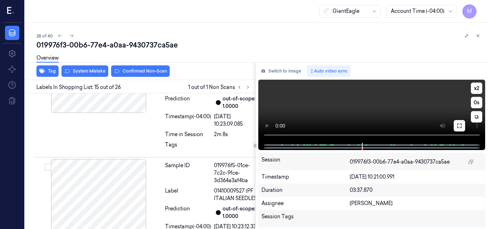
click at [458, 127] on icon at bounding box center [459, 126] width 6 height 6
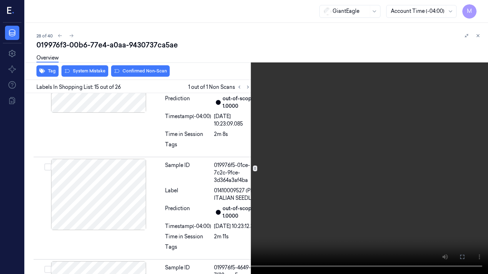
click at [331, 135] on video at bounding box center [244, 137] width 488 height 274
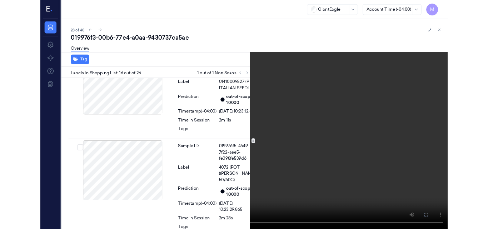
scroll to position [1915, 0]
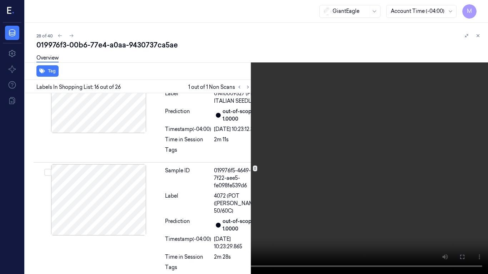
click at [253, 151] on video at bounding box center [244, 137] width 488 height 274
click at [0, 0] on icon at bounding box center [0, 0] width 0 height 0
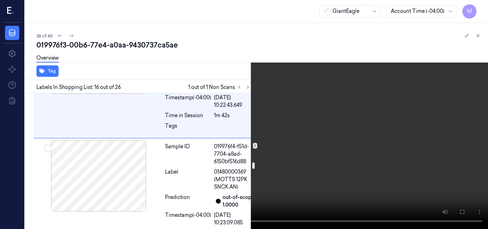
scroll to position [1701, 0]
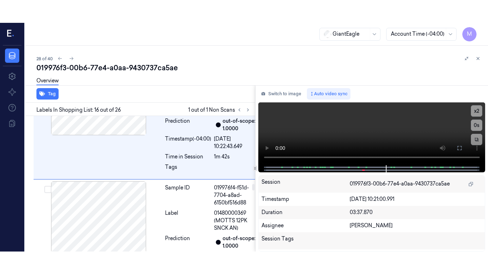
scroll to position [1701, 0]
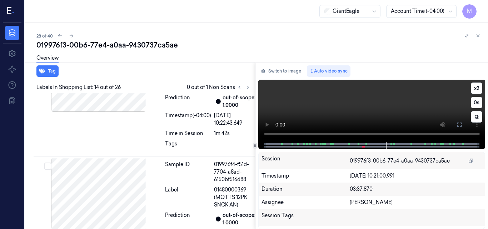
click at [458, 123] on icon at bounding box center [459, 125] width 6 height 6
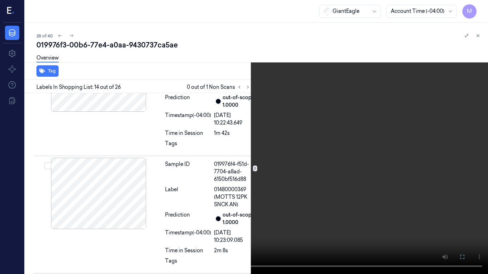
click at [267, 152] on video at bounding box center [244, 137] width 488 height 274
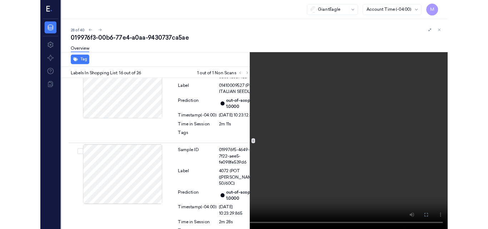
scroll to position [1915, 0]
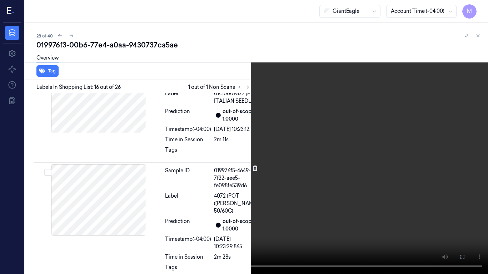
click at [241, 134] on video at bounding box center [244, 137] width 488 height 274
click at [0, 0] on icon at bounding box center [0, 0] width 0 height 0
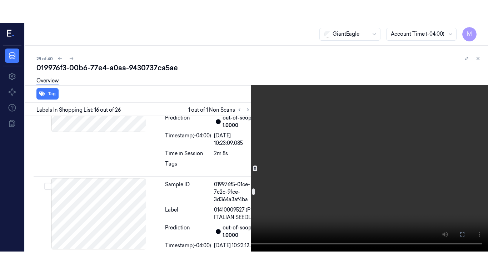
scroll to position [1808, 0]
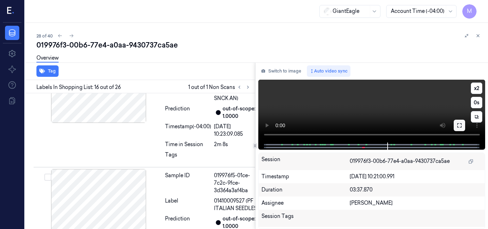
click at [459, 124] on icon at bounding box center [459, 125] width 6 height 6
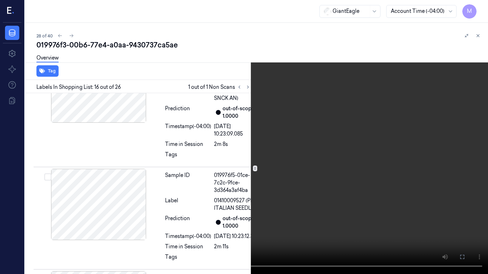
click at [323, 152] on video at bounding box center [244, 137] width 488 height 274
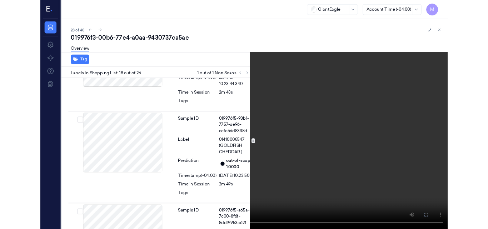
scroll to position [2169, 0]
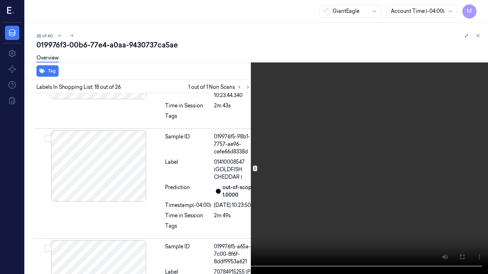
click at [327, 150] on video at bounding box center [244, 137] width 488 height 274
click at [0, 0] on icon at bounding box center [0, 0] width 0 height 0
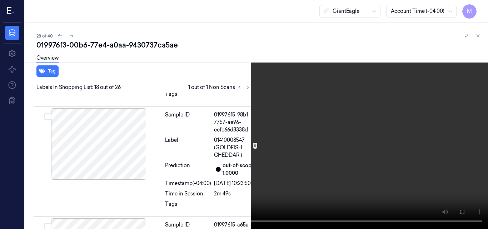
scroll to position [2191, 0]
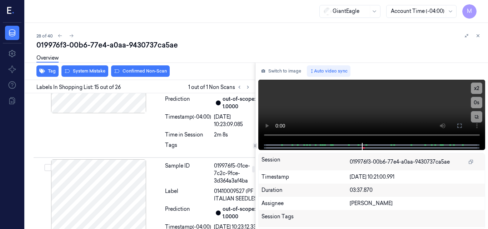
scroll to position [1818, 0]
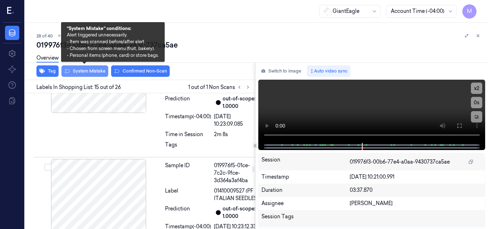
click at [92, 72] on button "System Mistake" at bounding box center [84, 70] width 47 height 11
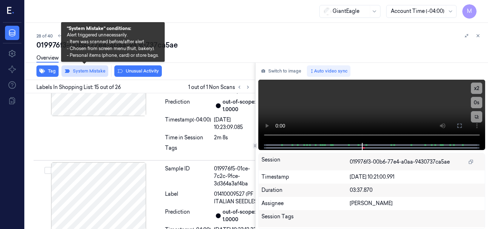
scroll to position [1819, 0]
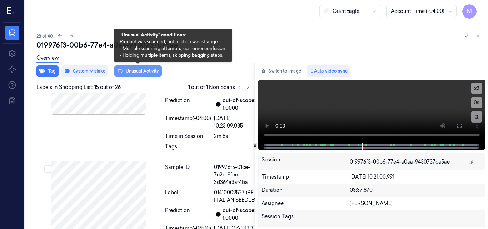
click at [139, 69] on button "Unusual Activity" at bounding box center [137, 70] width 47 height 11
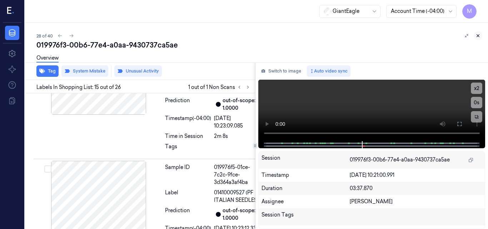
click at [478, 36] on icon at bounding box center [477, 35] width 5 height 5
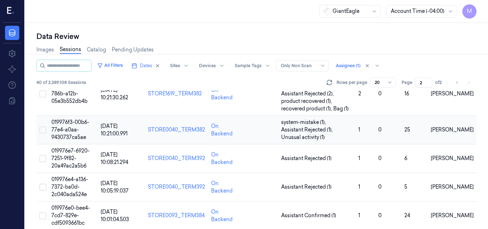
scroll to position [219, 0]
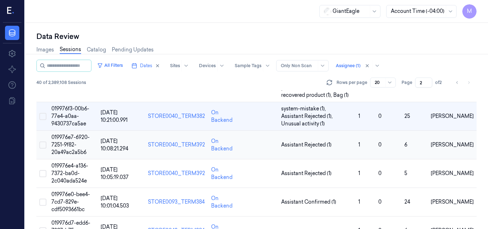
click at [69, 144] on span "019976e7-6920-7251-9f82-20a49ac2a5b6" at bounding box center [70, 144] width 38 height 21
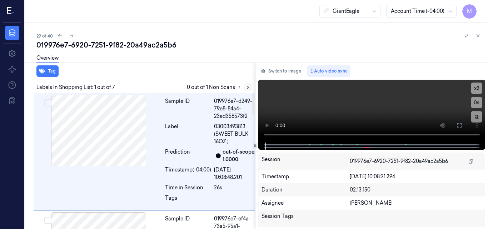
click at [248, 88] on icon at bounding box center [247, 87] width 5 height 5
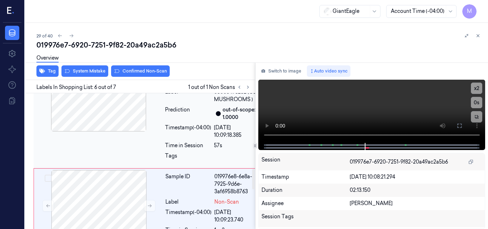
scroll to position [612, 0]
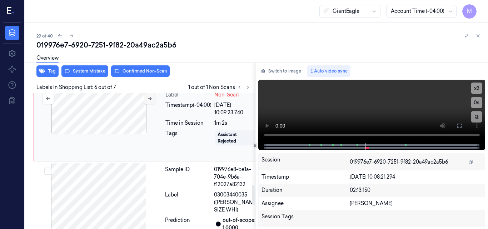
click at [150, 101] on icon at bounding box center [149, 98] width 5 height 5
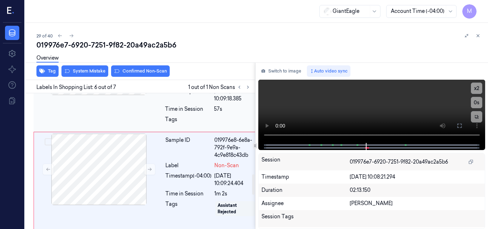
click at [113, 95] on div at bounding box center [98, 59] width 127 height 71
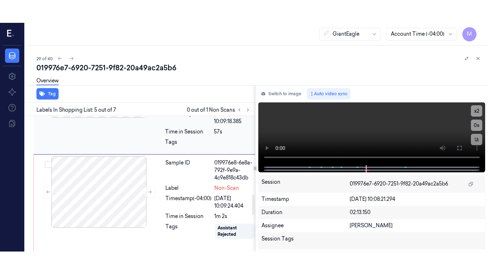
scroll to position [524, 0]
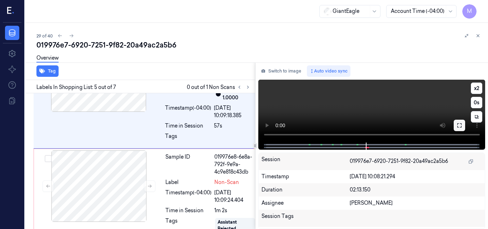
click at [460, 126] on icon at bounding box center [459, 125] width 6 height 6
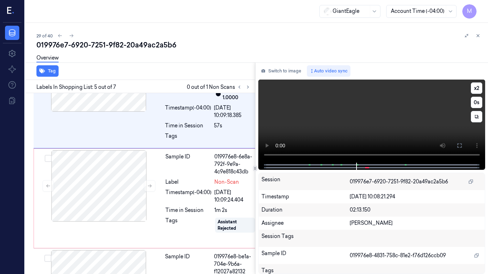
scroll to position [502, 0]
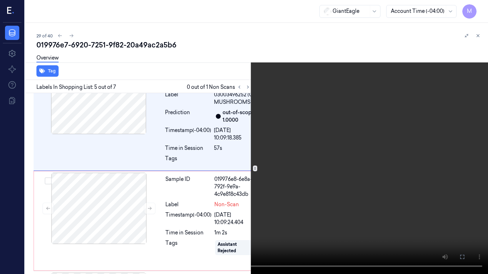
click at [313, 139] on video at bounding box center [244, 137] width 488 height 274
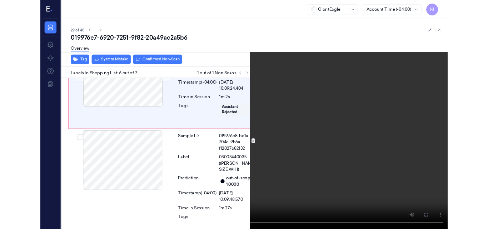
scroll to position [625, 0]
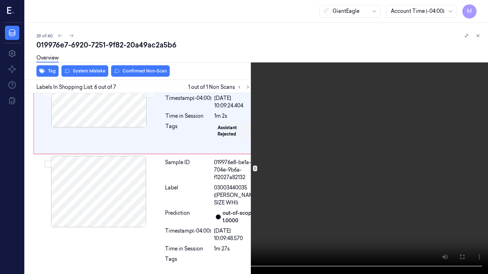
click at [255, 150] on video at bounding box center [244, 137] width 488 height 274
click at [0, 0] on icon at bounding box center [0, 0] width 0 height 0
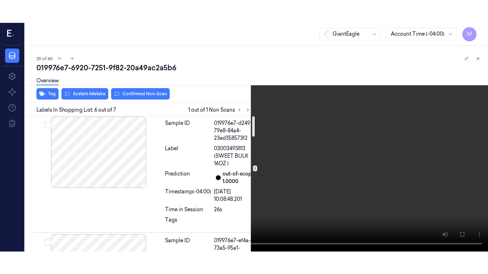
scroll to position [0, 0]
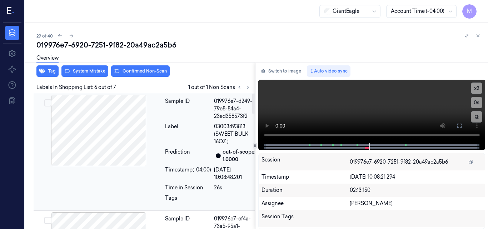
click at [126, 128] on div at bounding box center [98, 130] width 127 height 71
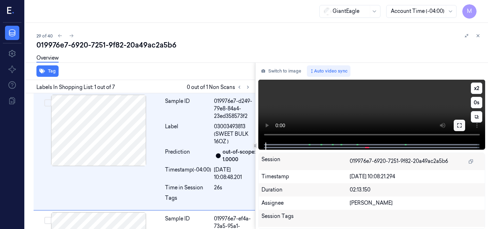
click at [459, 127] on icon at bounding box center [459, 125] width 6 height 6
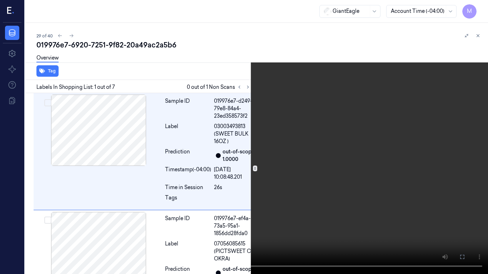
click at [282, 125] on video at bounding box center [244, 137] width 488 height 274
click at [481, 6] on button "x 2" at bounding box center [478, 8] width 11 height 11
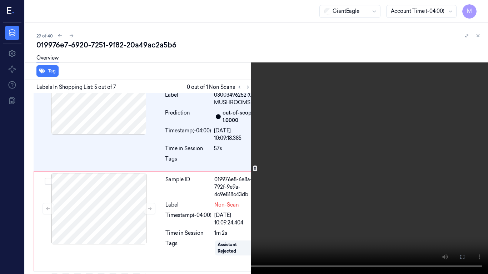
scroll to position [502, 0]
click at [304, 122] on video at bounding box center [244, 137] width 488 height 274
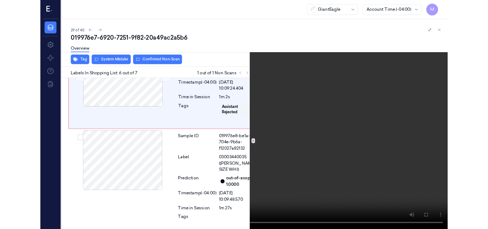
scroll to position [625, 0]
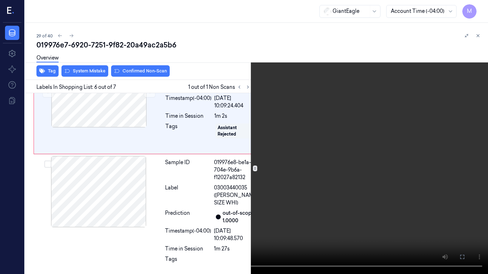
click at [0, 0] on icon at bounding box center [0, 0] width 0 height 0
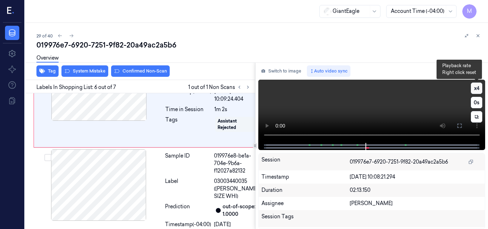
click at [479, 89] on button "x 4" at bounding box center [476, 87] width 11 height 11
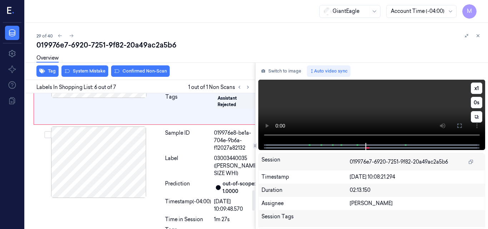
click at [372, 105] on video at bounding box center [371, 111] width 227 height 63
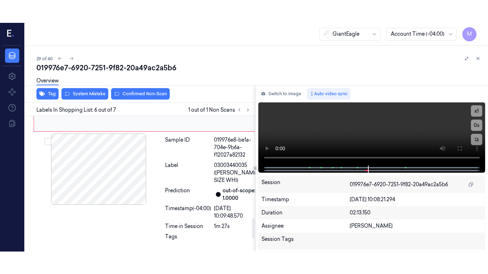
scroll to position [719, 0]
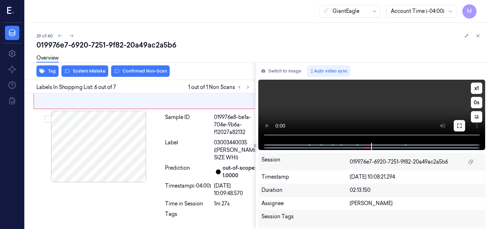
click at [460, 125] on icon at bounding box center [459, 126] width 6 height 6
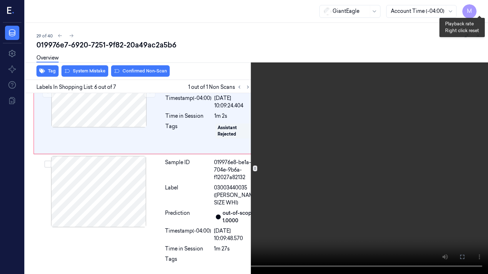
click at [479, 9] on button "x 1" at bounding box center [478, 8] width 11 height 11
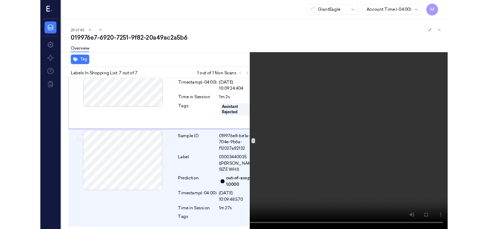
scroll to position [723, 0]
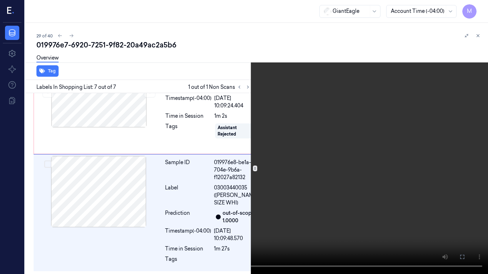
click at [303, 151] on video at bounding box center [244, 137] width 488 height 274
click at [0, 0] on icon at bounding box center [0, 0] width 0 height 0
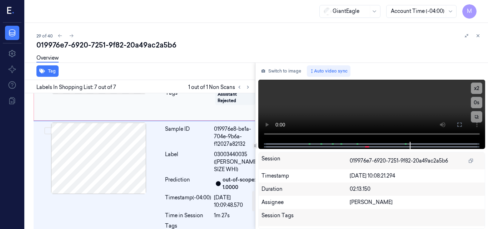
click at [94, 94] on div at bounding box center [98, 57] width 127 height 71
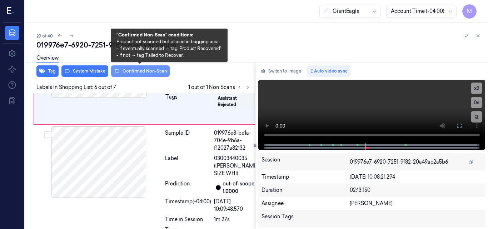
click at [141, 74] on button "Confirmed Non-Scan" at bounding box center [140, 70] width 59 height 11
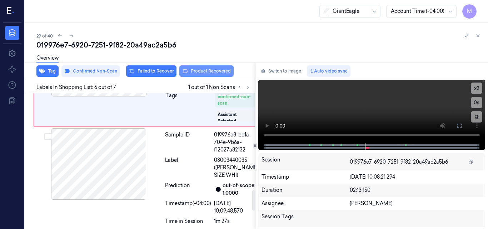
click at [216, 70] on button "Product Recovered" at bounding box center [206, 70] width 54 height 11
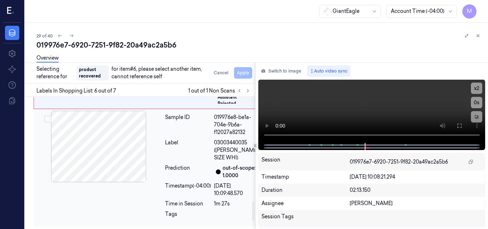
click at [120, 179] on div at bounding box center [98, 146] width 127 height 71
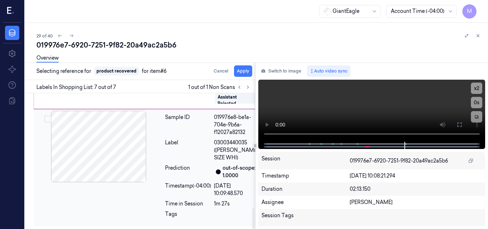
scroll to position [771, 0]
click at [245, 71] on button "Apply" at bounding box center [243, 70] width 18 height 11
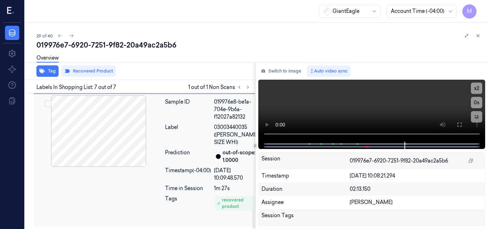
scroll to position [780, 0]
click at [479, 34] on icon at bounding box center [477, 35] width 5 height 5
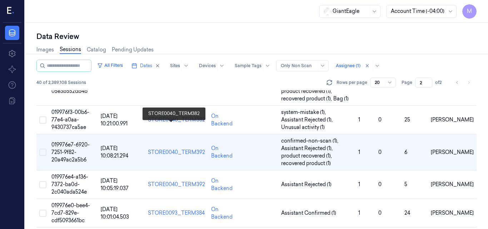
scroll to position [212, 0]
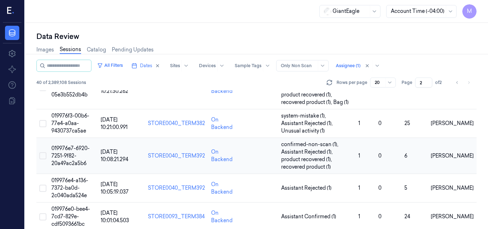
click at [77, 155] on td "019976e7-6920-7251-9f82-20a49ac2a5b6" at bounding box center [73, 156] width 49 height 36
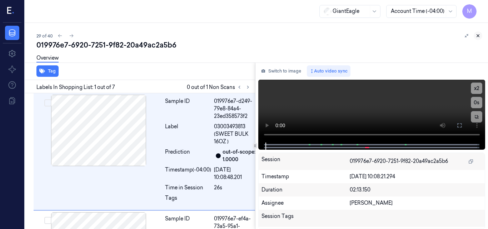
click at [478, 36] on icon at bounding box center [477, 35] width 5 height 5
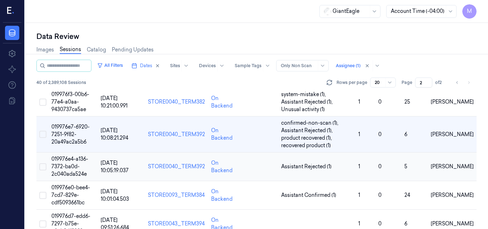
scroll to position [247, 0]
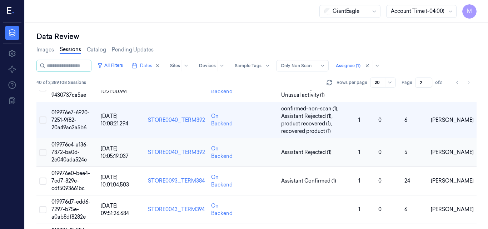
click at [68, 150] on span "019976e4-a136-7372-ba0d-2c040ada524e" at bounding box center [69, 151] width 37 height 21
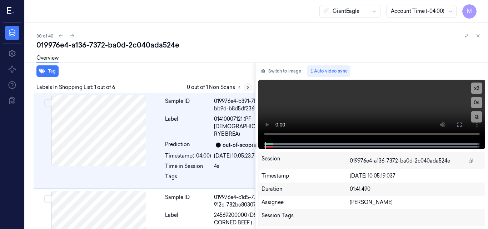
click at [247, 88] on icon at bounding box center [247, 87] width 1 height 2
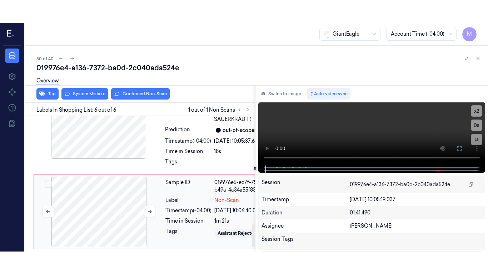
scroll to position [659, 0]
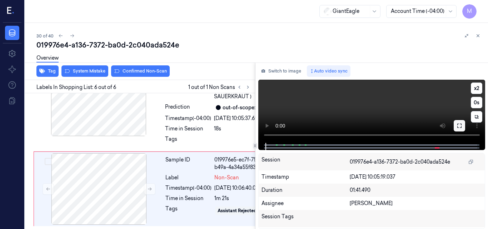
click at [458, 127] on icon at bounding box center [459, 126] width 6 height 6
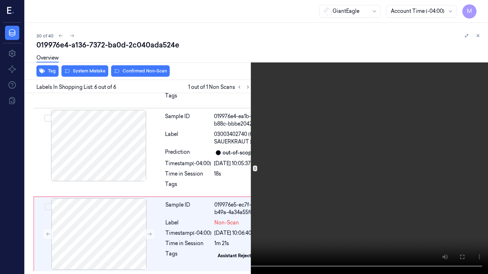
click at [260, 171] on video at bounding box center [244, 137] width 488 height 274
click at [479, 6] on button "x 2" at bounding box center [478, 8] width 11 height 11
click at [479, 7] on button "x 4" at bounding box center [478, 8] width 11 height 11
click at [0, 0] on icon at bounding box center [0, 0] width 0 height 0
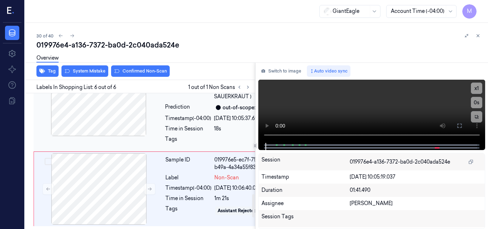
scroll to position [587, 0]
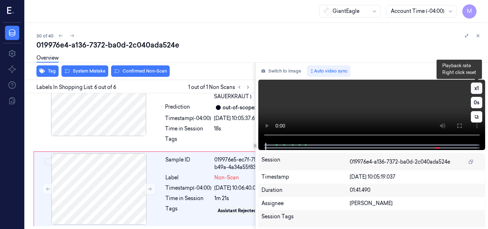
click at [477, 90] on button "x 1" at bounding box center [476, 87] width 11 height 11
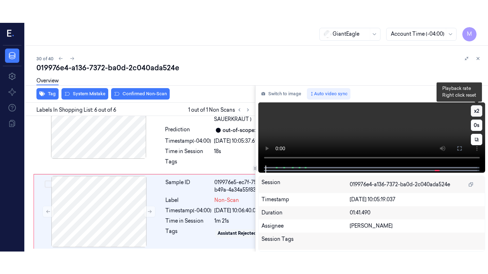
scroll to position [659, 0]
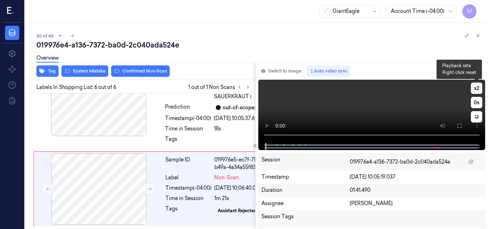
click at [479, 87] on button "x 2" at bounding box center [476, 87] width 11 height 11
click at [360, 103] on video at bounding box center [371, 111] width 227 height 63
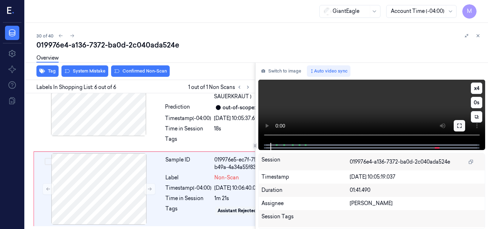
click at [463, 125] on button at bounding box center [458, 125] width 11 height 11
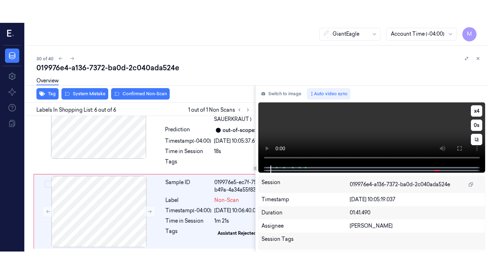
scroll to position [613, 0]
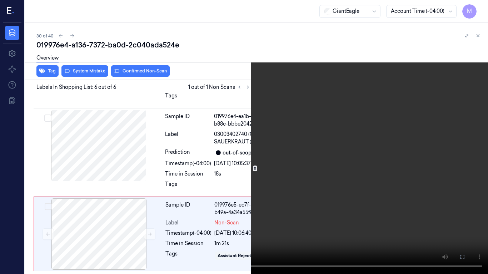
click at [230, 165] on video at bounding box center [244, 137] width 488 height 274
click at [0, 0] on icon at bounding box center [0, 0] width 0 height 0
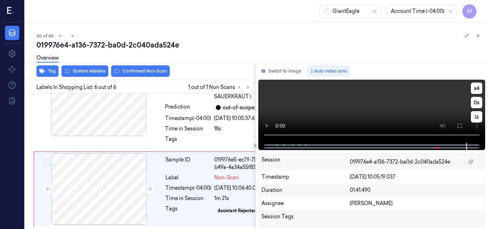
click at [389, 106] on video at bounding box center [371, 111] width 227 height 63
click at [459, 125] on icon at bounding box center [459, 126] width 6 height 6
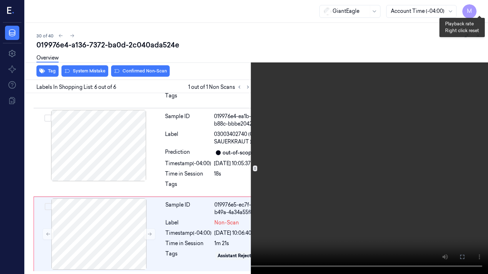
click at [481, 6] on button "x 4" at bounding box center [478, 8] width 11 height 11
click at [281, 92] on video at bounding box center [244, 137] width 488 height 274
click at [478, 11] on button "x 1" at bounding box center [478, 8] width 11 height 11
click at [0, 0] on icon at bounding box center [0, 0] width 0 height 0
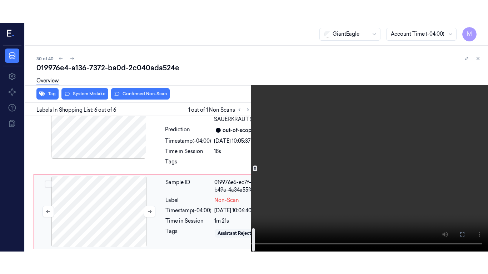
scroll to position [659, 0]
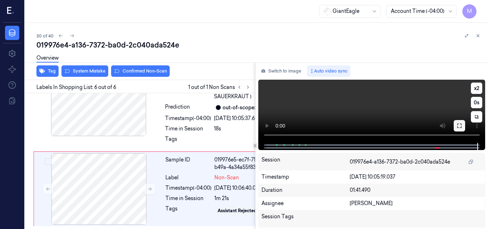
click at [459, 125] on icon at bounding box center [459, 126] width 6 height 6
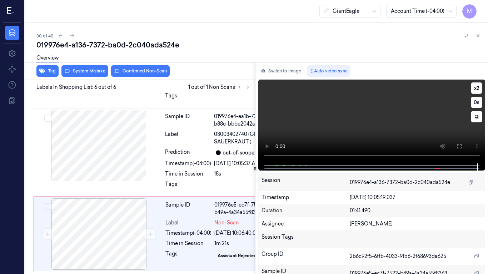
scroll to position [613, 0]
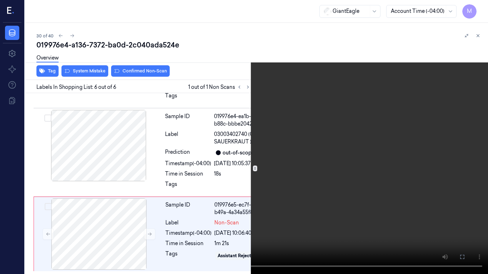
click at [358, 161] on video at bounding box center [244, 137] width 488 height 274
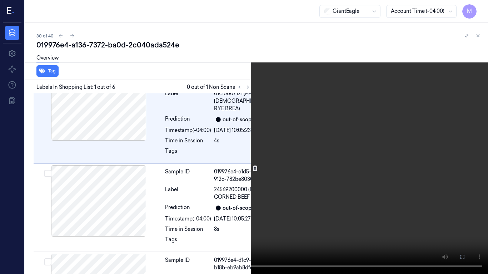
click at [312, 174] on video at bounding box center [244, 137] width 488 height 274
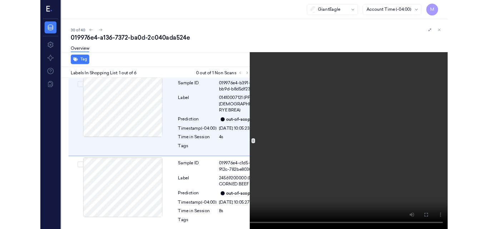
scroll to position [0, 0]
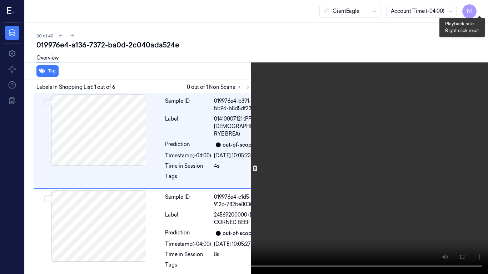
click at [482, 6] on button "x 2" at bounding box center [478, 8] width 11 height 11
click at [479, 8] on button "x 4" at bounding box center [478, 8] width 11 height 11
click at [285, 133] on video at bounding box center [244, 137] width 488 height 274
click at [302, 160] on video at bounding box center [244, 137] width 488 height 274
click at [0, 0] on icon at bounding box center [0, 0] width 0 height 0
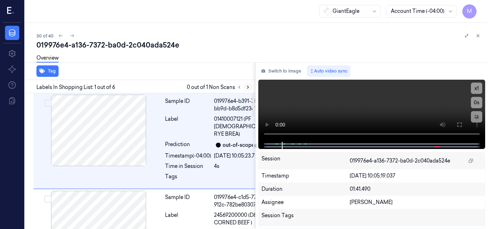
click at [247, 87] on icon at bounding box center [247, 87] width 5 height 5
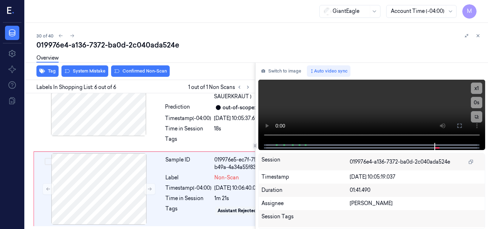
scroll to position [659, 0]
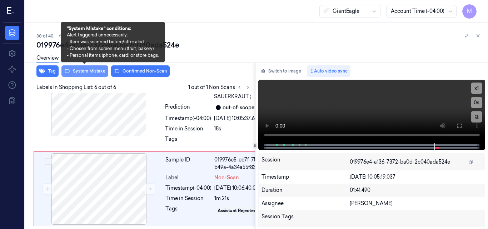
click at [93, 72] on button "System Mistake" at bounding box center [84, 70] width 47 height 11
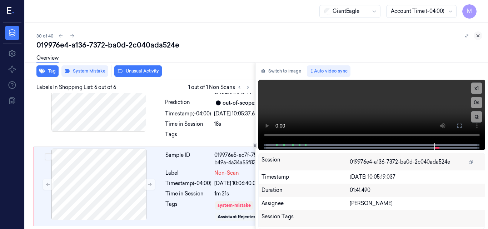
click at [479, 35] on icon at bounding box center [477, 35] width 5 height 5
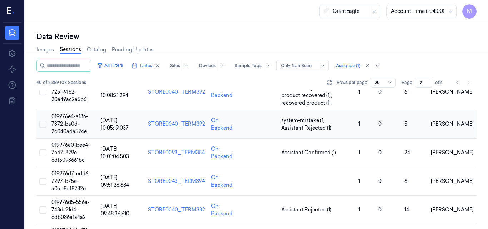
scroll to position [276, 0]
click at [71, 122] on span "019976e4-a136-7372-ba0d-2c040ada524e" at bounding box center [69, 123] width 37 height 21
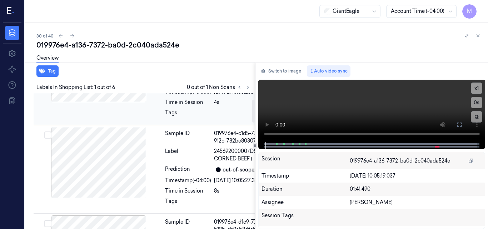
scroll to position [36, 0]
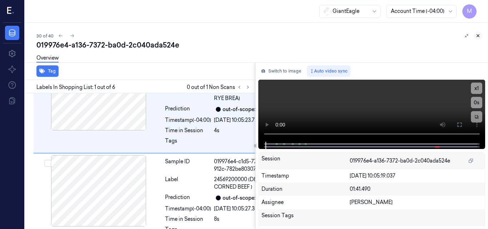
click at [477, 37] on icon at bounding box center [477, 35] width 5 height 5
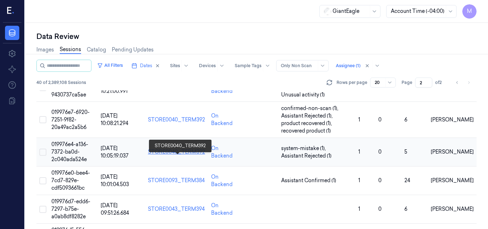
scroll to position [240, 0]
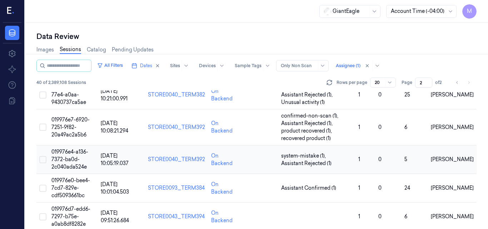
click at [73, 157] on span "019976e4-a136-7372-ba0d-2c040ada524e" at bounding box center [69, 159] width 37 height 21
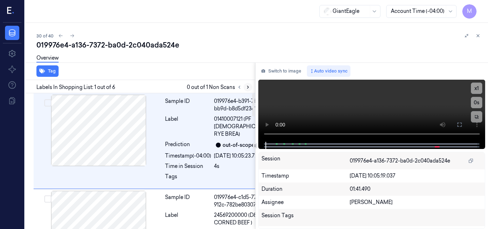
click at [245, 87] on icon at bounding box center [247, 87] width 5 height 5
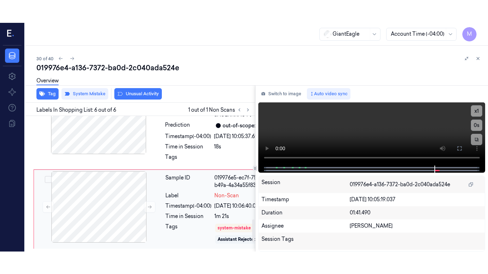
scroll to position [662, 0]
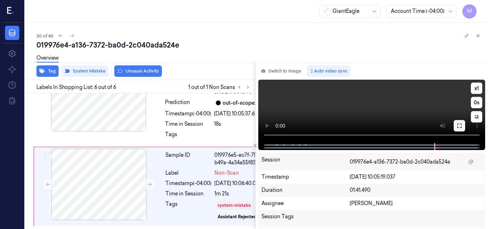
click at [462, 126] on button at bounding box center [458, 125] width 11 height 11
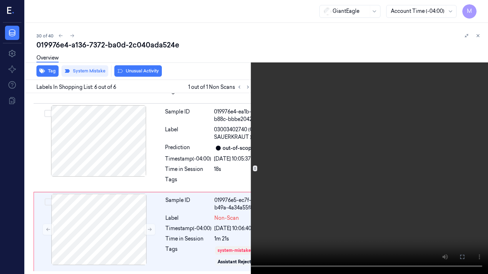
click at [342, 145] on video at bounding box center [244, 137] width 488 height 274
click at [0, 0] on icon at bounding box center [0, 0] width 0 height 0
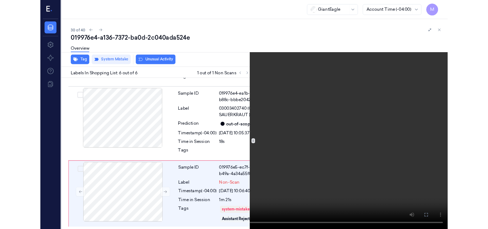
scroll to position [662, 0]
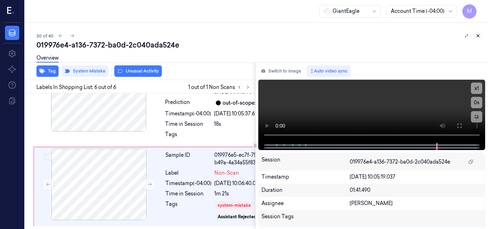
click at [478, 35] on icon at bounding box center [478, 36] width 2 height 2
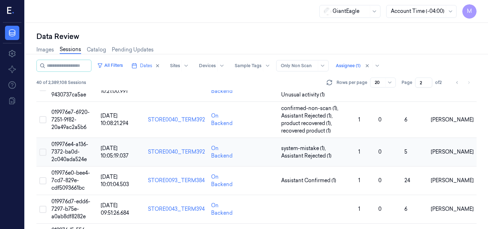
scroll to position [283, 0]
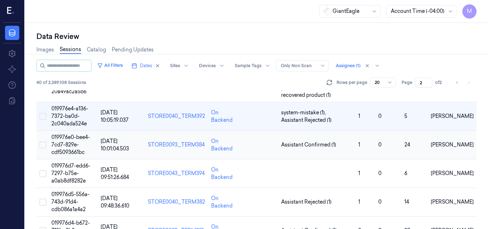
click at [65, 142] on span "019976e0-bee4-7cd7-829e-cdf5093661bc" at bounding box center [70, 144] width 39 height 21
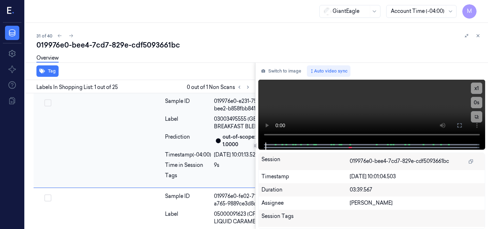
scroll to position [2, 0]
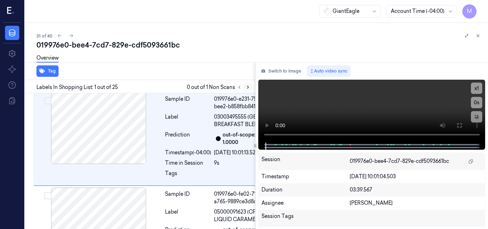
click at [247, 86] on icon at bounding box center [247, 87] width 1 height 2
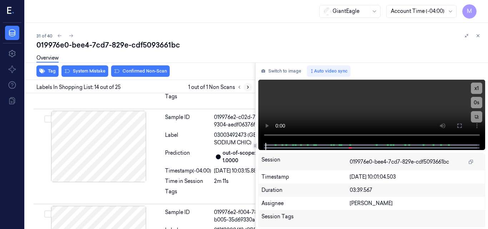
scroll to position [1708, 0]
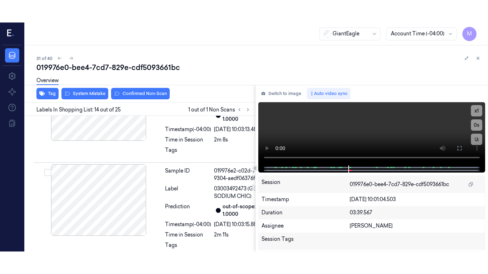
scroll to position [1672, 0]
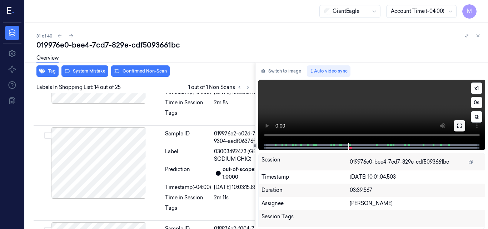
click at [461, 127] on icon at bounding box center [459, 126] width 4 height 4
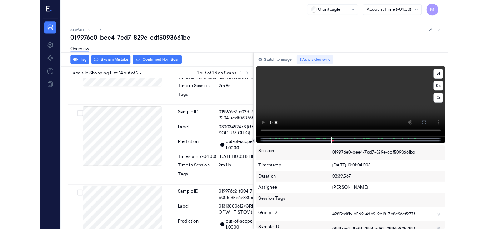
scroll to position [1685, 0]
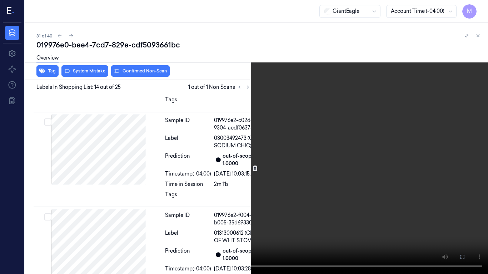
click at [0, 0] on icon at bounding box center [0, 0] width 0 height 0
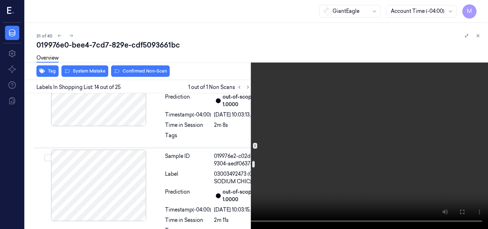
scroll to position [1614, 0]
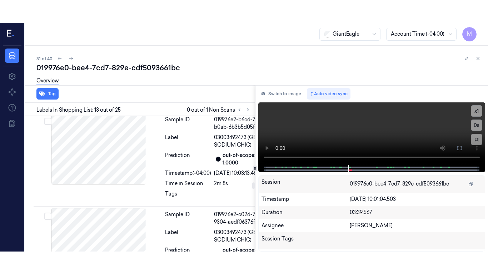
scroll to position [1588, 0]
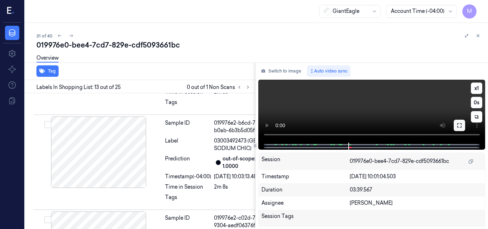
click at [458, 125] on icon at bounding box center [459, 125] width 6 height 6
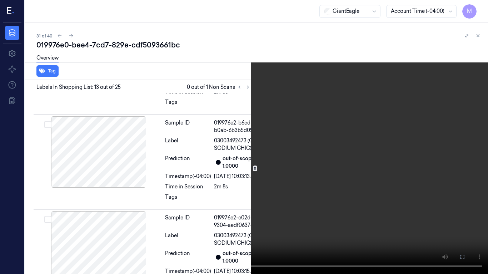
click at [295, 115] on video at bounding box center [244, 137] width 488 height 274
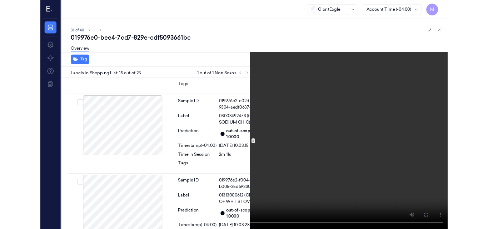
scroll to position [1685, 0]
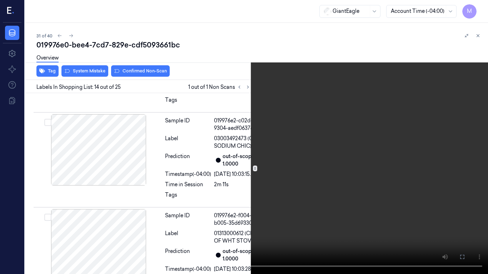
click at [327, 156] on video at bounding box center [244, 137] width 488 height 274
click at [0, 0] on icon at bounding box center [0, 0] width 0 height 0
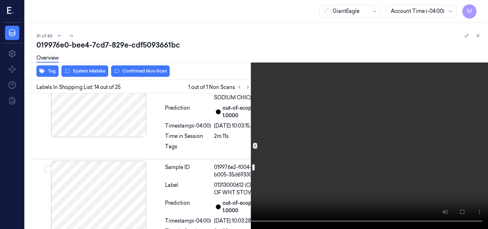
scroll to position [1721, 0]
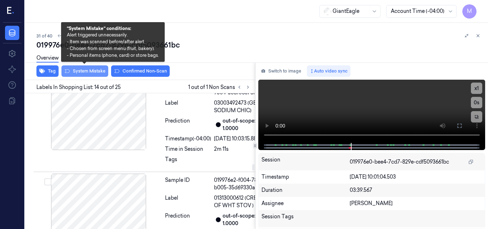
click at [94, 72] on button "System Mistake" at bounding box center [84, 70] width 47 height 11
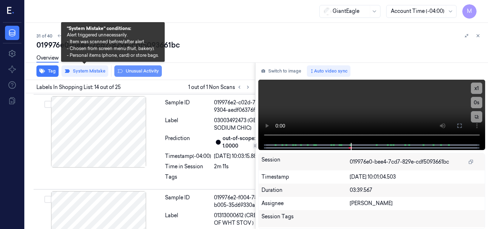
scroll to position [1709, 0]
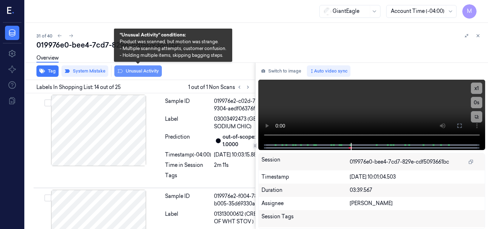
click at [143, 71] on button "Unusual Activity" at bounding box center [137, 70] width 47 height 11
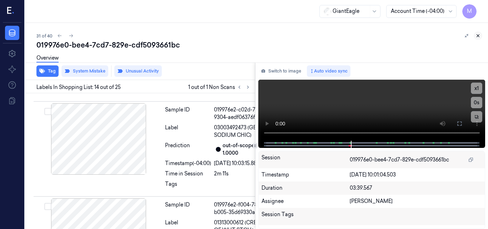
click at [477, 35] on icon at bounding box center [477, 35] width 5 height 5
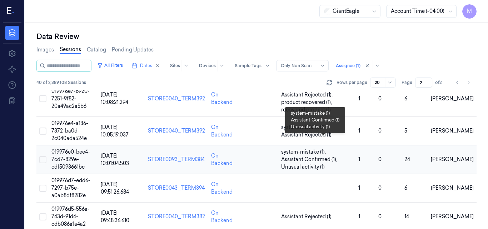
scroll to position [305, 0]
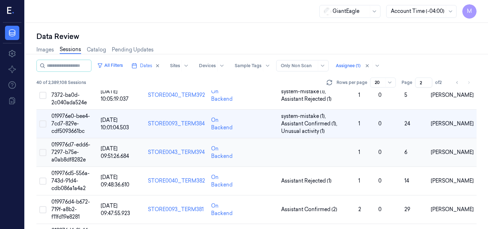
click at [67, 146] on span "019976d7-edd6-7297-b75e-a0ab8df8282e" at bounding box center [70, 151] width 39 height 21
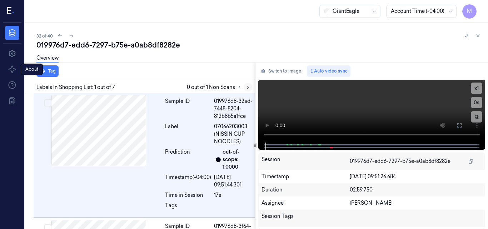
click at [248, 87] on icon at bounding box center [247, 87] width 1 height 2
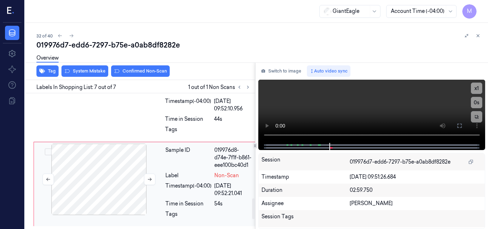
scroll to position [674, 0]
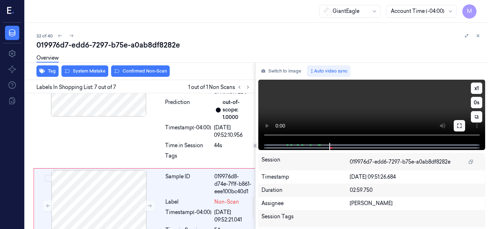
click at [460, 126] on icon at bounding box center [459, 126] width 6 height 6
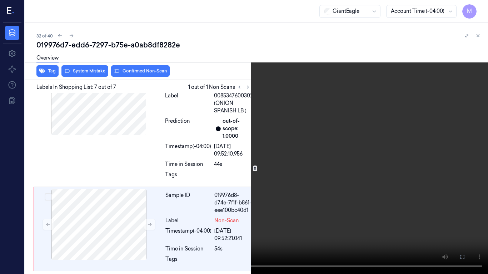
click at [0, 0] on icon at bounding box center [0, 0] width 0 height 0
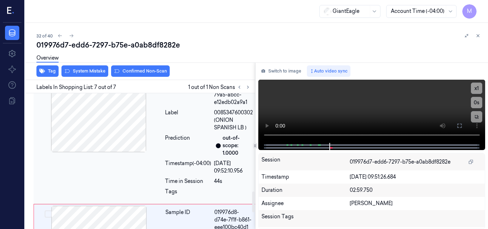
click at [121, 138] on div at bounding box center [98, 116] width 127 height 71
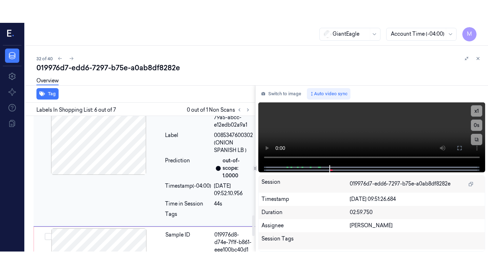
scroll to position [657, 0]
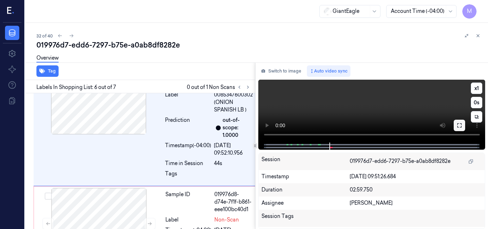
click at [456, 126] on button at bounding box center [458, 125] width 11 height 11
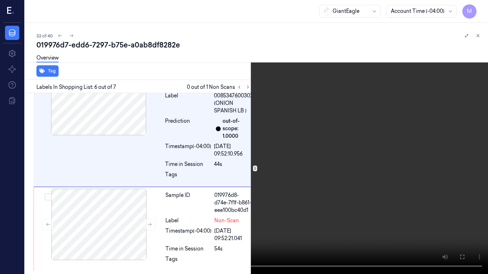
click at [310, 146] on video at bounding box center [244, 137] width 488 height 274
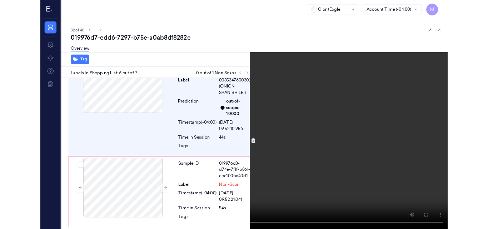
scroll to position [634, 0]
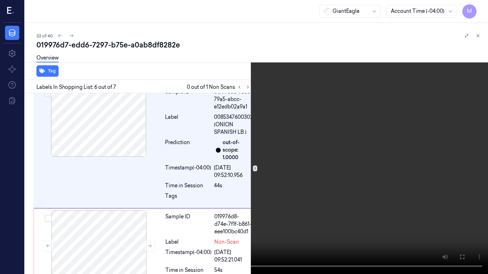
click at [298, 148] on video at bounding box center [244, 137] width 488 height 274
click at [273, 164] on video at bounding box center [244, 137] width 488 height 274
click at [0, 0] on icon at bounding box center [0, 0] width 0 height 0
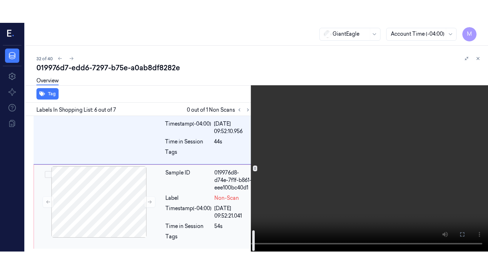
scroll to position [746, 0]
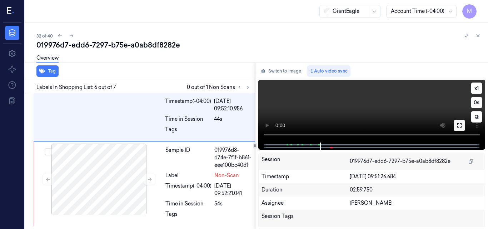
click at [458, 126] on icon at bounding box center [459, 125] width 6 height 6
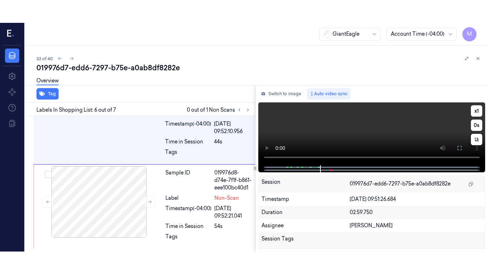
scroll to position [700, 0]
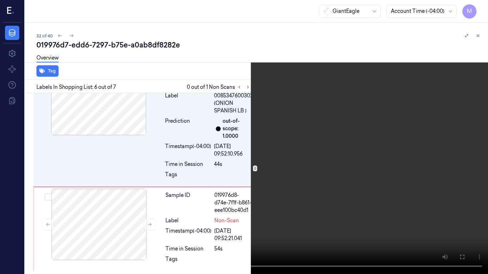
click at [318, 137] on video at bounding box center [244, 137] width 488 height 274
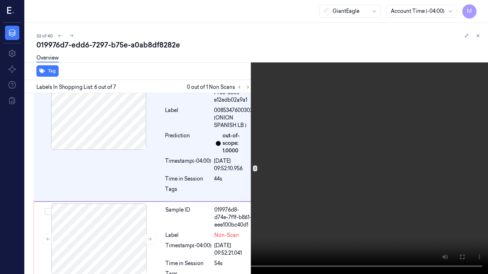
scroll to position [634, 0]
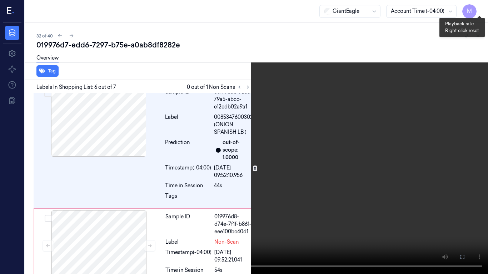
click at [477, 10] on button "x 1" at bounding box center [478, 8] width 11 height 11
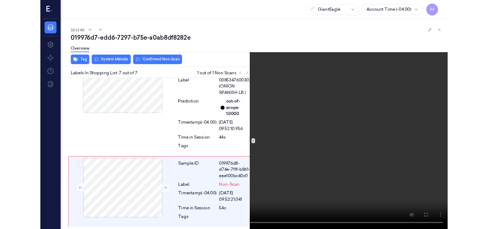
scroll to position [700, 0]
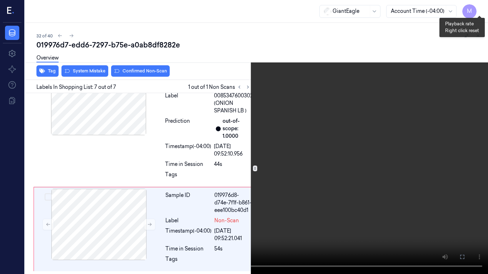
click at [480, 7] on button "x 2" at bounding box center [478, 8] width 11 height 11
click at [311, 140] on video at bounding box center [244, 137] width 488 height 274
click at [0, 0] on icon at bounding box center [0, 0] width 0 height 0
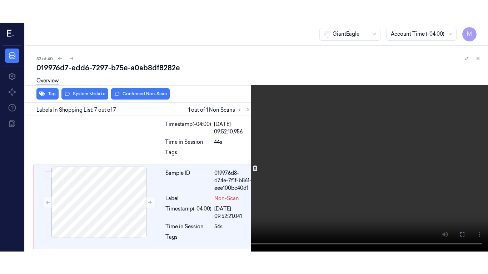
scroll to position [746, 0]
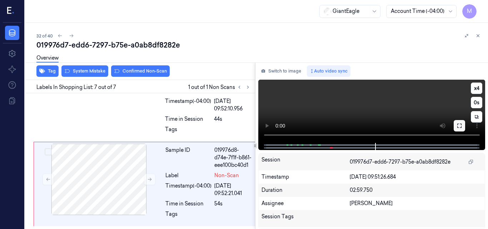
click at [458, 126] on icon at bounding box center [459, 126] width 6 height 6
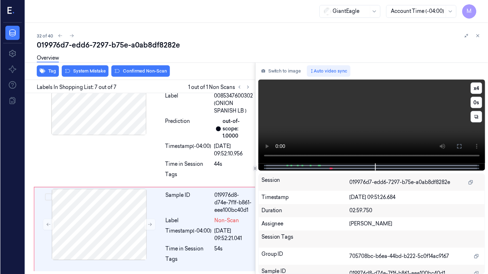
scroll to position [700, 0]
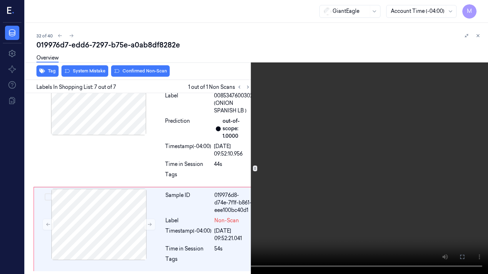
click at [292, 131] on video at bounding box center [244, 137] width 488 height 274
click at [0, 0] on icon at bounding box center [0, 0] width 0 height 0
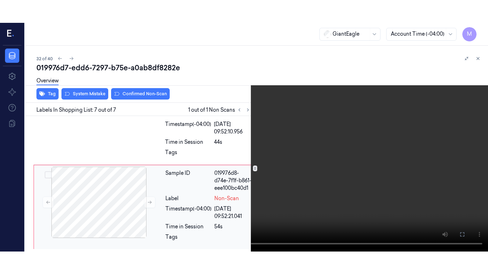
scroll to position [746, 0]
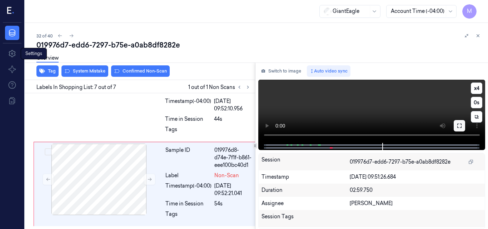
click at [455, 125] on button at bounding box center [458, 125] width 11 height 11
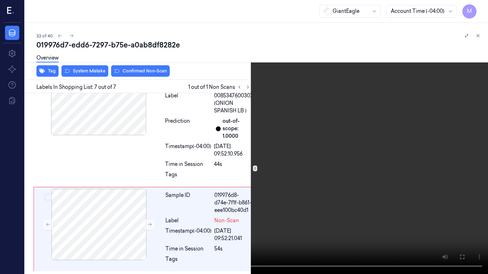
click at [356, 132] on video at bounding box center [244, 137] width 488 height 274
click at [0, 0] on icon at bounding box center [0, 0] width 0 height 0
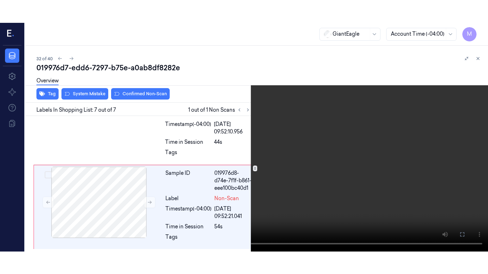
scroll to position [746, 0]
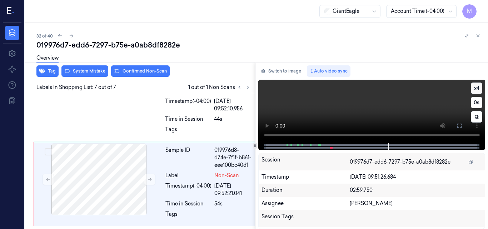
click at [477, 90] on button "x 4" at bounding box center [476, 87] width 11 height 11
click at [477, 90] on button "x 1" at bounding box center [476, 87] width 11 height 11
click at [476, 88] on button "x 2" at bounding box center [476, 87] width 11 height 11
click at [456, 129] on icon at bounding box center [459, 126] width 6 height 6
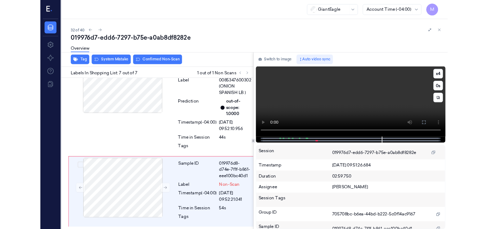
scroll to position [700, 0]
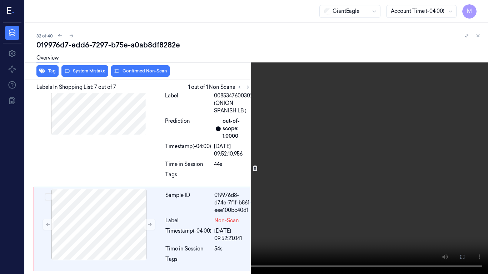
click at [278, 161] on video at bounding box center [244, 137] width 488 height 274
click at [0, 0] on icon at bounding box center [0, 0] width 0 height 0
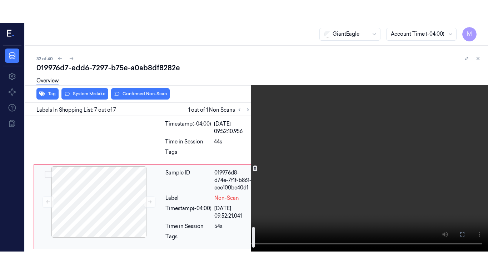
scroll to position [746, 0]
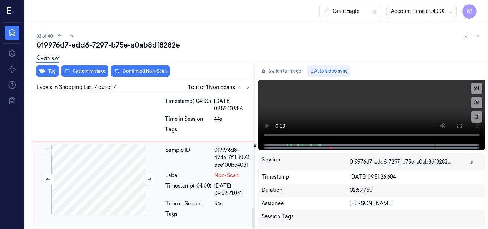
click at [130, 164] on div at bounding box center [98, 179] width 127 height 71
click at [457, 127] on icon at bounding box center [459, 126] width 4 height 4
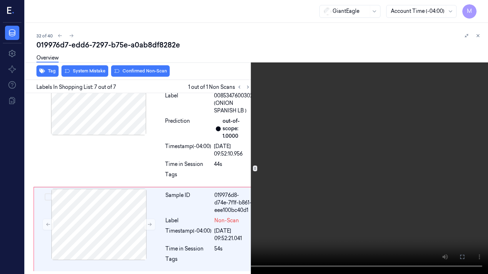
click at [302, 152] on video at bounding box center [244, 137] width 488 height 274
click at [331, 165] on video at bounding box center [244, 137] width 488 height 274
click at [291, 189] on video at bounding box center [244, 137] width 488 height 274
click at [290, 177] on video at bounding box center [244, 137] width 488 height 274
click at [303, 189] on video at bounding box center [244, 137] width 488 height 274
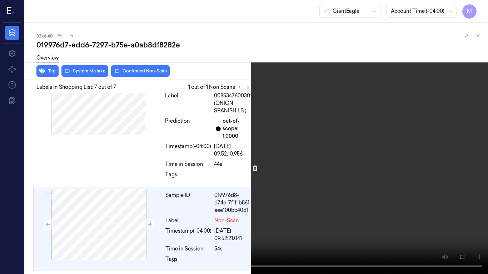
click at [329, 186] on video at bounding box center [244, 137] width 488 height 274
drag, startPoint x: 463, startPoint y: 257, endPoint x: 418, endPoint y: 219, distance: 59.0
click at [0, 0] on icon at bounding box center [0, 0] width 0 height 0
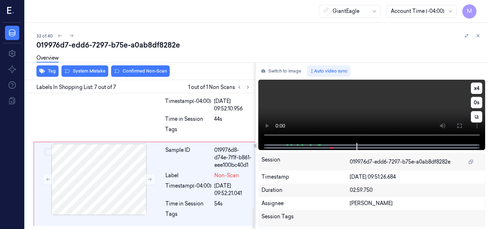
click at [410, 112] on video at bounding box center [371, 111] width 227 height 63
click at [459, 124] on icon at bounding box center [459, 126] width 6 height 6
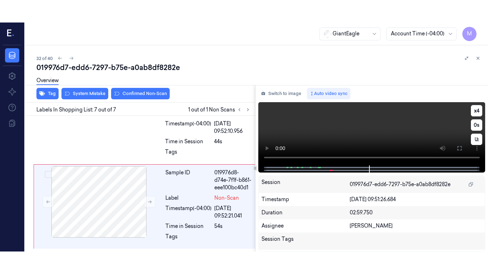
scroll to position [700, 0]
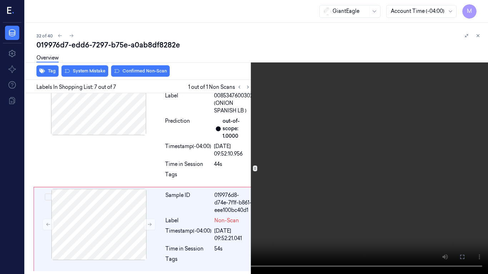
click at [390, 160] on video at bounding box center [244, 137] width 488 height 274
click at [360, 122] on video at bounding box center [244, 137] width 488 height 274
click at [0, 0] on icon at bounding box center [0, 0] width 0 height 0
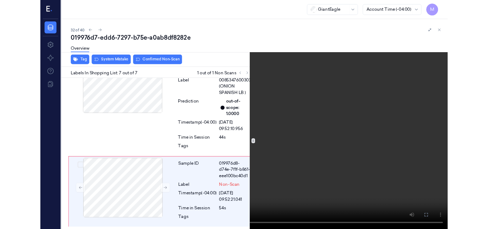
scroll to position [746, 0]
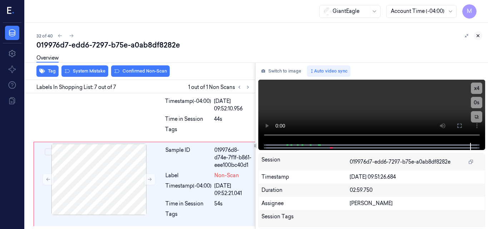
click at [476, 35] on icon at bounding box center [477, 35] width 5 height 5
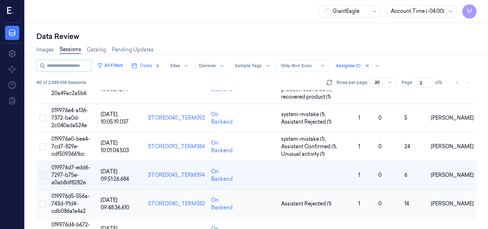
scroll to position [301, 0]
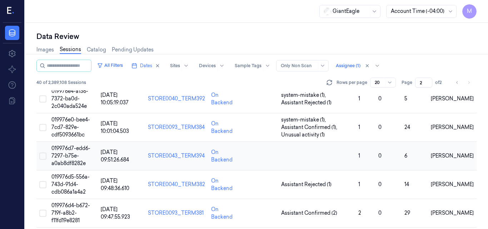
click at [114, 155] on span "[DATE] 09:51:26.684" at bounding box center [115, 156] width 28 height 14
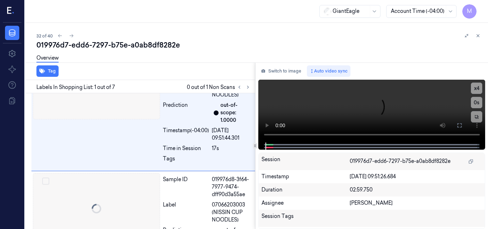
scroll to position [57, 0]
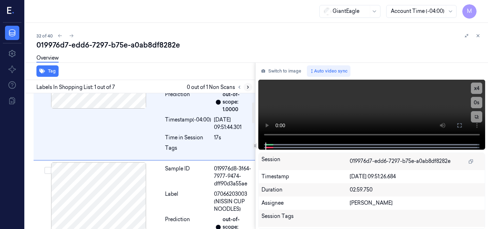
click at [247, 87] on icon at bounding box center [247, 87] width 5 height 5
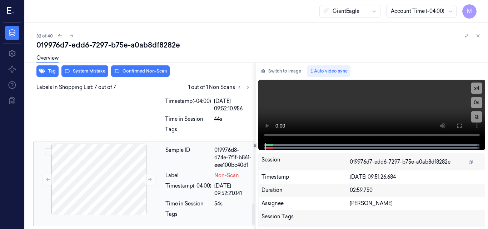
scroll to position [746, 0]
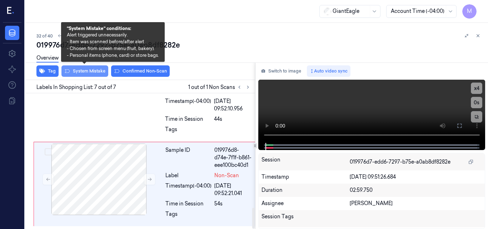
click at [91, 71] on button "System Mistake" at bounding box center [84, 70] width 47 height 11
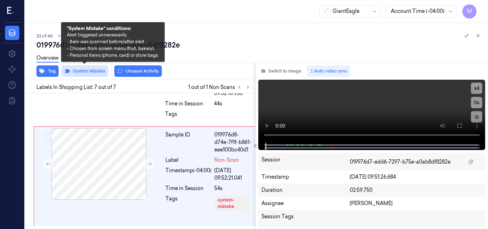
scroll to position [761, 0]
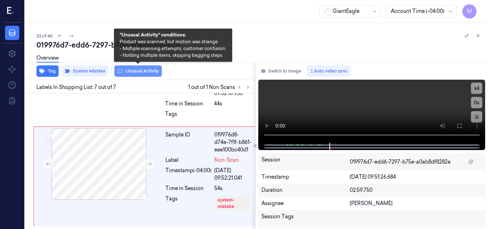
click at [141, 71] on button "Unusual Activity" at bounding box center [137, 70] width 47 height 11
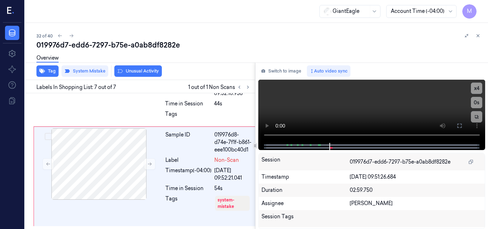
scroll to position [764, 0]
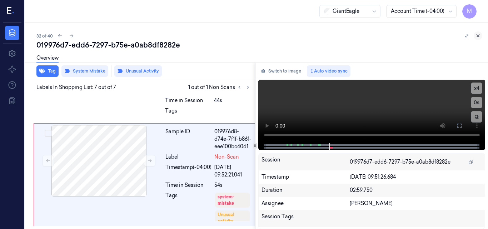
click at [479, 36] on icon at bounding box center [477, 35] width 5 height 5
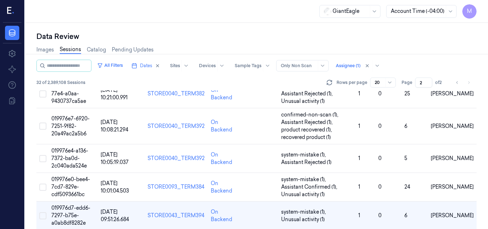
scroll to position [248, 0]
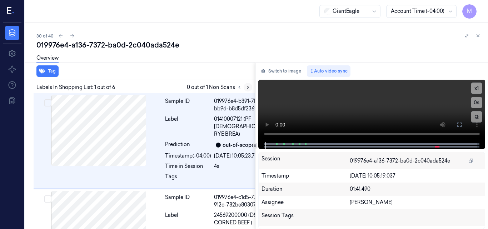
click at [247, 87] on icon at bounding box center [247, 87] width 5 height 5
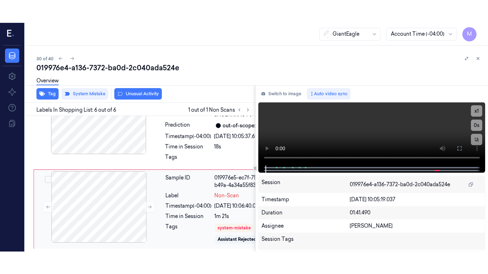
scroll to position [662, 0]
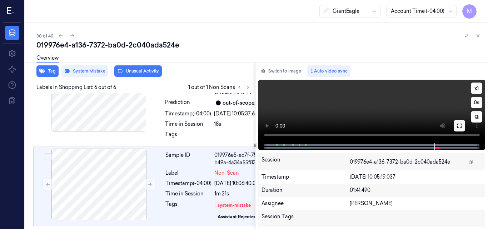
click at [461, 129] on button at bounding box center [458, 125] width 11 height 11
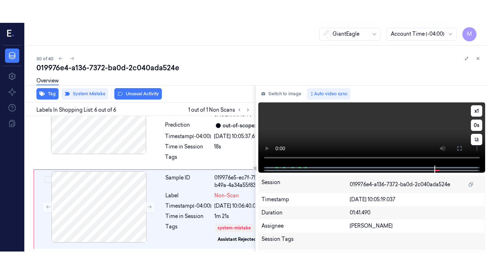
scroll to position [617, 0]
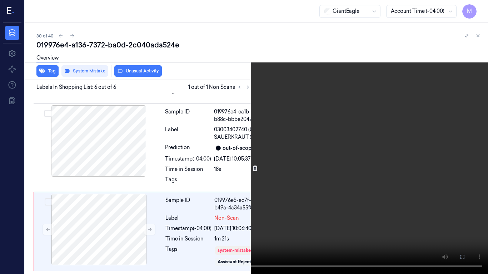
click at [293, 131] on video at bounding box center [244, 137] width 488 height 274
click at [325, 194] on video at bounding box center [244, 137] width 488 height 274
click at [326, 186] on video at bounding box center [244, 137] width 488 height 274
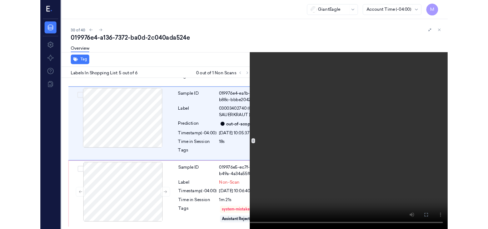
scroll to position [524, 0]
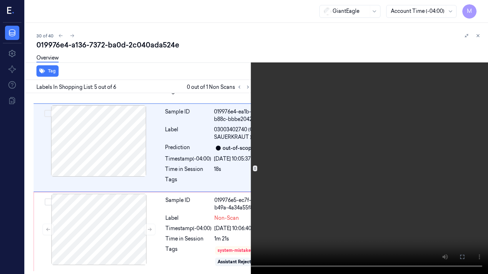
click at [356, 180] on video at bounding box center [244, 137] width 488 height 274
click at [0, 0] on icon at bounding box center [0, 0] width 0 height 0
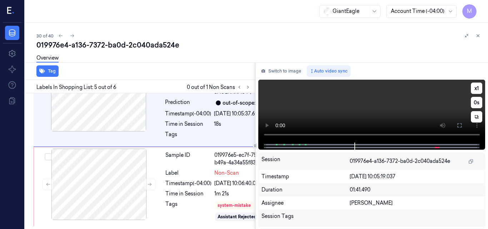
drag, startPoint x: 460, startPoint y: 126, endPoint x: 460, endPoint y: 157, distance: 30.7
click at [460, 126] on icon at bounding box center [459, 125] width 6 height 6
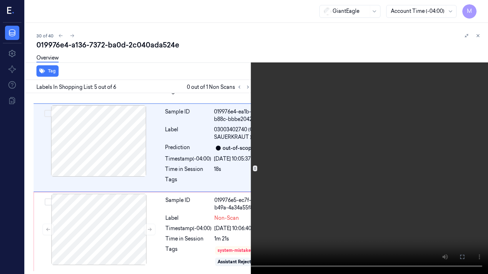
click at [0, 0] on icon at bounding box center [0, 0] width 0 height 0
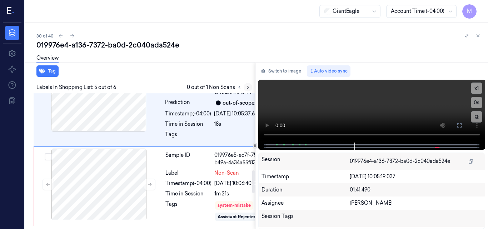
click at [246, 89] on icon at bounding box center [247, 87] width 5 height 5
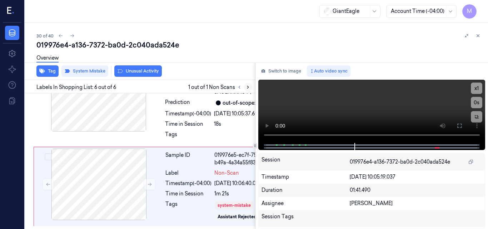
scroll to position [662, 0]
click at [478, 35] on icon at bounding box center [477, 35] width 5 height 5
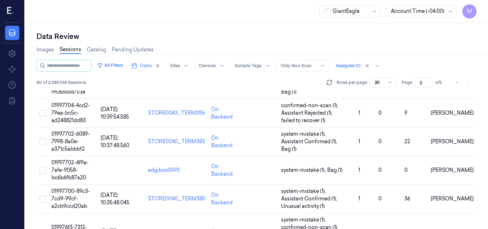
scroll to position [240, 0]
